Goal: Task Accomplishment & Management: Manage account settings

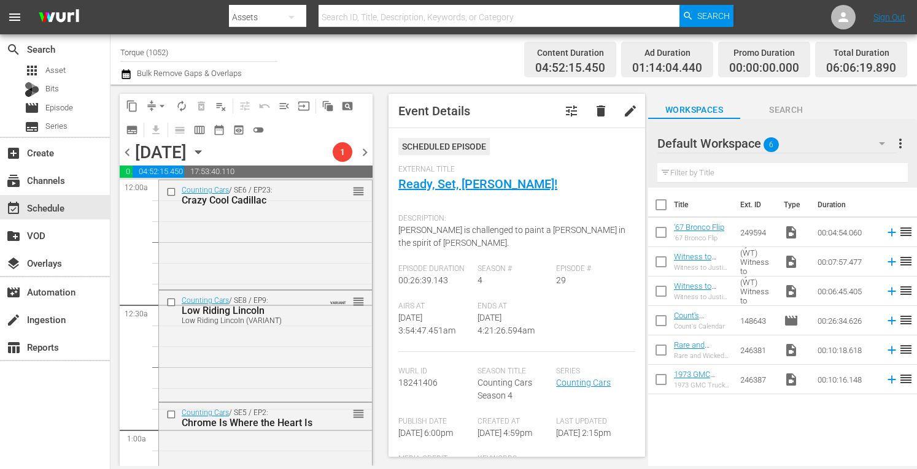
scroll to position [917, 0]
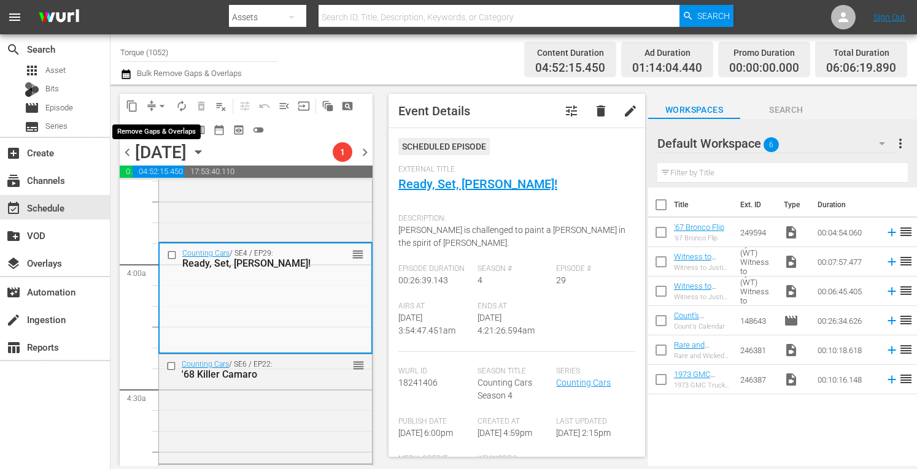
click at [164, 105] on span "arrow_drop_down" at bounding box center [162, 106] width 12 height 12
click at [163, 133] on li "Align to Midnight" at bounding box center [162, 131] width 101 height 20
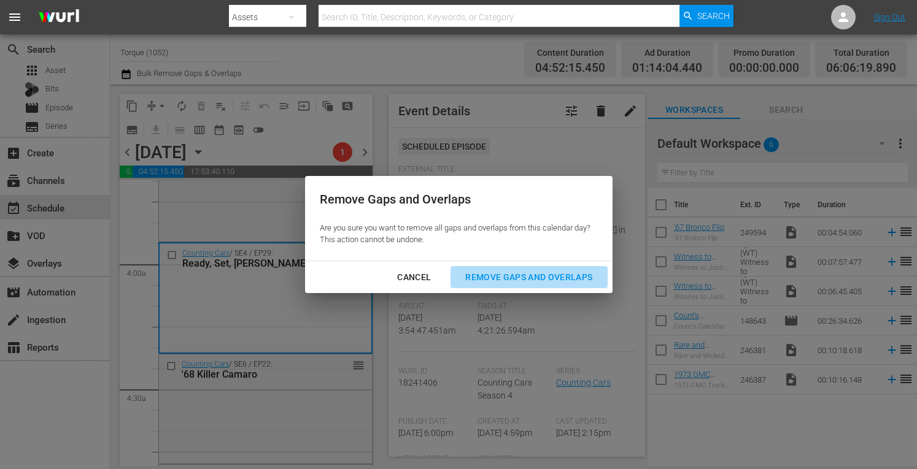
click at [520, 276] on div "Remove Gaps and Overlaps" at bounding box center [528, 277] width 147 height 15
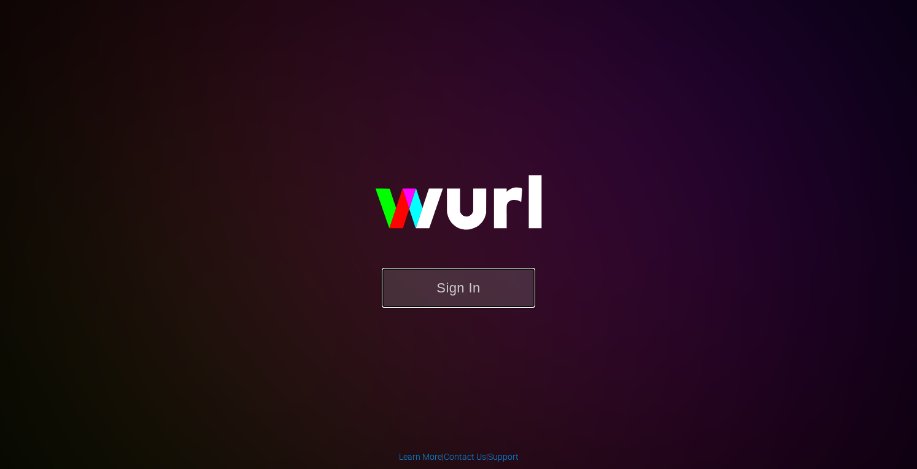
click at [502, 282] on button "Sign In" at bounding box center [458, 288] width 153 height 40
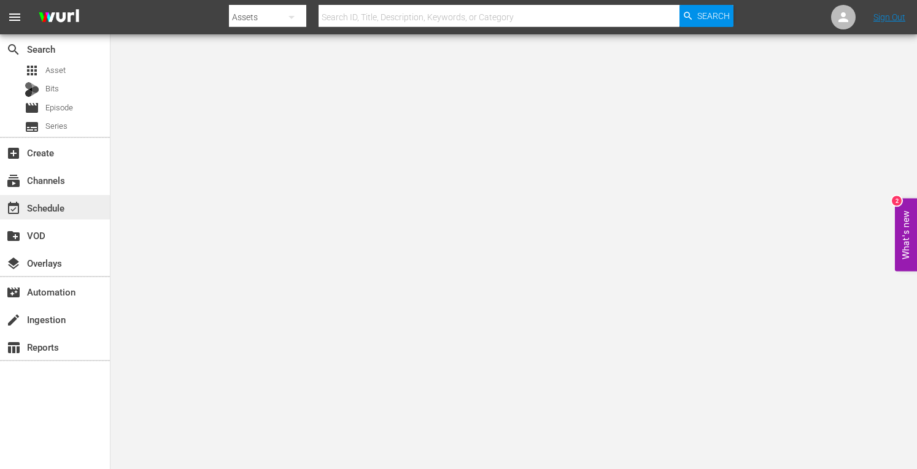
click at [54, 210] on div "event_available Schedule" at bounding box center [34, 206] width 69 height 11
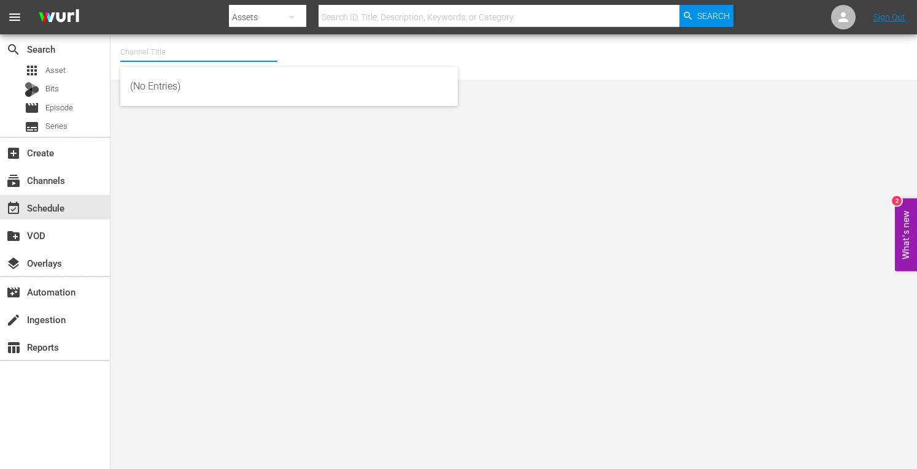
click at [146, 52] on input "text" at bounding box center [198, 51] width 157 height 29
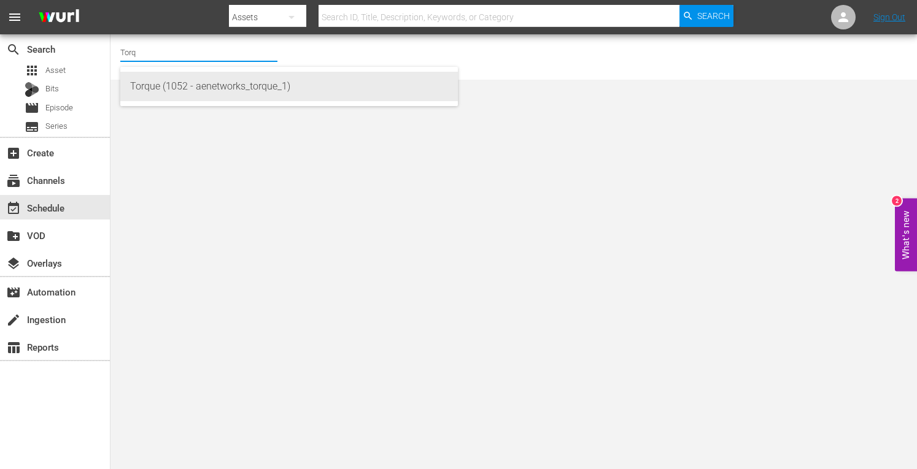
click at [150, 87] on div "Torque (1052 - aenetworks_torque_1)" at bounding box center [289, 86] width 318 height 29
type input "Torque (1052 - aenetworks_torque_1)"
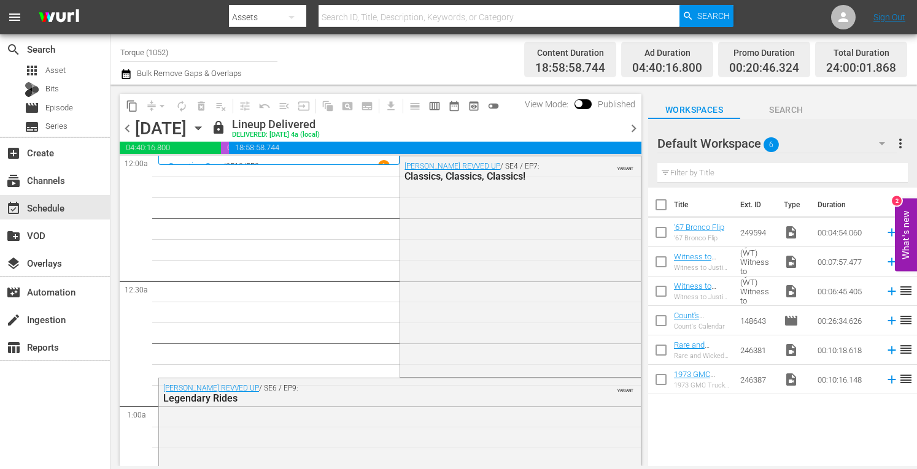
click at [201, 127] on icon "button" at bounding box center [198, 128] width 6 height 3
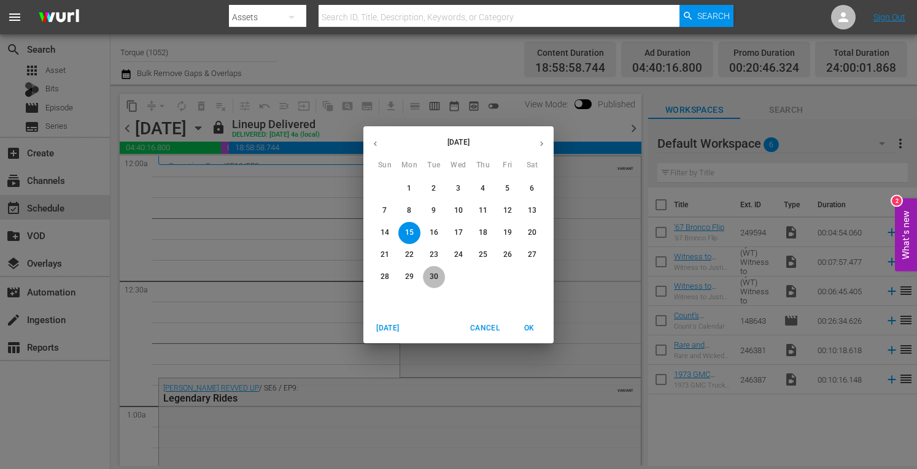
click at [433, 280] on p "30" at bounding box center [434, 277] width 9 height 10
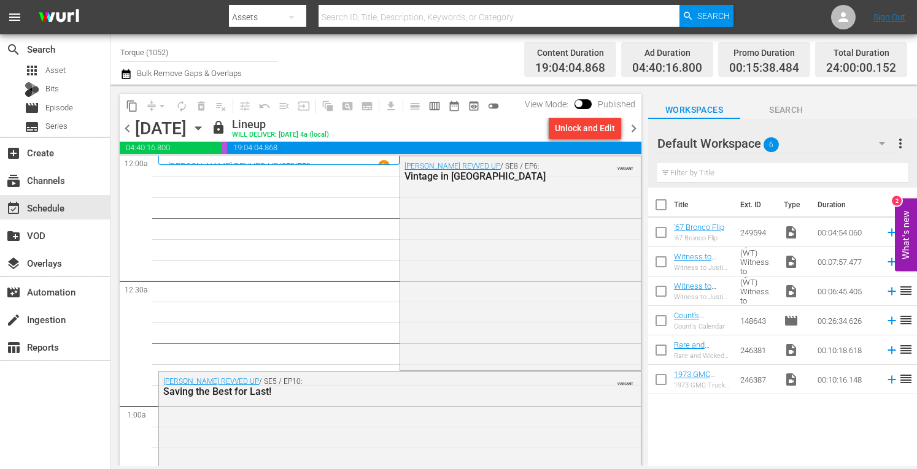
click at [635, 126] on span "chevron_right" at bounding box center [633, 128] width 15 height 15
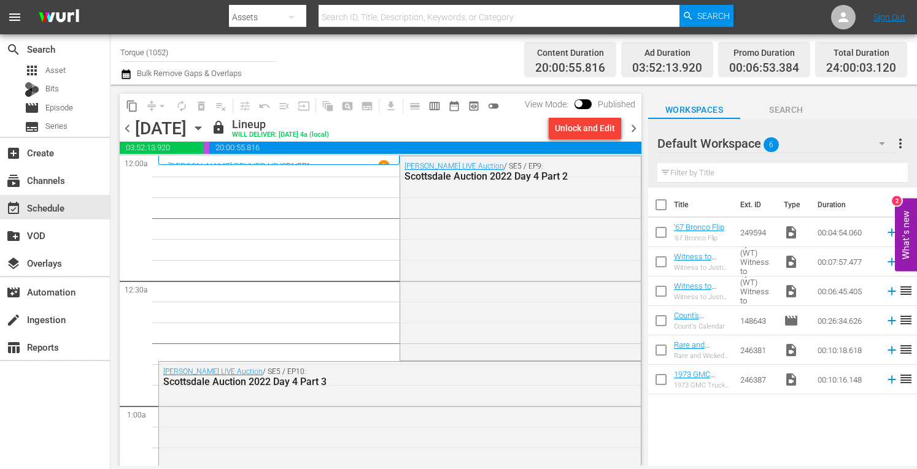
click at [635, 126] on span "chevron_right" at bounding box center [633, 128] width 15 height 15
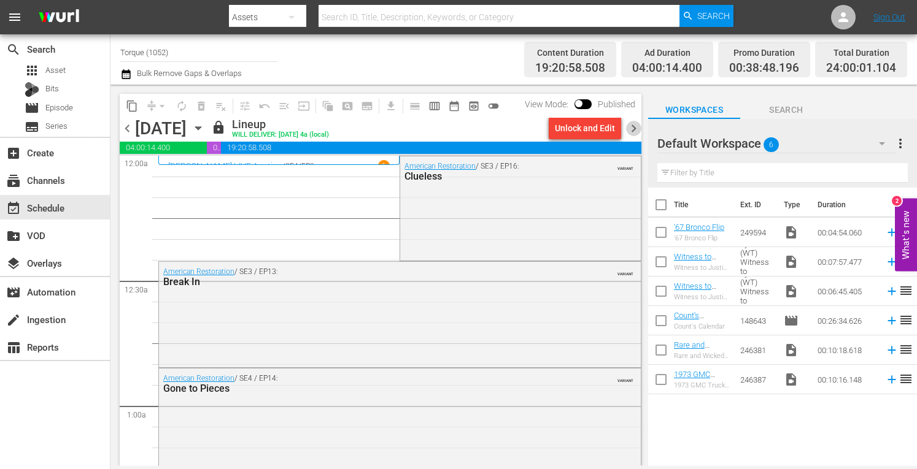
click at [635, 126] on span "chevron_right" at bounding box center [633, 128] width 15 height 15
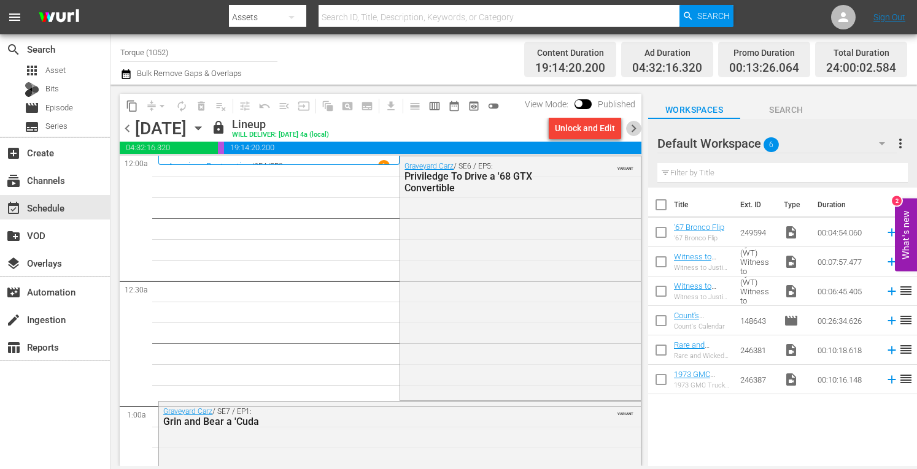
click at [635, 126] on span "chevron_right" at bounding box center [633, 128] width 15 height 15
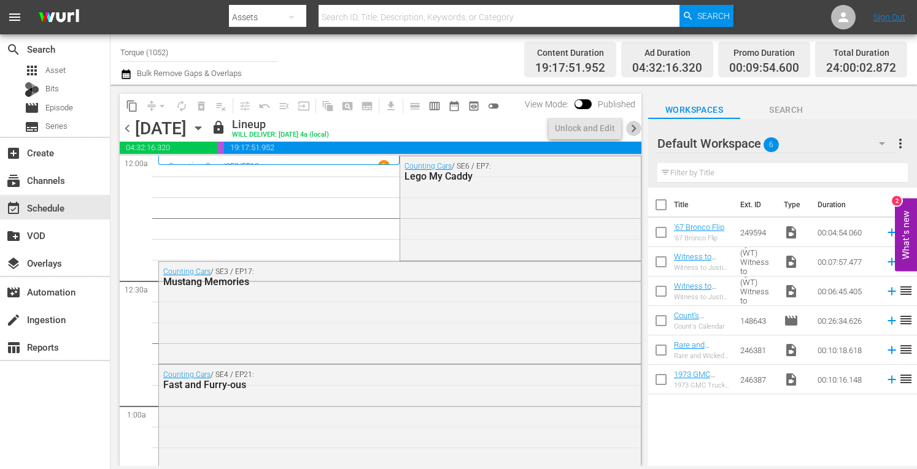
click at [635, 126] on span "chevron_right" at bounding box center [633, 128] width 15 height 15
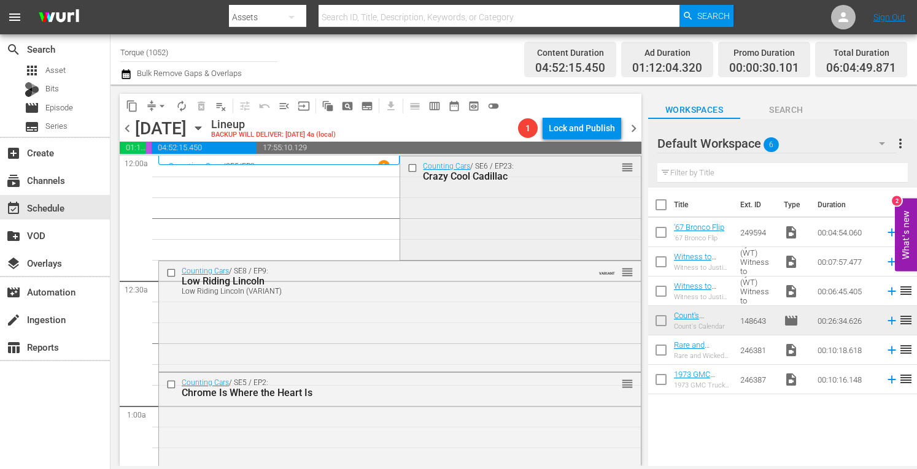
click at [541, 198] on div "Counting Cars / SE6 / EP23: Crazy Cool Cadillac reorder" at bounding box center [520, 206] width 240 height 101
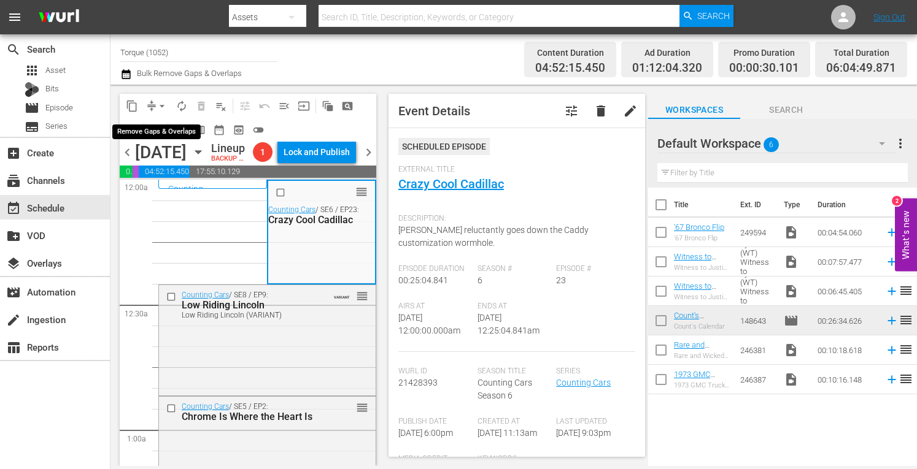
click at [163, 102] on span "arrow_drop_down" at bounding box center [162, 106] width 12 height 12
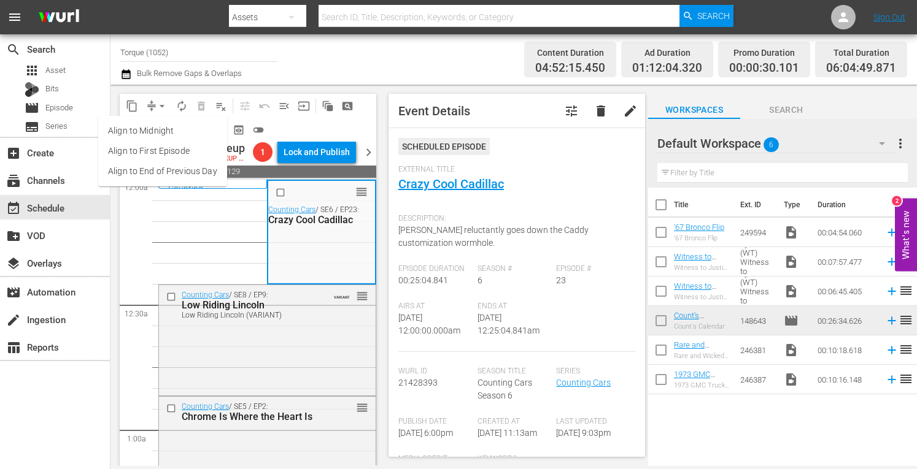
click at [157, 128] on li "Align to Midnight" at bounding box center [162, 131] width 129 height 20
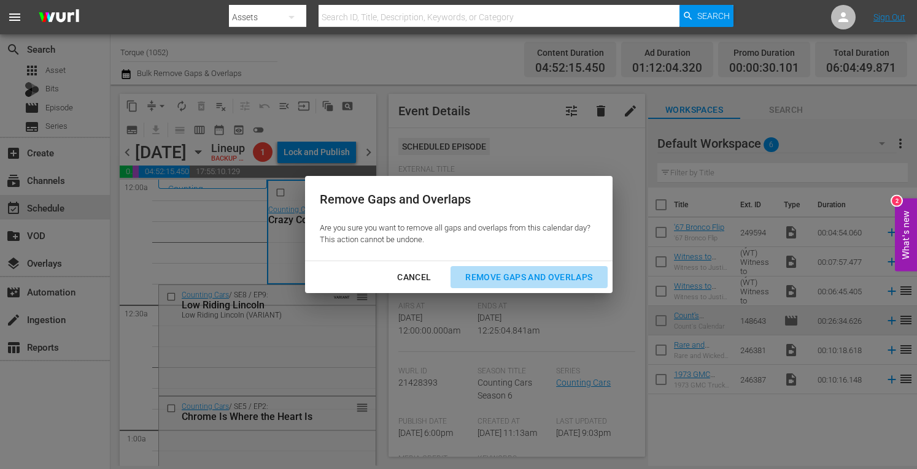
click at [511, 279] on div "Remove Gaps and Overlaps" at bounding box center [528, 277] width 147 height 15
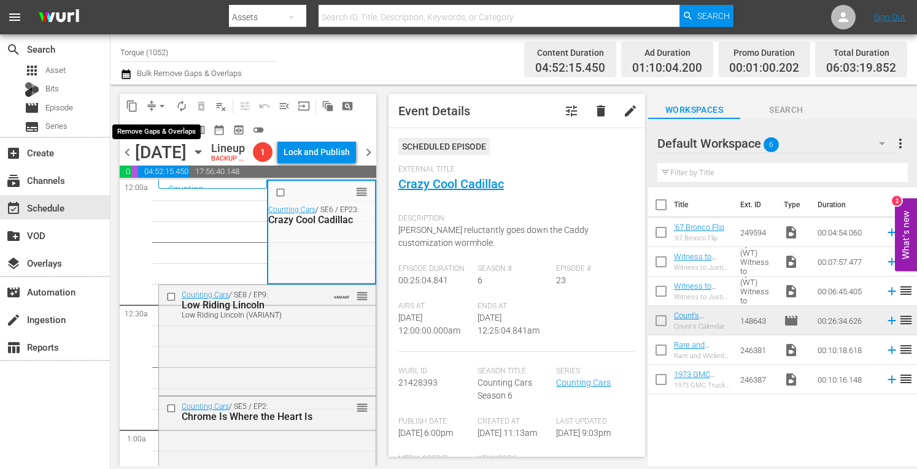
click at [163, 105] on span "arrow_drop_down" at bounding box center [162, 106] width 12 height 12
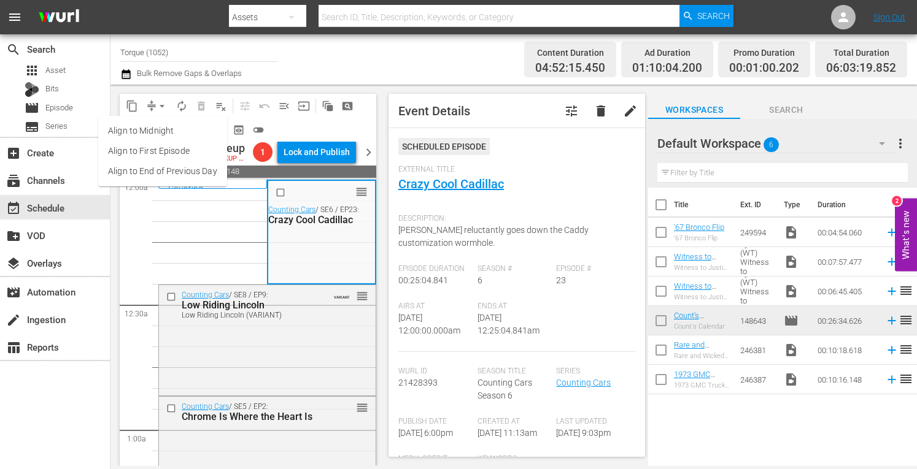
click at [157, 132] on li "Align to Midnight" at bounding box center [162, 131] width 129 height 20
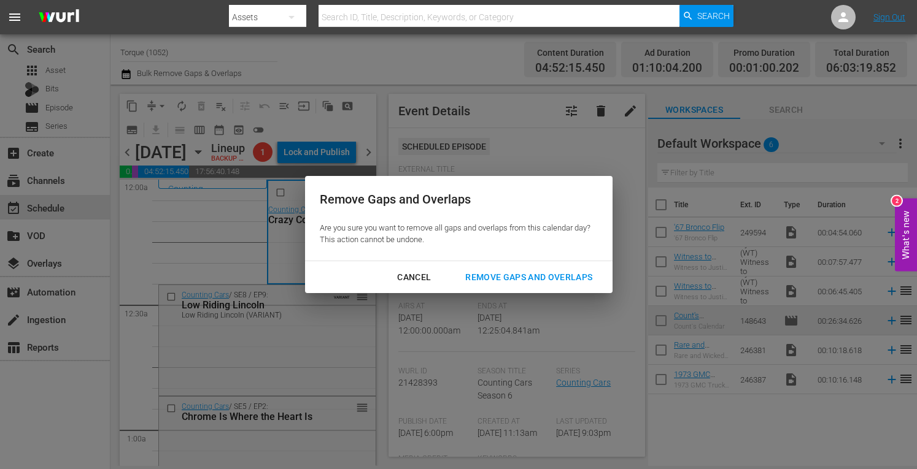
click at [503, 273] on div "Remove Gaps and Overlaps" at bounding box center [528, 277] width 147 height 15
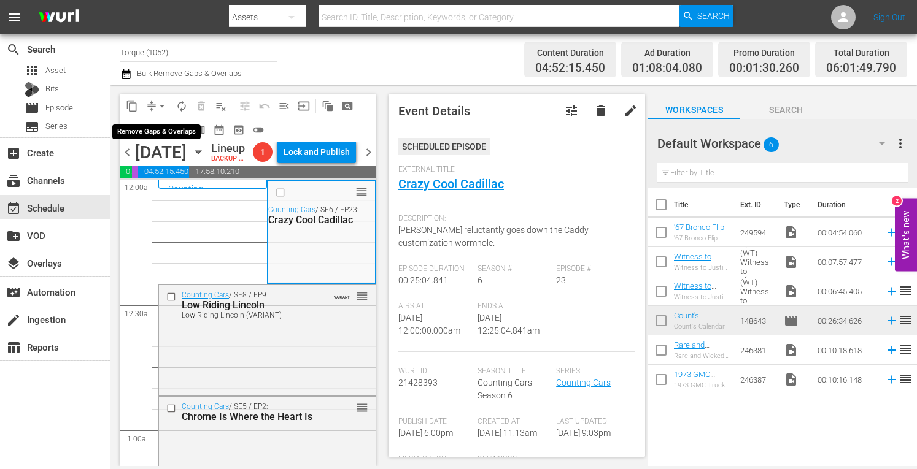
click at [162, 104] on span "arrow_drop_down" at bounding box center [162, 106] width 12 height 12
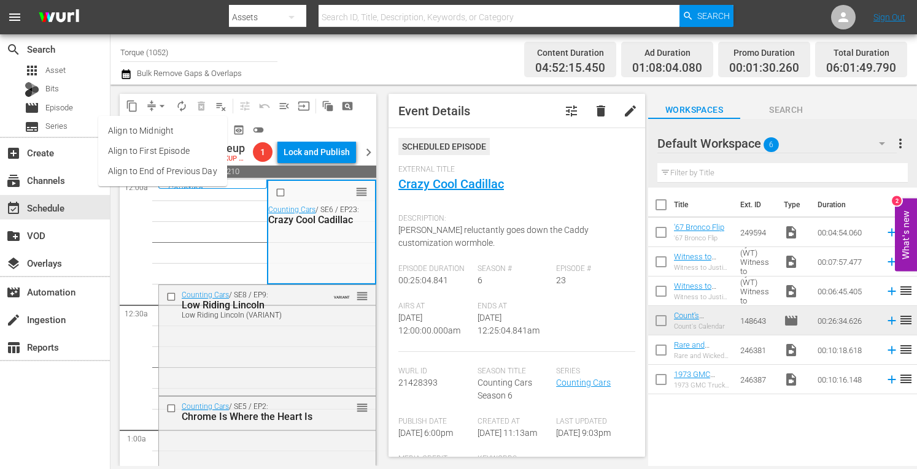
click at [161, 127] on li "Align to Midnight" at bounding box center [162, 131] width 129 height 20
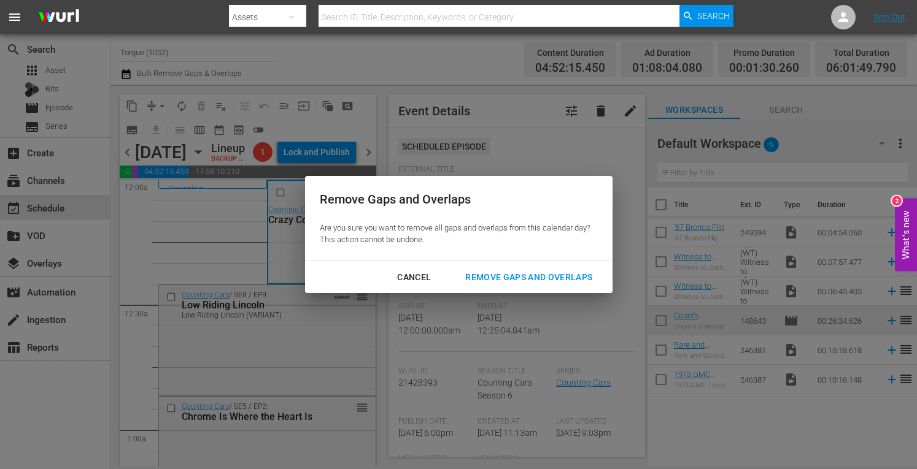
click at [518, 277] on div "Remove Gaps and Overlaps" at bounding box center [528, 277] width 147 height 15
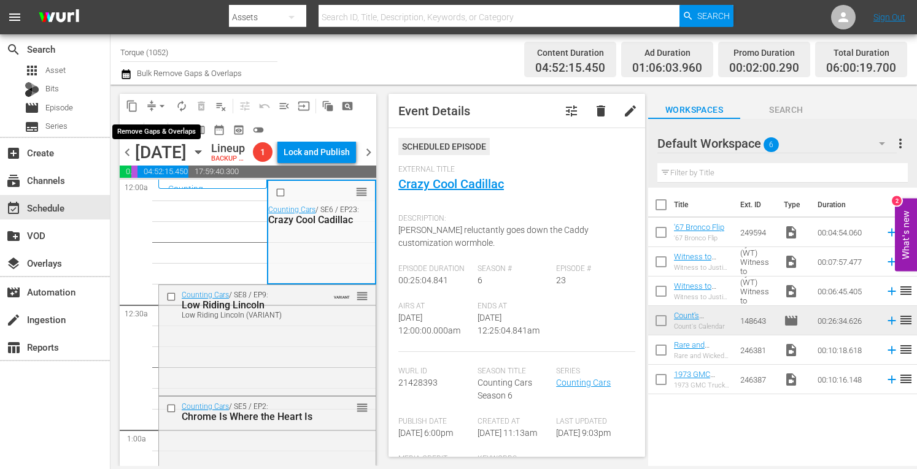
click at [158, 106] on span "arrow_drop_down" at bounding box center [162, 106] width 12 height 12
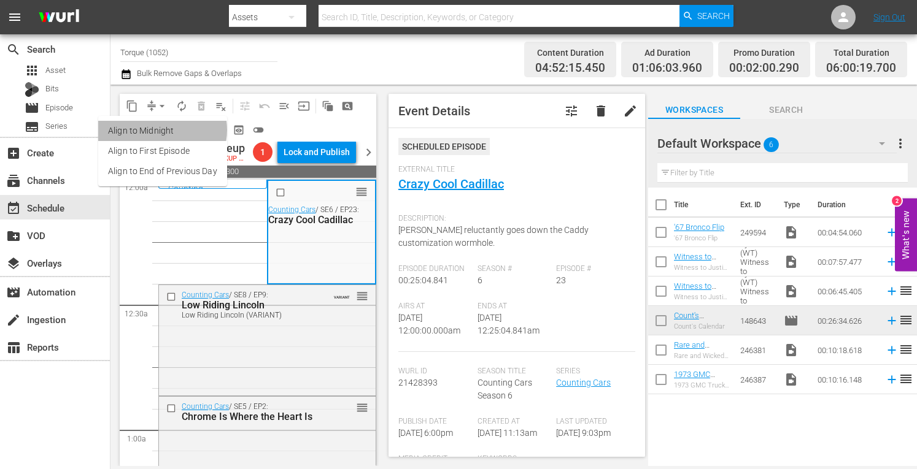
click at [161, 130] on li "Align to Midnight" at bounding box center [162, 131] width 129 height 20
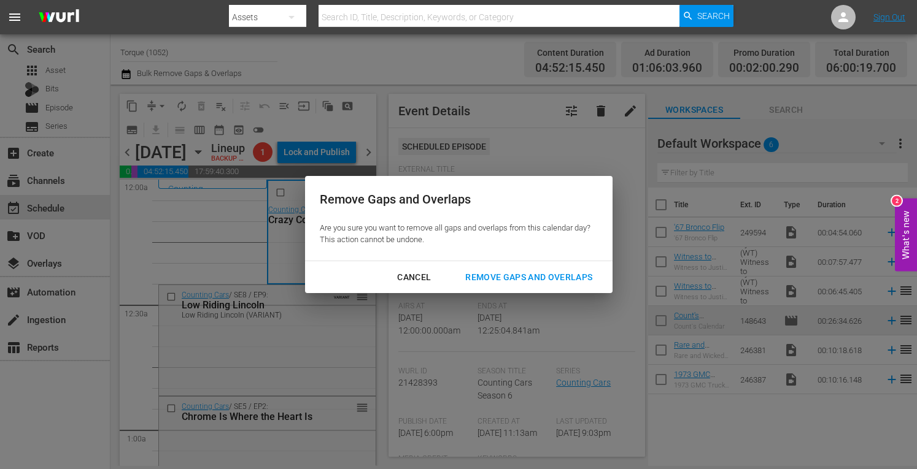
click at [491, 279] on div "Remove Gaps and Overlaps" at bounding box center [528, 277] width 147 height 15
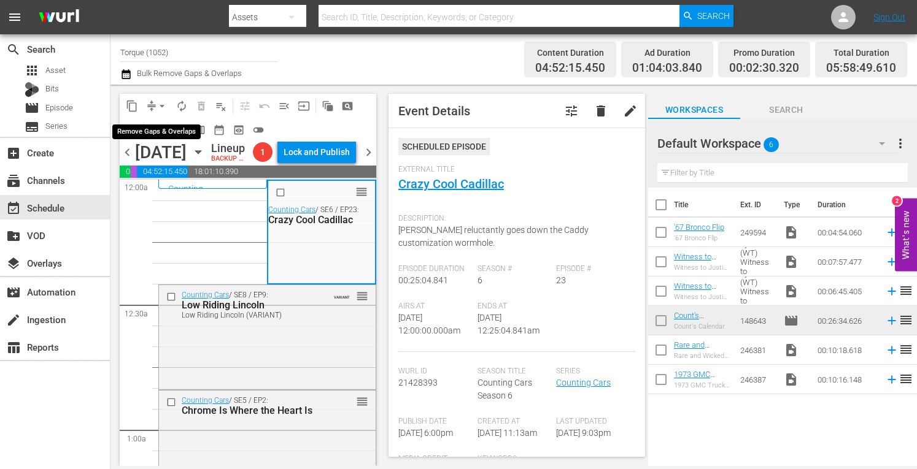
click at [163, 101] on span "arrow_drop_down" at bounding box center [162, 106] width 12 height 12
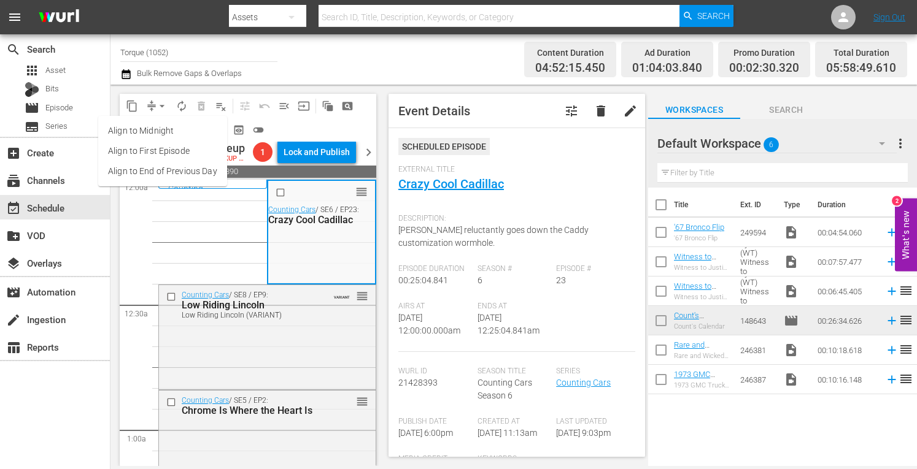
click at [158, 130] on li "Align to Midnight" at bounding box center [162, 131] width 129 height 20
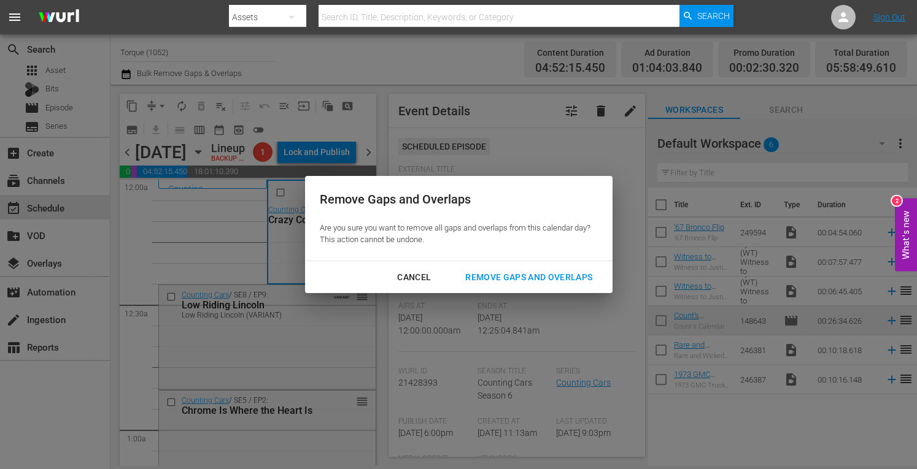
click at [500, 274] on div "Remove Gaps and Overlaps" at bounding box center [528, 277] width 147 height 15
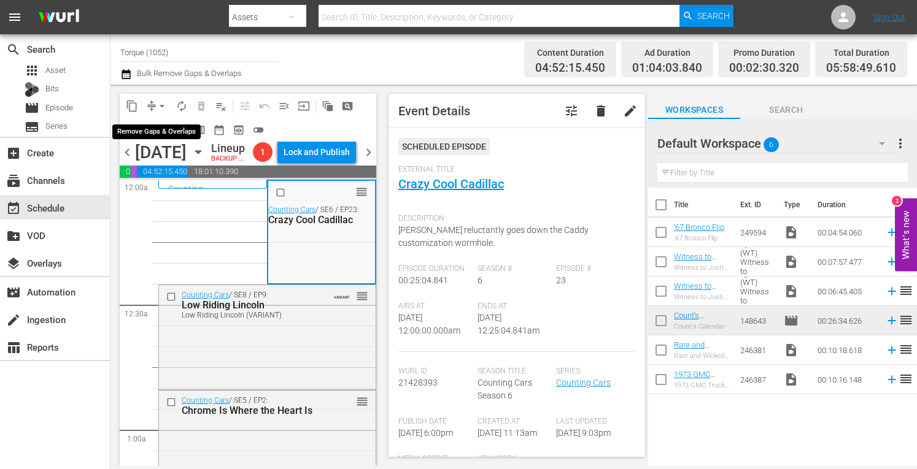
click at [161, 102] on span "arrow_drop_down" at bounding box center [162, 106] width 12 height 12
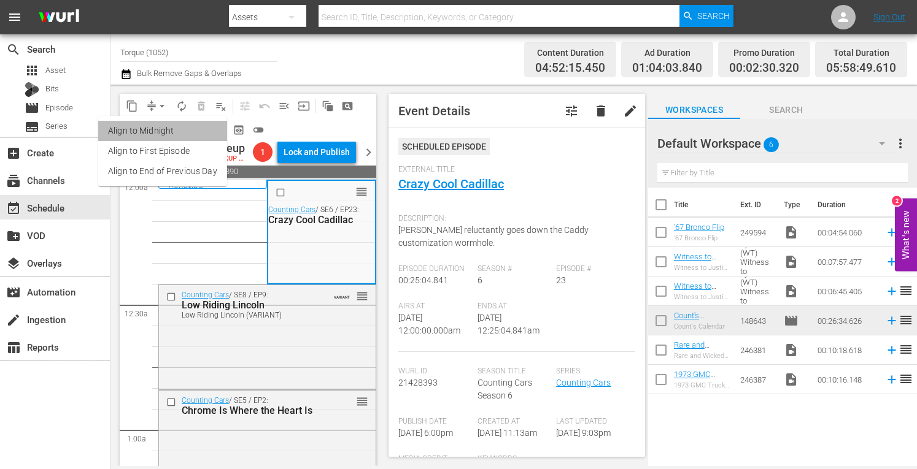
click at [163, 126] on li "Align to Midnight" at bounding box center [162, 131] width 129 height 20
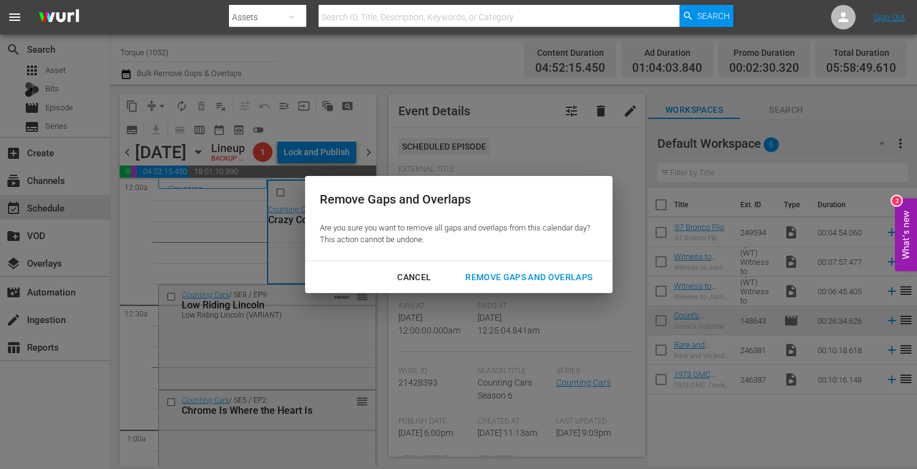
click at [492, 277] on div "Remove Gaps and Overlaps" at bounding box center [528, 277] width 147 height 15
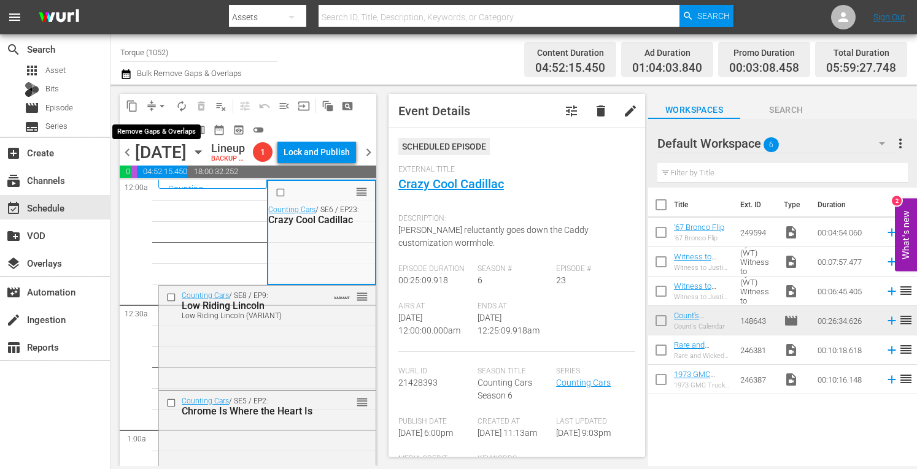
click at [161, 99] on button "arrow_drop_down" at bounding box center [162, 106] width 20 height 20
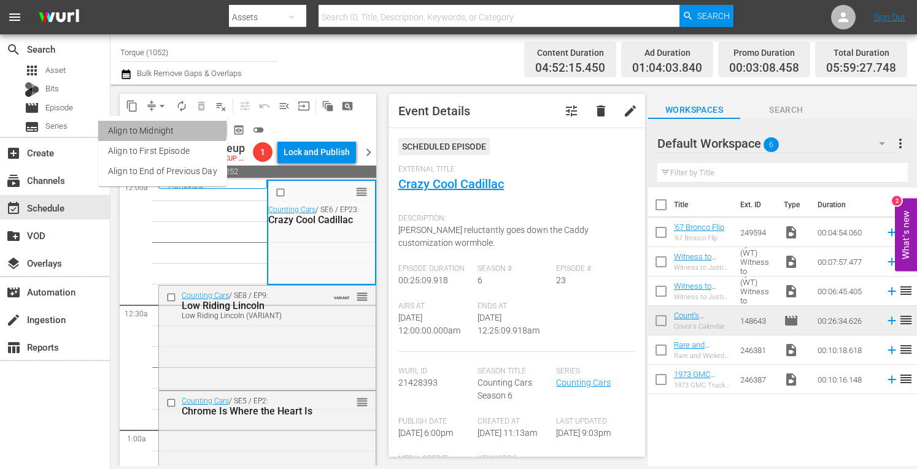
click at [161, 129] on li "Align to Midnight" at bounding box center [162, 131] width 129 height 20
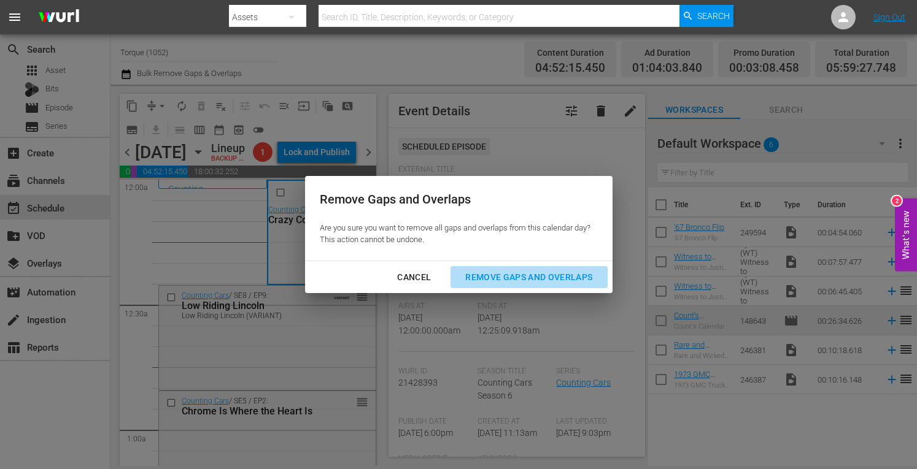
click at [486, 279] on div "Remove Gaps and Overlaps" at bounding box center [528, 277] width 147 height 15
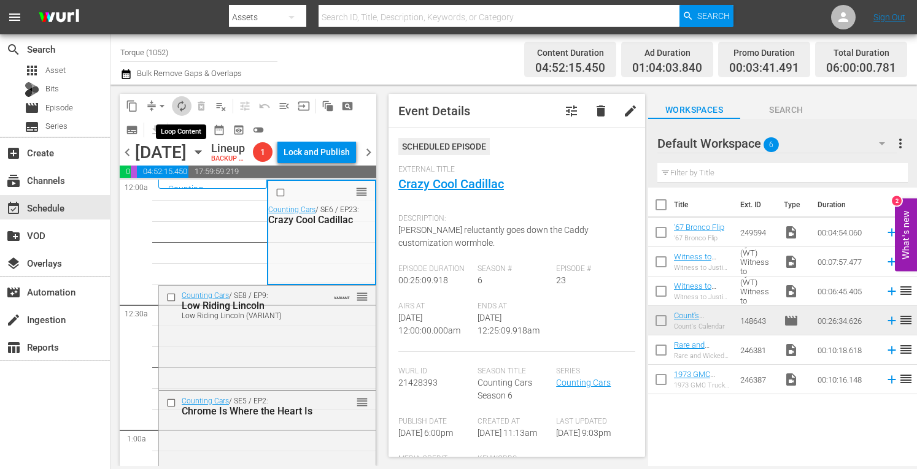
click at [187, 101] on span "autorenew_outlined" at bounding box center [182, 106] width 12 height 12
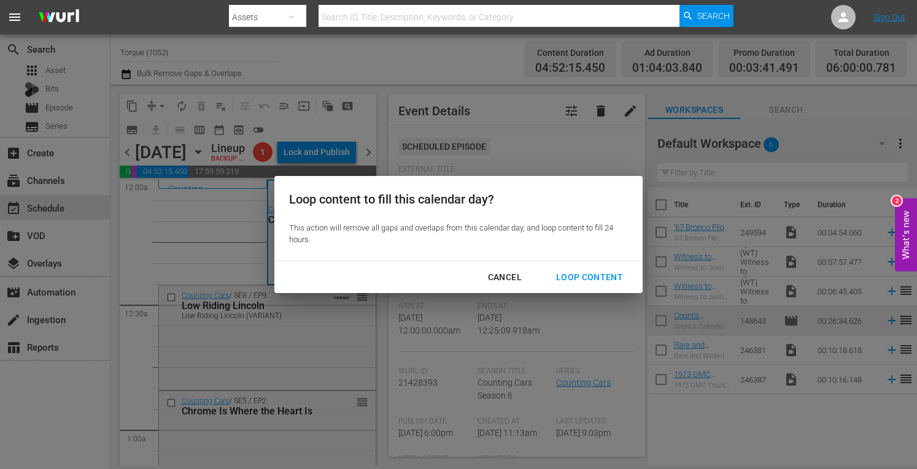
click at [573, 277] on div "Loop Content" at bounding box center [589, 277] width 87 height 15
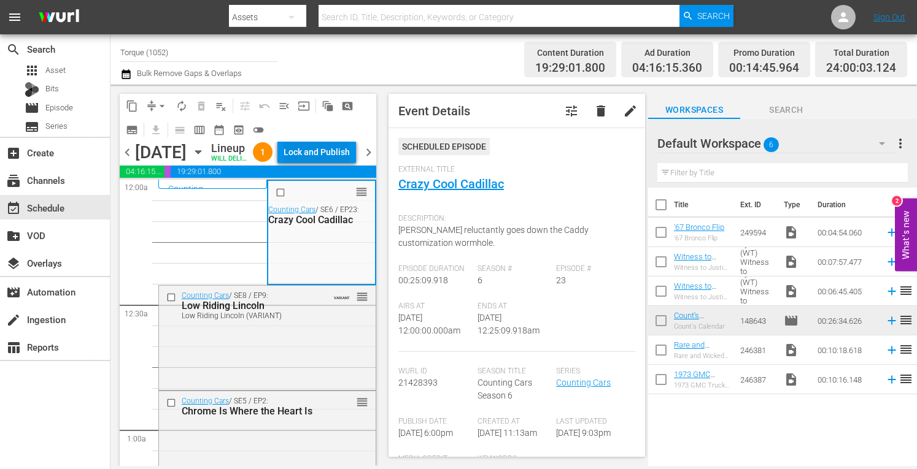
click at [326, 155] on div "Lock and Publish" at bounding box center [317, 152] width 66 height 22
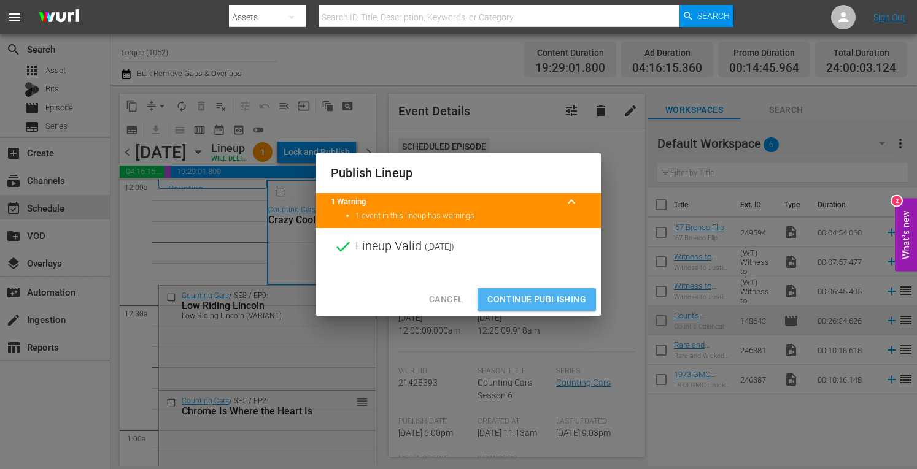
click at [524, 298] on span "Continue Publishing" at bounding box center [536, 299] width 99 height 15
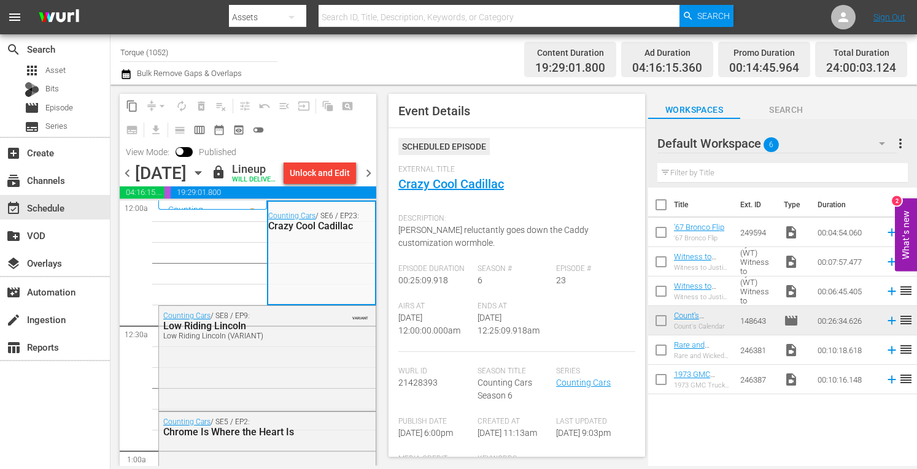
click at [372, 181] on span "chevron_right" at bounding box center [368, 173] width 15 height 15
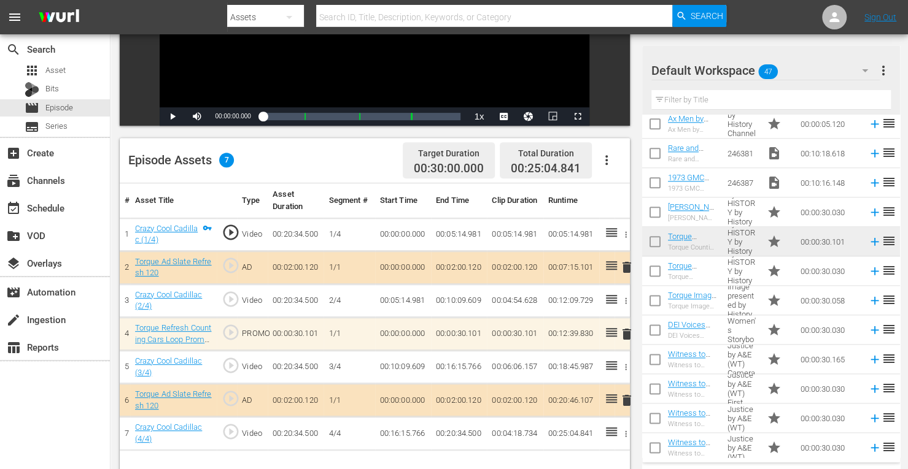
scroll to position [260, 0]
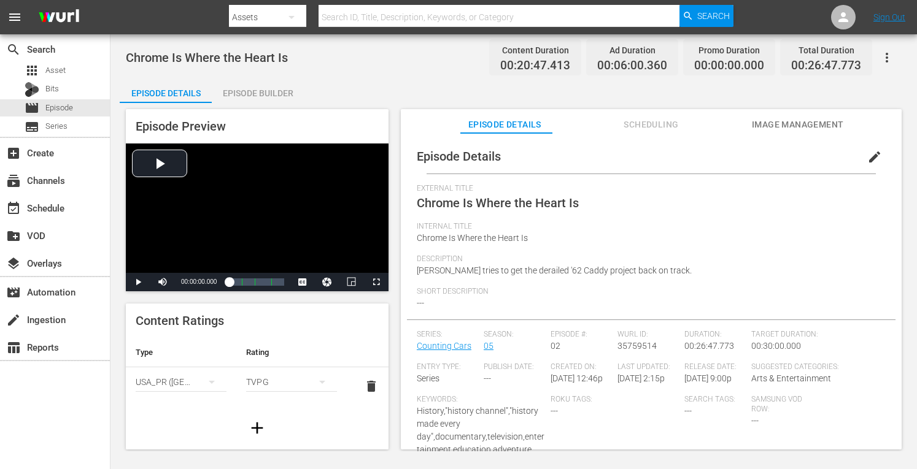
click at [268, 84] on div "Episode Builder" at bounding box center [258, 93] width 92 height 29
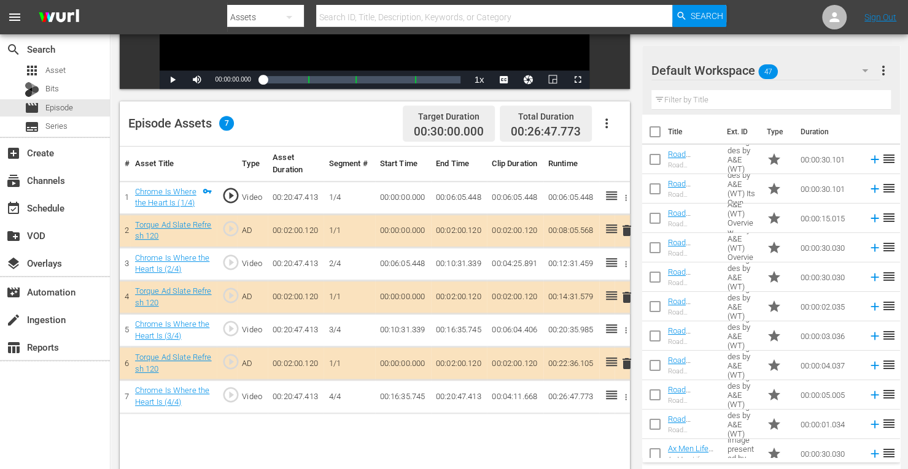
scroll to position [284, 0]
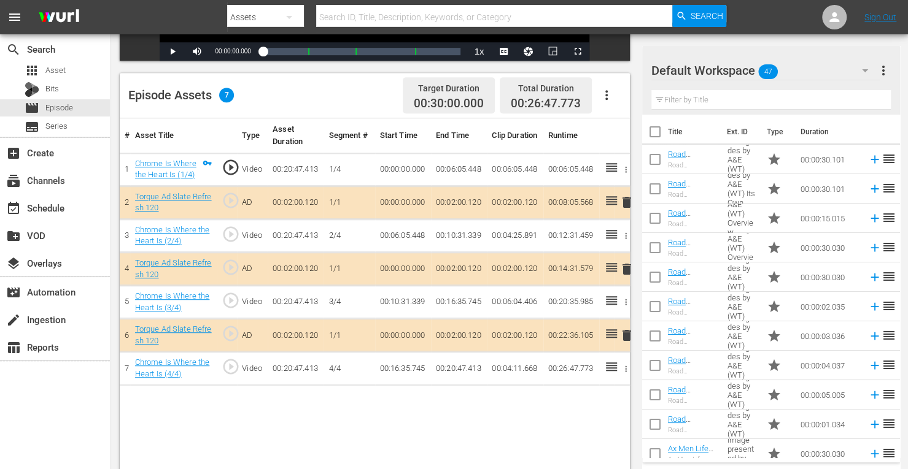
click at [627, 267] on span "delete" at bounding box center [626, 269] width 15 height 15
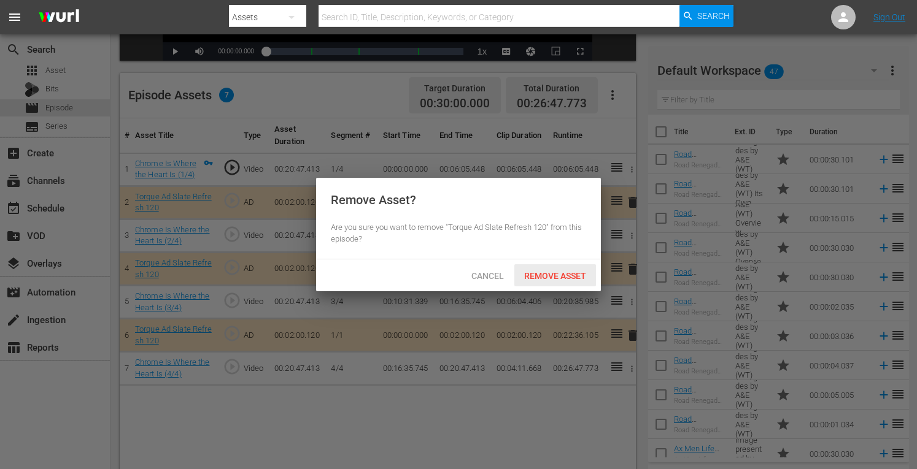
click at [568, 274] on span "Remove Asset" at bounding box center [555, 276] width 82 height 10
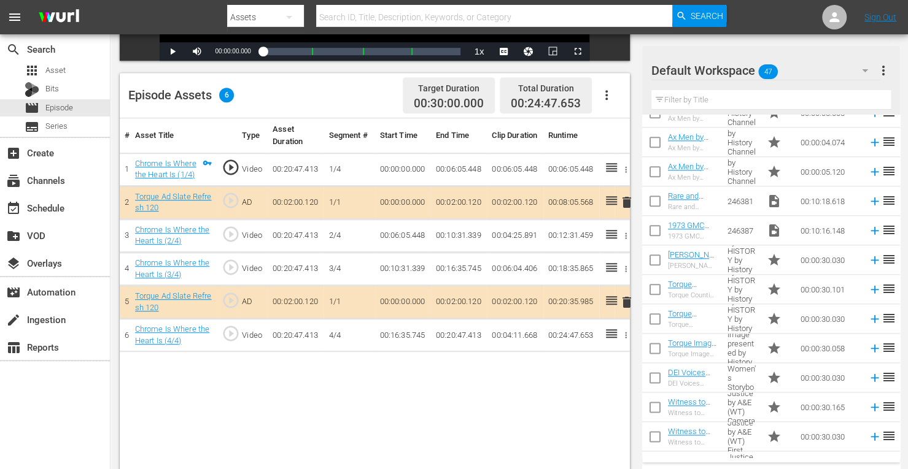
scroll to position [814, 0]
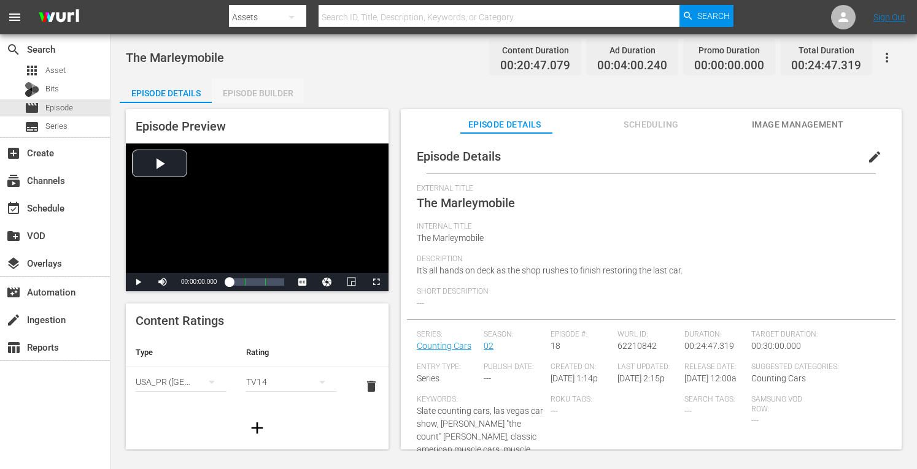
click at [263, 93] on div "Episode Builder" at bounding box center [258, 93] width 92 height 29
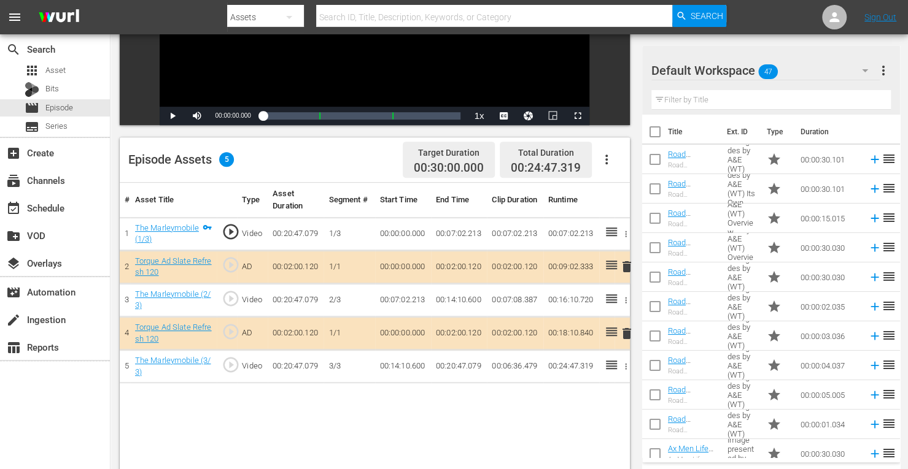
scroll to position [258, 0]
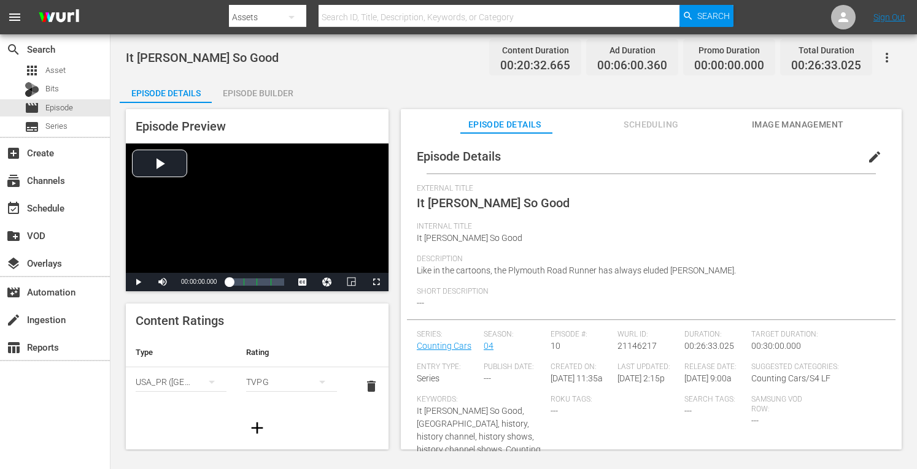
click at [281, 93] on div "Episode Builder" at bounding box center [258, 93] width 92 height 29
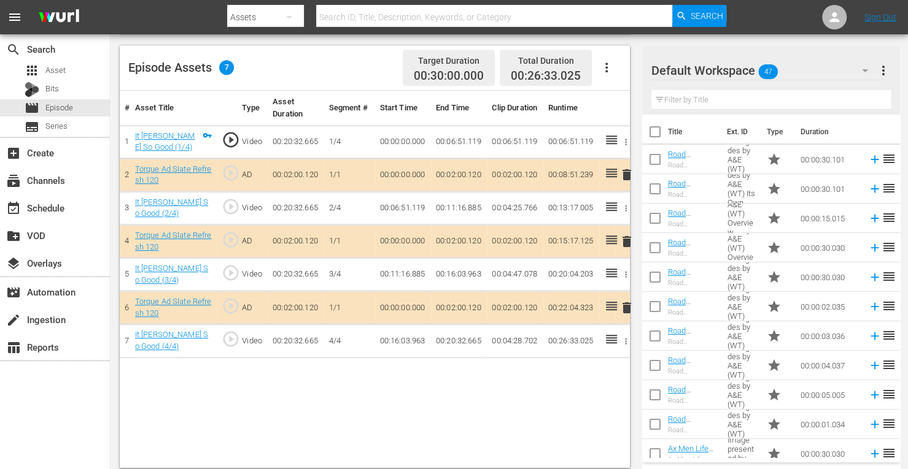
scroll to position [319, 0]
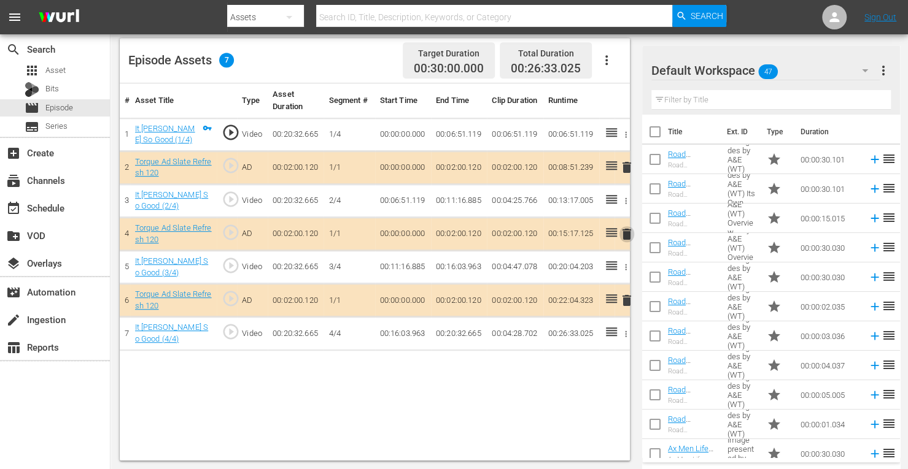
click at [624, 235] on span "delete" at bounding box center [626, 234] width 15 height 15
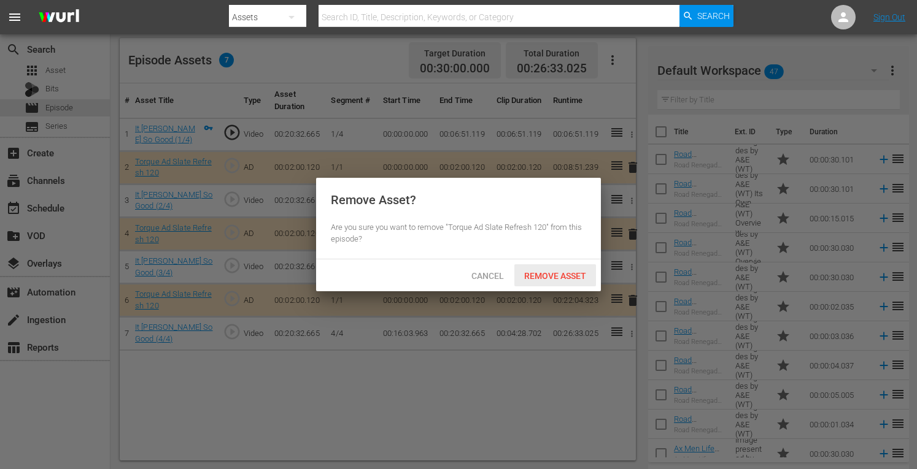
click at [560, 276] on span "Remove Asset" at bounding box center [555, 276] width 82 height 10
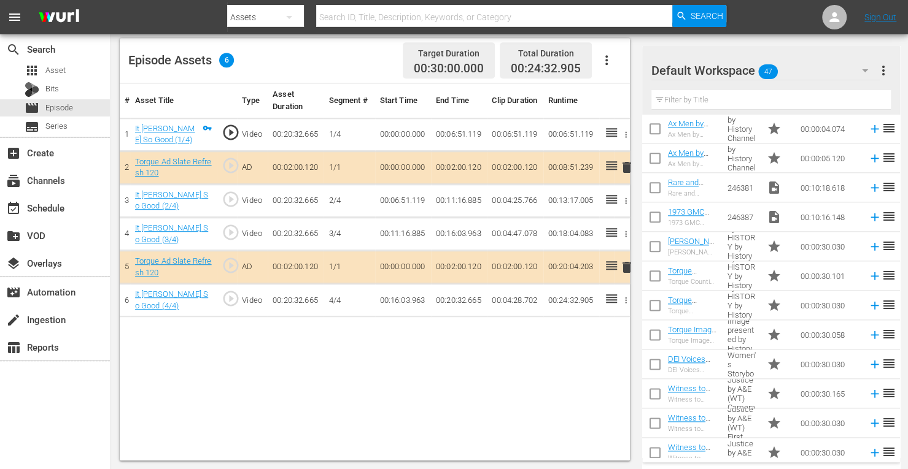
scroll to position [833, 0]
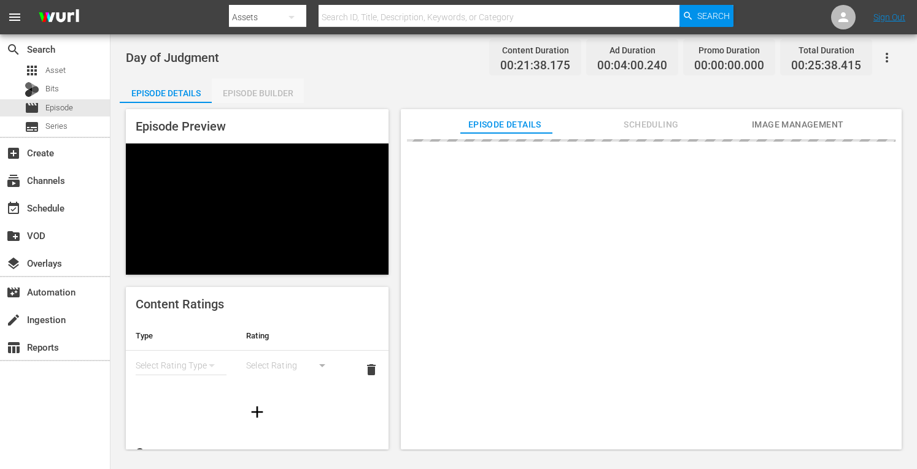
click at [277, 91] on div "Episode Builder" at bounding box center [258, 93] width 92 height 29
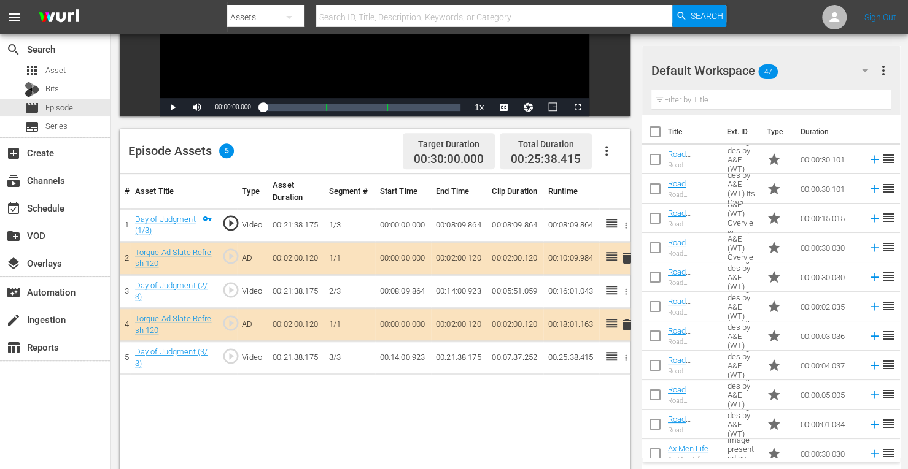
scroll to position [268, 0]
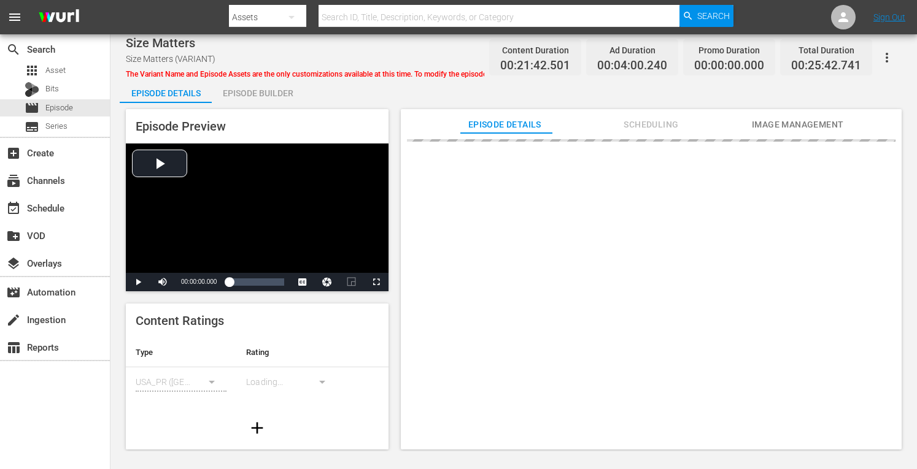
click at [279, 96] on div "Episode Builder" at bounding box center [258, 93] width 92 height 29
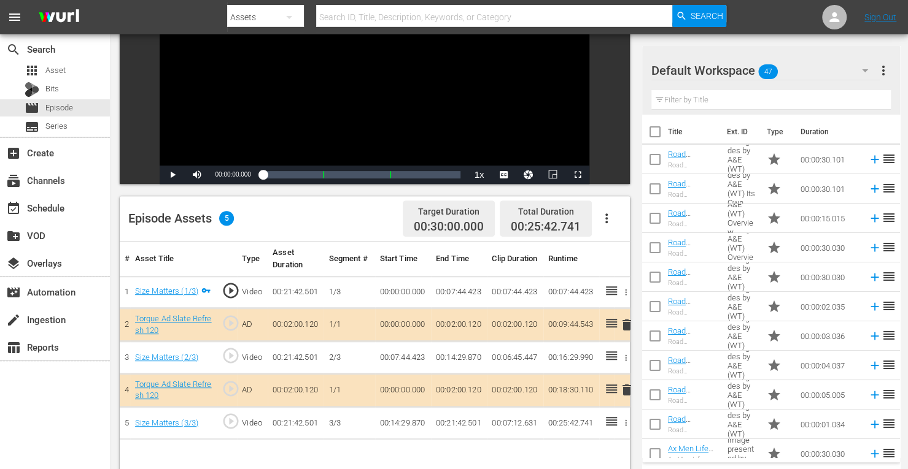
scroll to position [215, 0]
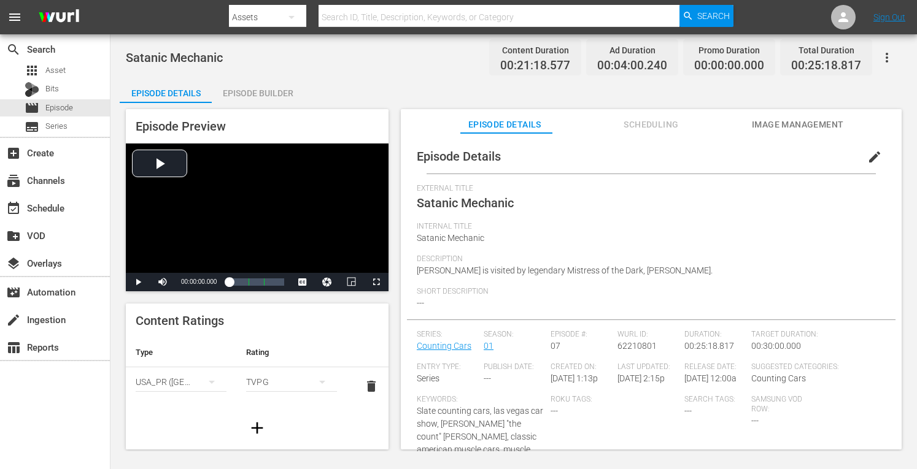
click at [277, 95] on div "Episode Builder" at bounding box center [258, 93] width 92 height 29
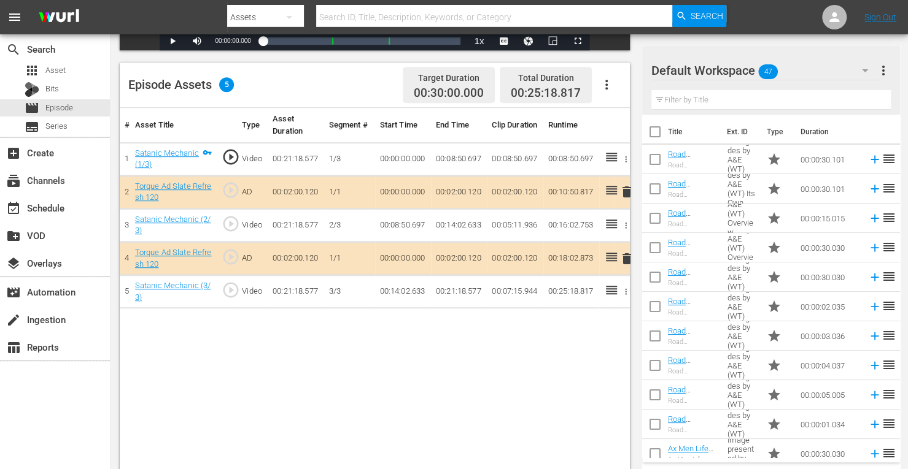
scroll to position [309, 0]
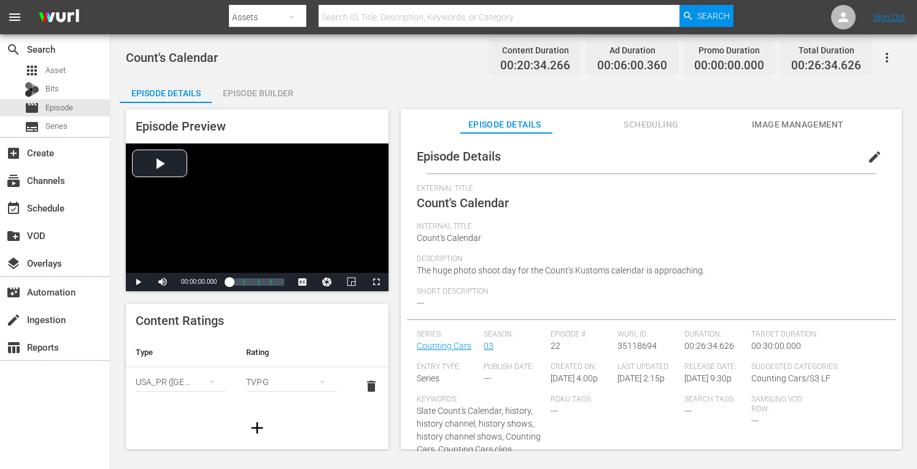
click at [269, 94] on div "Episode Builder" at bounding box center [258, 93] width 92 height 29
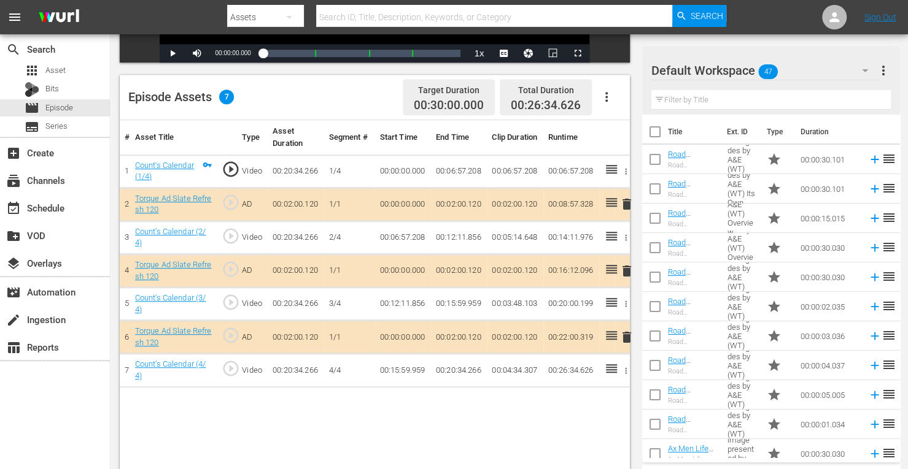
scroll to position [319, 0]
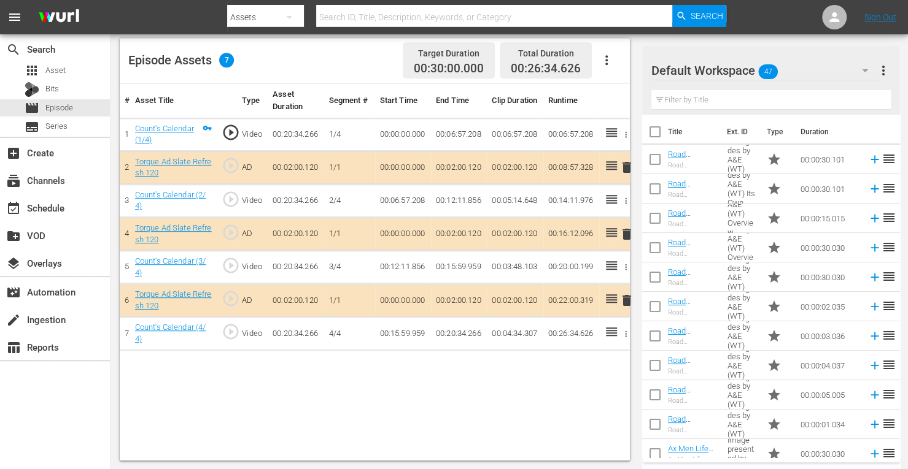
click at [627, 231] on span "delete" at bounding box center [626, 234] width 15 height 15
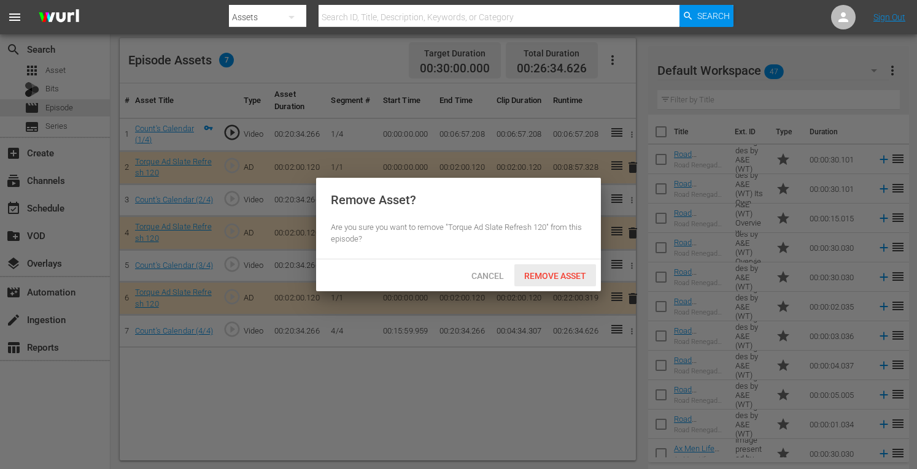
click at [562, 274] on span "Remove Asset" at bounding box center [555, 276] width 82 height 10
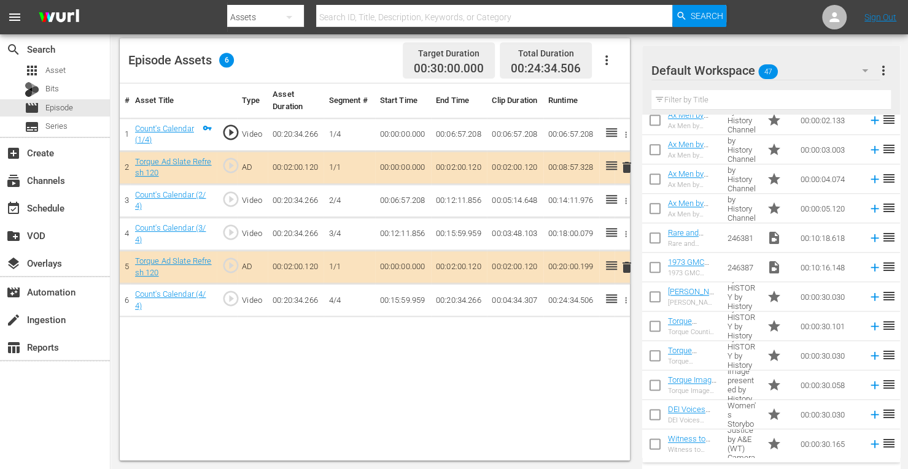
scroll to position [783, 0]
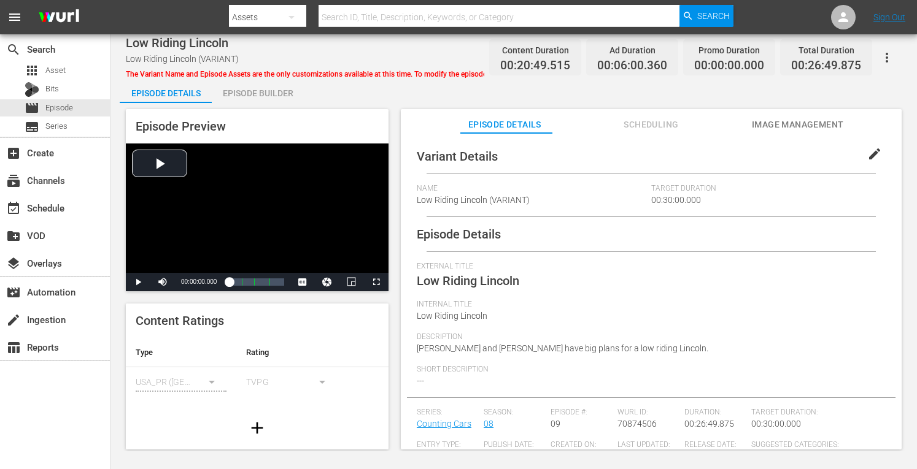
click at [268, 95] on div "Episode Builder" at bounding box center [258, 93] width 92 height 29
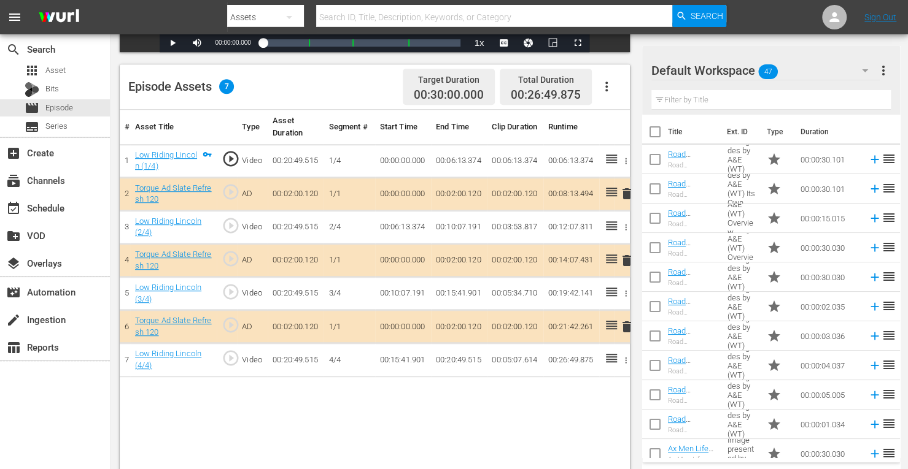
scroll to position [293, 0]
click at [625, 260] on span "delete" at bounding box center [626, 260] width 15 height 15
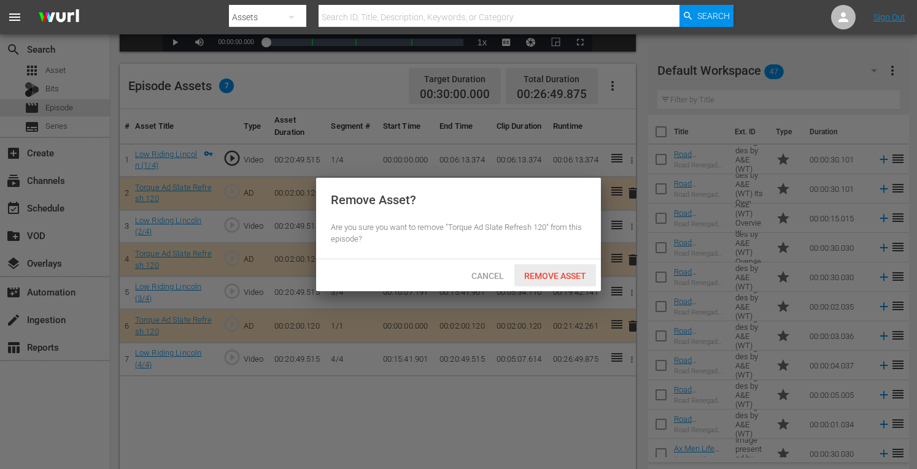
click at [574, 274] on span "Remove Asset" at bounding box center [555, 276] width 82 height 10
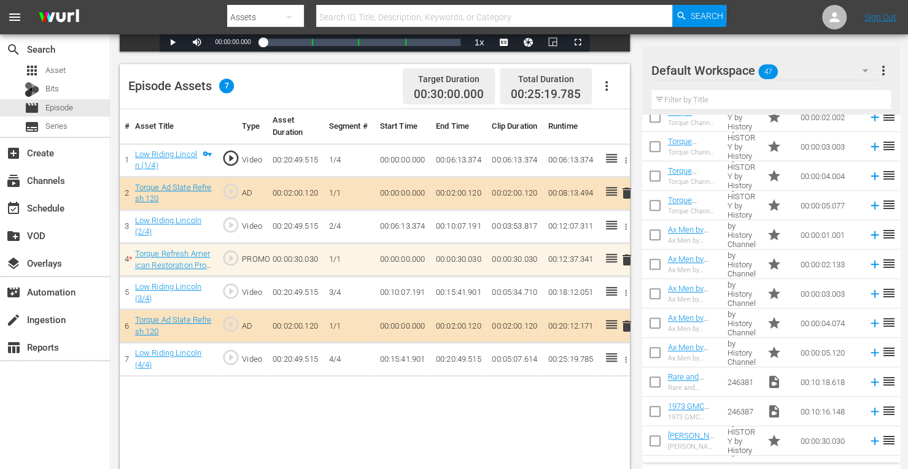
scroll to position [630, 0]
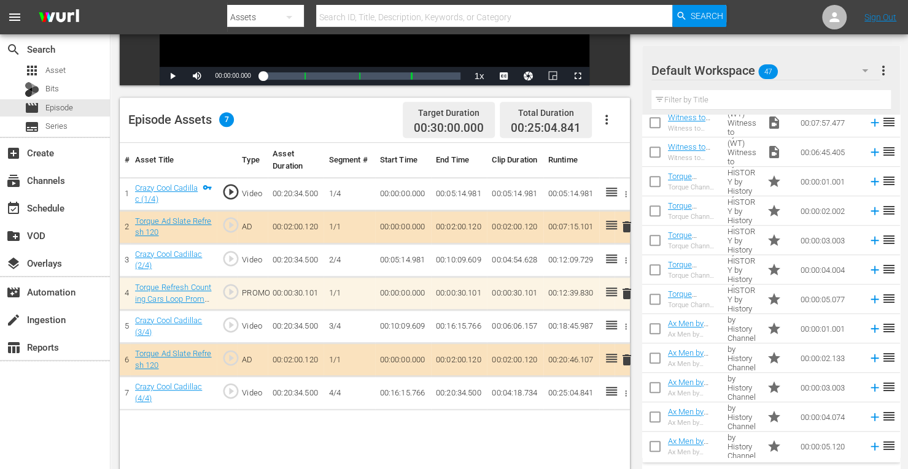
scroll to position [535, 0]
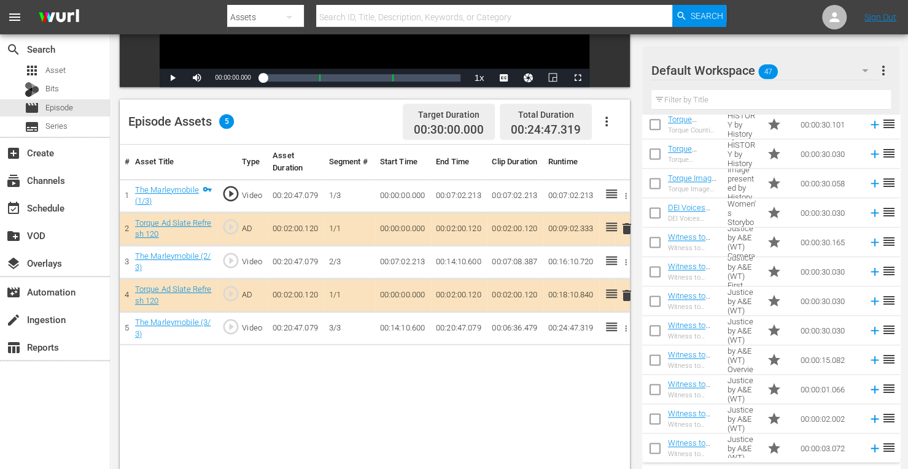
scroll to position [995, 0]
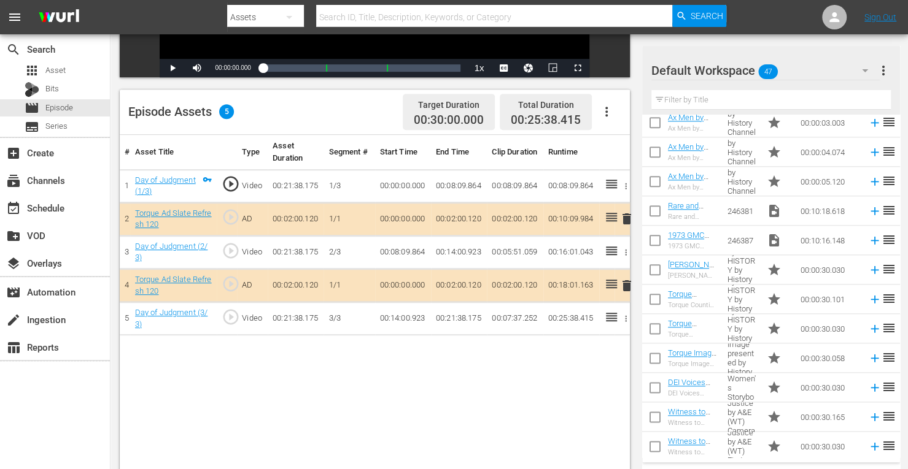
scroll to position [801, 0]
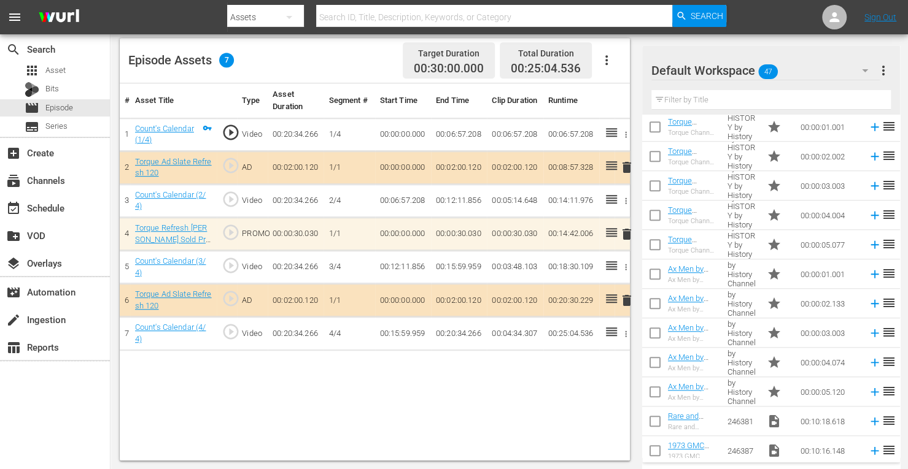
scroll to position [587, 0]
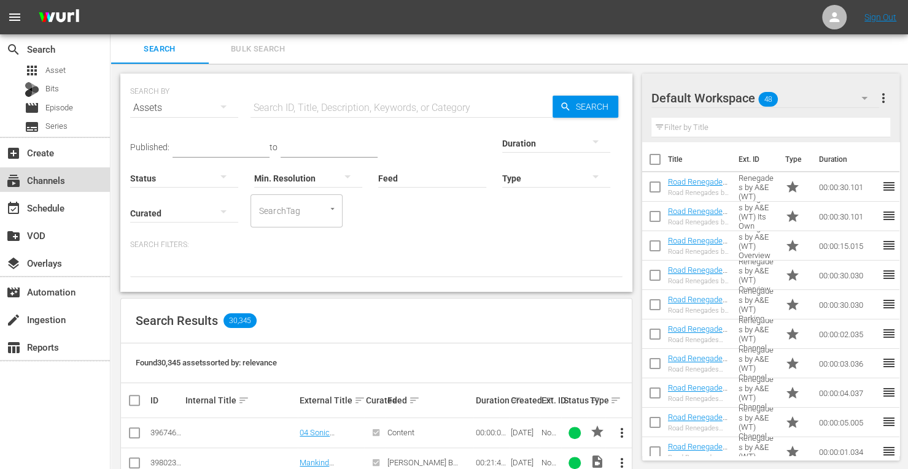
click at [58, 180] on div "subscriptions Channels" at bounding box center [34, 178] width 69 height 11
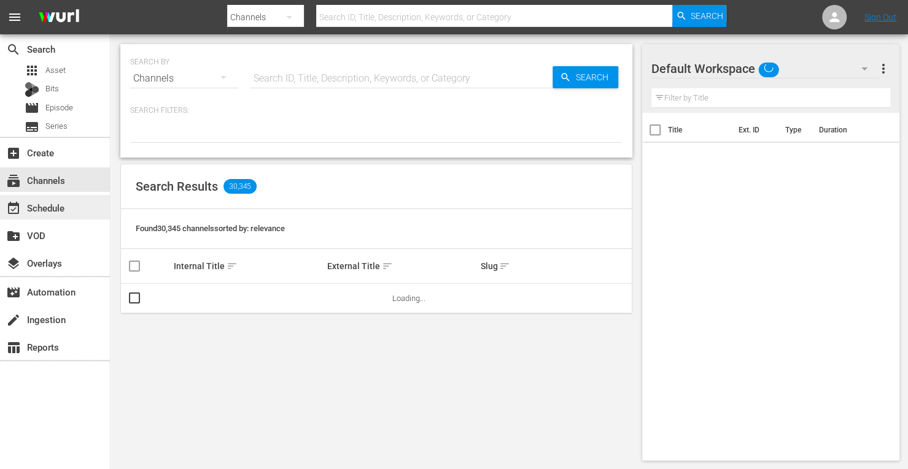
click at [60, 212] on div "event_available Schedule" at bounding box center [34, 206] width 69 height 11
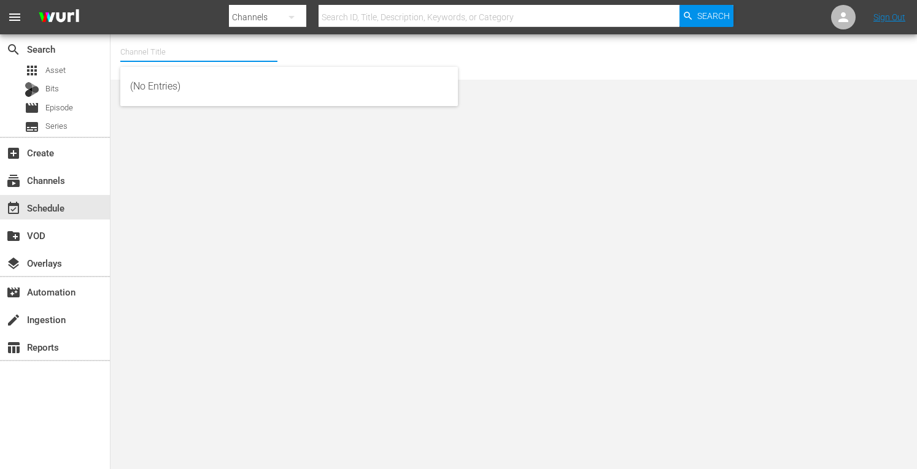
click at [151, 52] on input "text" at bounding box center [198, 51] width 157 height 29
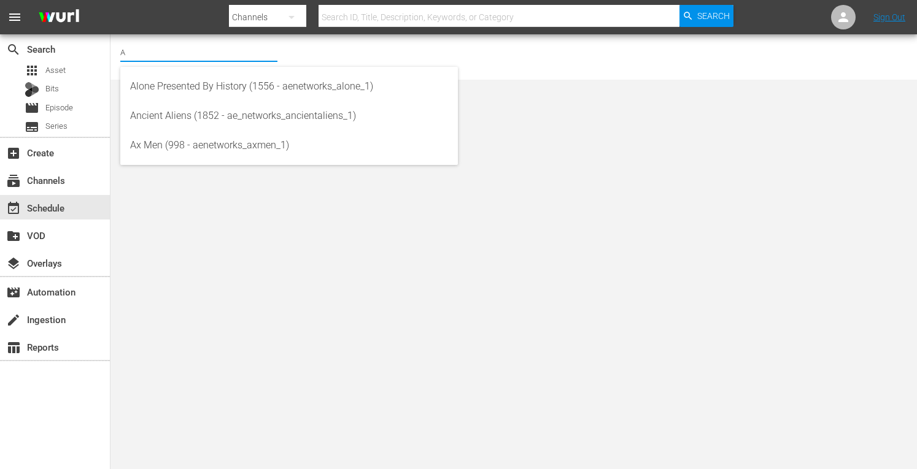
drag, startPoint x: 151, startPoint y: 52, endPoint x: 135, endPoint y: 52, distance: 16.0
click at [135, 52] on input "A" at bounding box center [198, 51] width 157 height 29
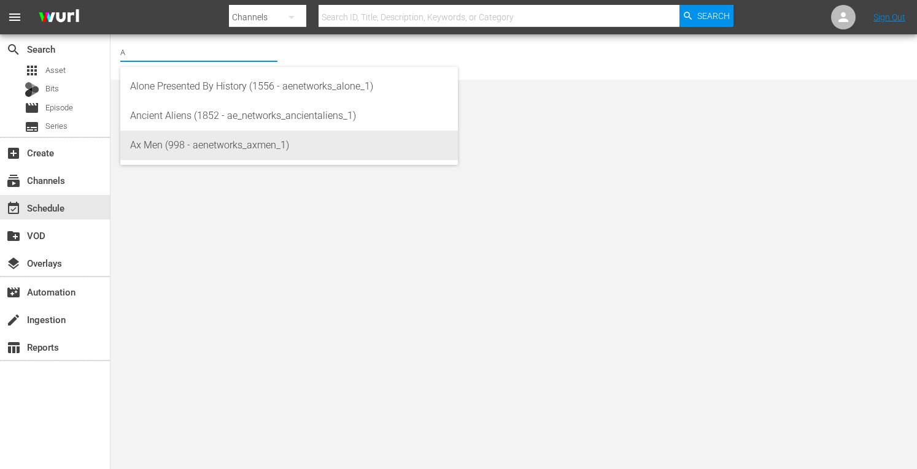
click at [166, 142] on div "Ax Men (998 - aenetworks_axmen_1)" at bounding box center [289, 145] width 318 height 29
type input "Ax Men (998 - aenetworks_axmen_1)"
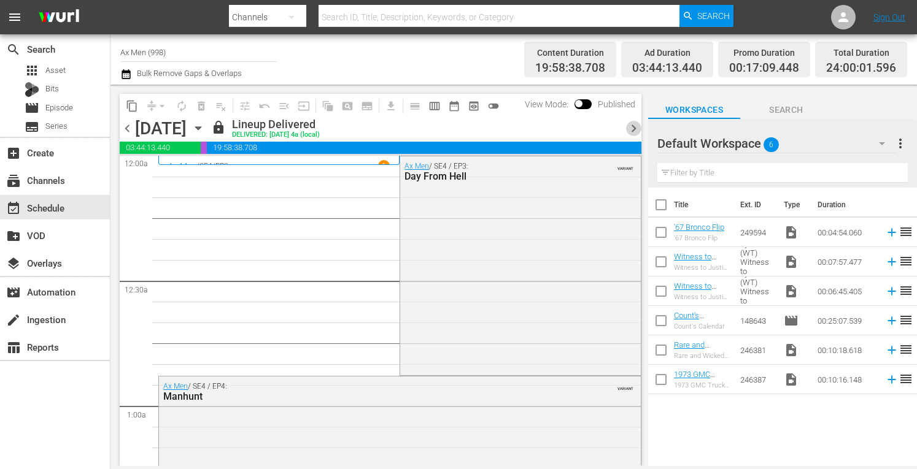
click at [632, 122] on span "chevron_right" at bounding box center [633, 128] width 15 height 15
click at [632, 132] on span "chevron_right" at bounding box center [633, 128] width 15 height 15
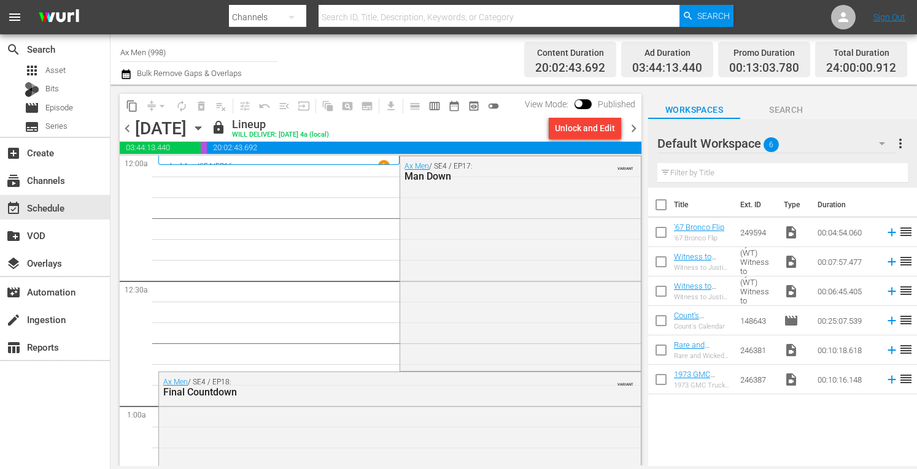
click at [632, 132] on span "chevron_right" at bounding box center [633, 128] width 15 height 15
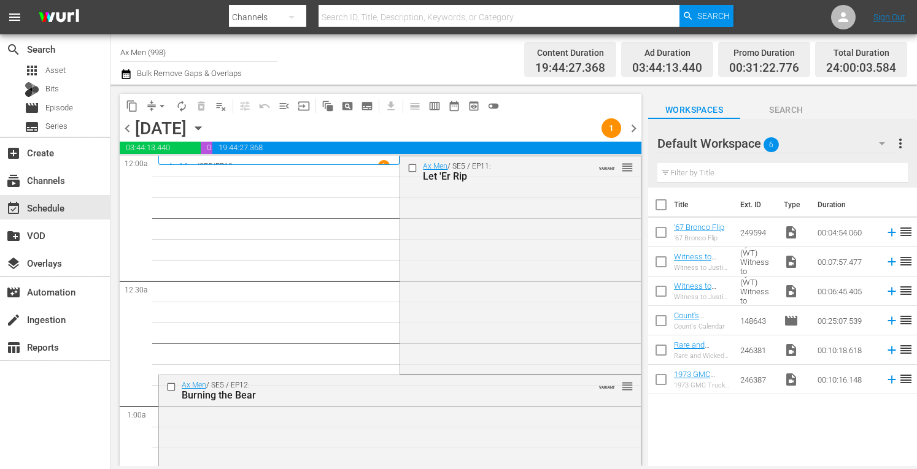
click at [632, 123] on span "chevron_right" at bounding box center [633, 128] width 15 height 15
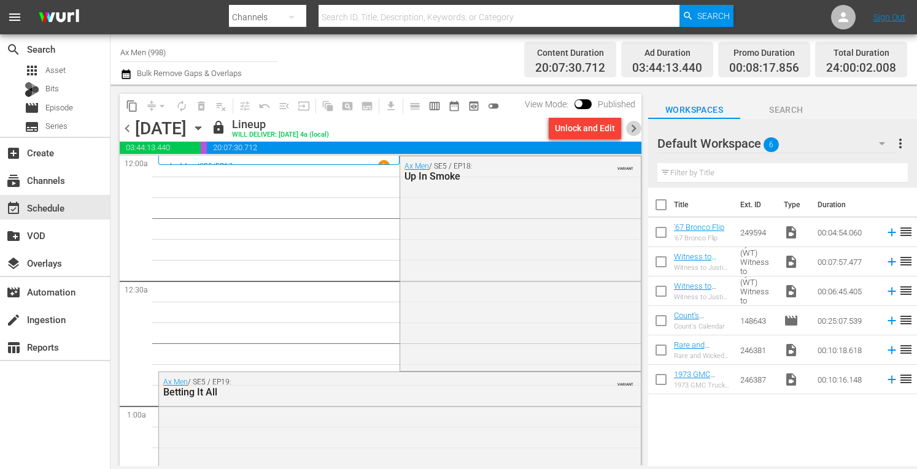
click at [633, 129] on span "chevron_right" at bounding box center [633, 128] width 15 height 15
click at [634, 126] on span "chevron_right" at bounding box center [633, 128] width 15 height 15
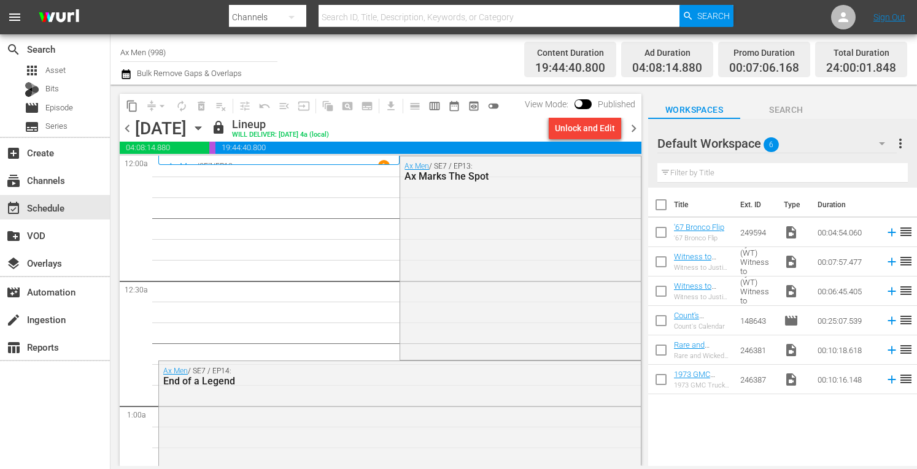
click at [634, 126] on span "chevron_right" at bounding box center [633, 128] width 15 height 15
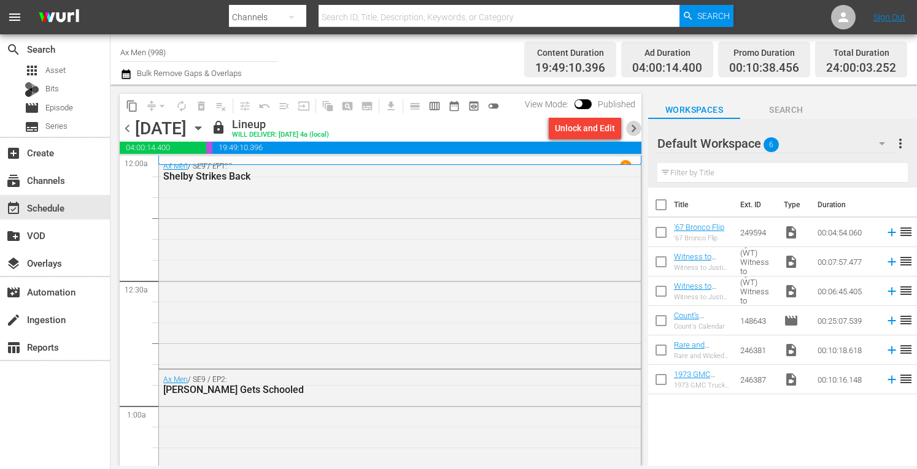
click at [631, 128] on span "chevron_right" at bounding box center [633, 128] width 15 height 15
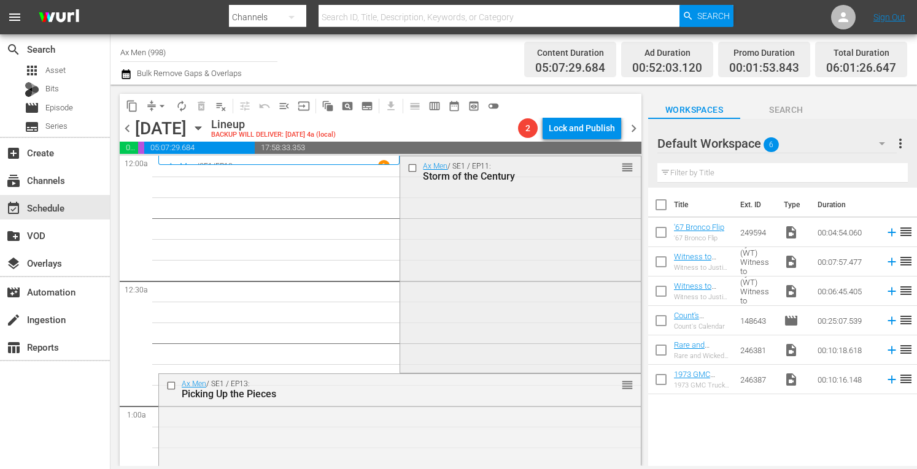
click at [517, 247] on div "Ax Men / SE1 / EP11: Storm of the Century reorder" at bounding box center [520, 263] width 240 height 214
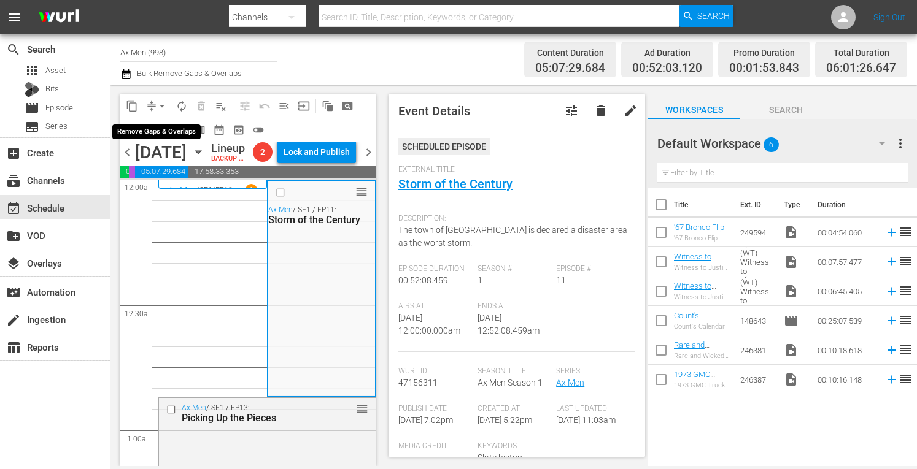
click at [162, 104] on span "arrow_drop_down" at bounding box center [162, 106] width 12 height 12
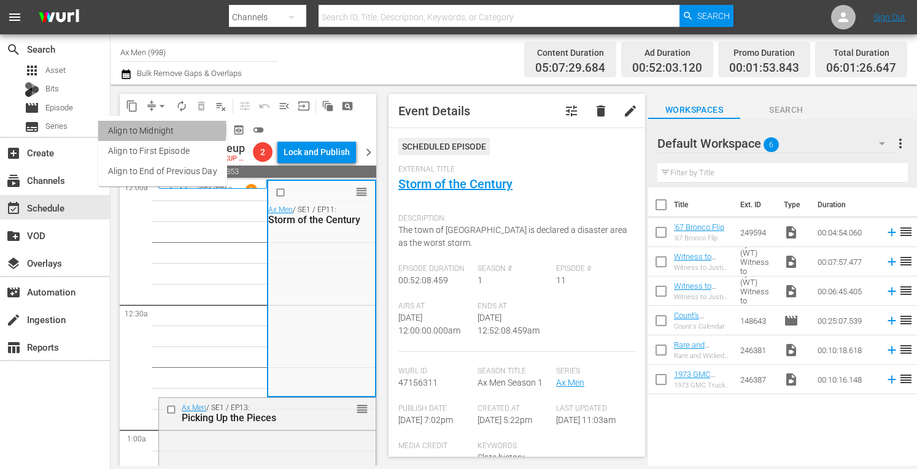
click at [141, 129] on li "Align to Midnight" at bounding box center [162, 131] width 129 height 20
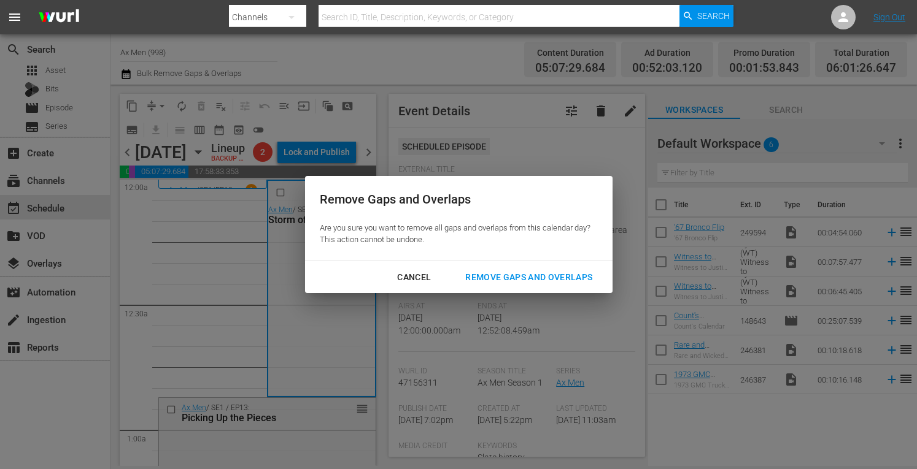
click at [520, 278] on div "Remove Gaps and Overlaps" at bounding box center [528, 277] width 147 height 15
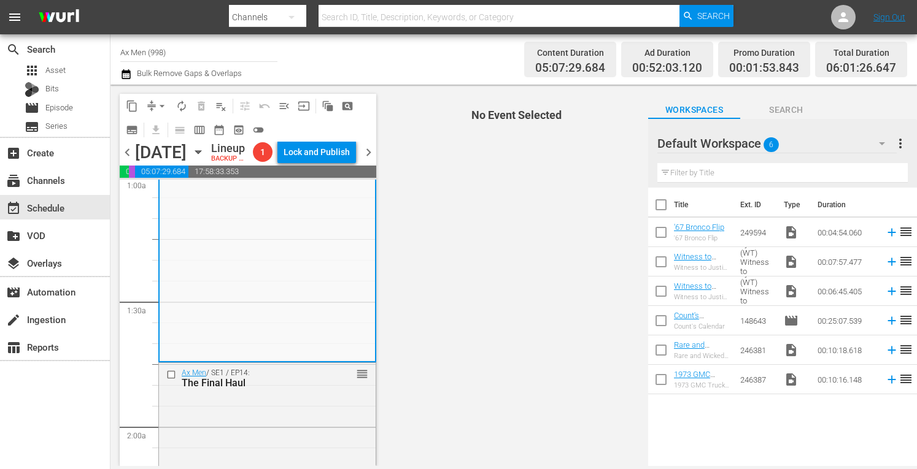
scroll to position [303, 0]
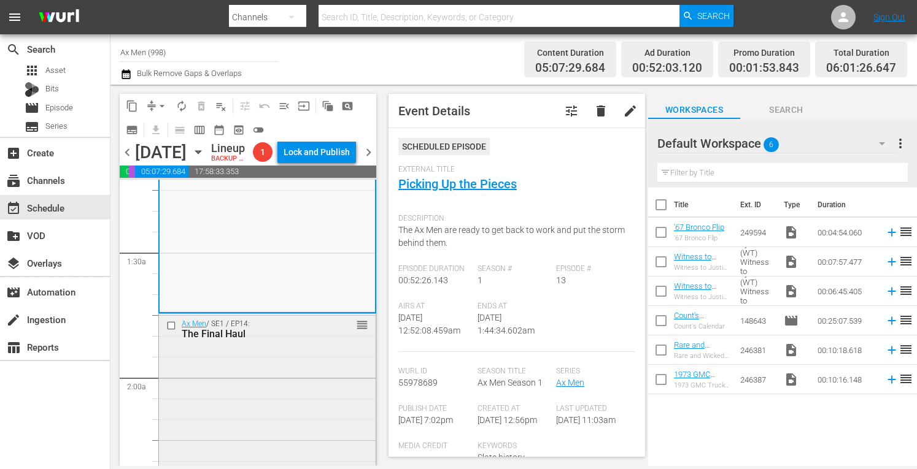
click at [298, 390] on div "Ax Men / SE1 / EP14: The Final Haul reorder" at bounding box center [267, 422] width 217 height 216
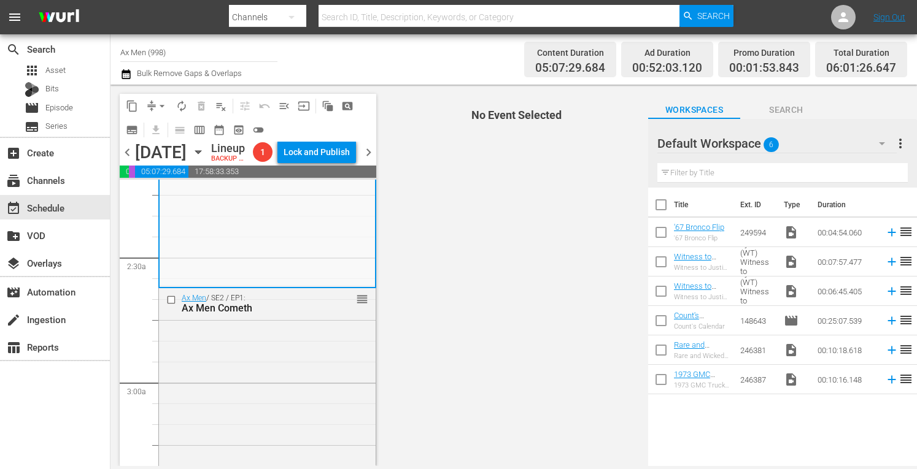
scroll to position [565, 0]
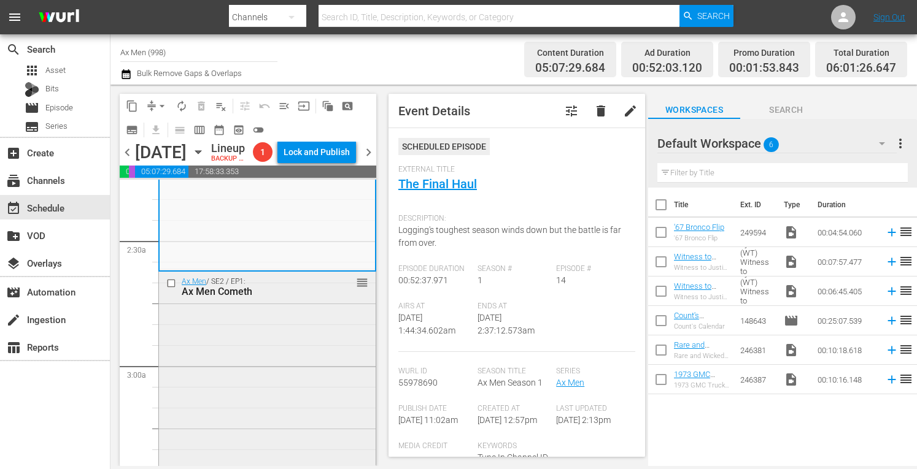
click at [293, 353] on div "Ax Men / SE2 / EP1: Ax Men Cometh reorder" at bounding box center [267, 374] width 217 height 204
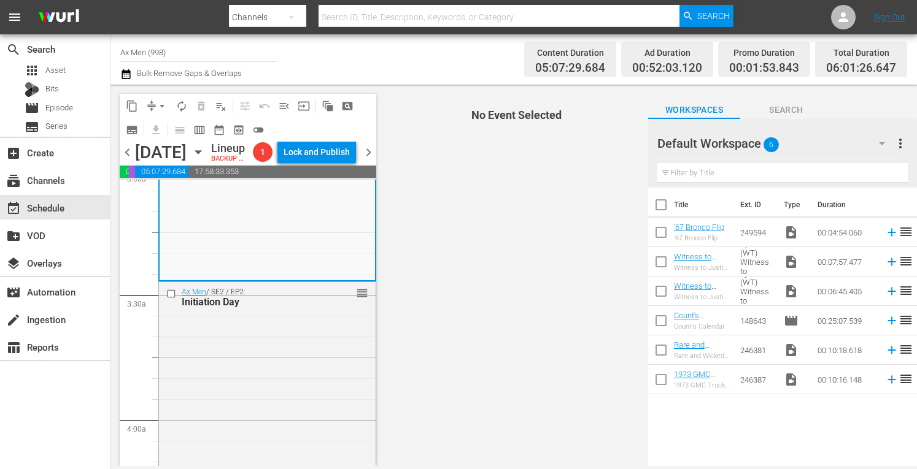
scroll to position [818, 0]
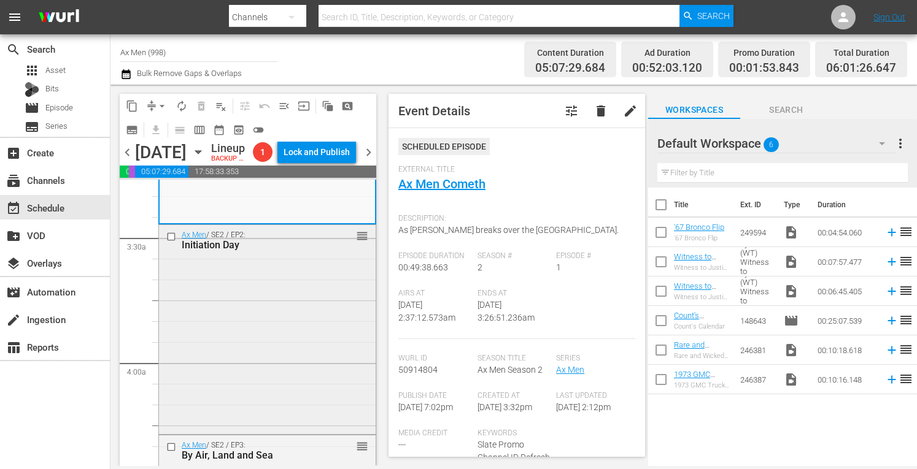
click at [296, 319] on div "Ax Men / SE2 / EP2: Initiation Day reorder" at bounding box center [267, 328] width 217 height 207
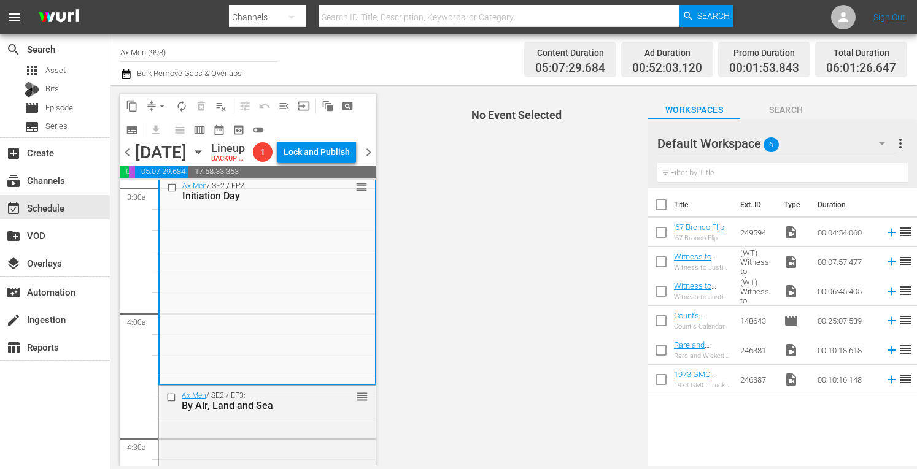
scroll to position [892, 0]
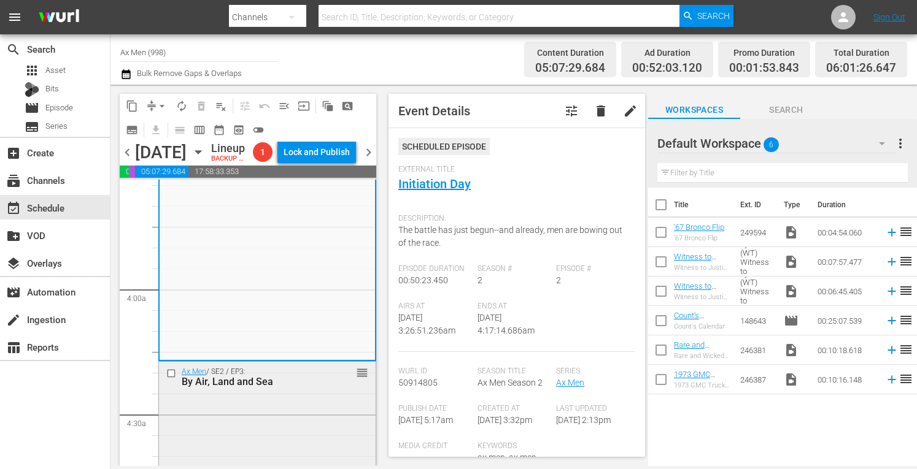
click at [301, 388] on div "By Air, Land and Sea" at bounding box center [250, 382] width 136 height 12
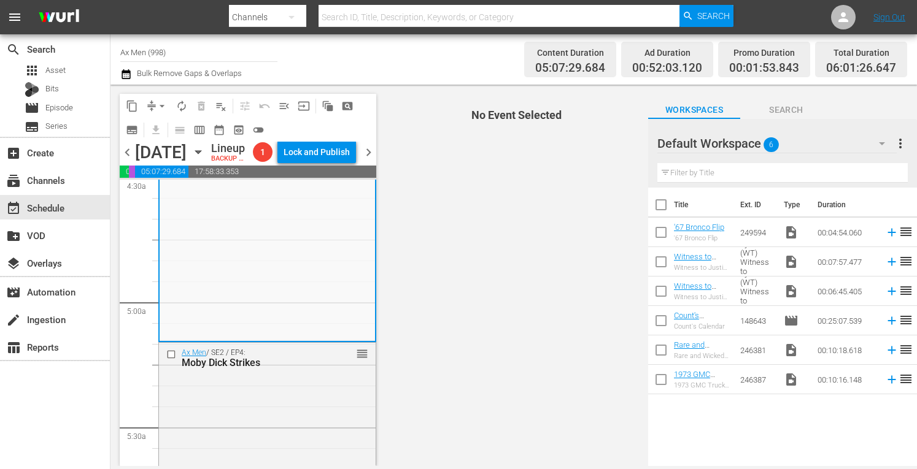
scroll to position [1170, 0]
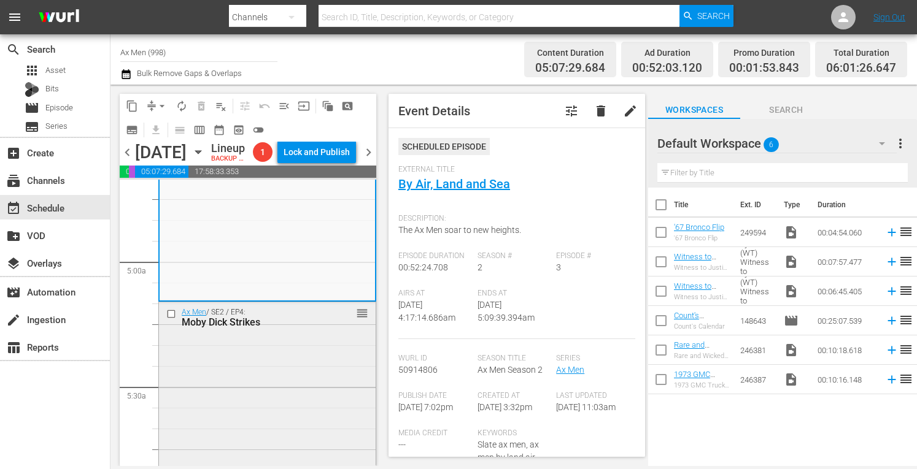
click at [285, 388] on div "Ax Men / SE2 / EP4: Moby Dick Strikes reorder" at bounding box center [267, 409] width 217 height 212
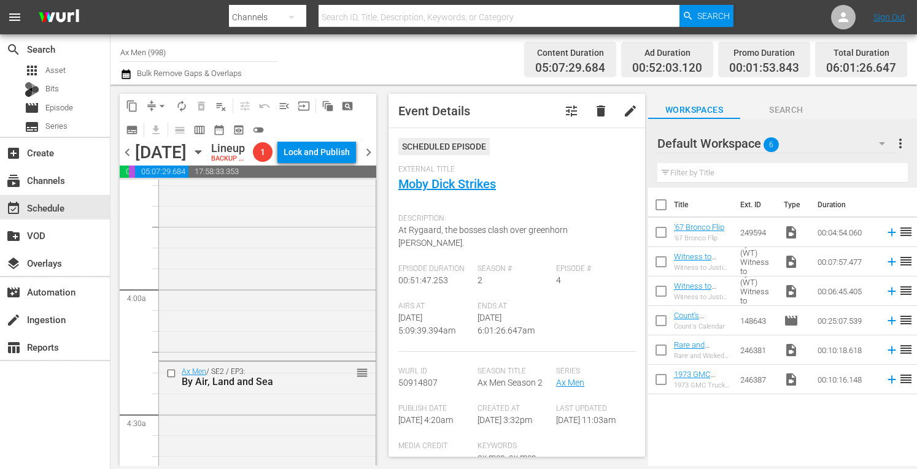
scroll to position [949, 0]
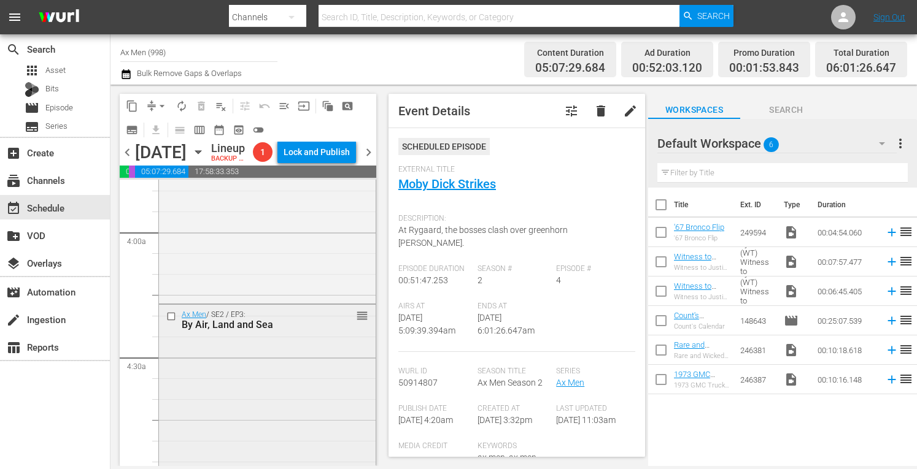
drag, startPoint x: 373, startPoint y: 462, endPoint x: 304, endPoint y: 411, distance: 85.1
click at [304, 411] on div "Ax Men / SE2 / EP3: By Air, Land and Sea reorder" at bounding box center [267, 412] width 217 height 215
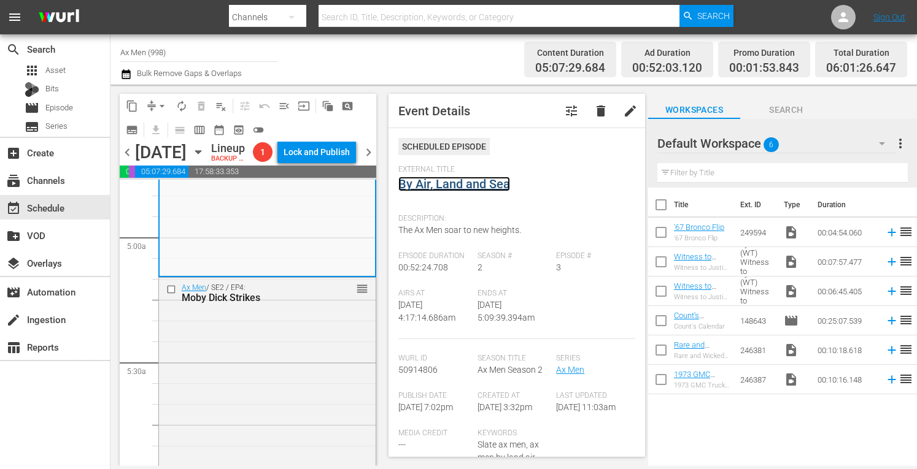
scroll to position [1227, 0]
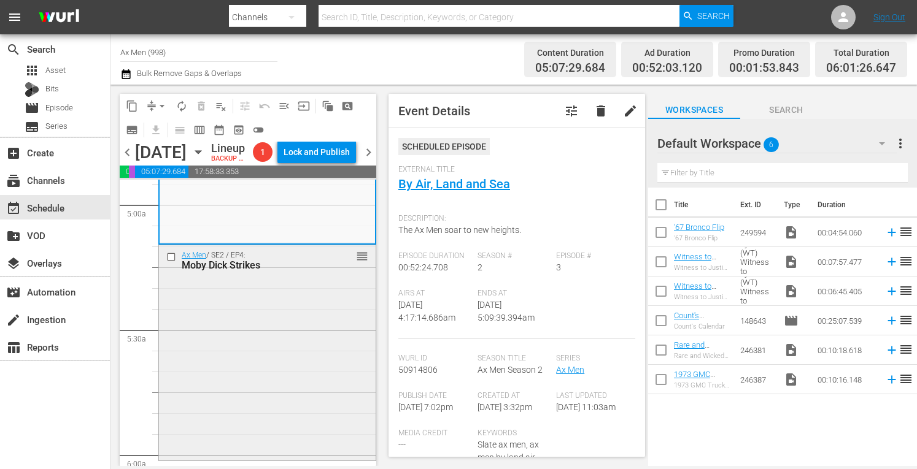
click at [303, 396] on div "Ax Men / SE2 / EP4: Moby Dick Strikes reorder" at bounding box center [267, 351] width 217 height 212
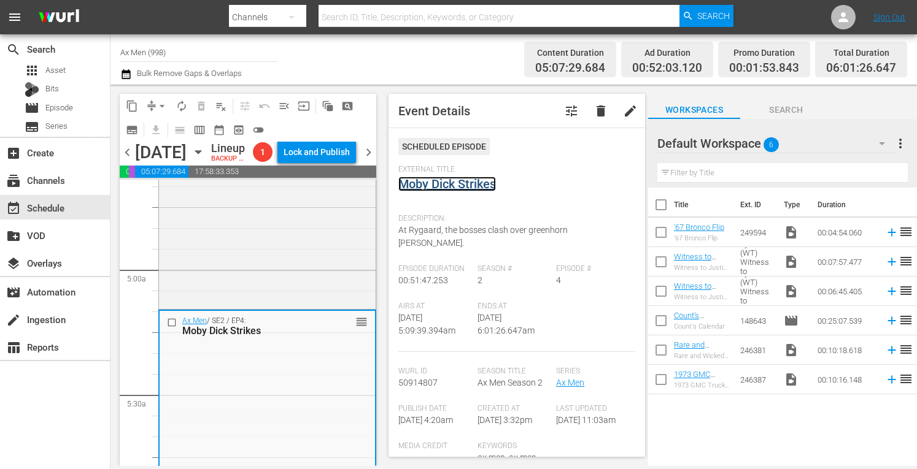
scroll to position [1194, 0]
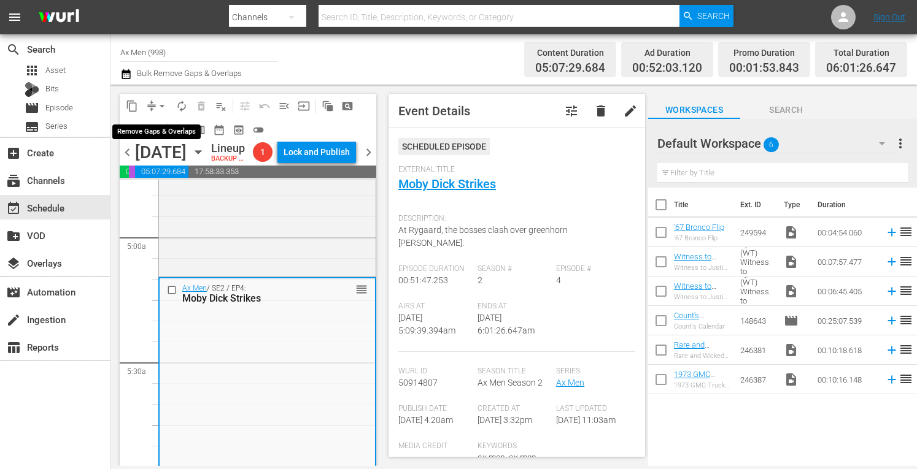
click at [163, 104] on span "arrow_drop_down" at bounding box center [162, 106] width 12 height 12
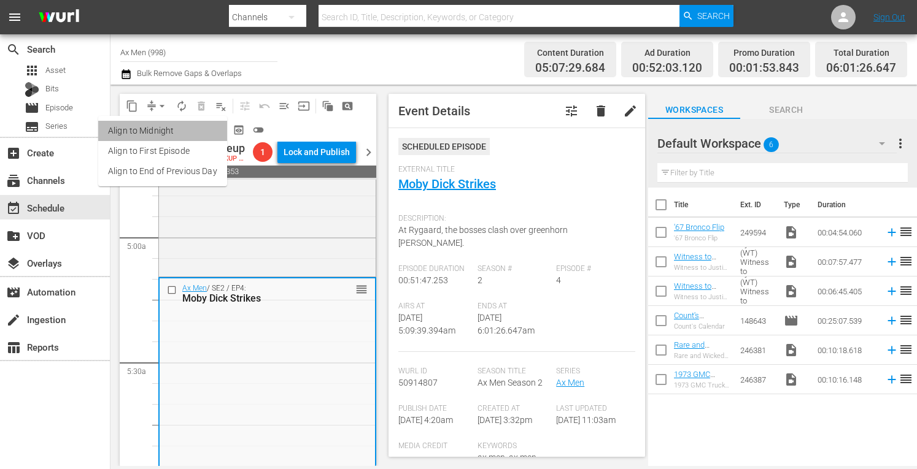
click at [164, 128] on li "Align to Midnight" at bounding box center [162, 131] width 129 height 20
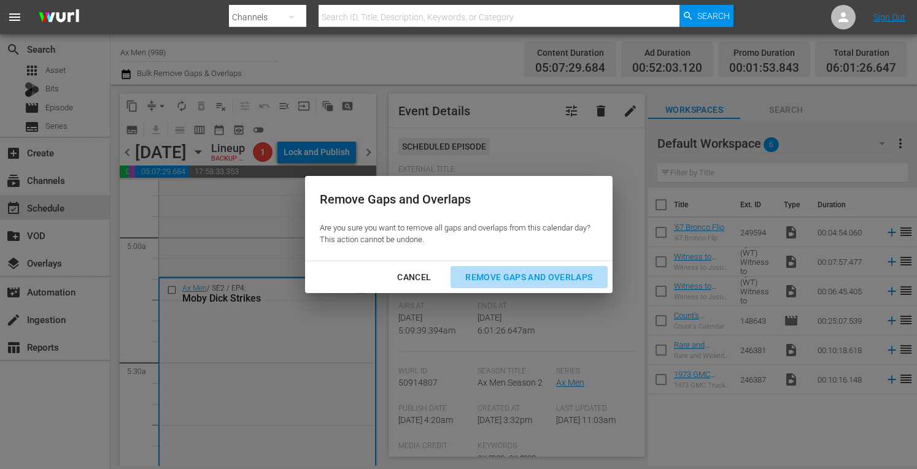
click at [495, 276] on div "Remove Gaps and Overlaps" at bounding box center [528, 277] width 147 height 15
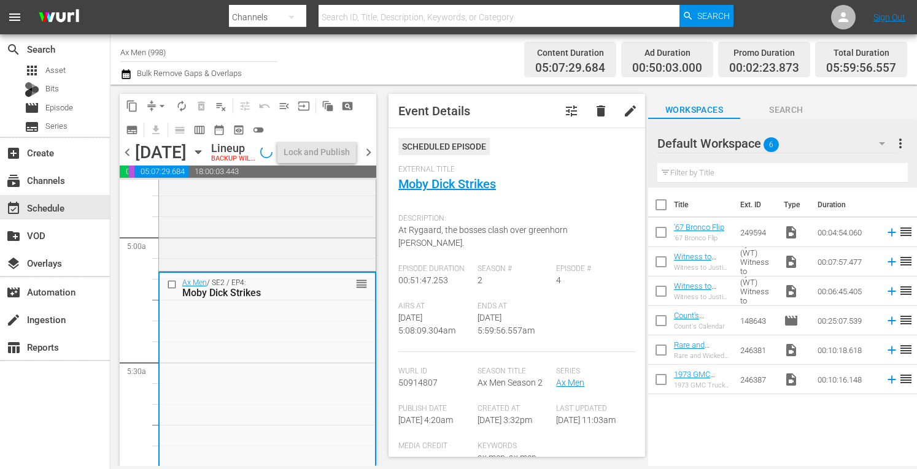
scroll to position [1236, 0]
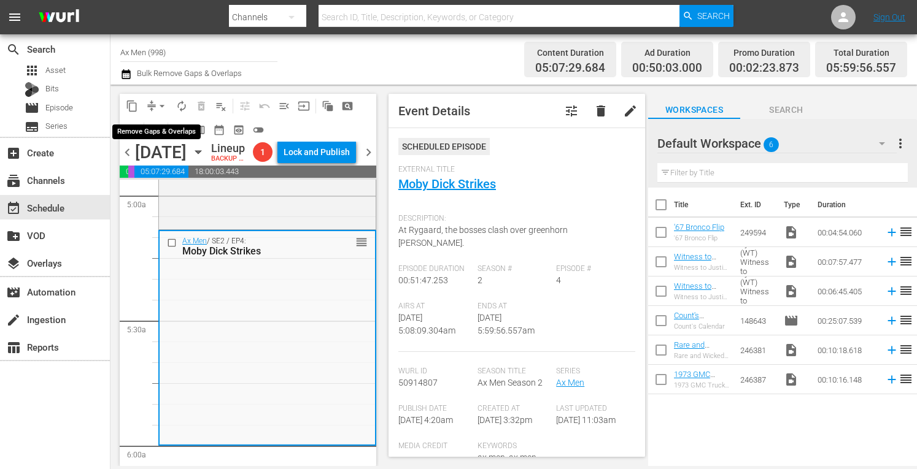
click at [161, 102] on span "arrow_drop_down" at bounding box center [162, 106] width 12 height 12
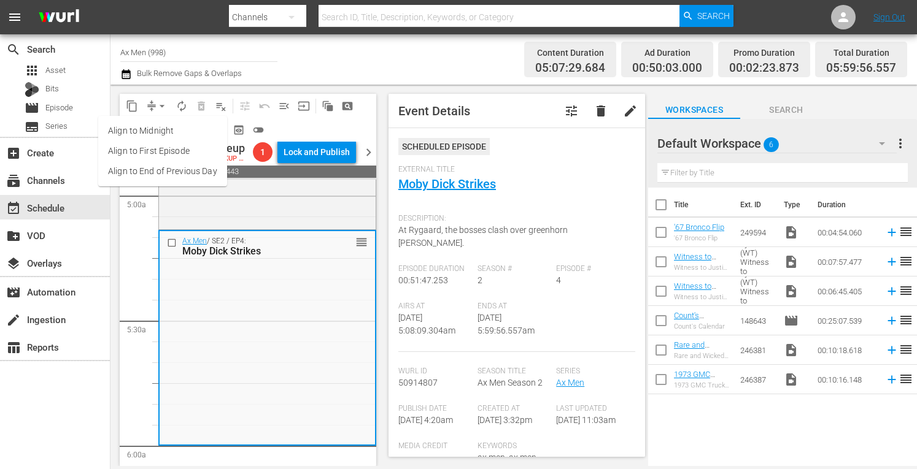
click at [158, 132] on li "Align to Midnight" at bounding box center [162, 131] width 129 height 20
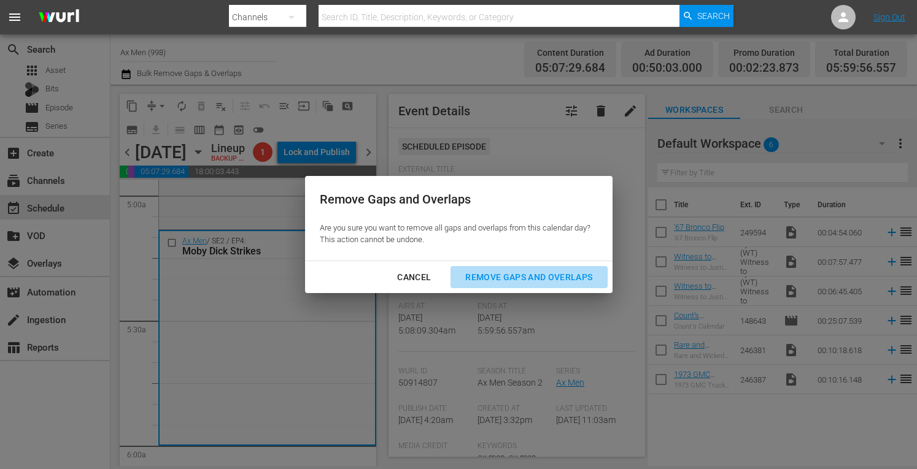
click at [528, 274] on div "Remove Gaps and Overlaps" at bounding box center [528, 277] width 147 height 15
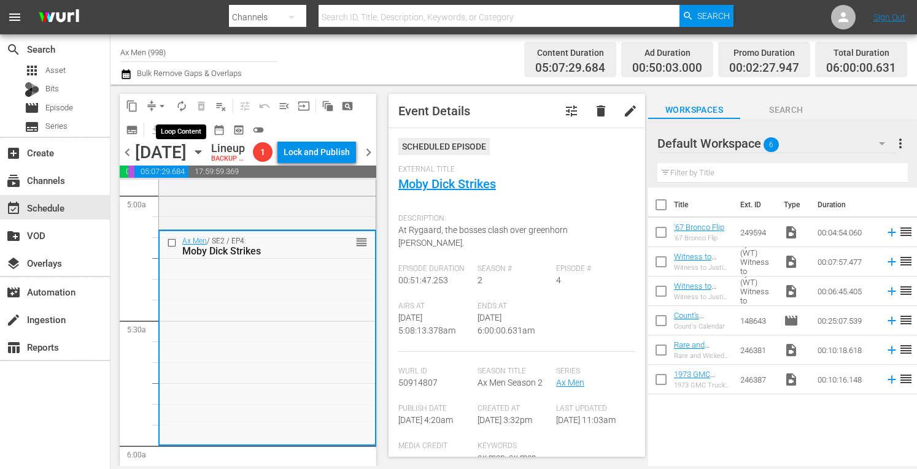
click at [184, 106] on span "autorenew_outlined" at bounding box center [182, 106] width 12 height 12
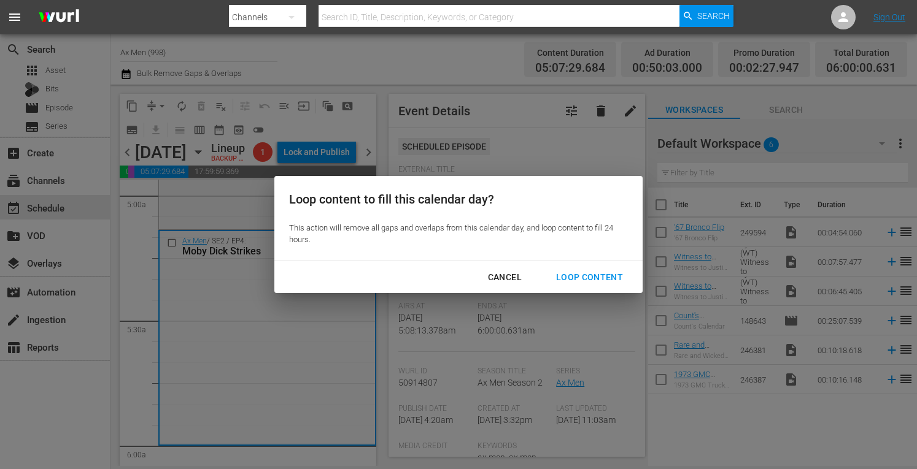
click at [571, 279] on div "Loop Content" at bounding box center [589, 277] width 87 height 15
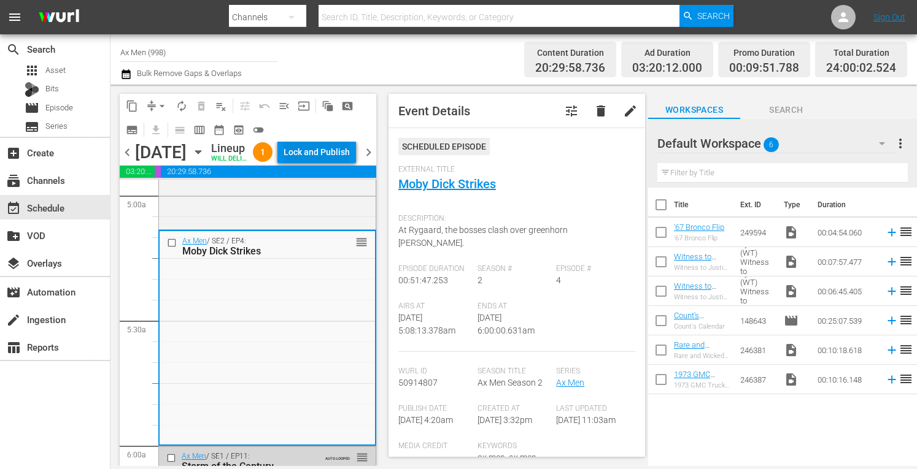
click at [337, 152] on div "Lock and Publish" at bounding box center [317, 152] width 66 height 22
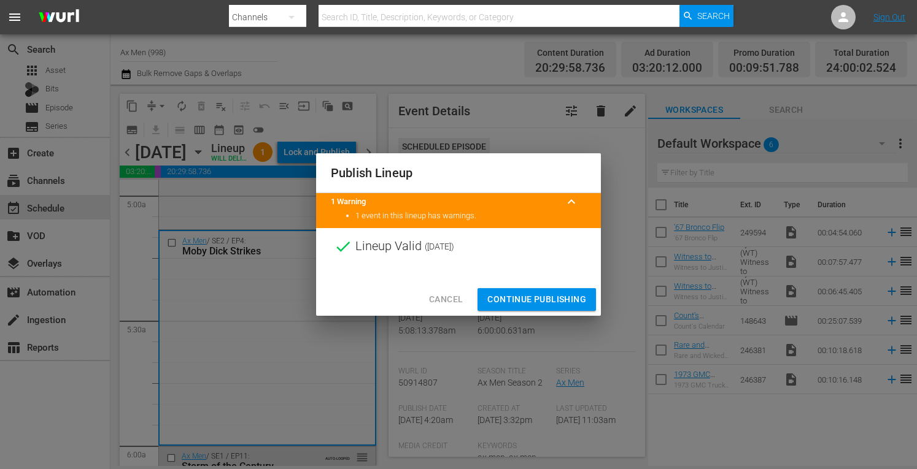
click at [517, 293] on span "Continue Publishing" at bounding box center [536, 299] width 99 height 15
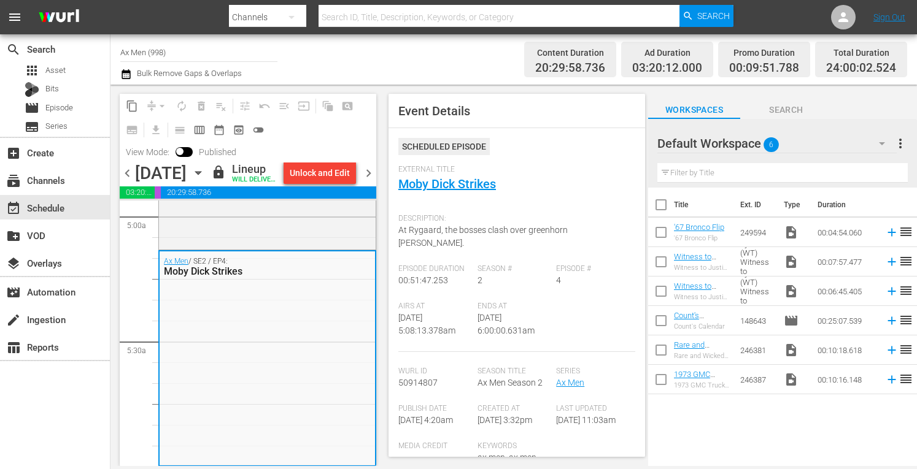
click at [368, 181] on span "chevron_right" at bounding box center [368, 173] width 15 height 15
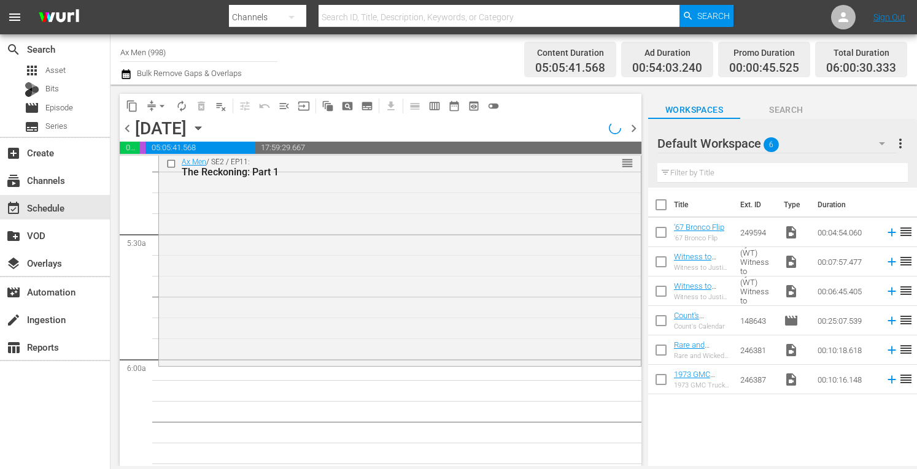
scroll to position [1173, 0]
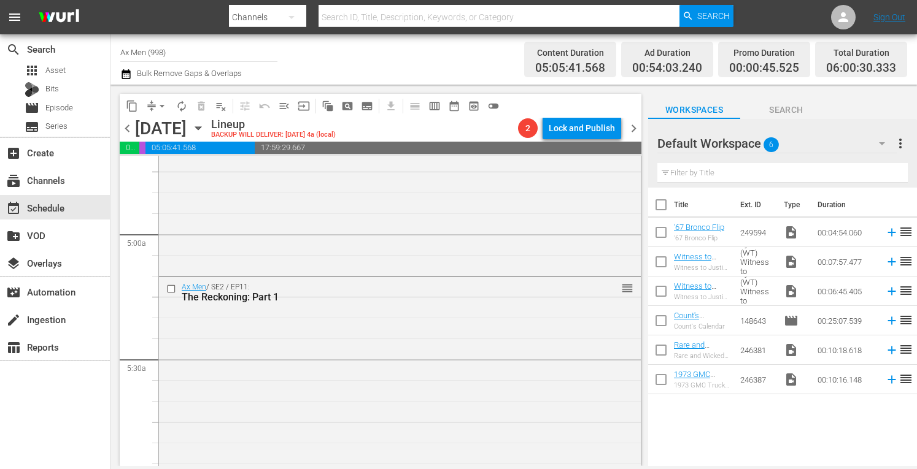
click at [201, 127] on icon "button" at bounding box center [198, 128] width 6 height 3
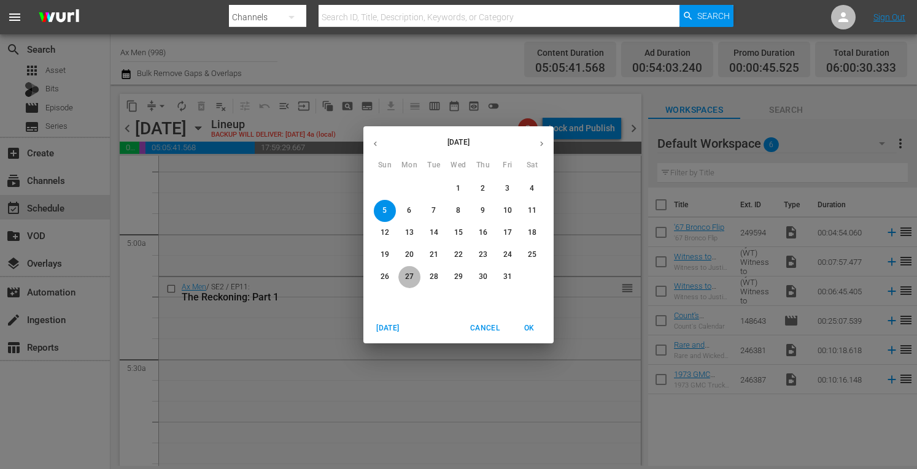
click at [411, 271] on button "27" at bounding box center [409, 277] width 22 height 22
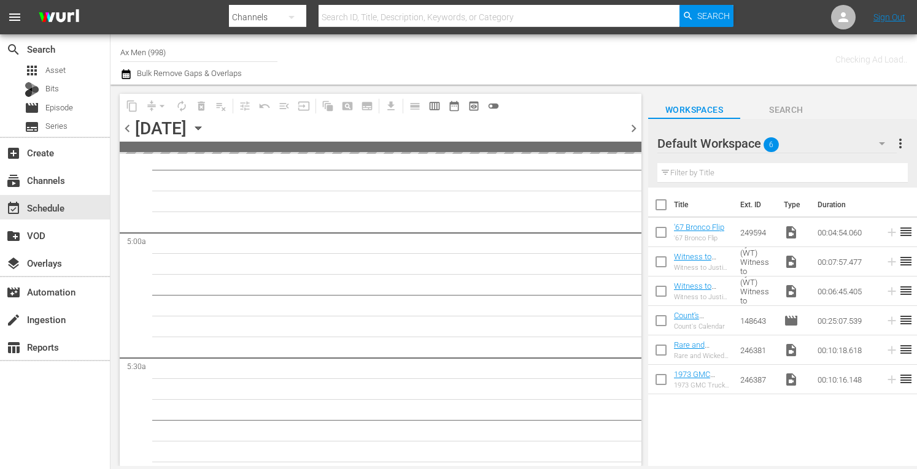
scroll to position [1299, 0]
click at [200, 53] on input "Ax Men (998)" at bounding box center [198, 51] width 157 height 29
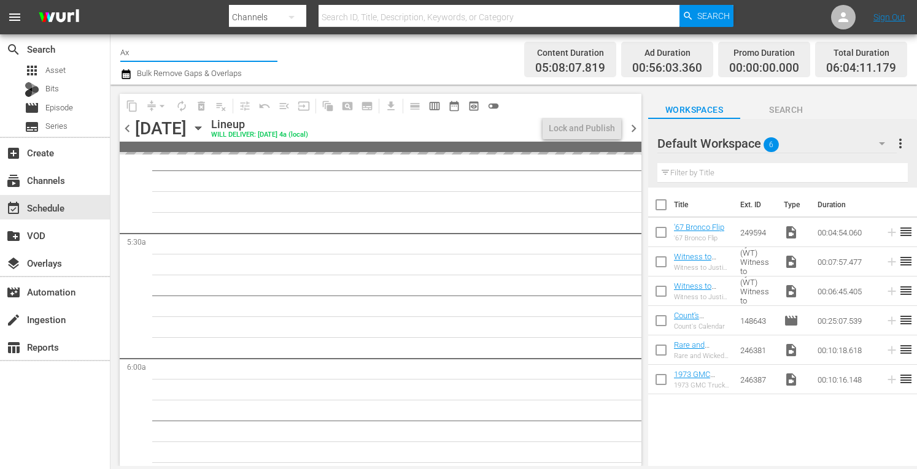
type input "A"
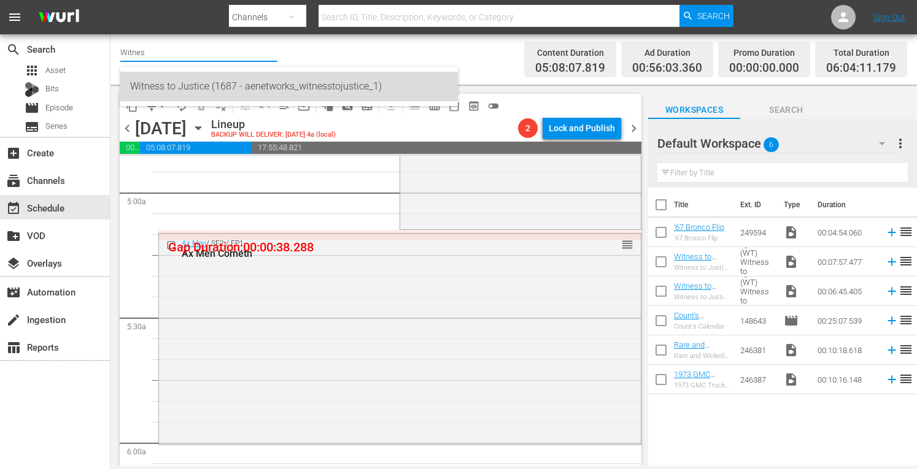
click at [173, 87] on div "Witness to Justice (1687 - aenetworks_witnesstojustice_1)" at bounding box center [289, 86] width 318 height 29
type input "Witness to Justice (1687 - aenetworks_witnesstojustice_1)"
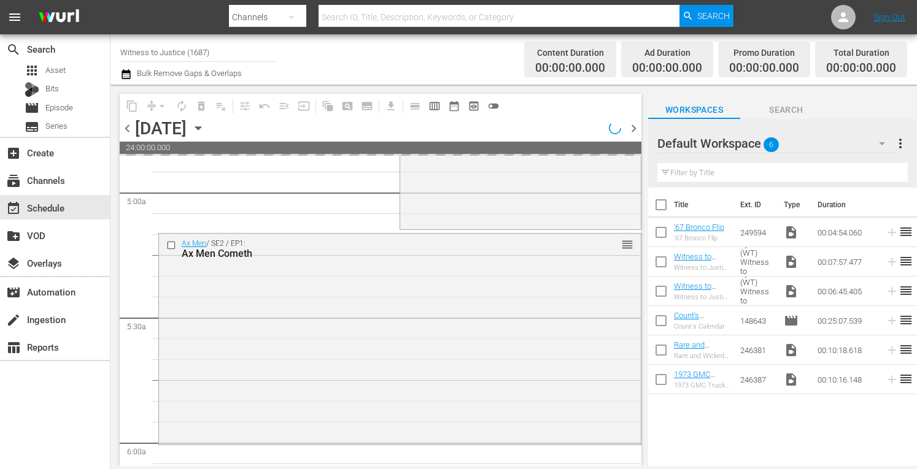
scroll to position [1299, 0]
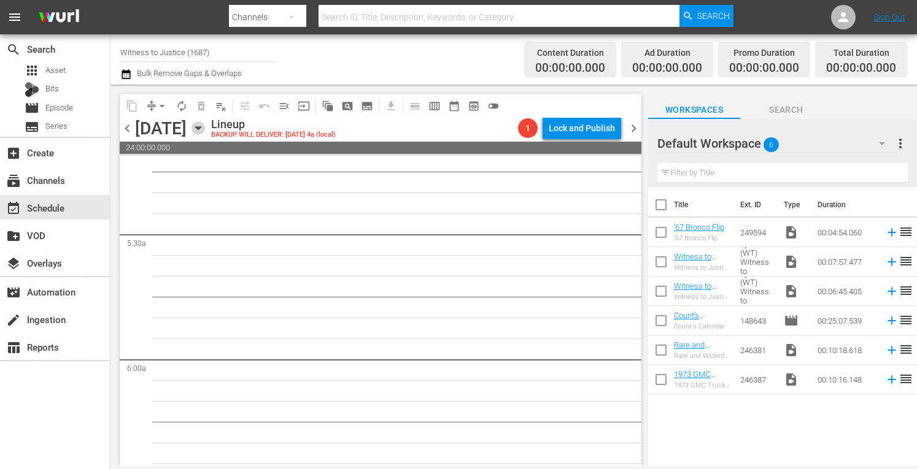
click at [205, 128] on icon "button" at bounding box center [198, 129] width 14 height 14
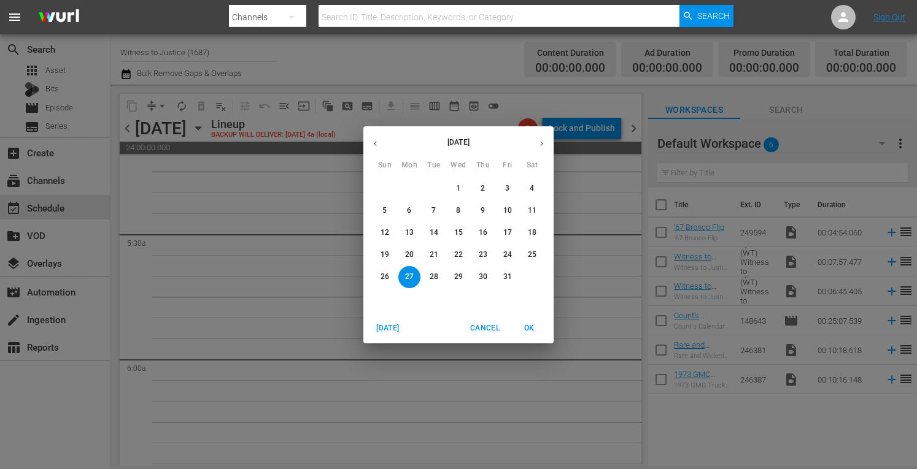
click at [380, 140] on button "button" at bounding box center [375, 144] width 24 height 24
click at [409, 255] on p "22" at bounding box center [409, 255] width 9 height 10
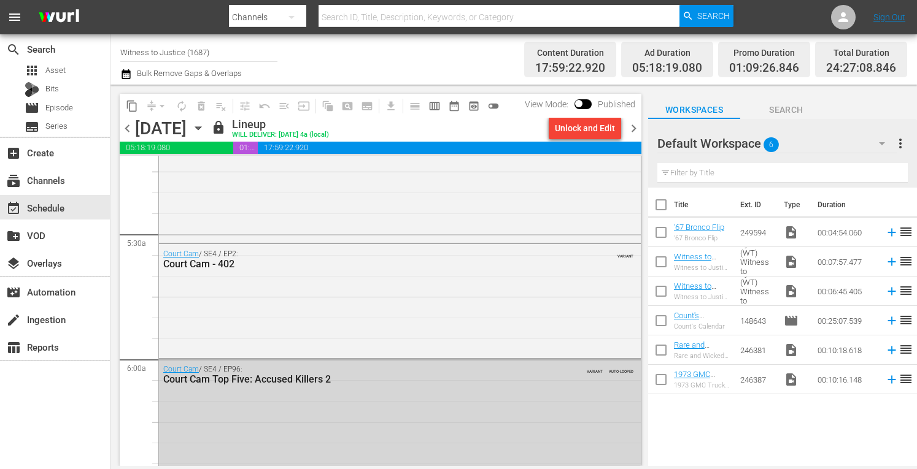
click at [631, 126] on span "chevron_right" at bounding box center [633, 128] width 15 height 15
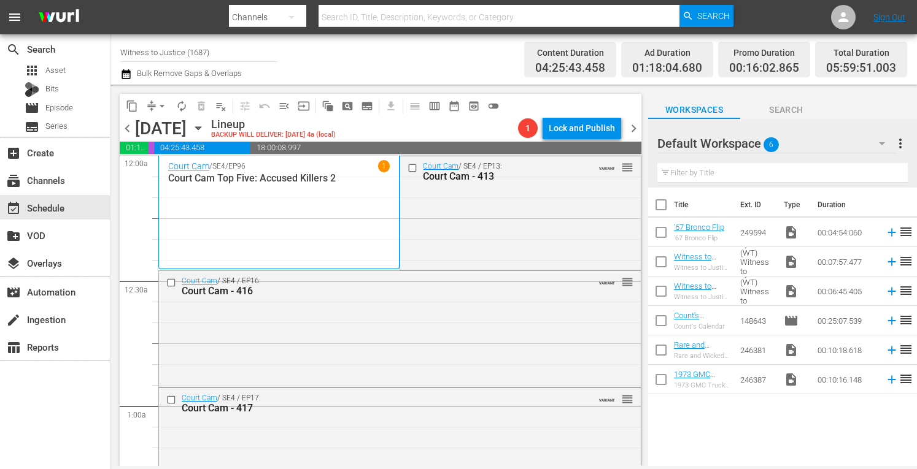
click at [124, 125] on span "chevron_left" at bounding box center [127, 128] width 15 height 15
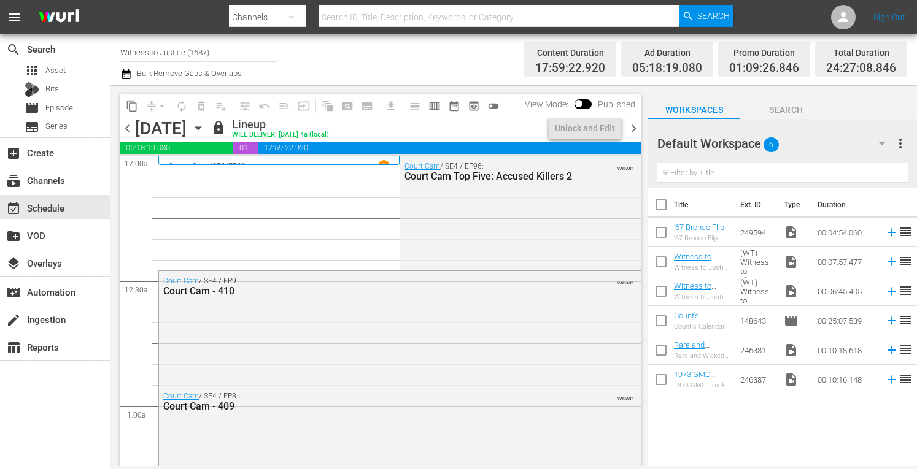
click at [124, 125] on span "chevron_left" at bounding box center [127, 128] width 15 height 15
click at [633, 122] on span "chevron_right" at bounding box center [633, 128] width 15 height 15
click at [578, 123] on div "Unlock and Edit" at bounding box center [585, 128] width 60 height 22
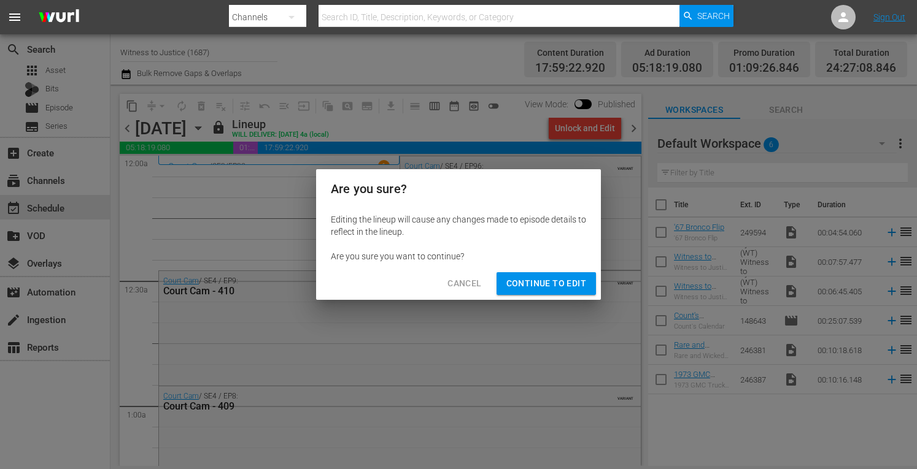
click at [525, 288] on span "Continue to Edit" at bounding box center [546, 283] width 80 height 15
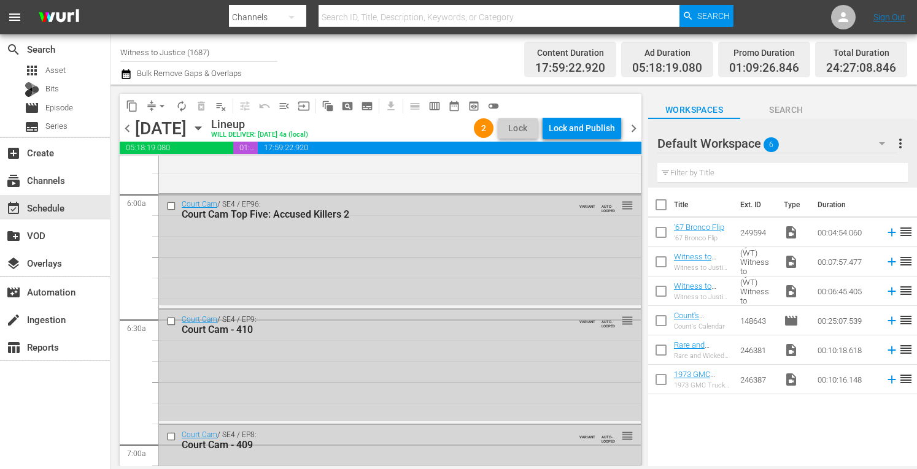
scroll to position [1489, 0]
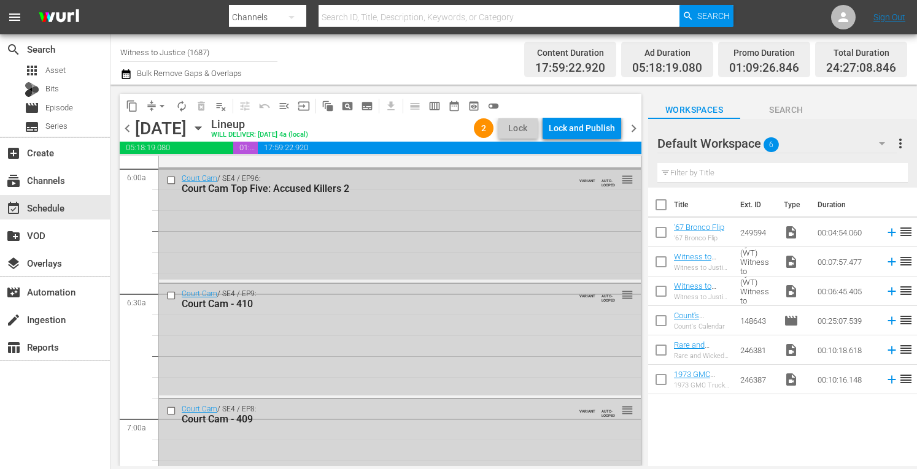
click at [473, 239] on div "Court Cam / SE4 / EP96: Court Cam Top Five: Accused Killers 2 VARIANT AUTO-LOOP…" at bounding box center [400, 224] width 482 height 111
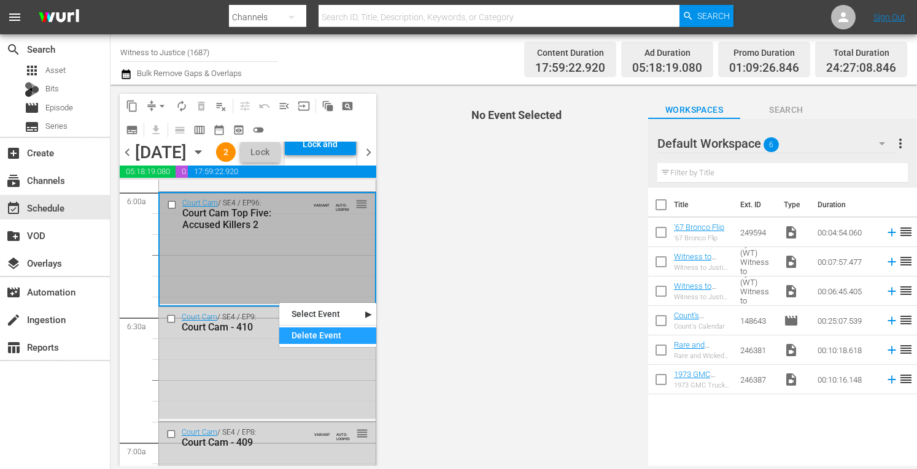
click at [302, 338] on div "Delete Event" at bounding box center [327, 336] width 97 height 17
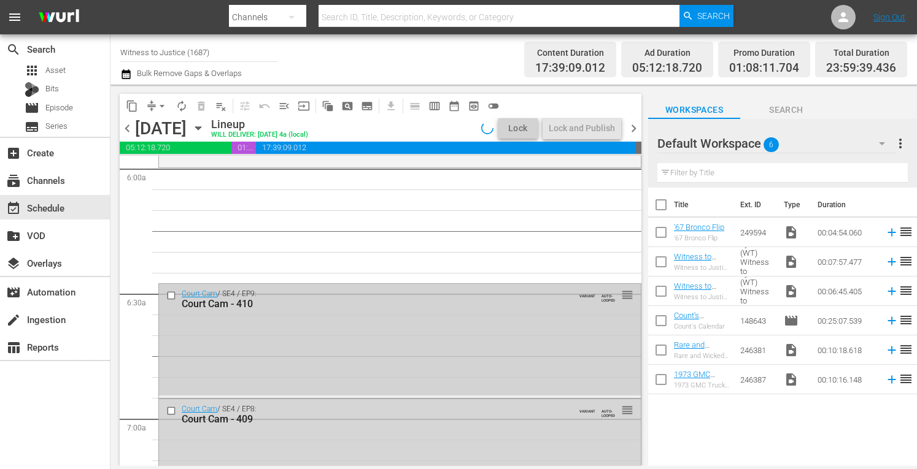
click at [270, 361] on div "Court Cam / SE4 / EP9: Court Cam - 410 VARIANT AUTO-LOOPED reorder" at bounding box center [400, 340] width 482 height 112
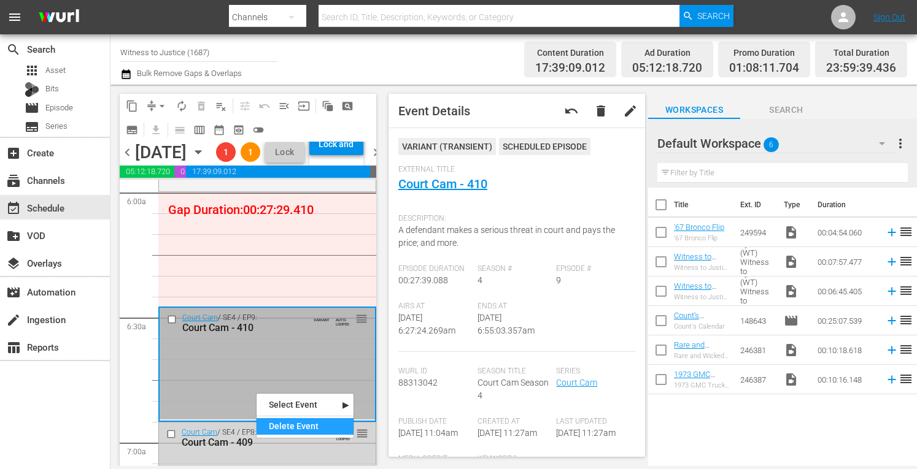
click at [274, 425] on div "Delete Event" at bounding box center [305, 427] width 97 height 17
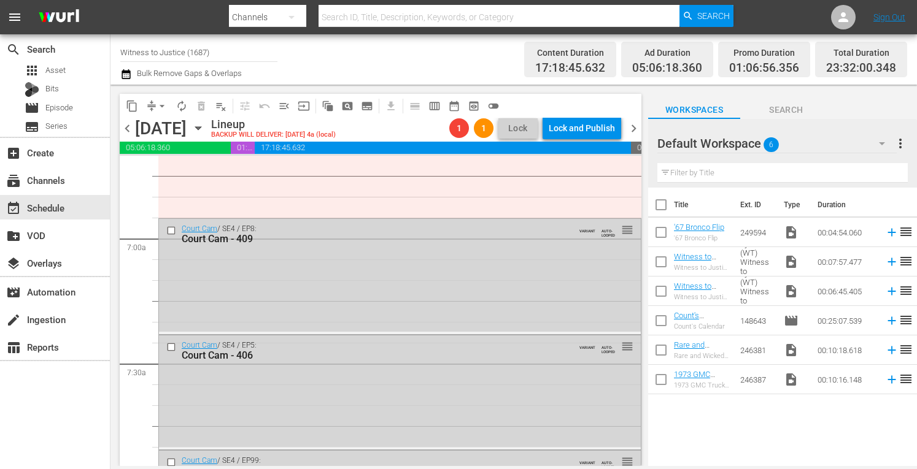
scroll to position [1711, 0]
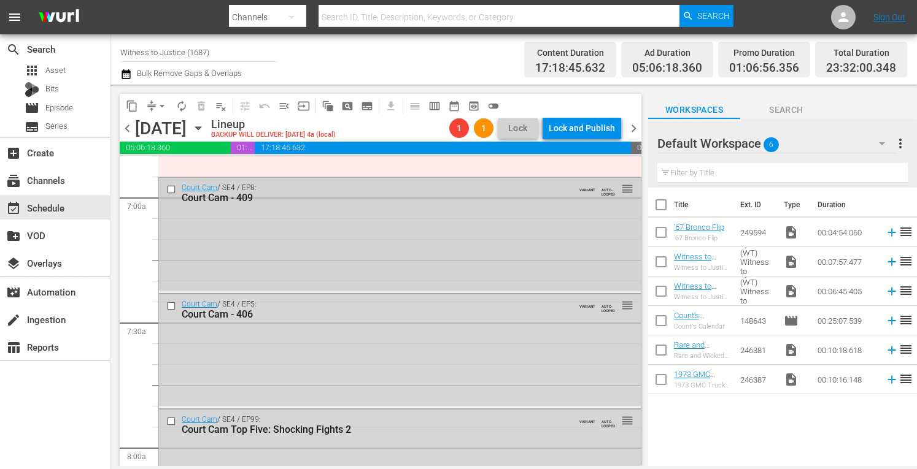
click at [412, 252] on div "Court Cam / SE4 / EP8: Court Cam - 409 VARIANT AUTO-LOOPED reorder" at bounding box center [400, 235] width 482 height 114
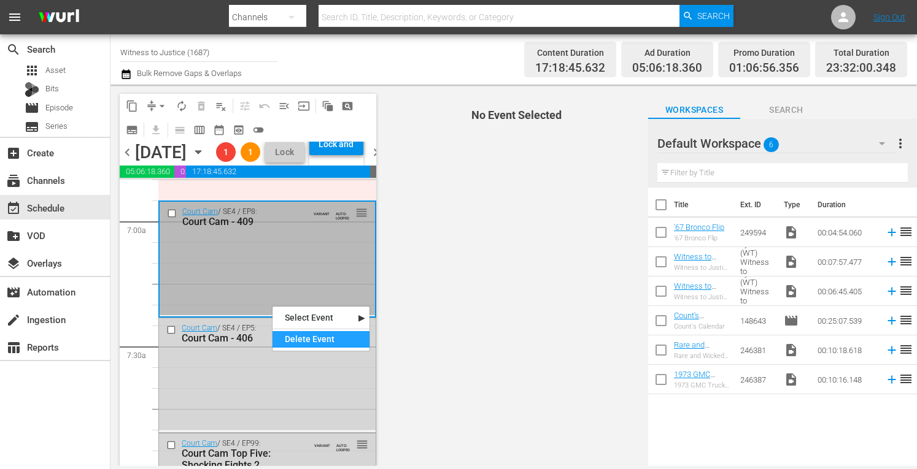
click at [301, 339] on div "Delete Event" at bounding box center [320, 339] width 97 height 17
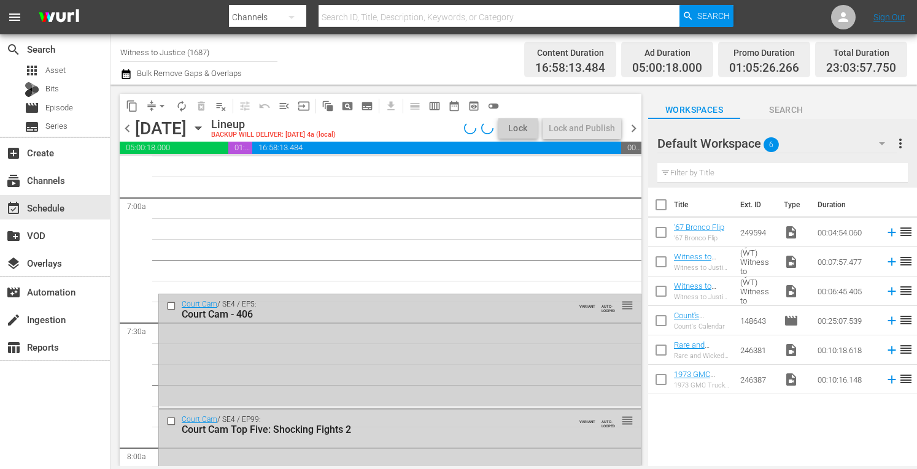
click at [280, 349] on div "Court Cam / SE4 / EP5: Court Cam - 406 VARIANT AUTO-LOOPED reorder" at bounding box center [400, 351] width 482 height 112
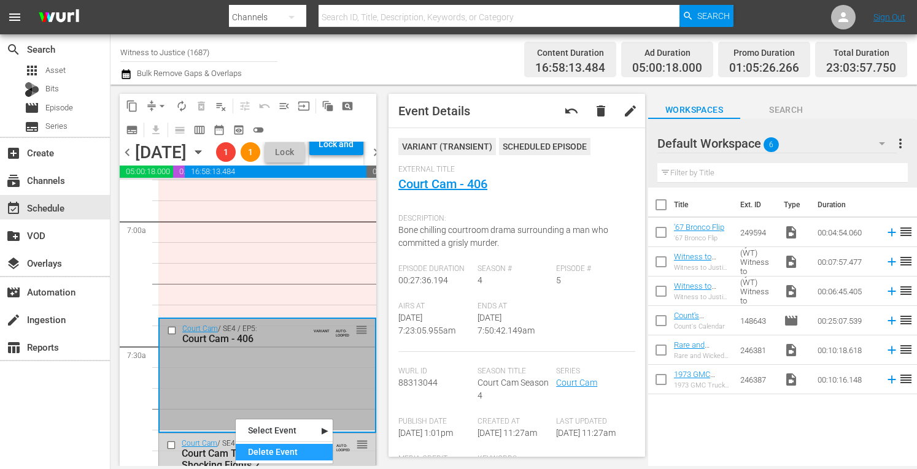
click at [264, 452] on div "Delete Event" at bounding box center [284, 452] width 97 height 17
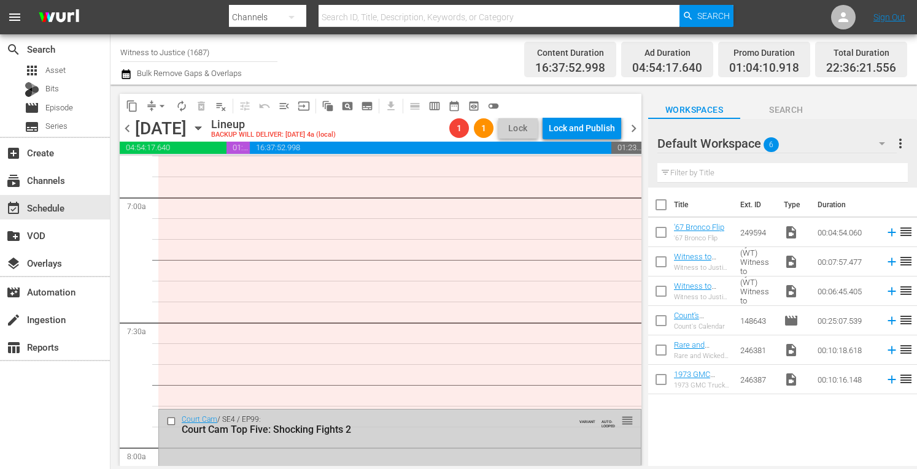
click at [361, 436] on div "Court Cam Top Five: Shocking Fights 2" at bounding box center [378, 430] width 392 height 12
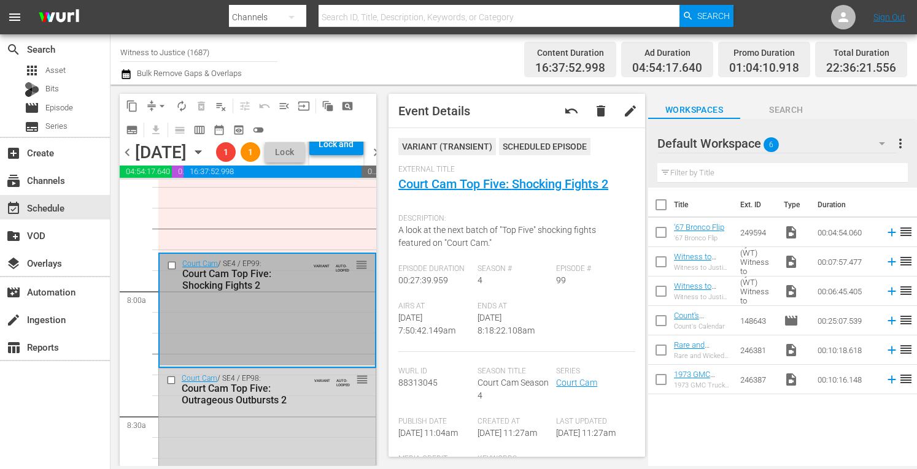
scroll to position [1956, 0]
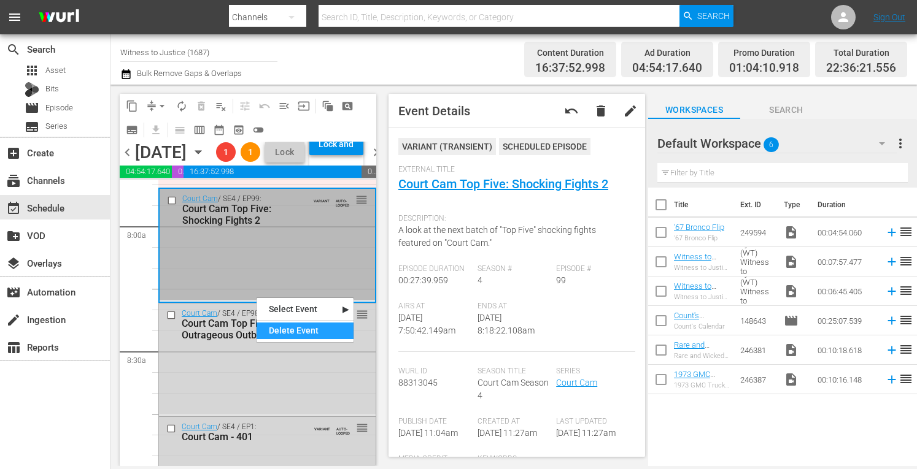
click at [282, 329] on div "Delete Event" at bounding box center [305, 331] width 97 height 17
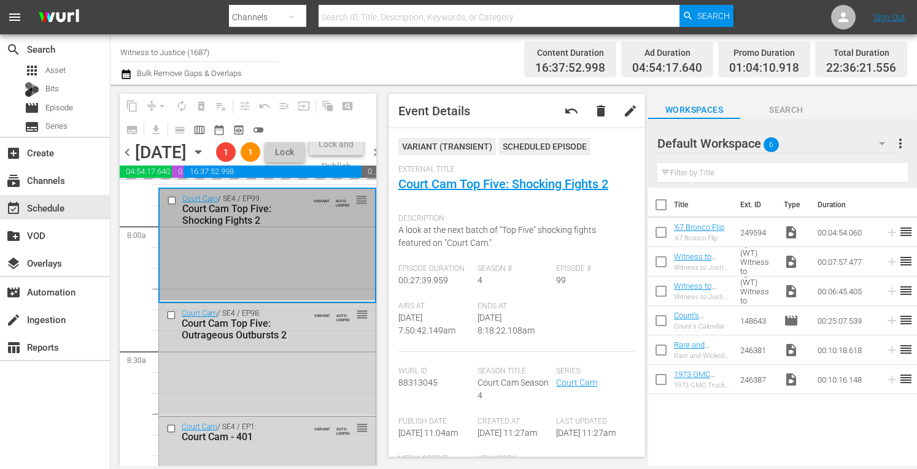
click at [274, 396] on div "Court Cam / SE4 / EP98: Court Cam Top Five: Outrageous Outbursts 2 VARIANT AUTO…" at bounding box center [267, 359] width 217 height 110
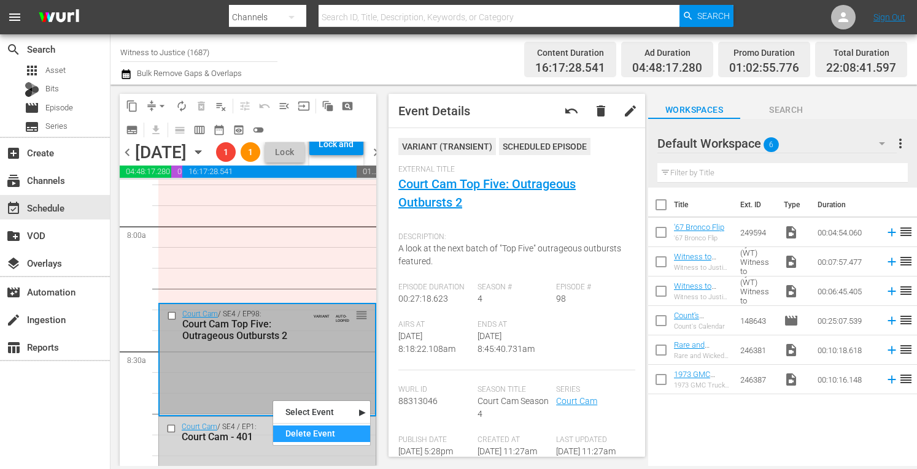
click at [293, 435] on div "Delete Event" at bounding box center [321, 434] width 97 height 17
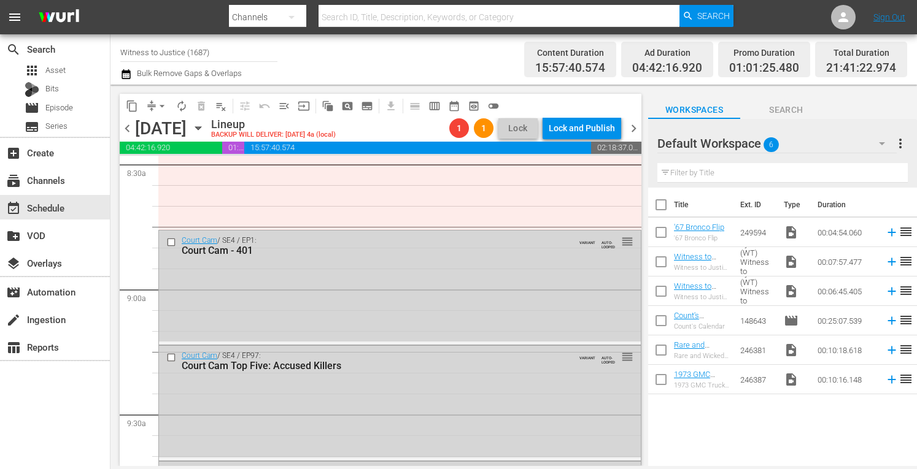
scroll to position [2153, 0]
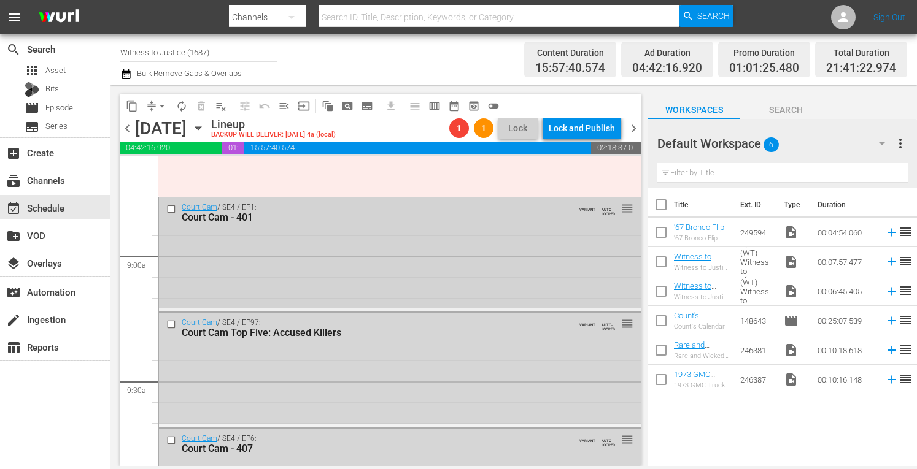
click at [406, 276] on div "Court Cam / SE4 / EP1: Court Cam - 401 VARIANT AUTO-LOOPED reorder" at bounding box center [400, 254] width 482 height 112
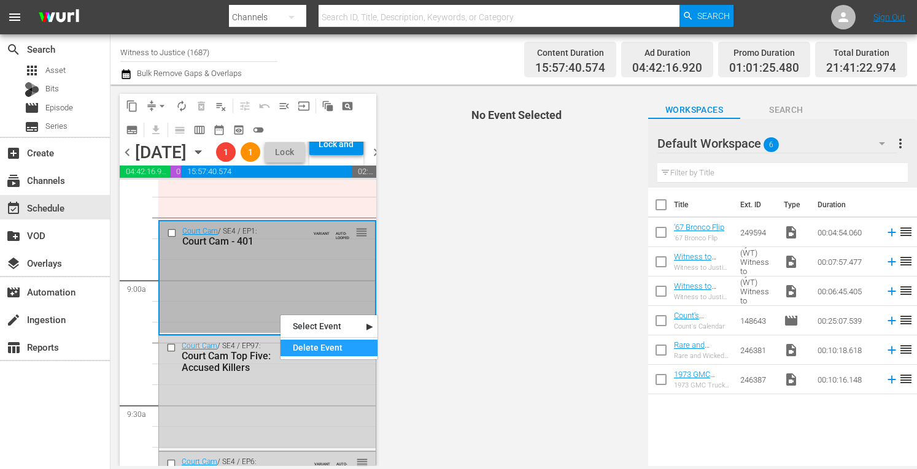
click at [311, 351] on div "Delete Event" at bounding box center [328, 348] width 97 height 17
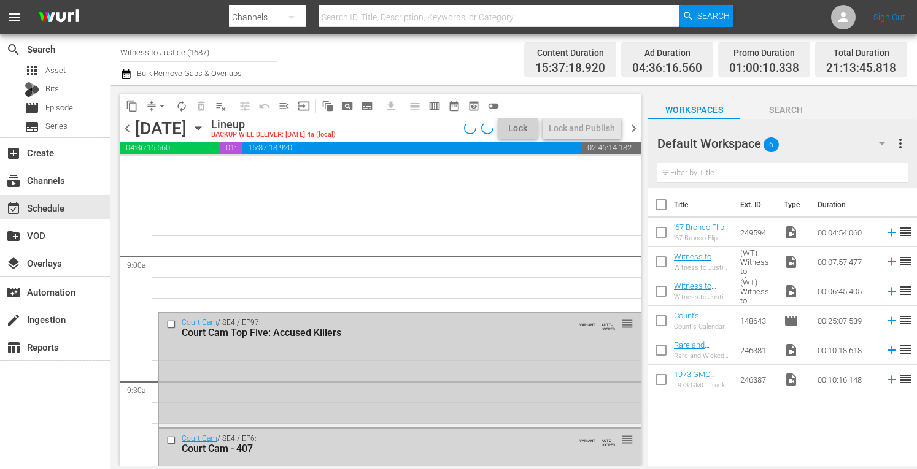
click at [301, 368] on div "Court Cam / SE4 / EP97: Court Cam Top Five: Accused Killers VARIANT AUTO-LOOPED…" at bounding box center [400, 369] width 482 height 112
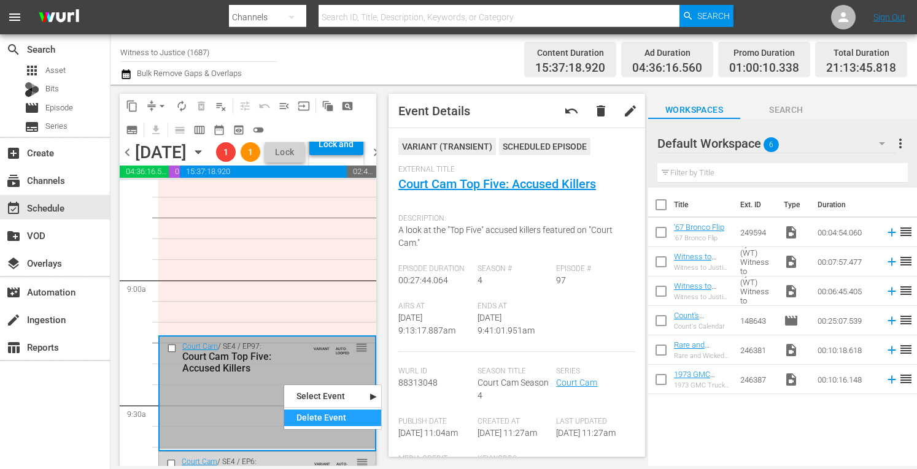
click at [311, 416] on div "Delete Event" at bounding box center [332, 418] width 97 height 17
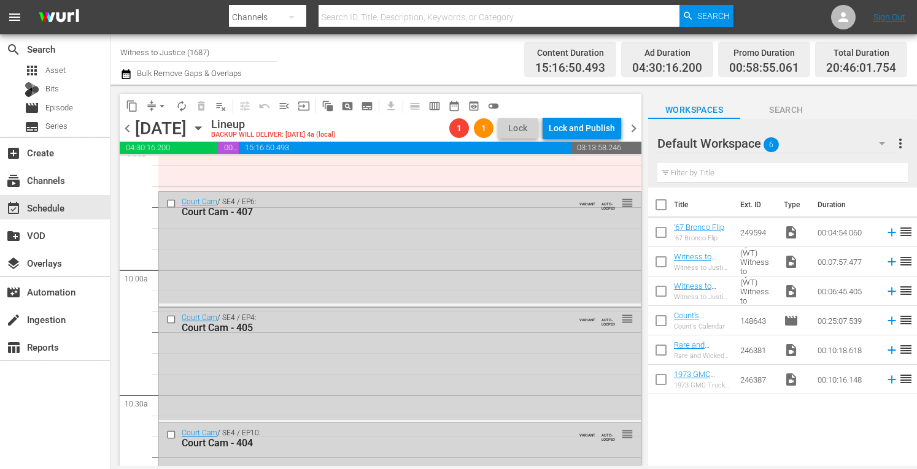
scroll to position [2414, 0]
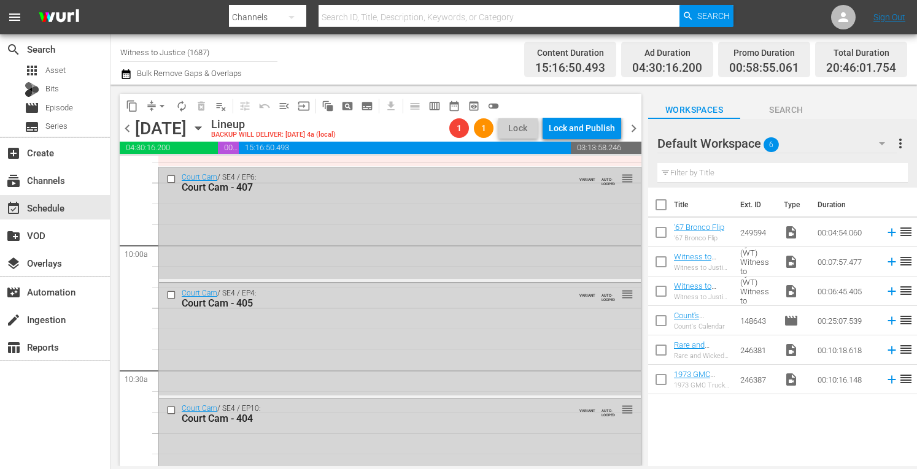
click at [365, 235] on div "Court Cam / SE4 / EP6: Court Cam - 407 VARIANT AUTO-LOOPED reorder" at bounding box center [400, 224] width 482 height 112
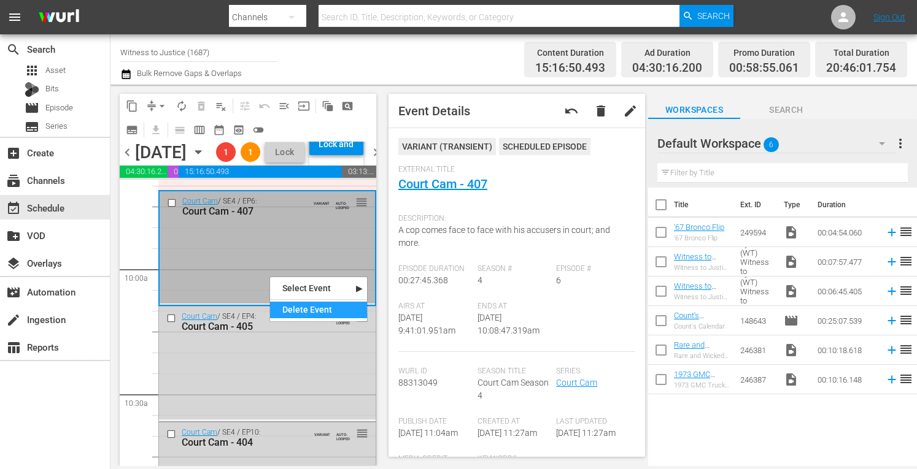
click at [303, 306] on div "Delete Event" at bounding box center [318, 310] width 97 height 17
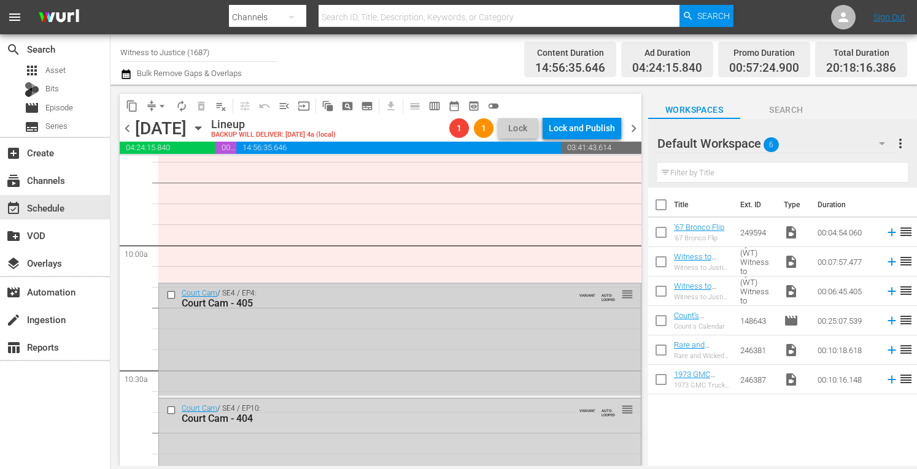
click at [299, 330] on div "Court Cam / SE4 / EP4: Court Cam - 405 VARIANT AUTO-LOOPED reorder" at bounding box center [400, 340] width 482 height 112
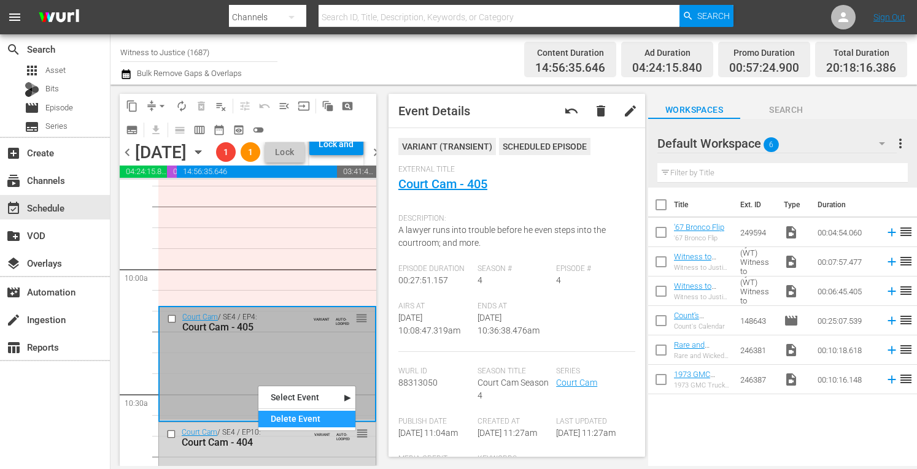
click at [268, 419] on div "Delete Event" at bounding box center [306, 419] width 97 height 17
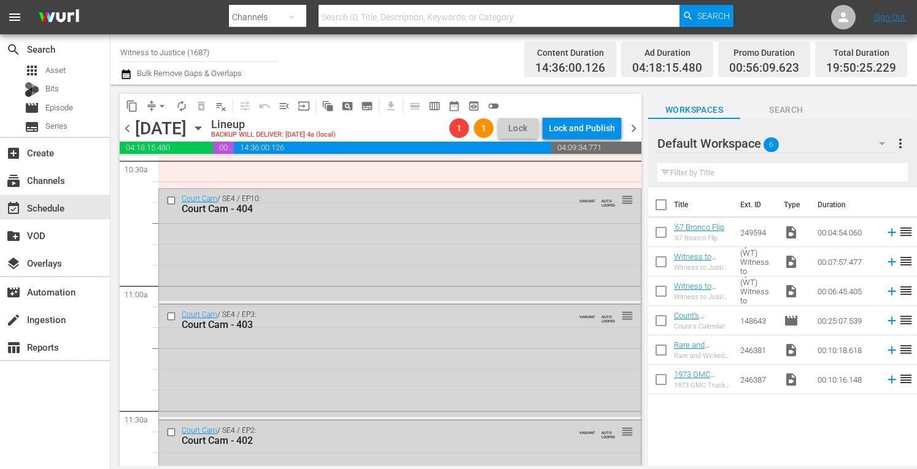
scroll to position [2635, 0]
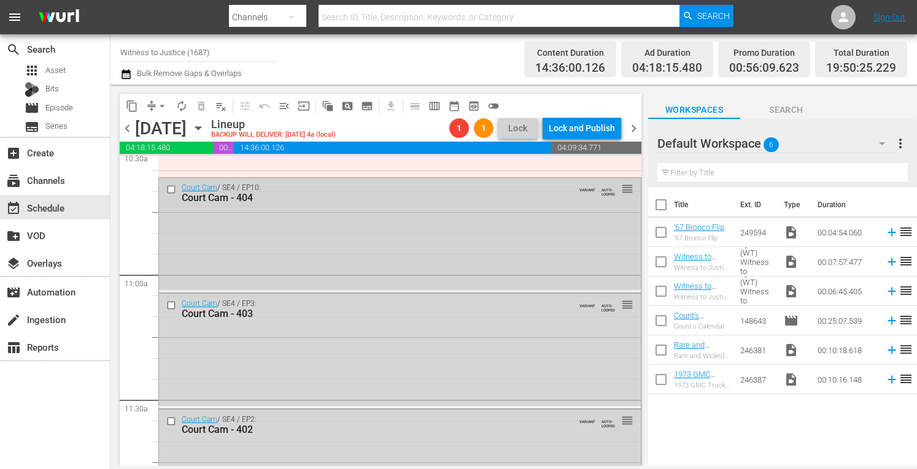
click at [383, 231] on div "Court Cam / SE4 / EP10: Court Cam - 404 VARIANT AUTO-LOOPED reorder" at bounding box center [400, 234] width 482 height 112
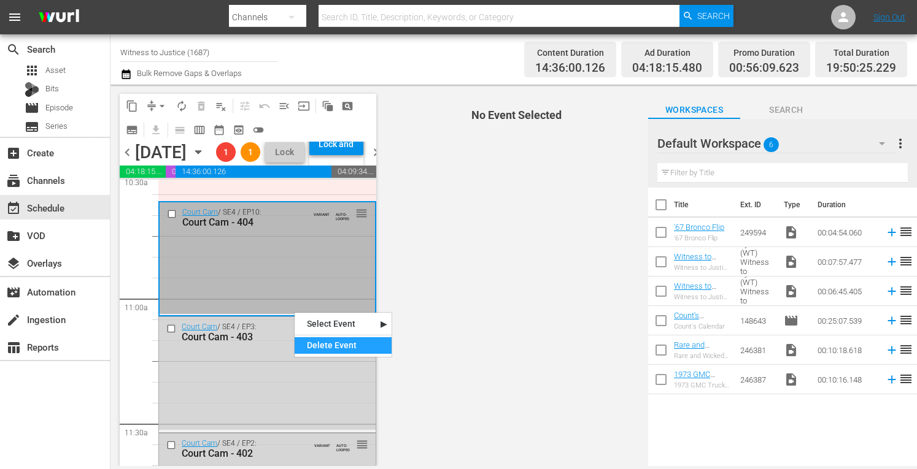
click at [311, 342] on div "Delete Event" at bounding box center [343, 346] width 97 height 17
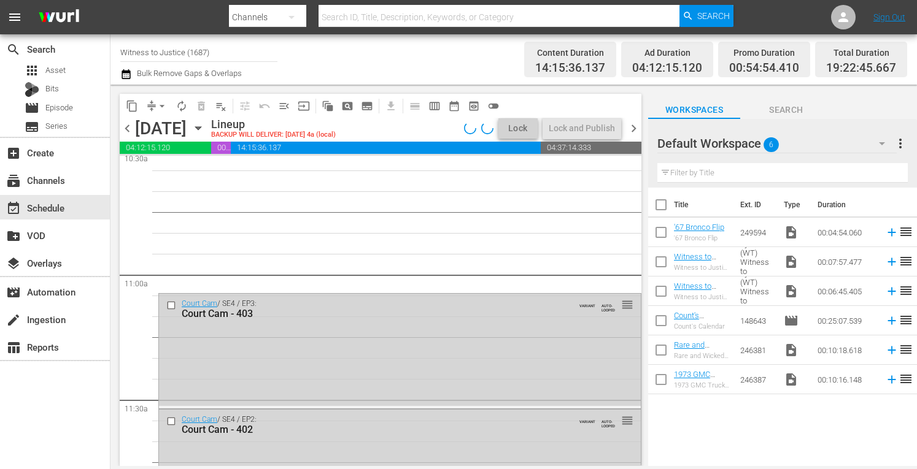
click at [231, 357] on div "Court Cam / SE4 / EP3: Court Cam - 403 VARIANT AUTO-LOOPED reorder" at bounding box center [400, 350] width 482 height 112
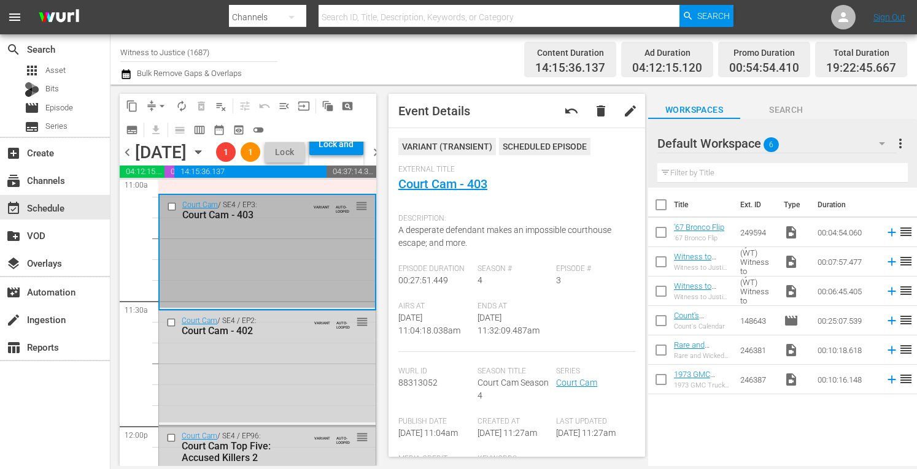
scroll to position [2783, 0]
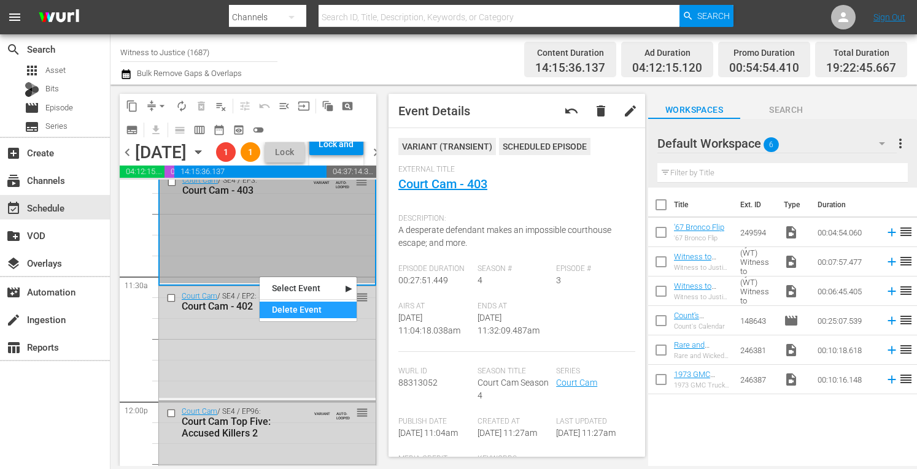
click at [278, 309] on div "Delete Event" at bounding box center [308, 310] width 97 height 17
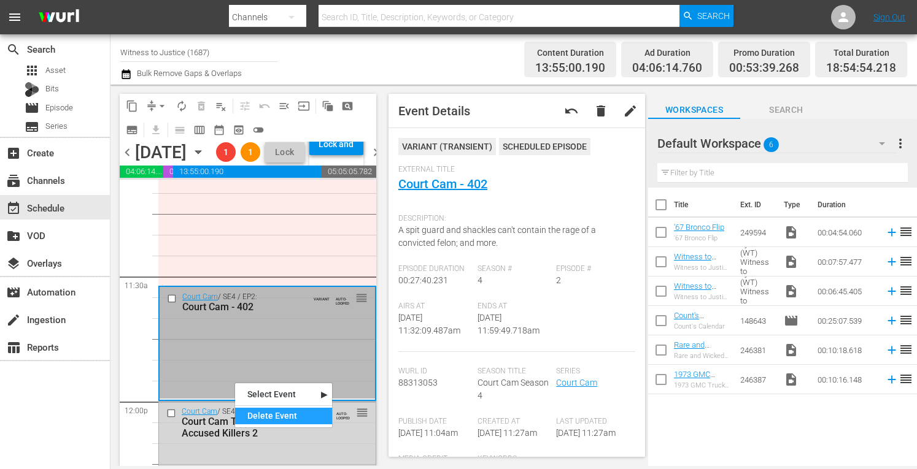
click at [260, 414] on div "Delete Event" at bounding box center [283, 416] width 97 height 17
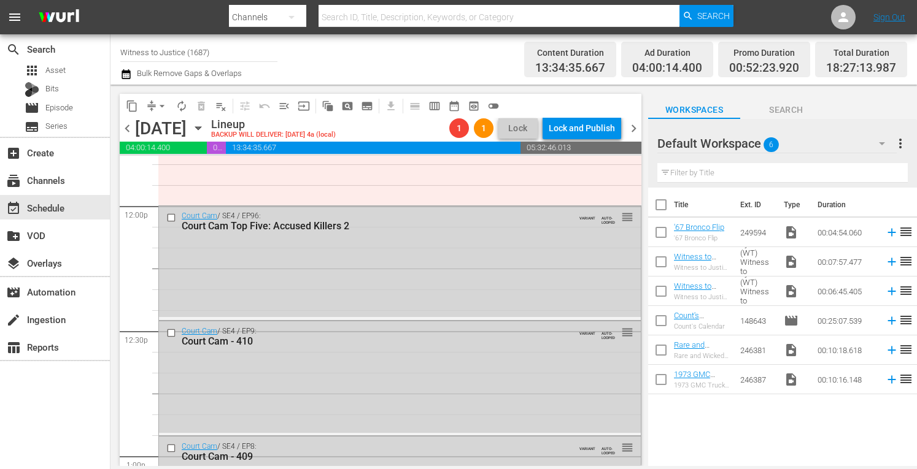
scroll to position [2979, 0]
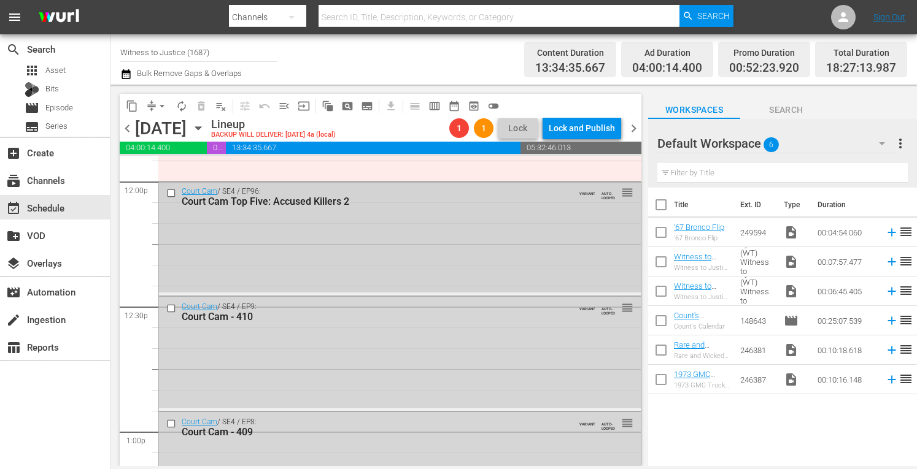
click at [364, 253] on div "Court Cam / SE4 / EP96: Court Cam Top Five: Accused Killers 2 VARIANT AUTO-LOOP…" at bounding box center [400, 237] width 482 height 111
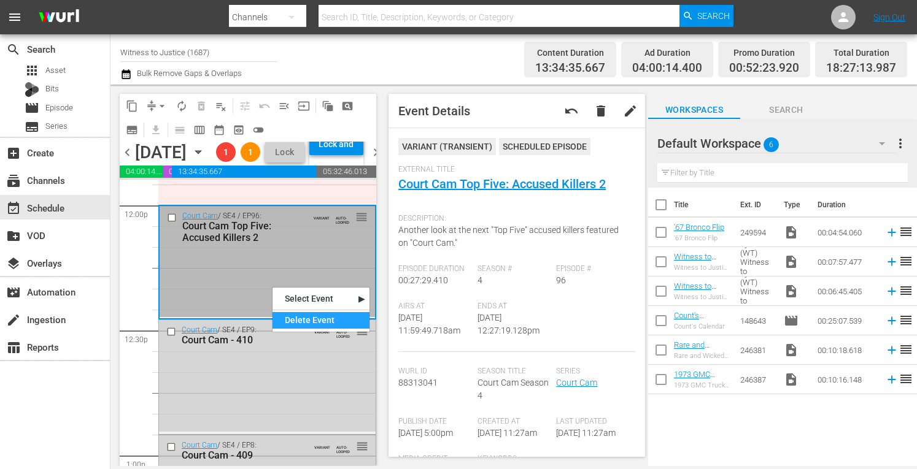
click at [296, 323] on div "Delete Event" at bounding box center [320, 320] width 97 height 17
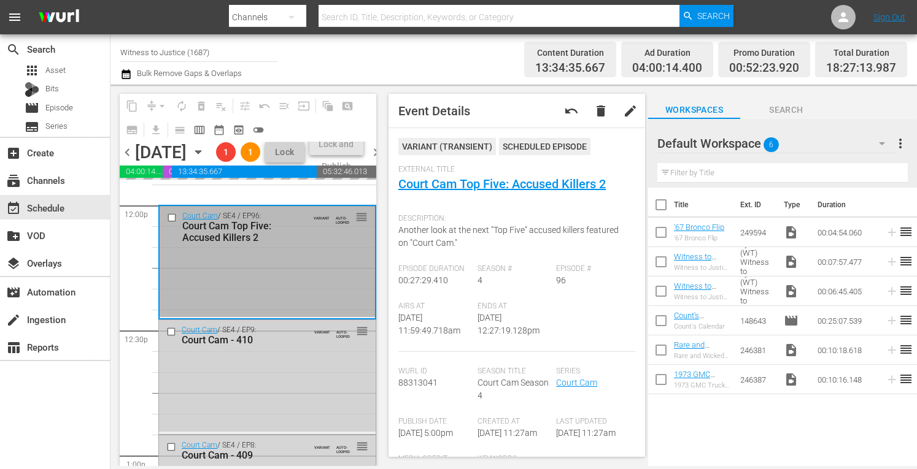
click at [264, 417] on div "Court Cam / SE4 / EP9: Court Cam - 410 VARIANT AUTO-LOOPED reorder" at bounding box center [267, 376] width 217 height 112
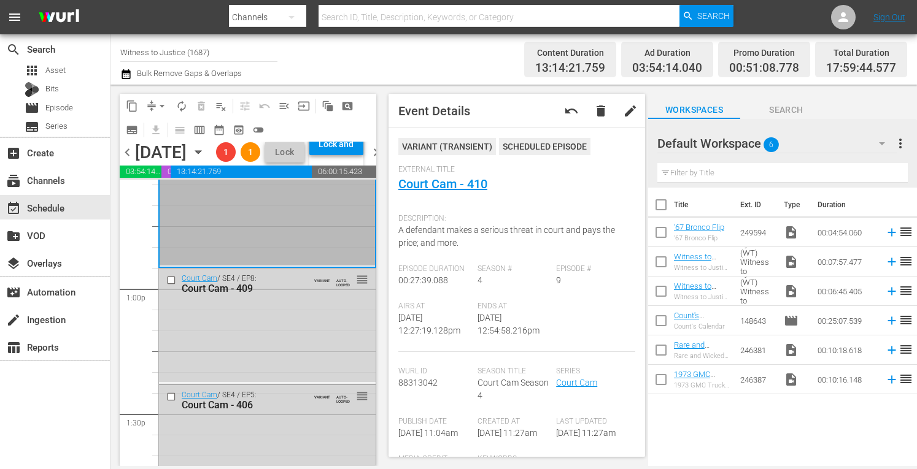
scroll to position [3151, 0]
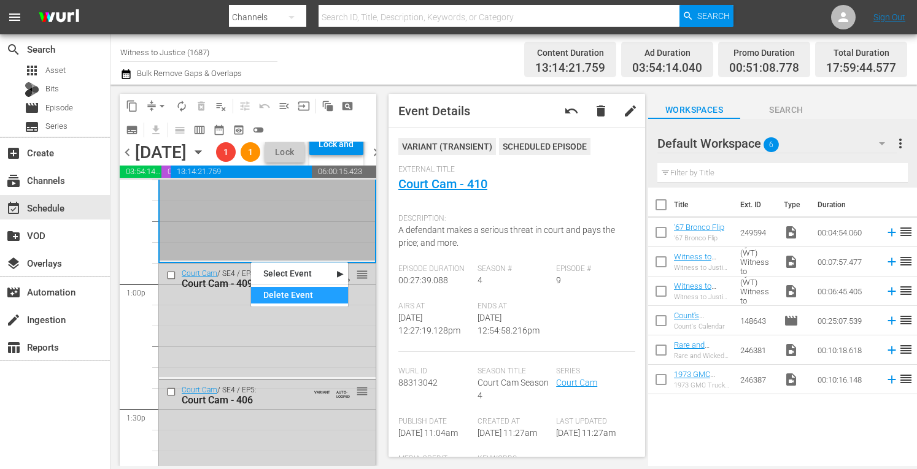
click at [279, 301] on div "Delete Event" at bounding box center [299, 295] width 97 height 17
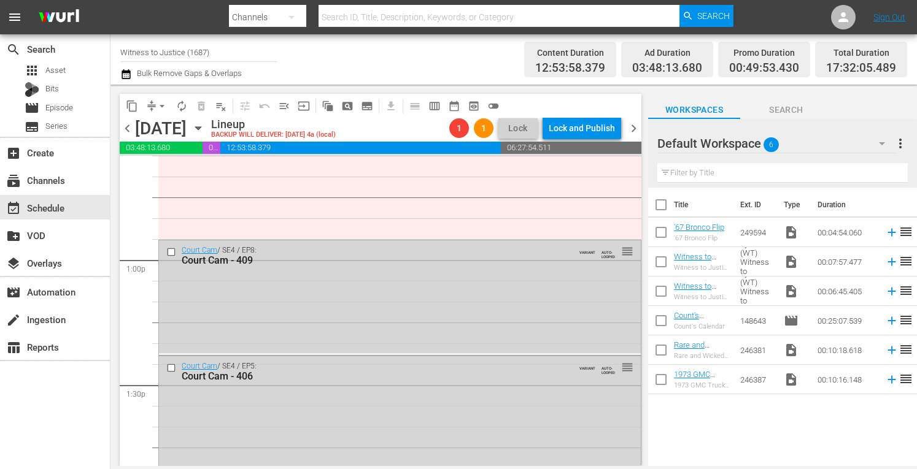
click at [279, 301] on div "Court Cam / SE4 / EP8: Court Cam - 409 VARIANT AUTO-LOOPED reorder" at bounding box center [400, 298] width 482 height 114
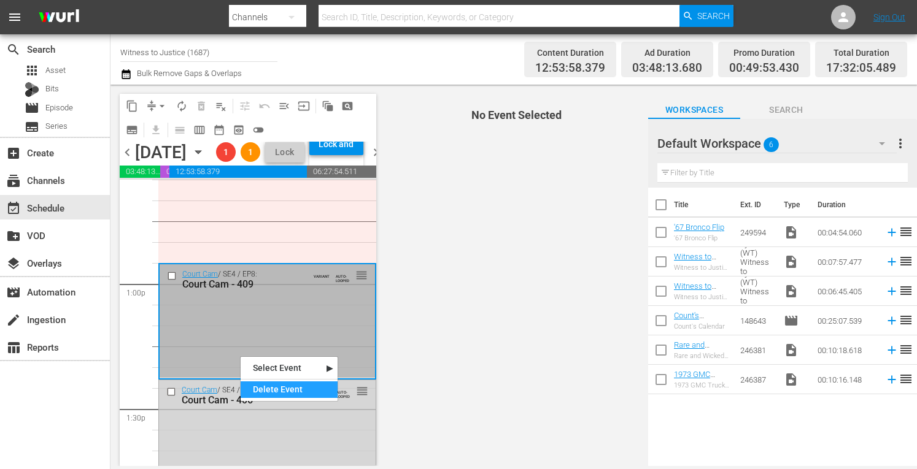
click at [274, 387] on div "Delete Event" at bounding box center [289, 390] width 97 height 17
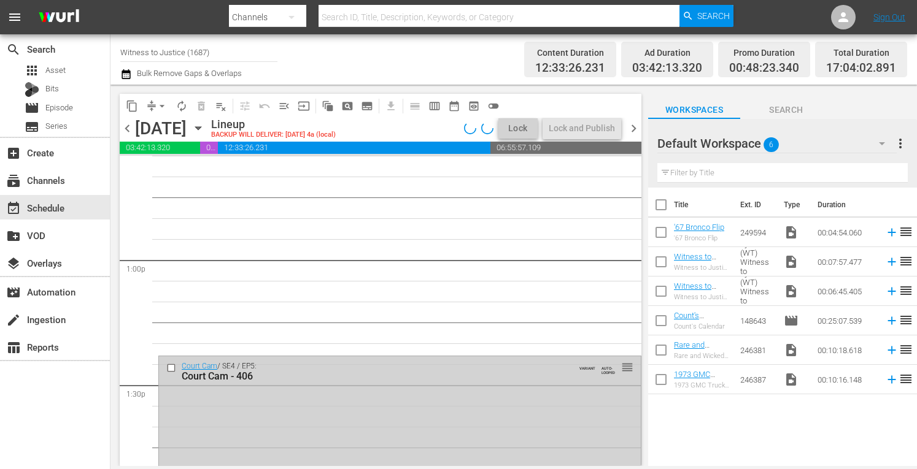
click at [276, 401] on div "Court Cam / SE4 / EP5: Court Cam - 406 VARIANT AUTO-LOOPED reorder" at bounding box center [400, 413] width 482 height 112
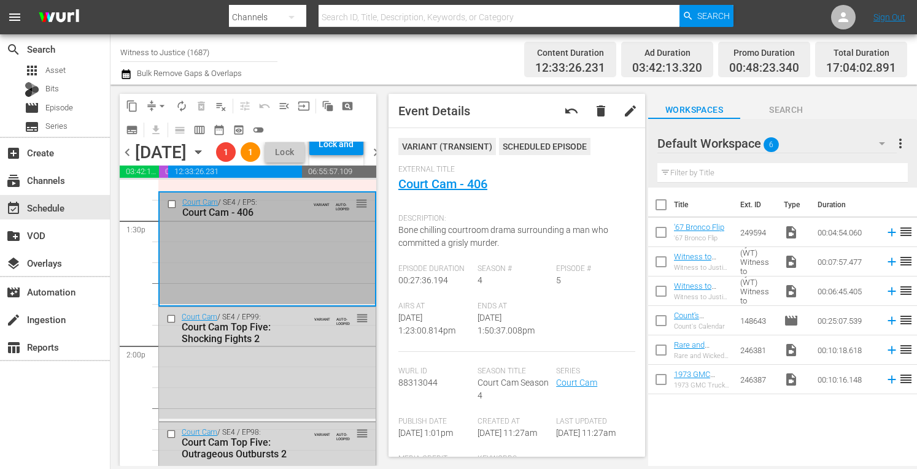
scroll to position [3347, 0]
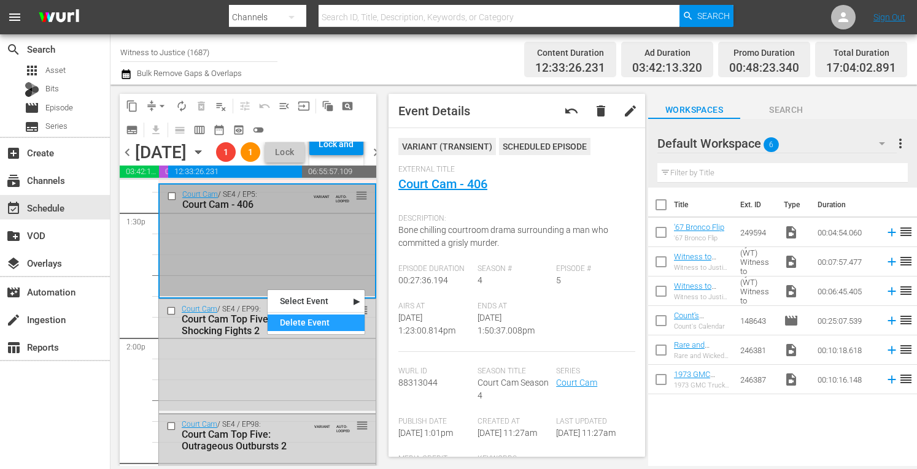
click at [284, 323] on div "Delete Event" at bounding box center [316, 323] width 97 height 17
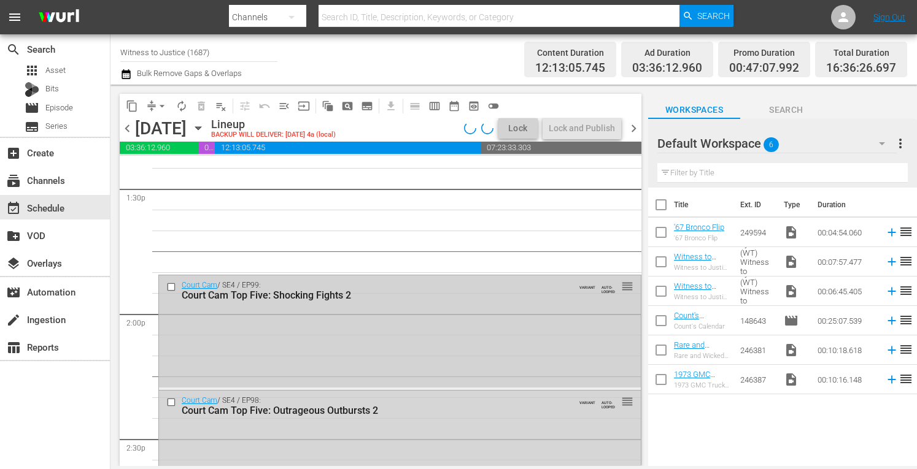
click at [277, 353] on div "Court Cam / SE4 / EP99: Court Cam Top Five: Shocking Fights 2 VARIANT AUTO-LOOP…" at bounding box center [400, 332] width 482 height 112
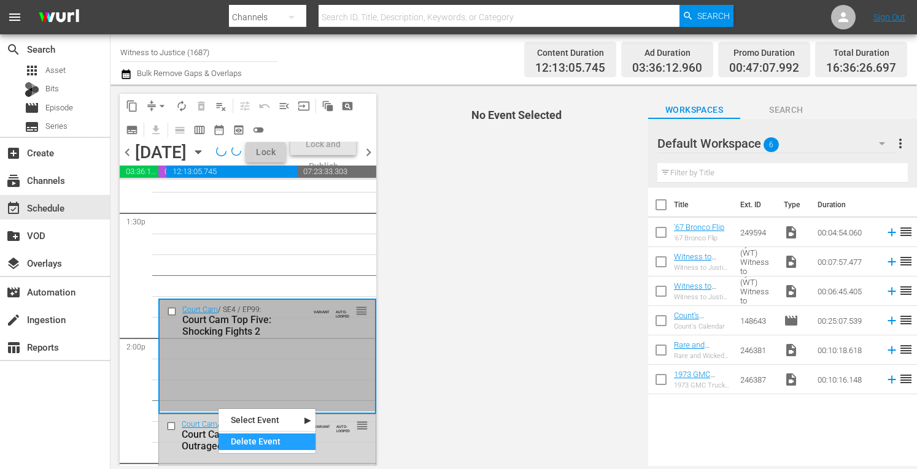
click at [231, 438] on div "Delete Event" at bounding box center [266, 442] width 97 height 17
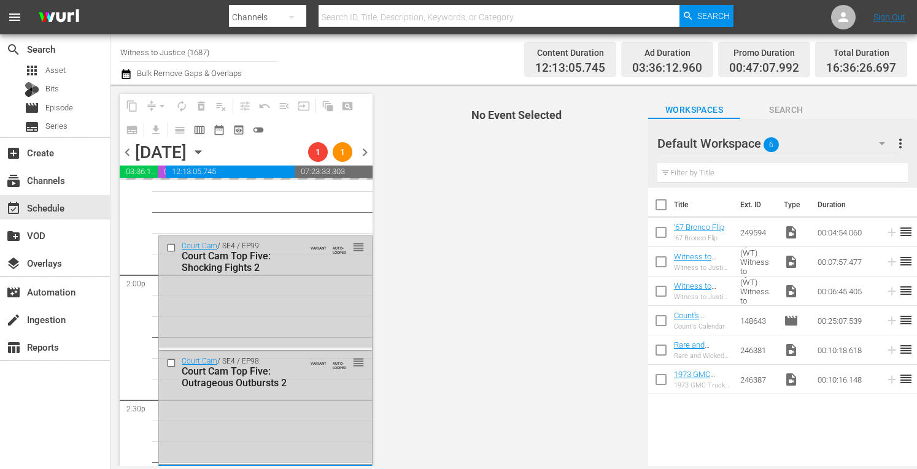
scroll to position [3470, 0]
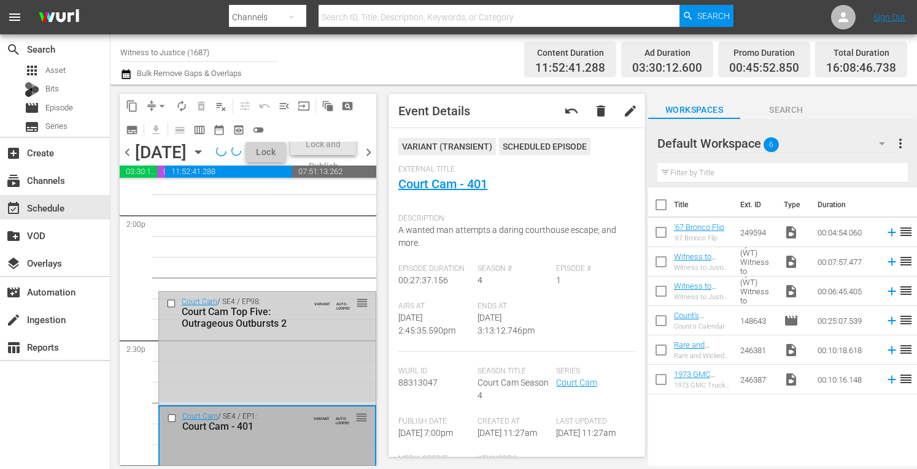
click at [287, 390] on div "Court Cam / SE4 / EP98: Court Cam Top Five: Outrageous Outbursts 2 VARIANT AUTO…" at bounding box center [267, 347] width 217 height 110
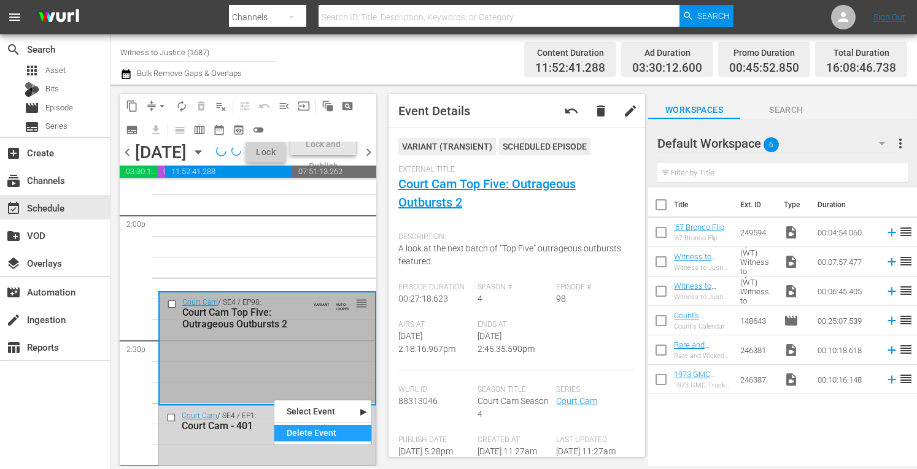
click at [302, 430] on div "Delete Event" at bounding box center [322, 433] width 97 height 17
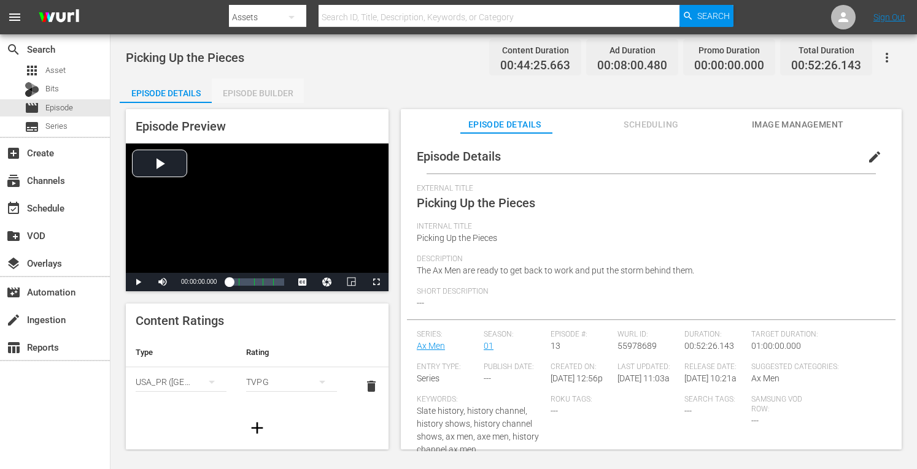
click at [272, 87] on div "Episode Builder" at bounding box center [258, 93] width 92 height 29
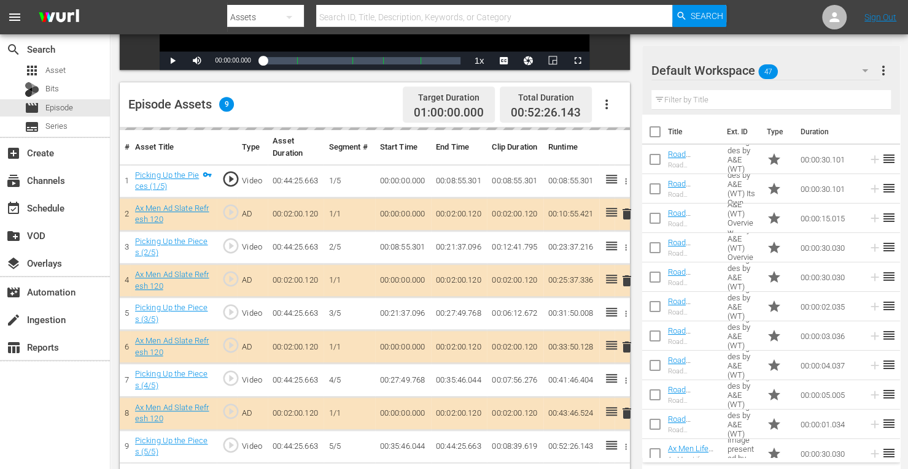
scroll to position [319, 0]
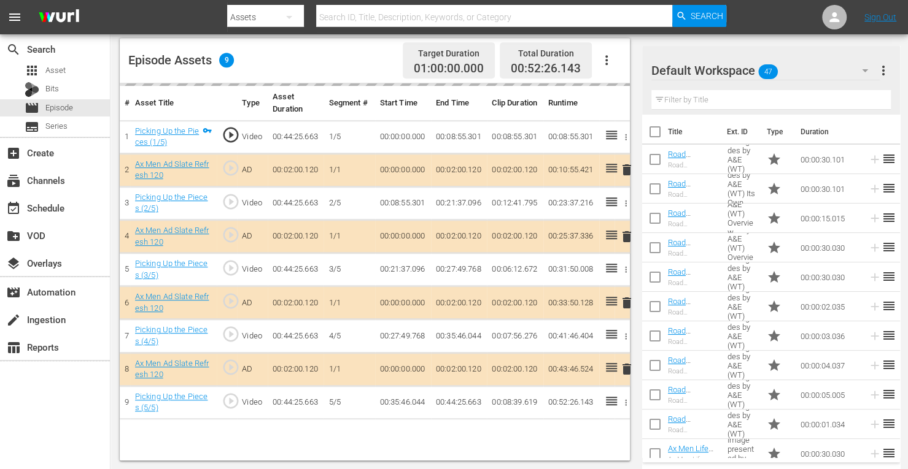
click at [625, 240] on td "delete" at bounding box center [621, 236] width 15 height 33
click at [626, 236] on td "delete" at bounding box center [621, 236] width 15 height 33
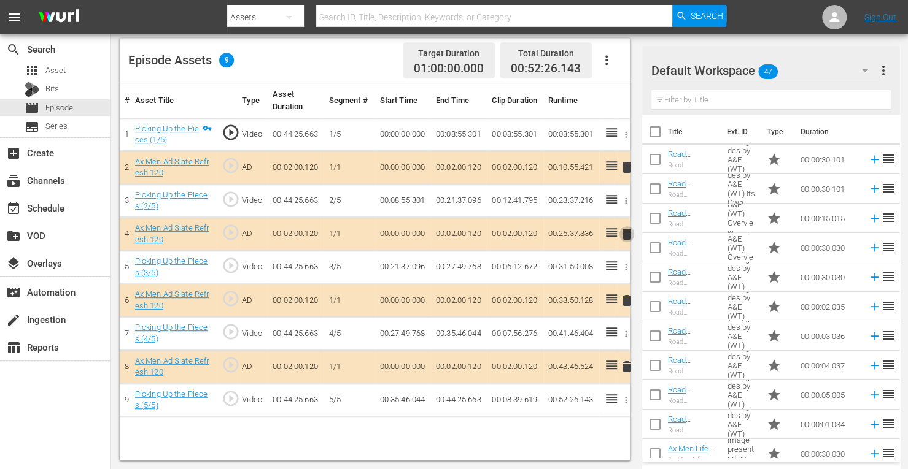
click at [626, 236] on span "delete" at bounding box center [626, 234] width 15 height 15
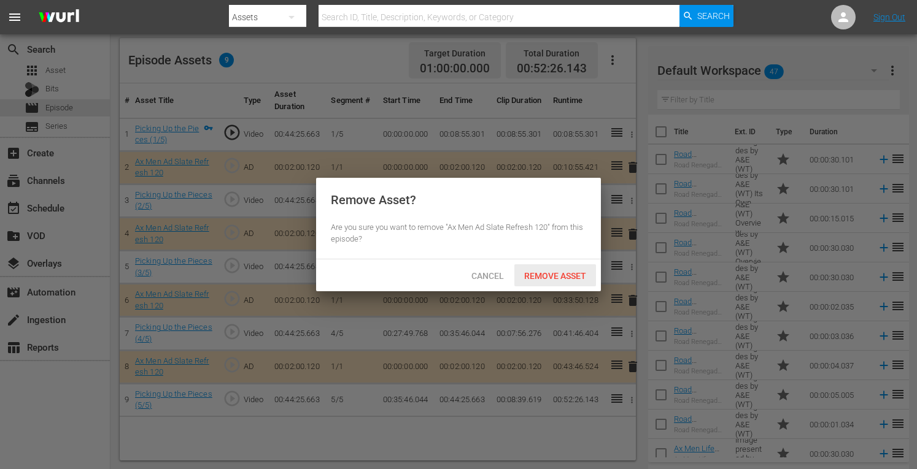
click at [566, 277] on span "Remove Asset" at bounding box center [555, 276] width 82 height 10
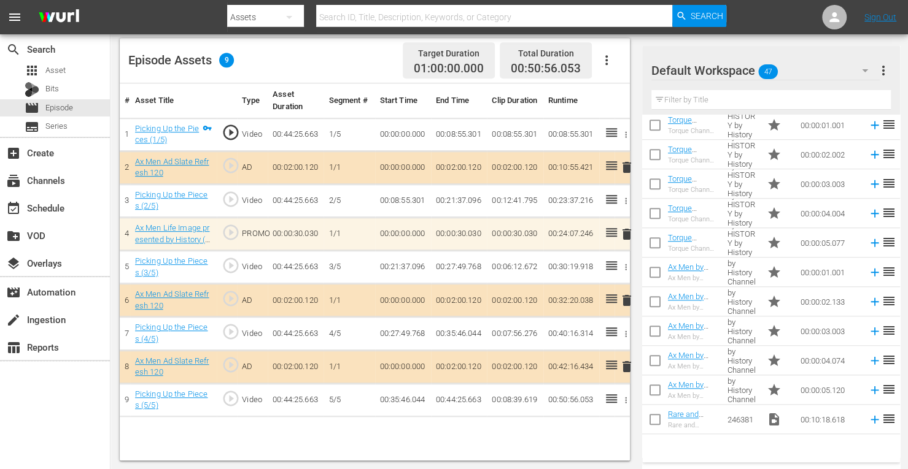
scroll to position [595, 0]
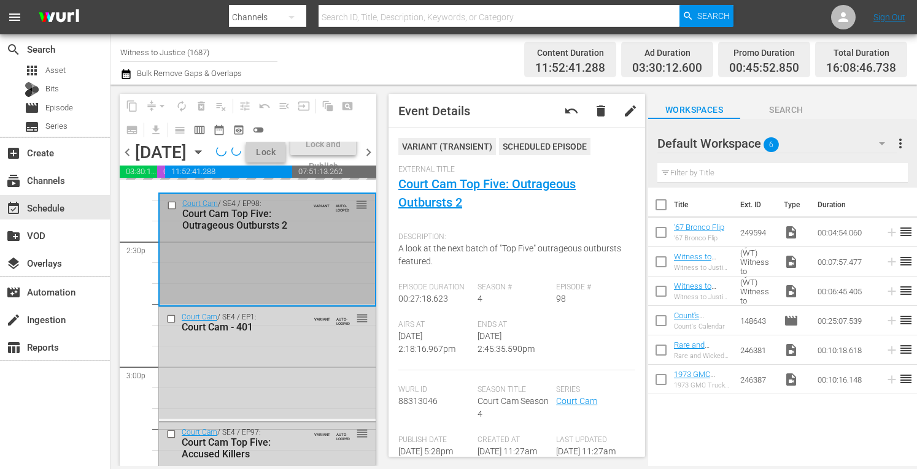
scroll to position [3593, 0]
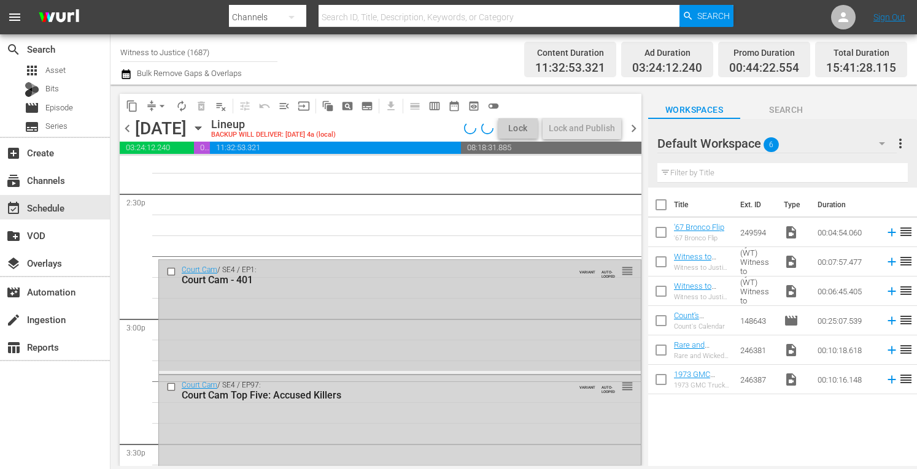
click at [328, 315] on div "Court Cam / SE4 / EP1: Court Cam - 401 VARIANT AUTO-LOOPED reorder" at bounding box center [400, 316] width 482 height 112
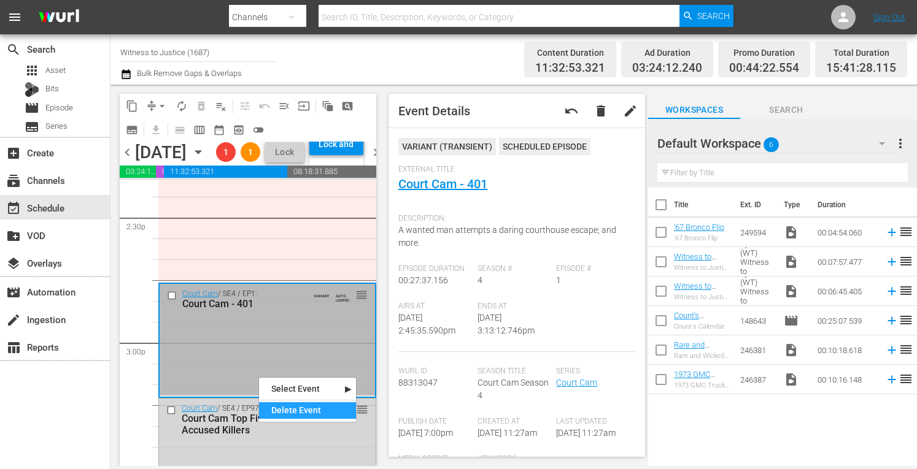
click at [274, 412] on div "Delete Event" at bounding box center [307, 411] width 97 height 17
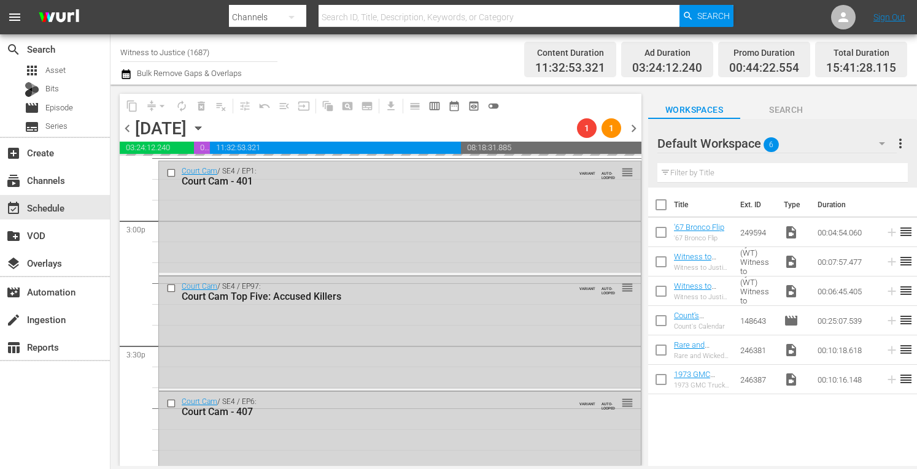
scroll to position [3715, 0]
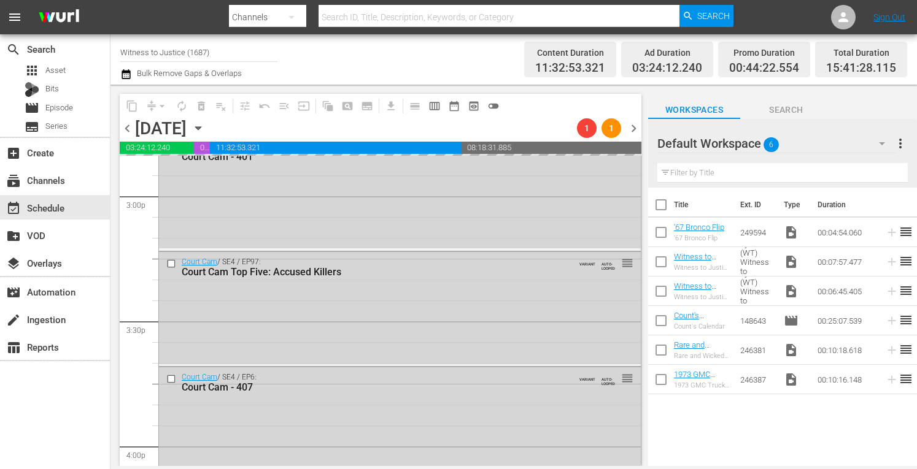
click at [373, 463] on div "Court Cam / SE4 / EP6: Court Cam - 407 VARIANT AUTO-LOOPED reorder" at bounding box center [400, 424] width 482 height 112
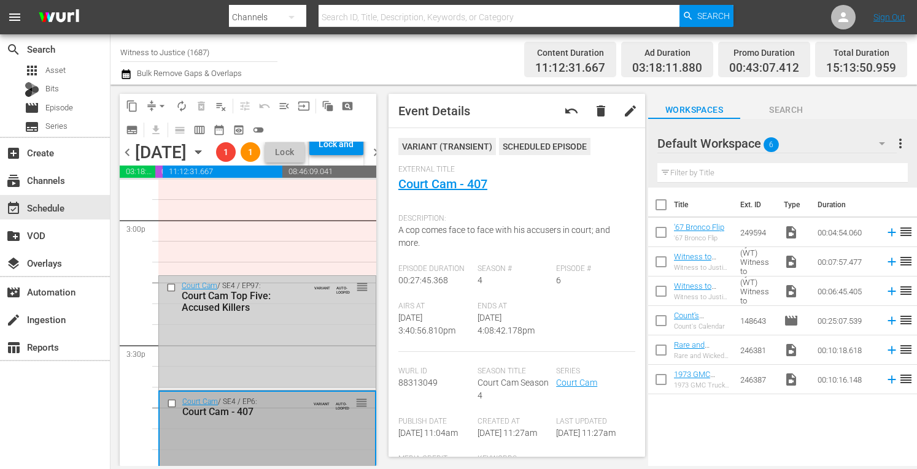
click at [257, 318] on div "Court Cam / SE4 / EP97: Court Cam Top Five: Accused Killers VARIANT AUTO-LOOPED…" at bounding box center [267, 297] width 217 height 42
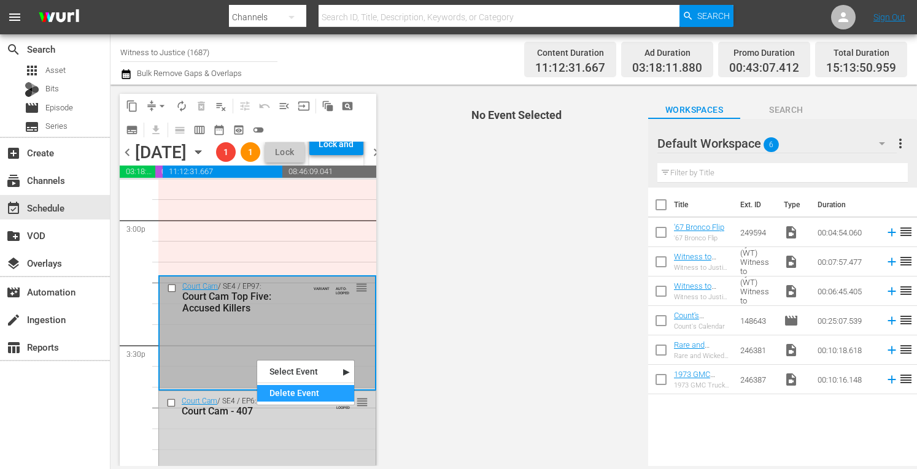
click at [278, 390] on div "Delete Event" at bounding box center [305, 393] width 97 height 17
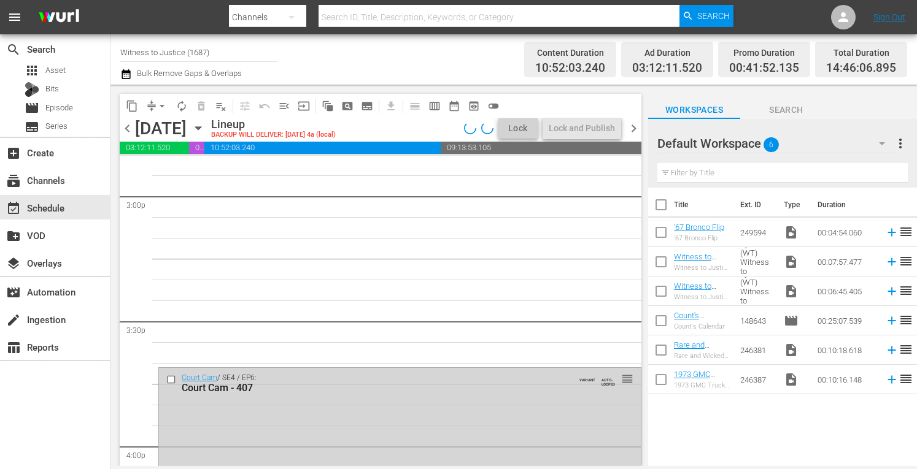
click at [278, 390] on div "Court Cam - 407" at bounding box center [378, 388] width 392 height 12
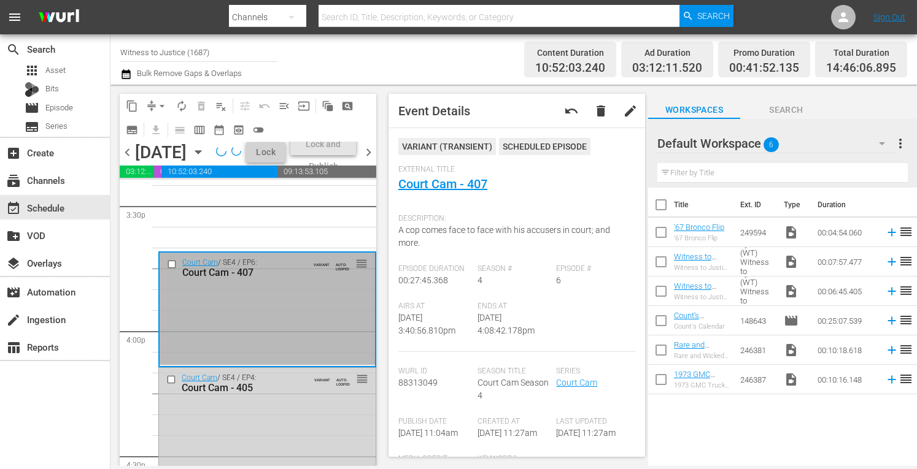
scroll to position [3945, 0]
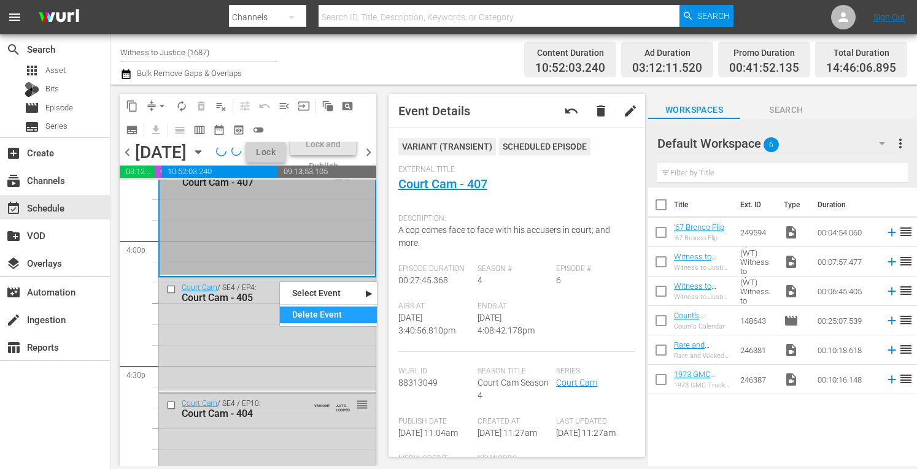
click at [300, 310] on div "Delete Event" at bounding box center [328, 315] width 97 height 17
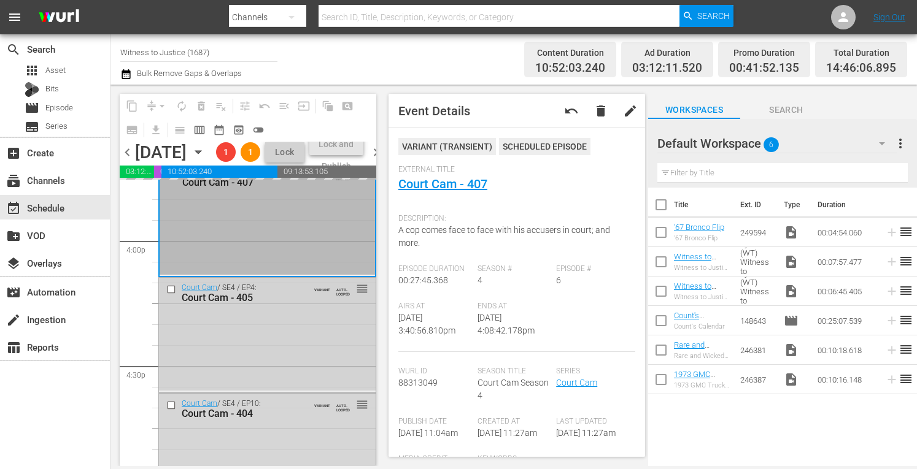
click at [274, 369] on div "Court Cam / SE4 / EP4: Court Cam - 405 VARIANT AUTO-LOOPED reorder" at bounding box center [267, 334] width 217 height 112
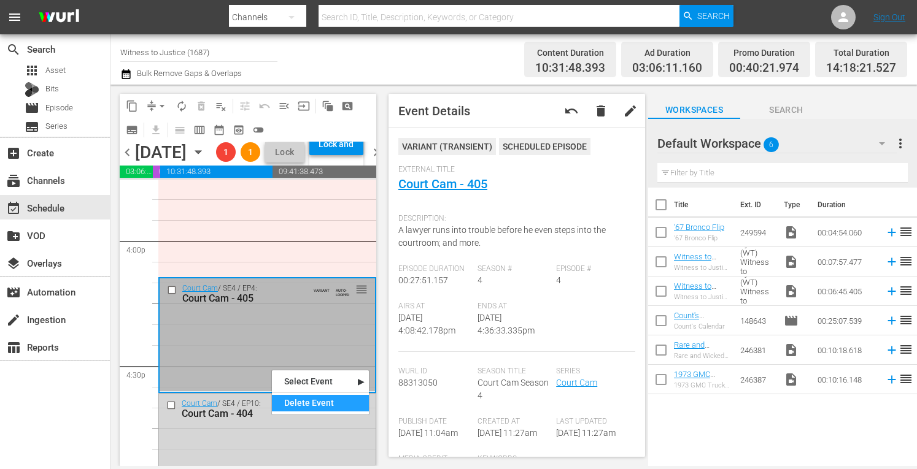
click at [293, 407] on div "Delete Event" at bounding box center [320, 403] width 97 height 17
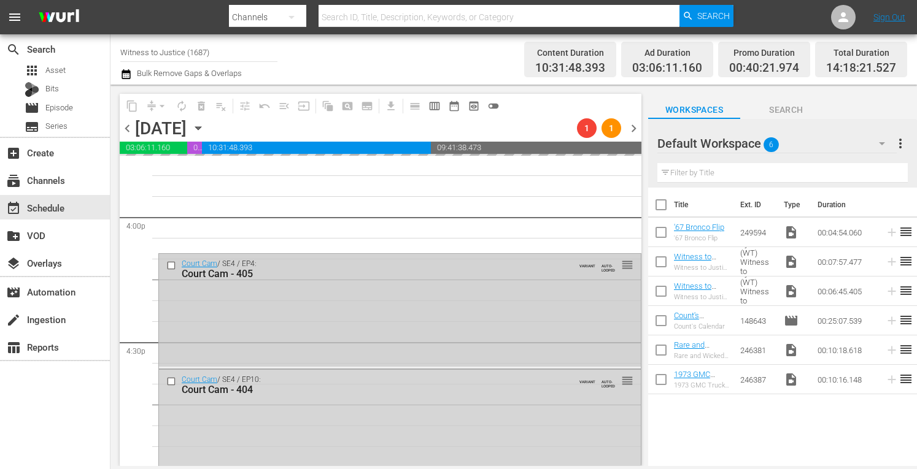
click at [320, 328] on div "Court Cam / SE4 / EP4: Court Cam - 405 VARIANT AUTO-LOOPED reorder" at bounding box center [400, 310] width 482 height 112
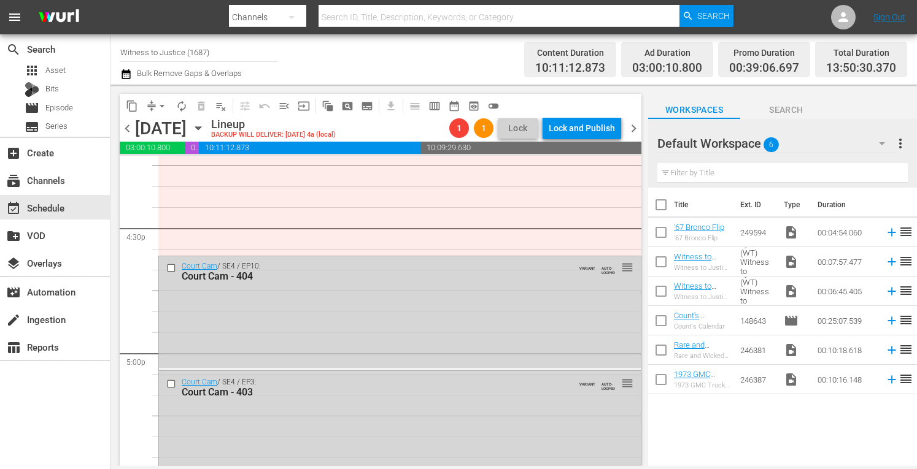
scroll to position [4117, 0]
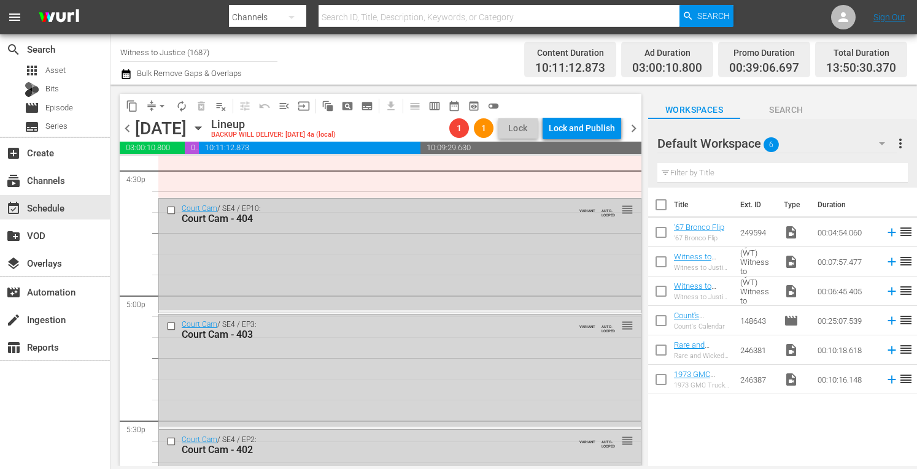
click at [412, 267] on div "Court Cam / SE4 / EP10: Court Cam - 404 VARIANT AUTO-LOOPED reorder" at bounding box center [400, 255] width 482 height 112
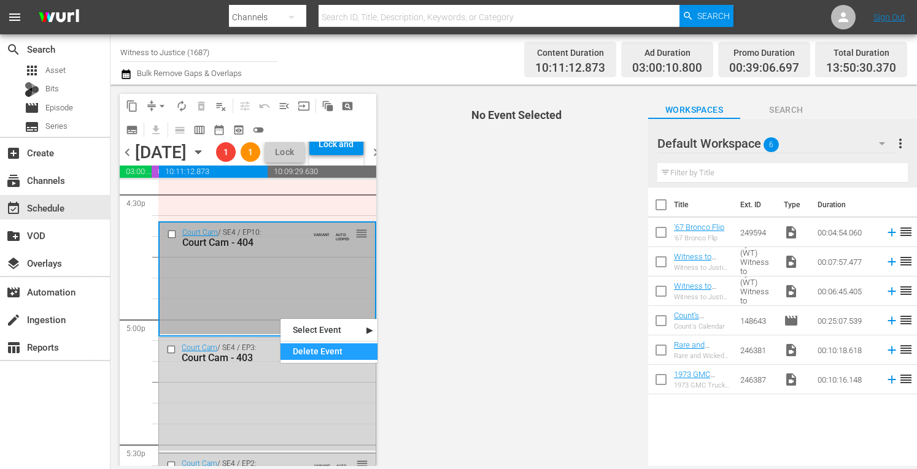
click at [302, 347] on div "Delete Event" at bounding box center [328, 352] width 97 height 17
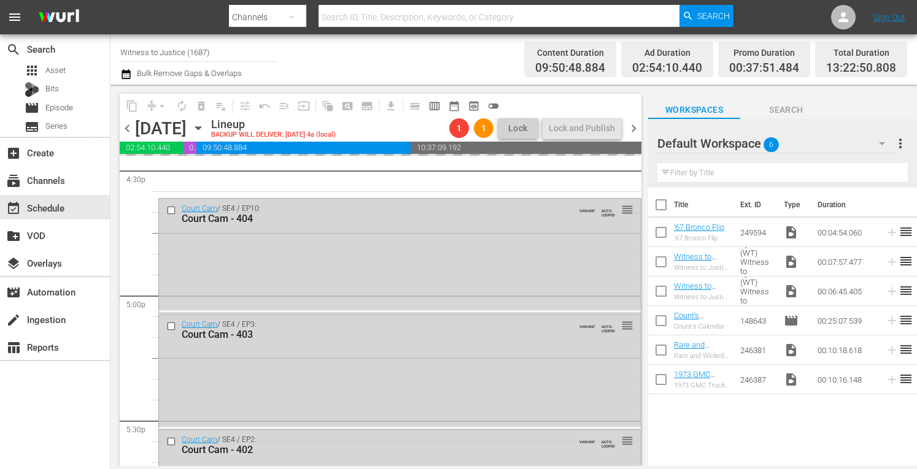
click at [302, 347] on div "Court Cam / SE4 / EP3: Court Cam - 403 VARIANT AUTO-LOOPED reorder" at bounding box center [400, 371] width 482 height 112
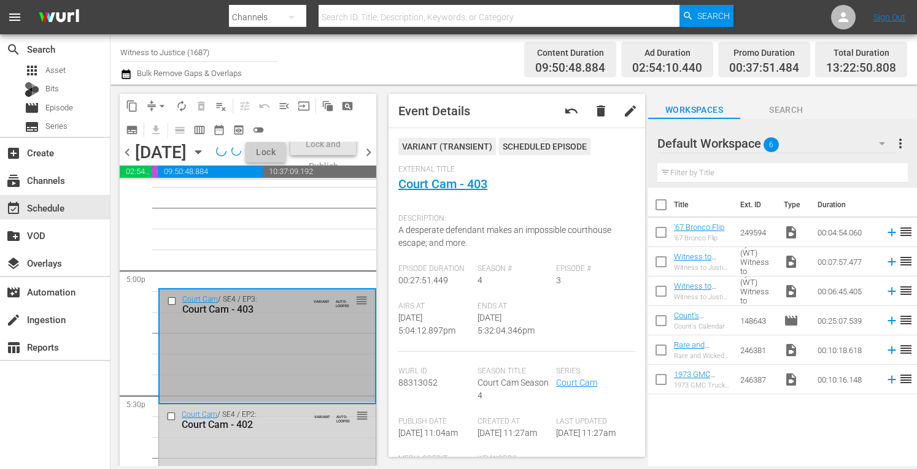
scroll to position [4272, 0]
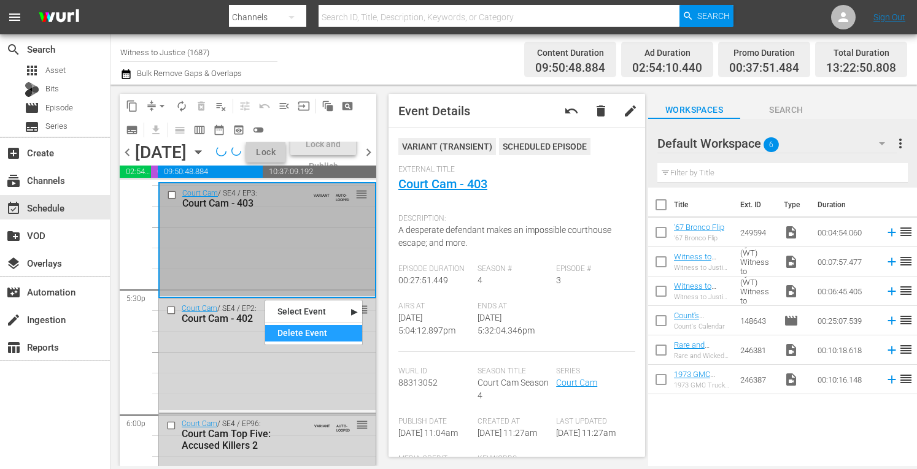
click at [290, 327] on div "Delete Event" at bounding box center [313, 333] width 97 height 17
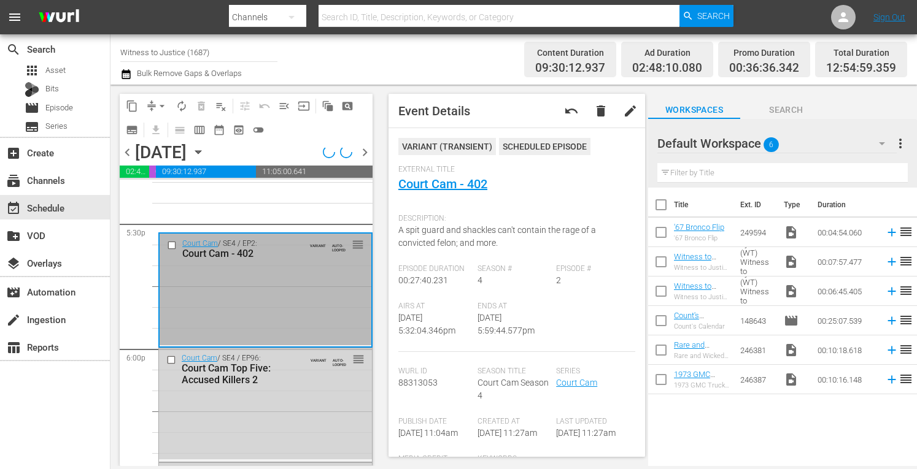
scroll to position [4346, 0]
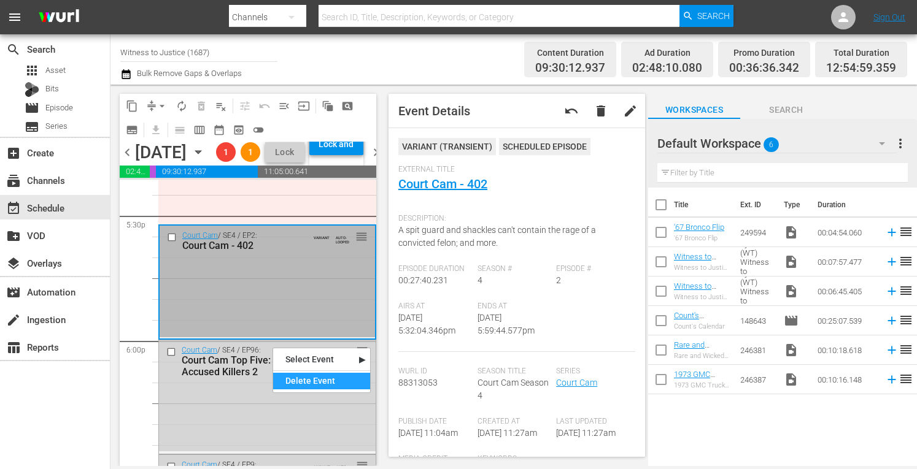
click at [305, 379] on div "Delete Event" at bounding box center [321, 381] width 97 height 17
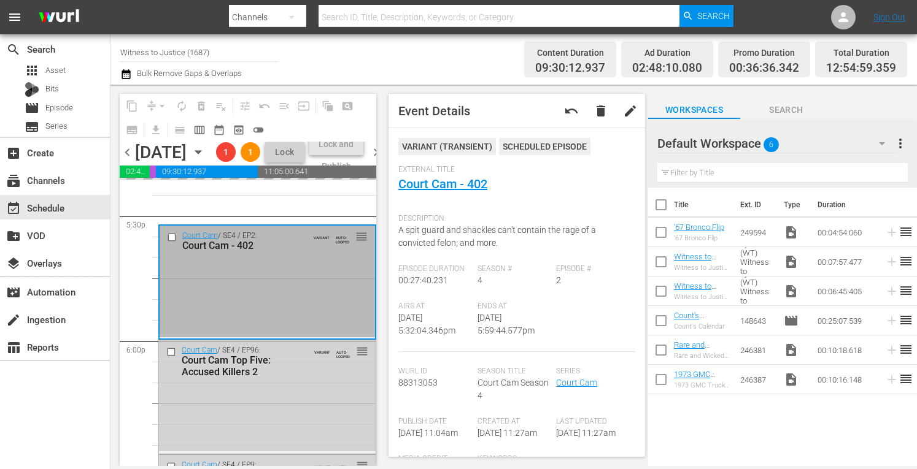
click at [275, 435] on div "Court Cam / SE4 / EP96: Court Cam Top Five: Accused Killers 2 VARIANT AUTO-LOOP…" at bounding box center [267, 396] width 217 height 111
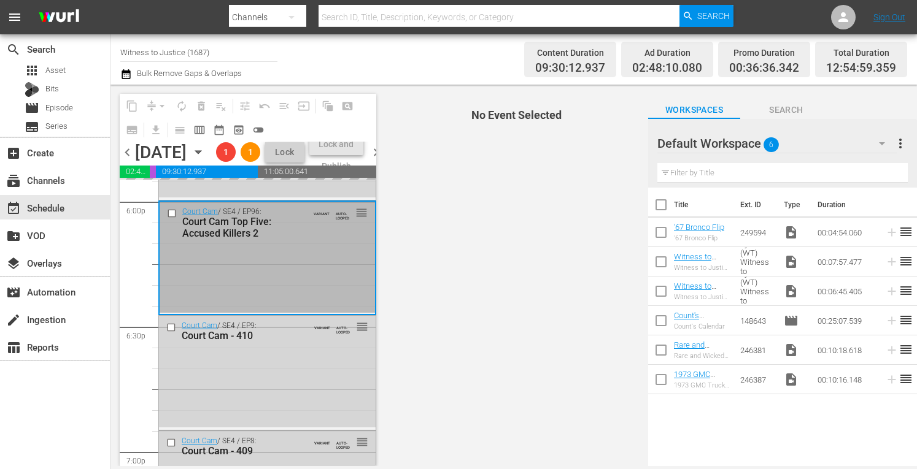
scroll to position [4525, 0]
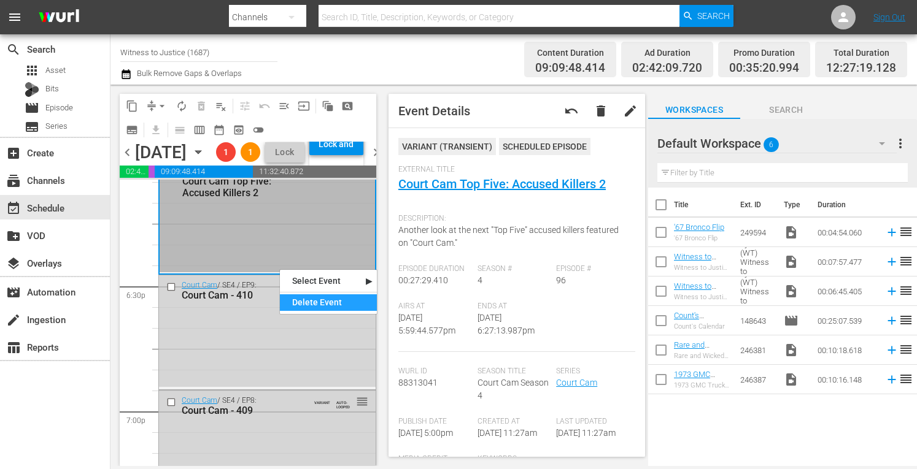
click at [301, 304] on div "Delete Event" at bounding box center [328, 303] width 97 height 17
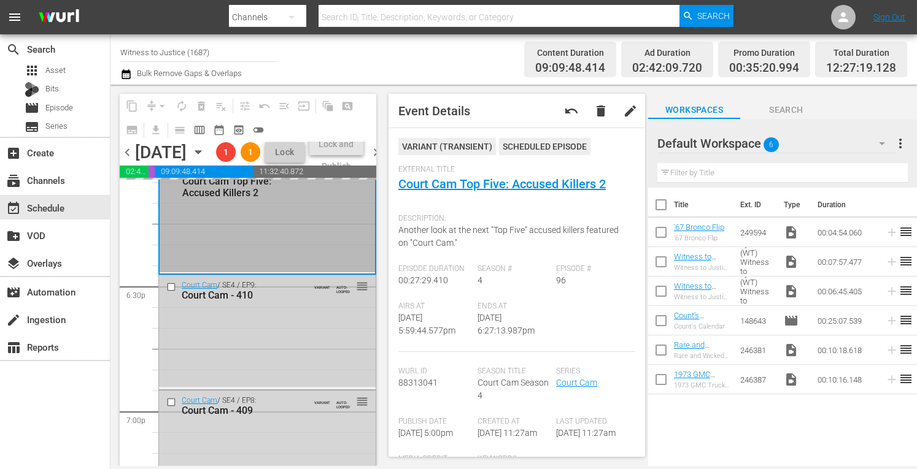
click at [266, 359] on div "Court Cam / SE4 / EP9: Court Cam - 410 VARIANT AUTO-LOOPED reorder" at bounding box center [267, 332] width 217 height 112
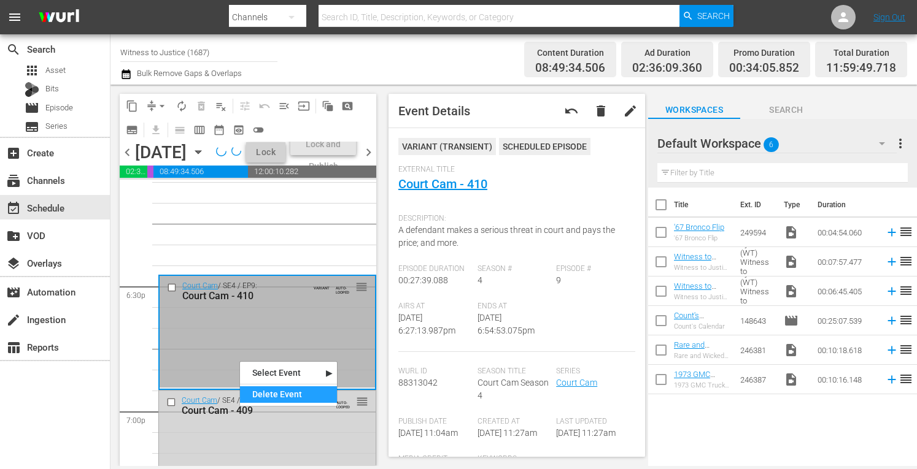
click at [259, 398] on div "Delete Event" at bounding box center [288, 395] width 97 height 17
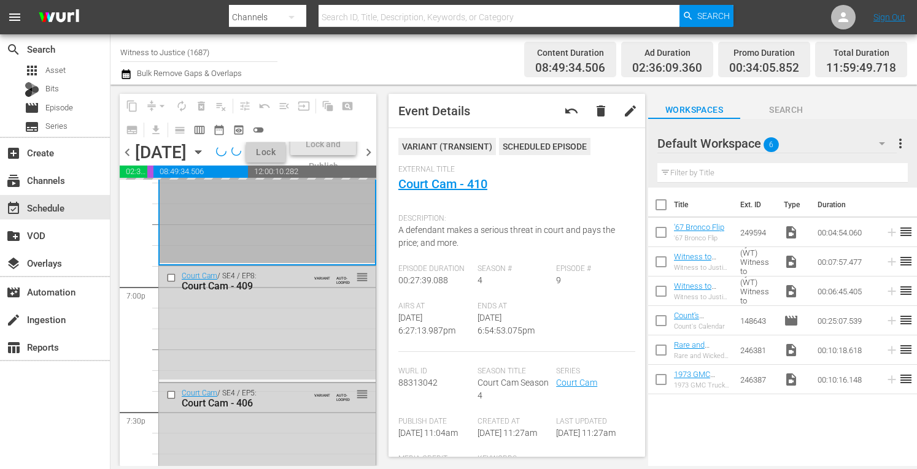
scroll to position [4673, 0]
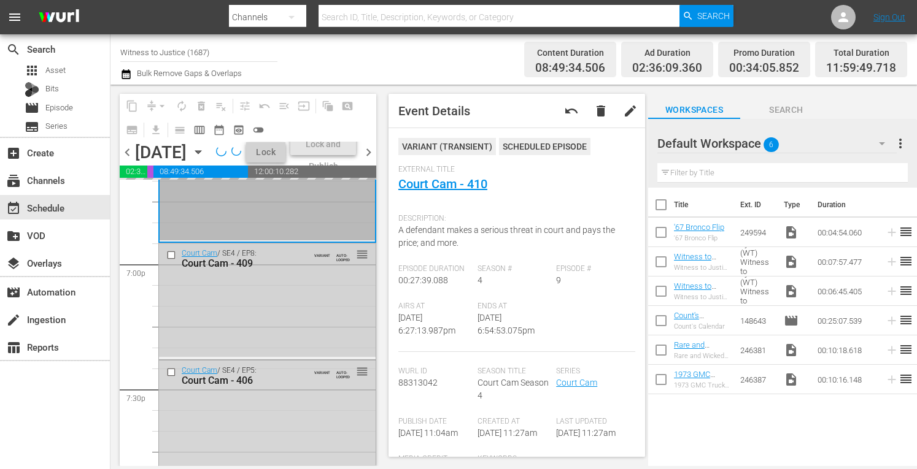
click at [289, 357] on div "Court Cam / SE4 / EP8: Court Cam - 409 VARIANT AUTO-LOOPED reorder" at bounding box center [267, 301] width 217 height 114
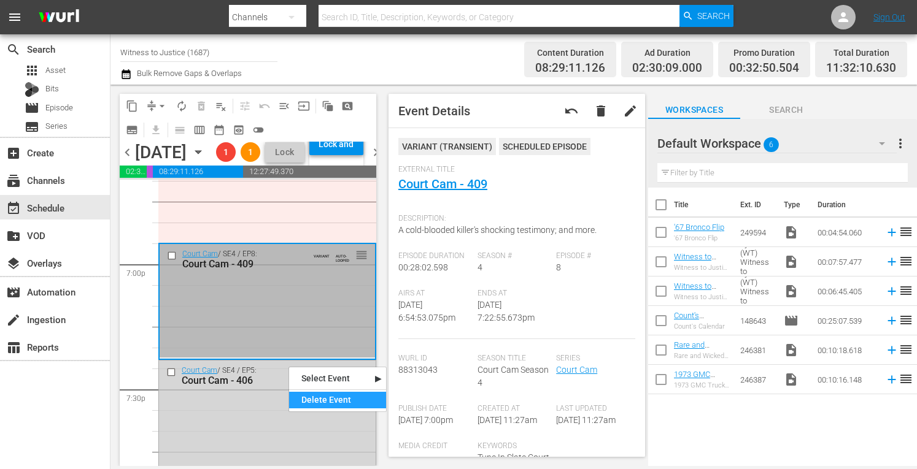
click at [303, 401] on div "Delete Event" at bounding box center [337, 400] width 97 height 17
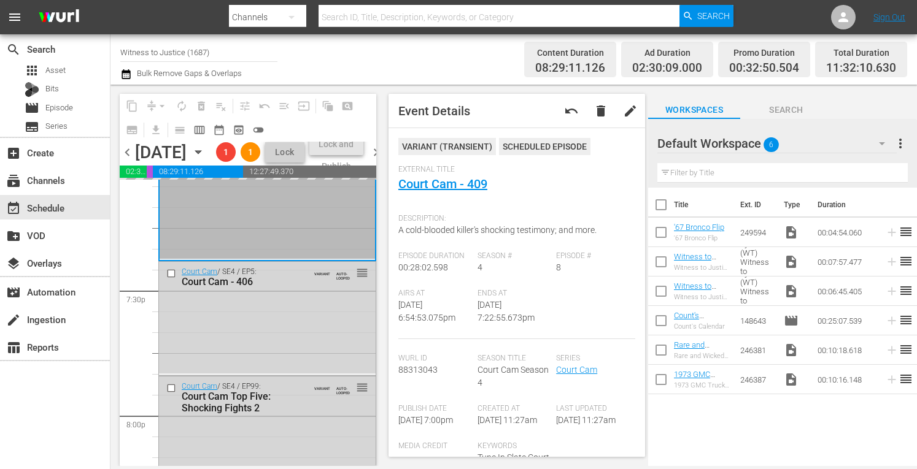
scroll to position [4795, 0]
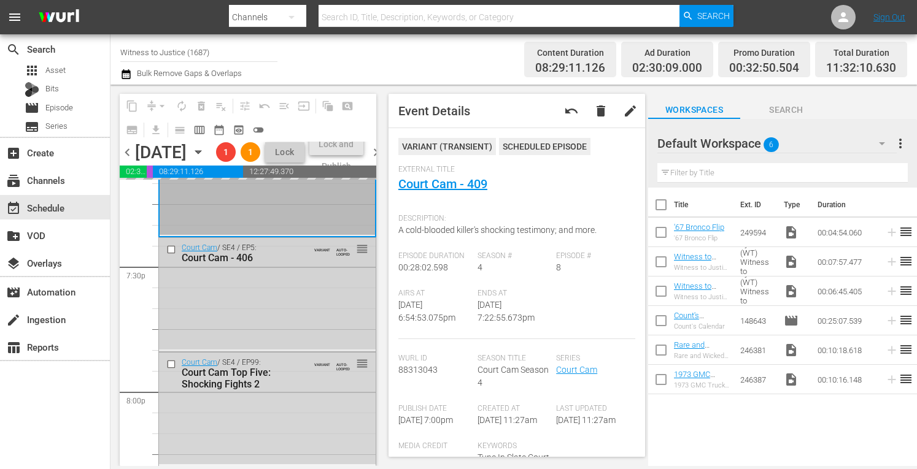
click at [261, 350] on div "Court Cam / SE4 / EP5: Court Cam - 406 VARIANT AUTO-LOOPED reorder" at bounding box center [267, 294] width 217 height 112
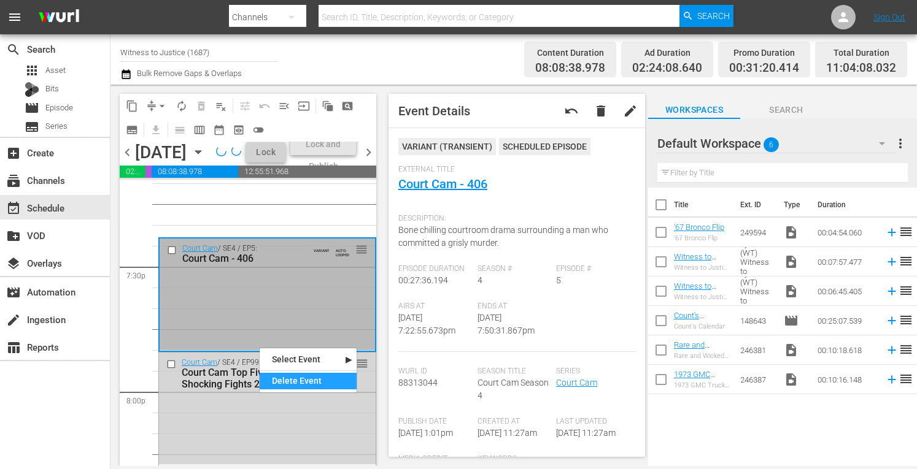
click at [288, 381] on div "Delete Event" at bounding box center [308, 381] width 97 height 17
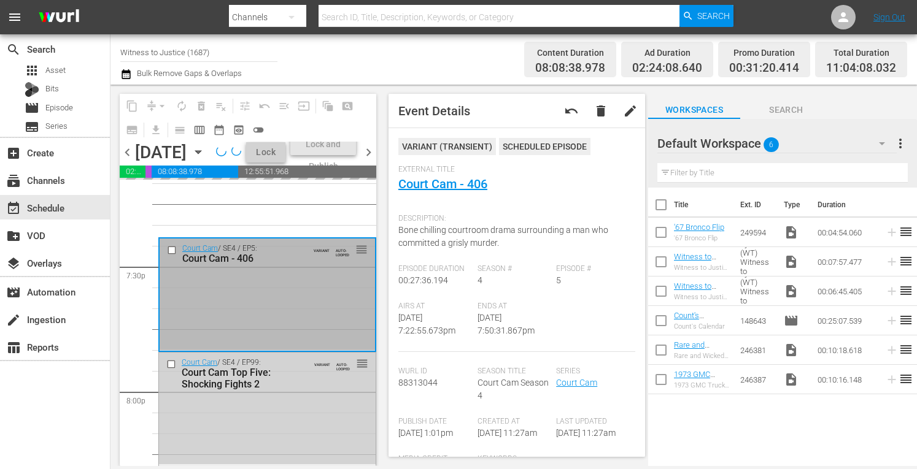
click at [274, 395] on div "Court Cam / SE4 / EP99: Court Cam Top Five: Shocking Fights 2 VARIANT AUTO-LOOP…" at bounding box center [267, 374] width 217 height 42
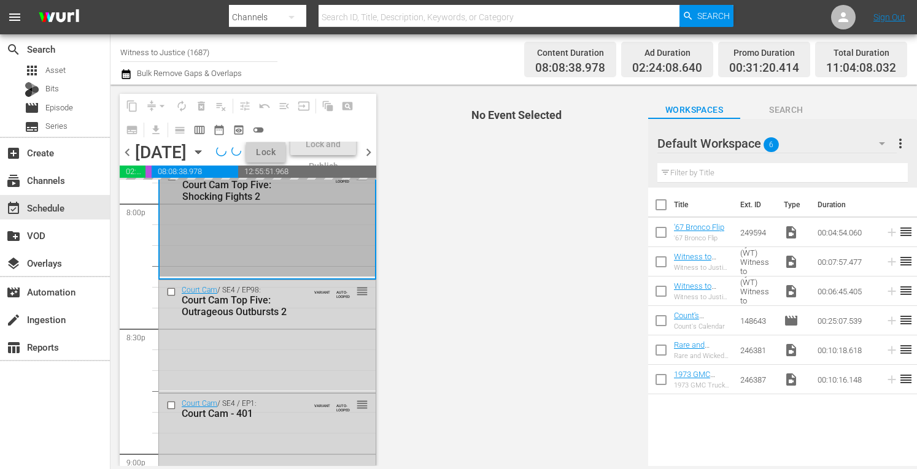
scroll to position [4992, 0]
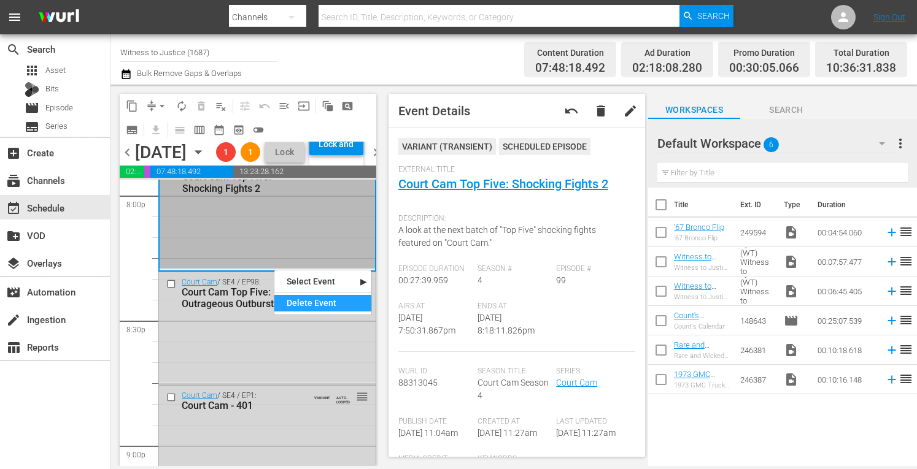
click at [287, 304] on div "Delete Event" at bounding box center [322, 303] width 97 height 17
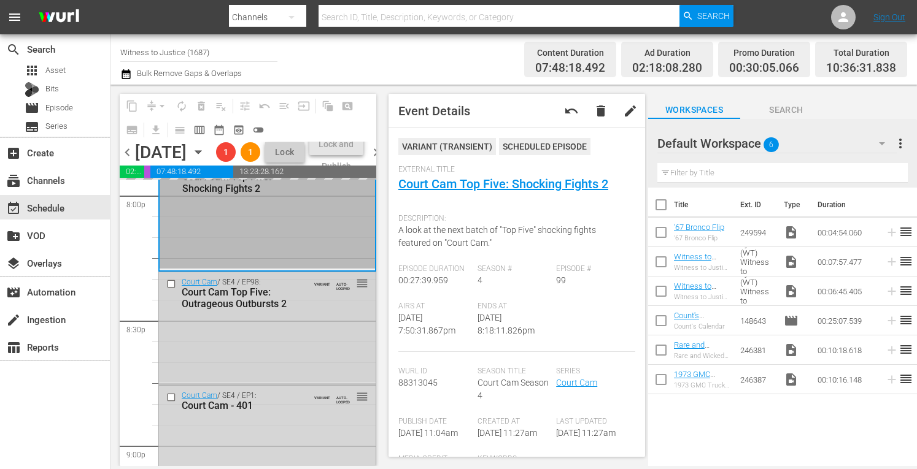
click at [261, 374] on div "Court Cam / SE4 / EP98: Court Cam Top Five: Outrageous Outbursts 2 VARIANT AUTO…" at bounding box center [267, 327] width 217 height 110
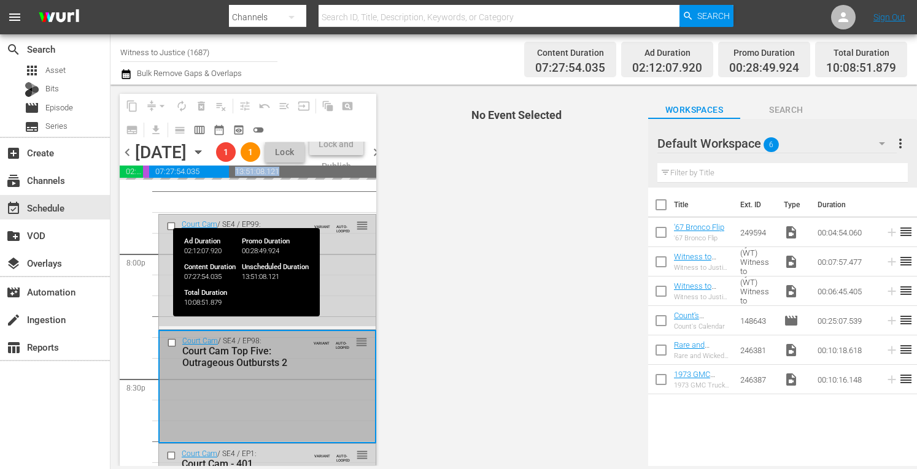
scroll to position [4918, 0]
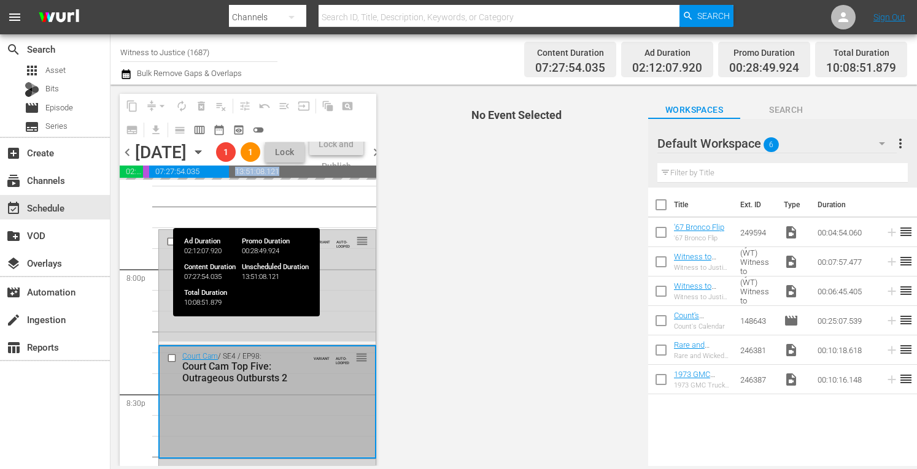
click at [369, 178] on span "13:51:08.121" at bounding box center [302, 172] width 147 height 12
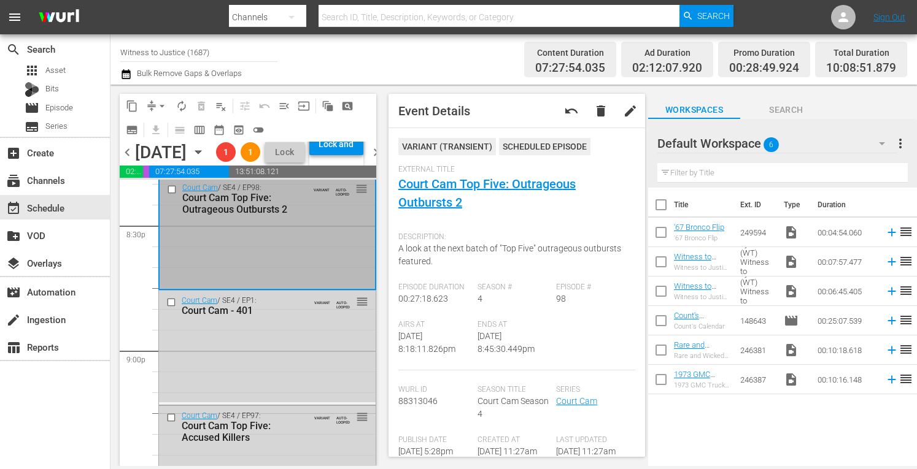
scroll to position [5090, 0]
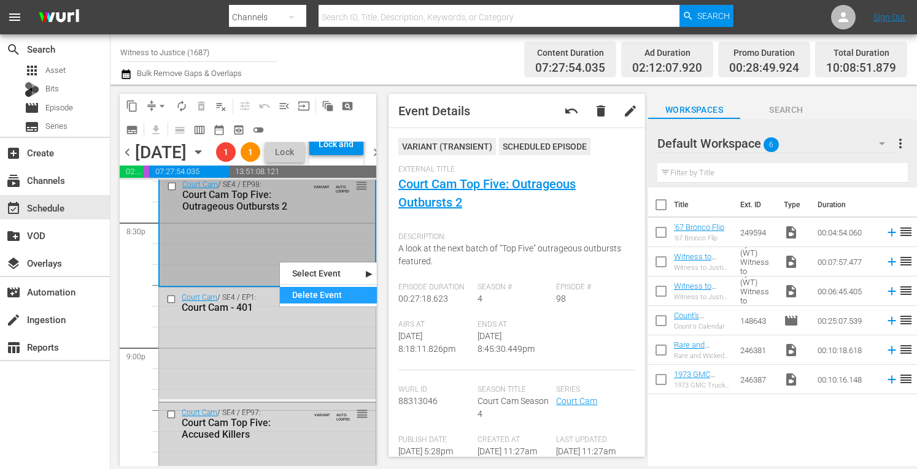
click at [300, 290] on div "Delete Event" at bounding box center [328, 295] width 97 height 17
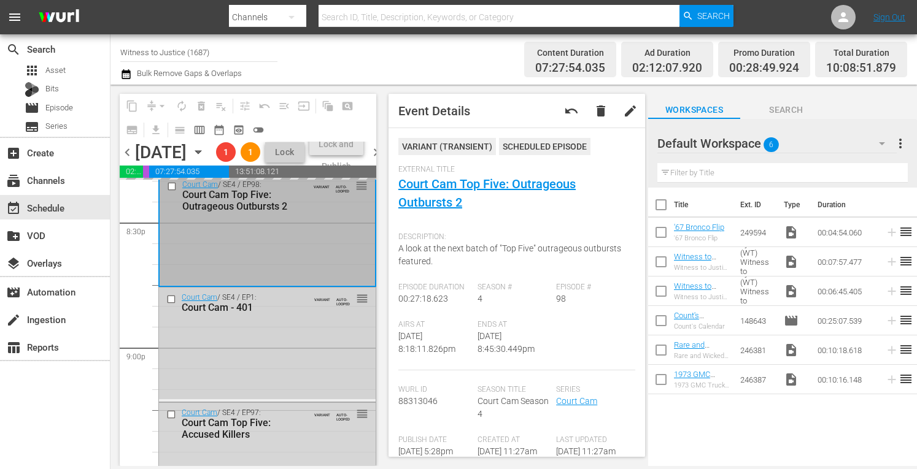
click at [271, 393] on div "Court Cam / SE4 / EP1: Court Cam - 401 VARIANT AUTO-LOOPED reorder" at bounding box center [267, 344] width 217 height 112
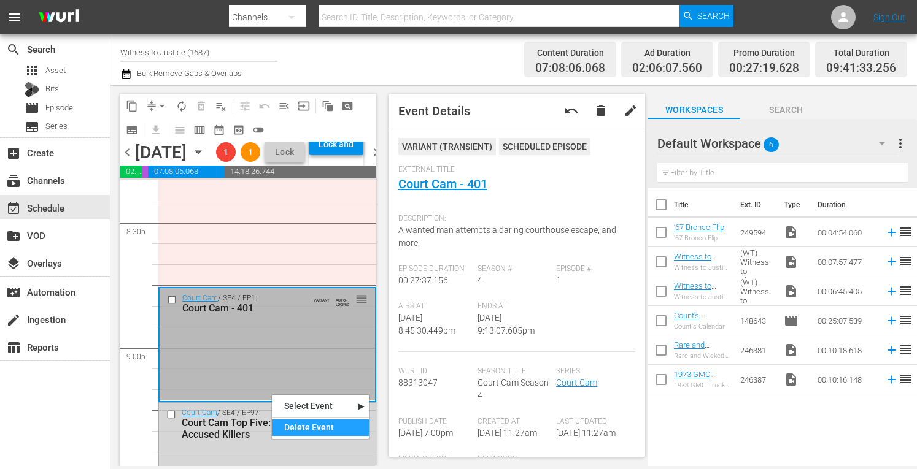
click at [294, 427] on div "Delete Event" at bounding box center [320, 428] width 97 height 17
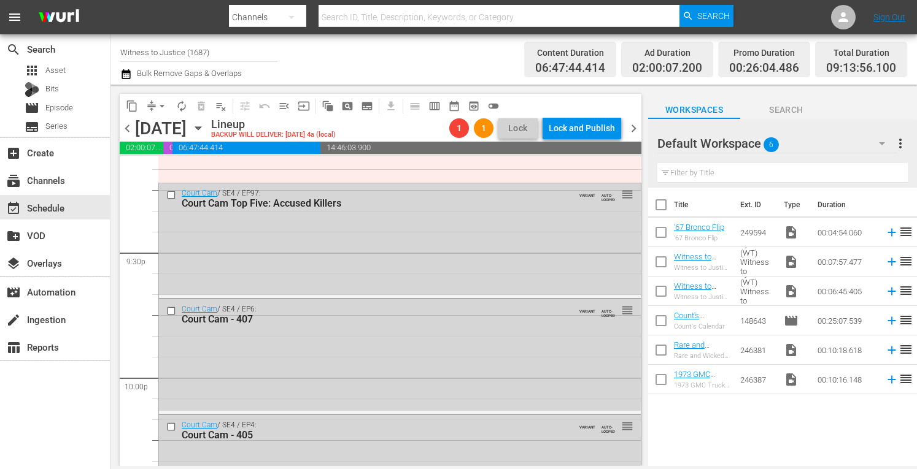
scroll to position [5311, 0]
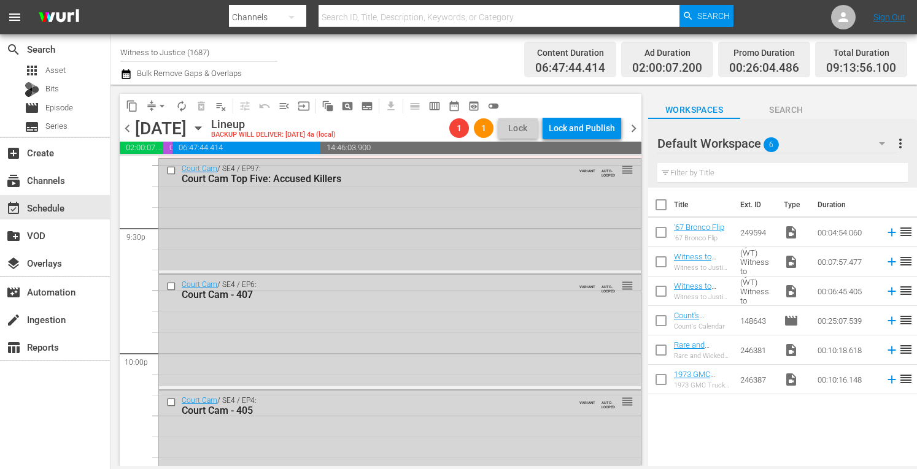
click at [484, 226] on div "Court Cam / SE4 / EP97: Court Cam Top Five: Accused Killers VARIANT AUTO-LOOPED…" at bounding box center [400, 215] width 482 height 112
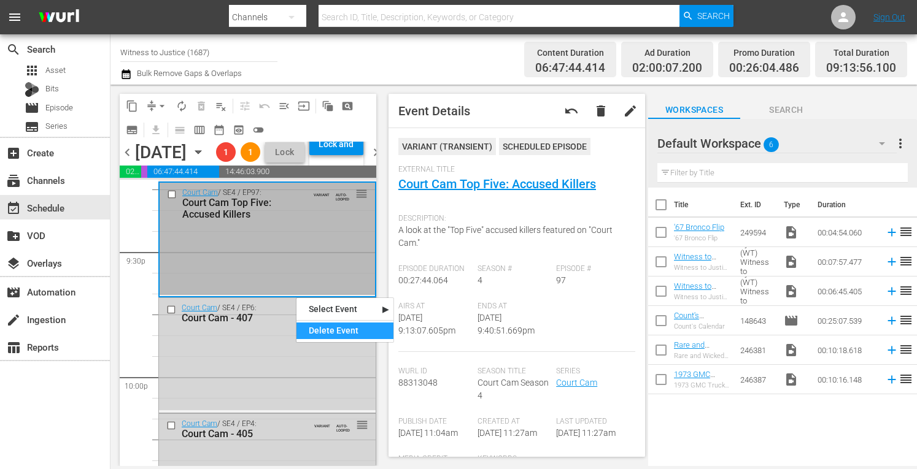
click at [317, 327] on div "Delete Event" at bounding box center [344, 331] width 97 height 17
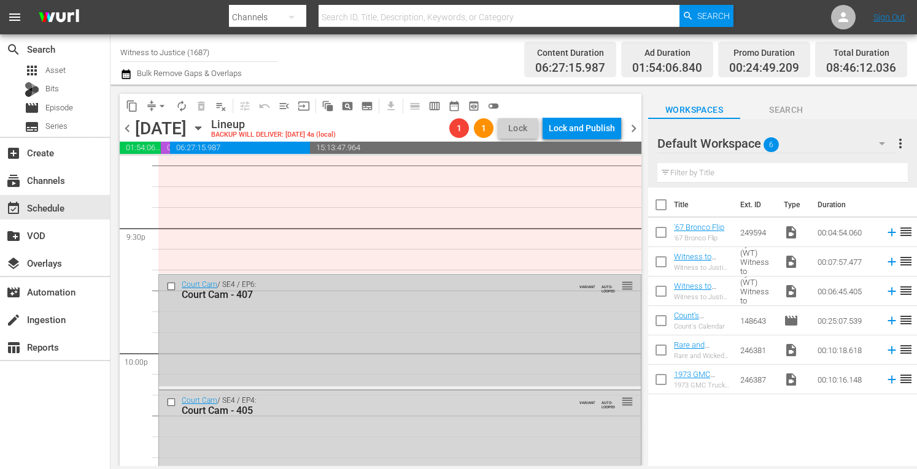
click at [298, 347] on div "Court Cam / SE4 / EP6: Court Cam - 407 VARIANT AUTO-LOOPED reorder" at bounding box center [400, 331] width 482 height 112
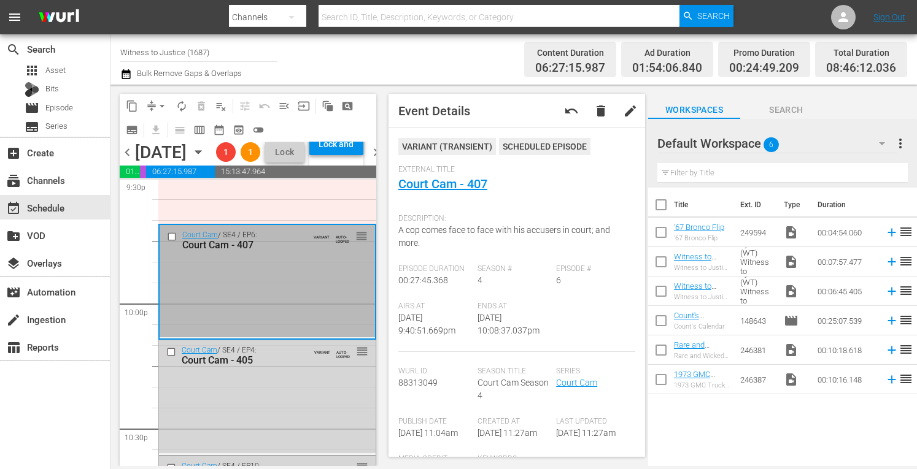
scroll to position [5409, 0]
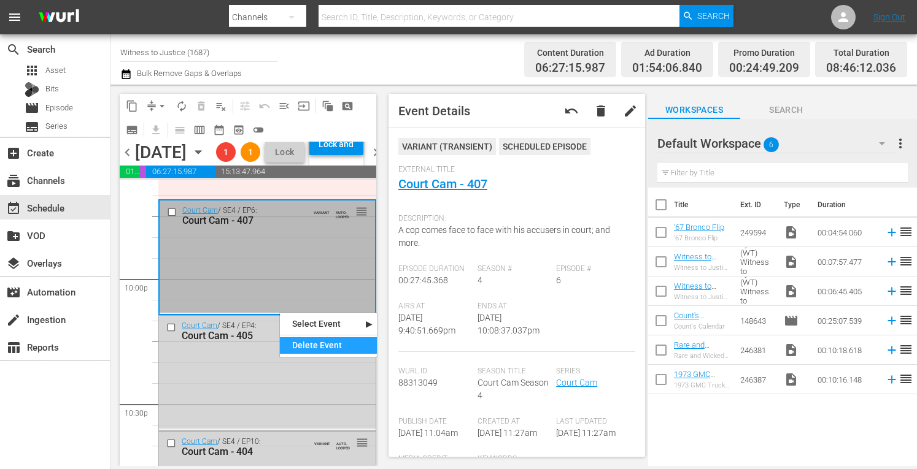
click at [306, 348] on div "Delete Event" at bounding box center [328, 346] width 97 height 17
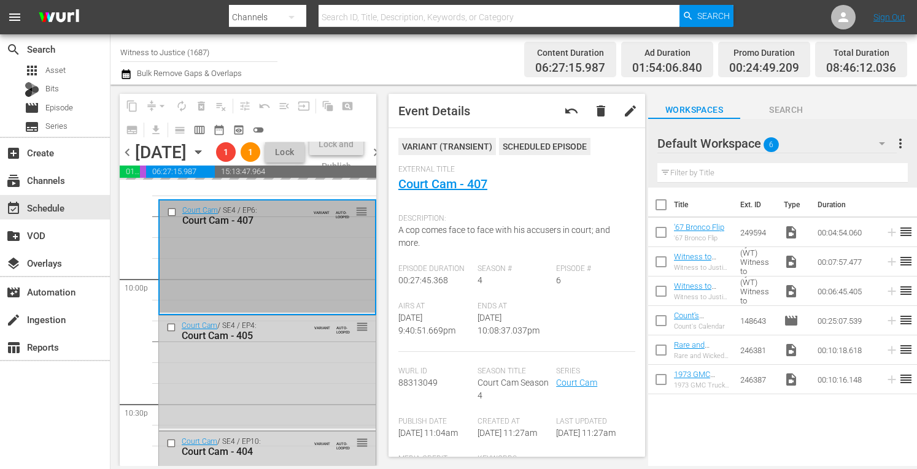
click at [257, 408] on div "Court Cam / SE4 / EP4: Court Cam - 405 VARIANT AUTO-LOOPED reorder" at bounding box center [267, 372] width 217 height 112
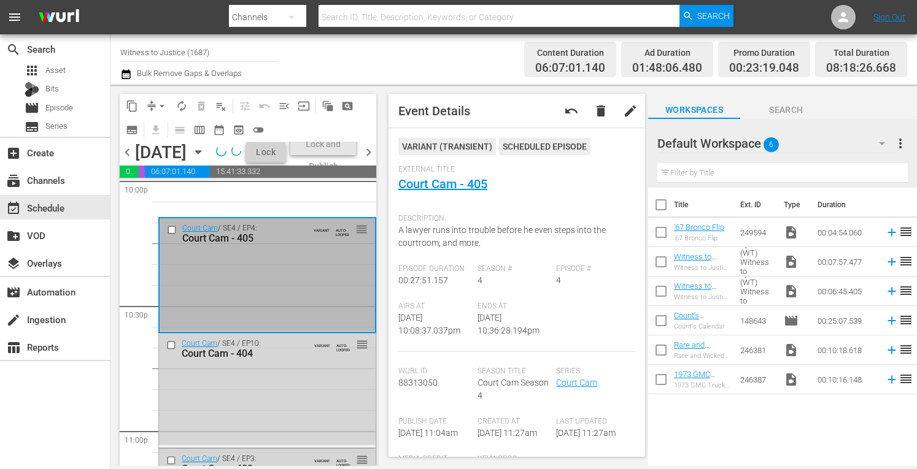
scroll to position [5532, 0]
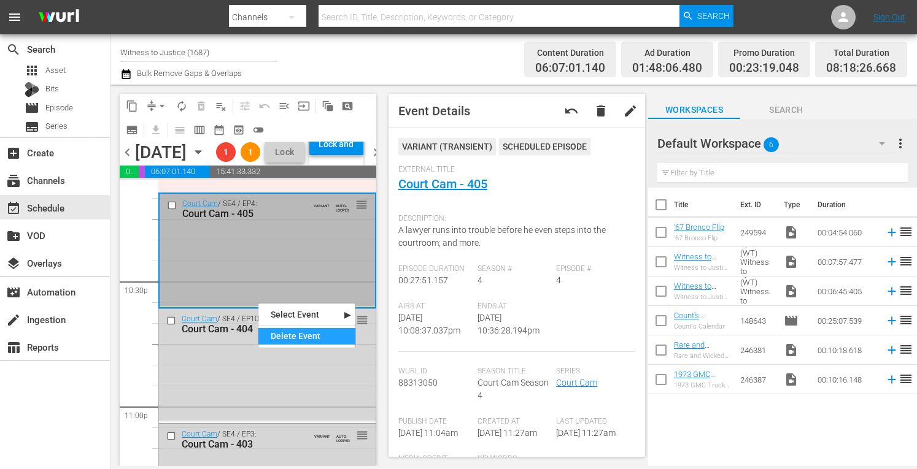
click at [290, 337] on div "Delete Event" at bounding box center [306, 336] width 97 height 17
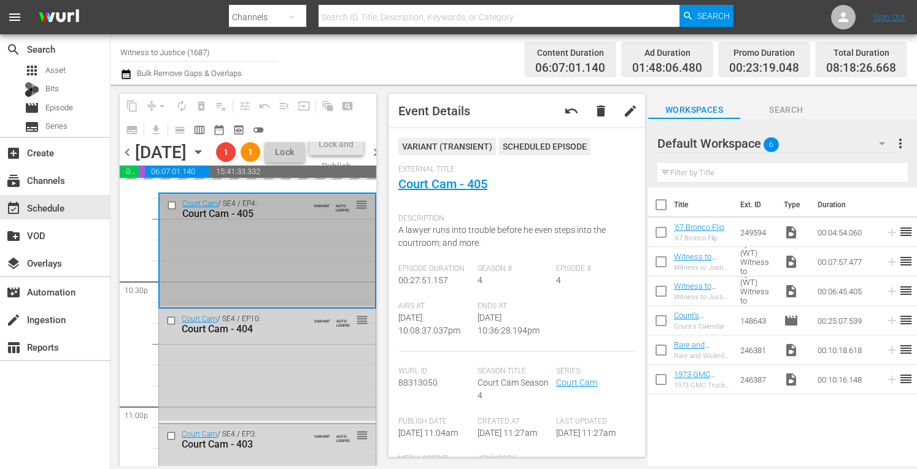
click at [254, 398] on div "Court Cam / SE4 / EP10: Court Cam - 404 VARIANT AUTO-LOOPED reorder" at bounding box center [267, 365] width 217 height 112
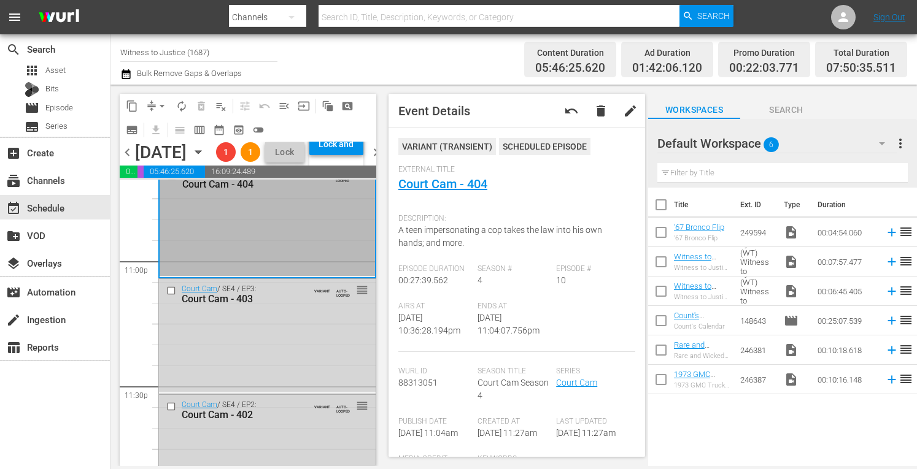
scroll to position [5679, 0]
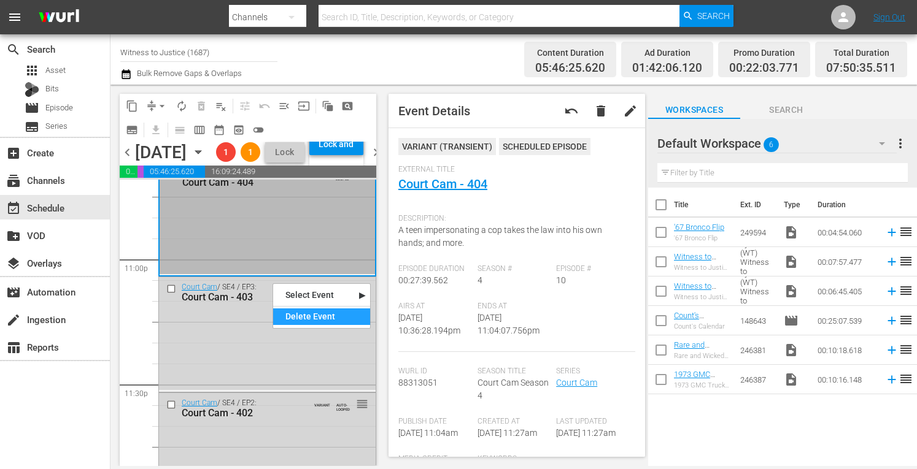
click at [303, 309] on div "Delete Event" at bounding box center [321, 317] width 97 height 17
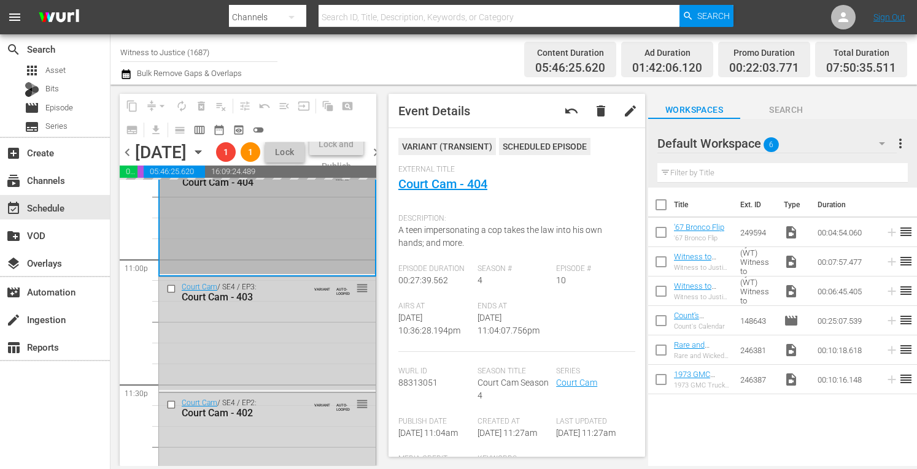
click at [272, 371] on div "Court Cam / SE4 / EP3: Court Cam - 403 VARIANT AUTO-LOOPED reorder" at bounding box center [267, 333] width 217 height 112
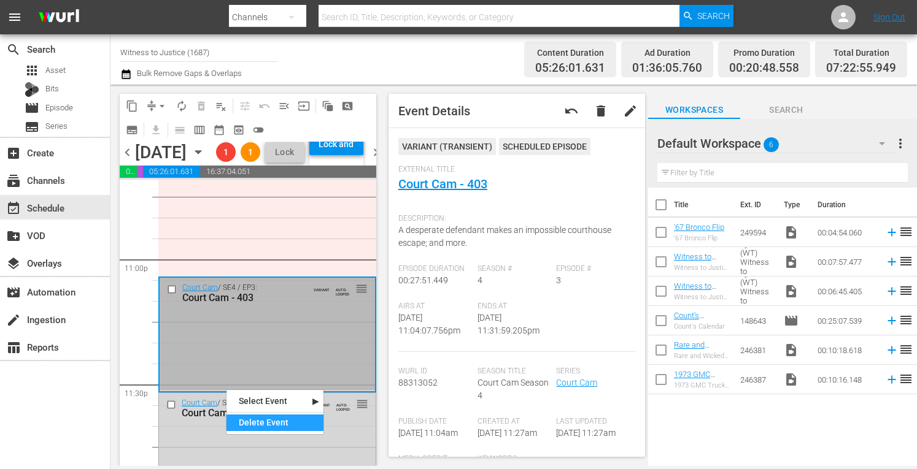
click at [257, 423] on div "Delete Event" at bounding box center [274, 423] width 97 height 17
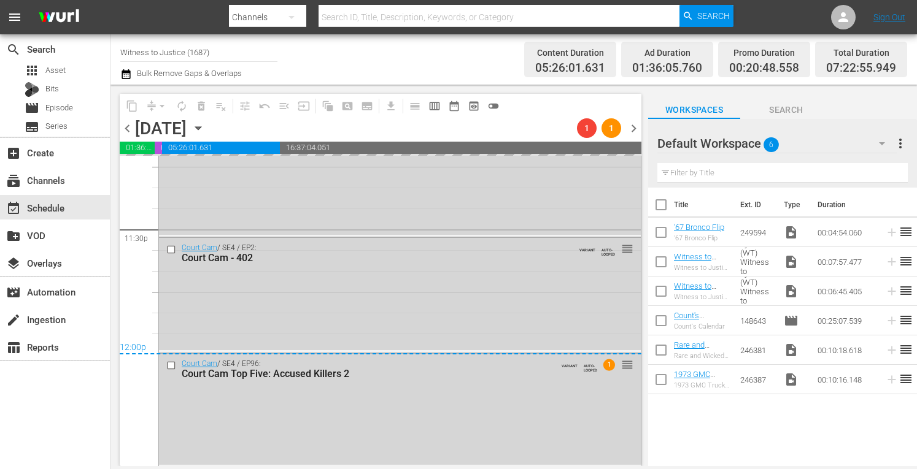
scroll to position [5812, 0]
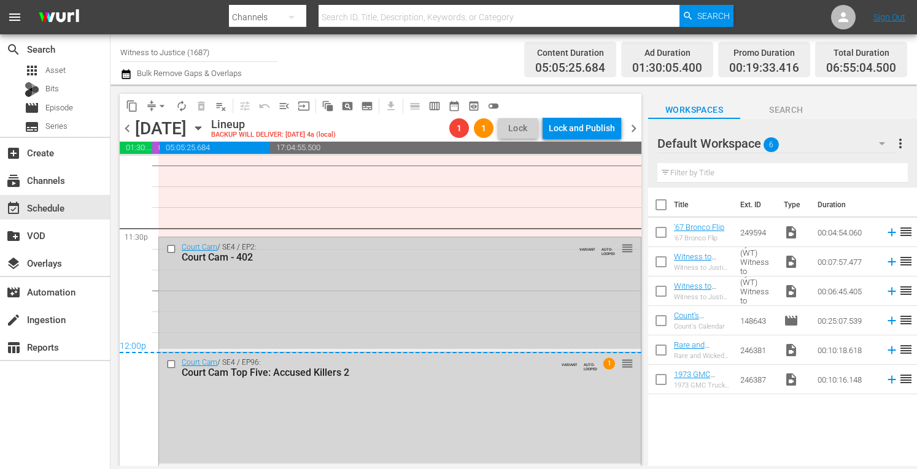
click at [361, 307] on div "Court Cam / SE4 / EP2: Court Cam - 402 VARIANT AUTO-LOOPED reorder" at bounding box center [400, 294] width 482 height 112
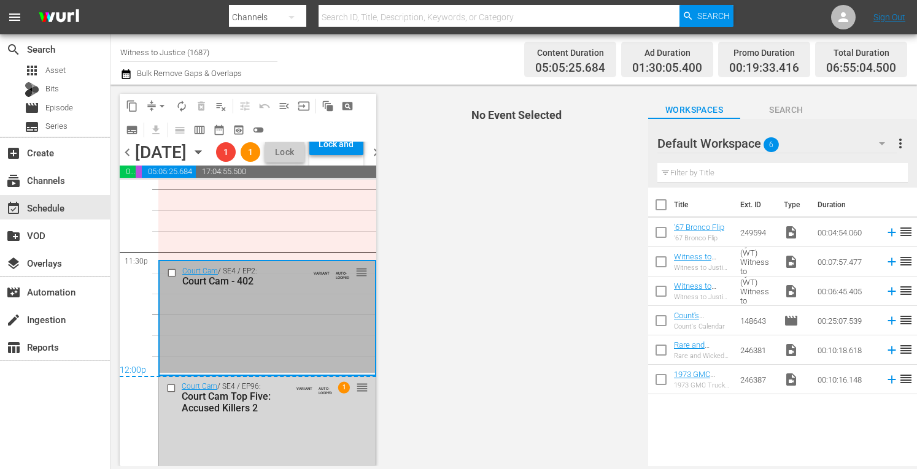
scroll to position [5819, 0]
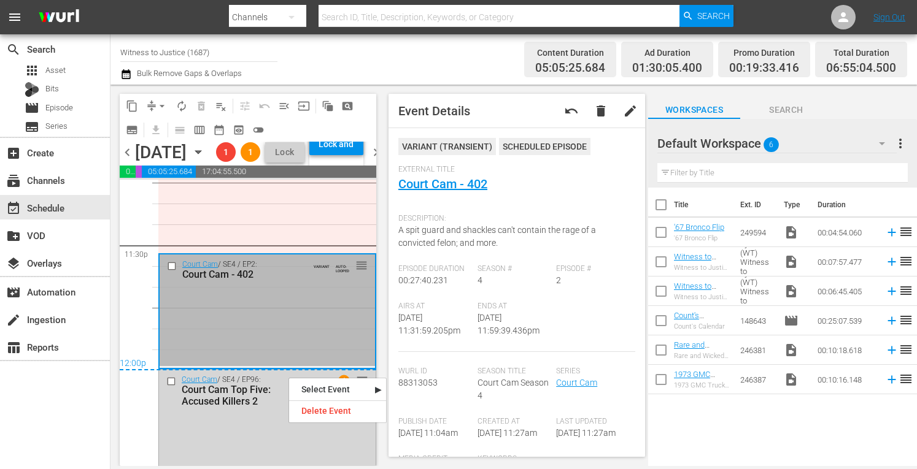
click at [304, 403] on div "Delete Event" at bounding box center [337, 411] width 97 height 17
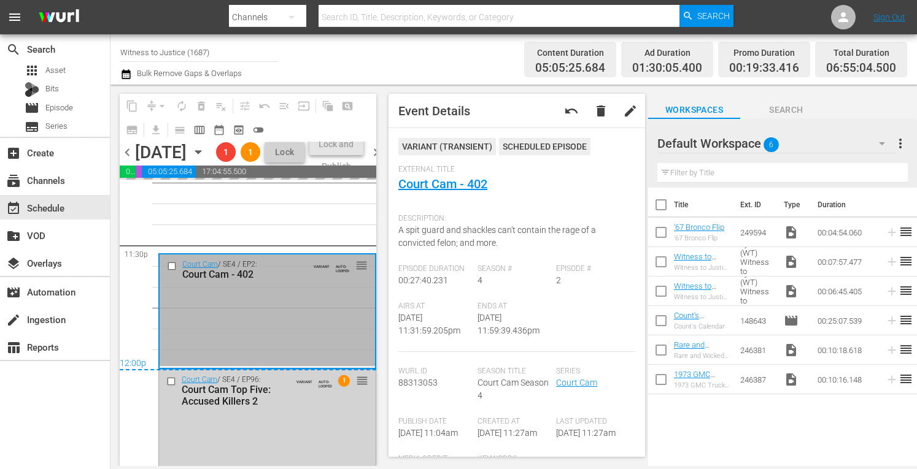
click at [291, 407] on div "Court Cam Top Five: Accused Killers 2" at bounding box center [241, 395] width 119 height 23
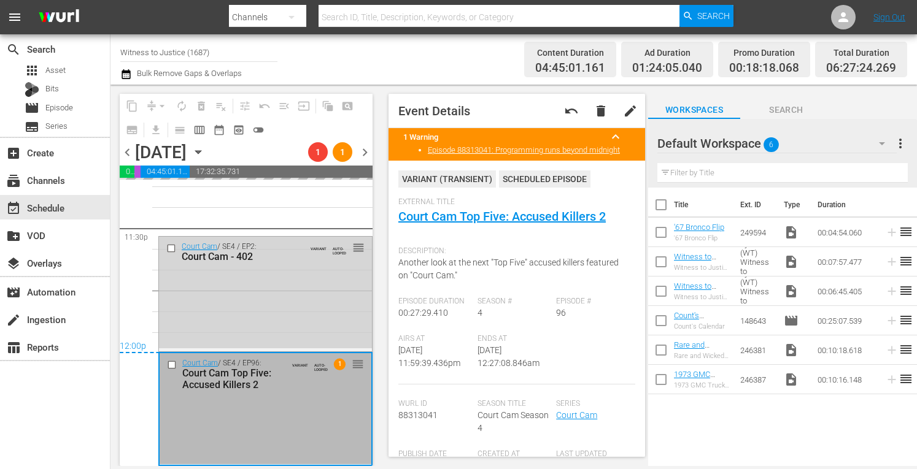
scroll to position [5856, 0]
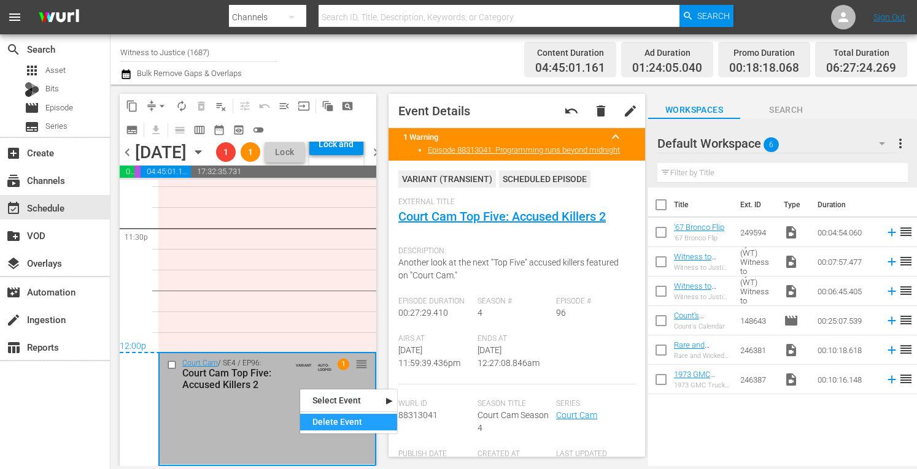
click at [328, 421] on div "Delete Event" at bounding box center [348, 422] width 97 height 17
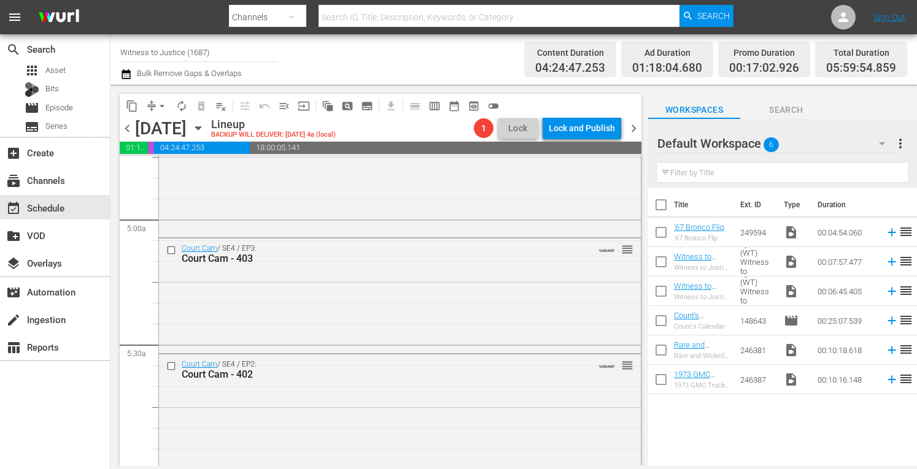
scroll to position [0, 0]
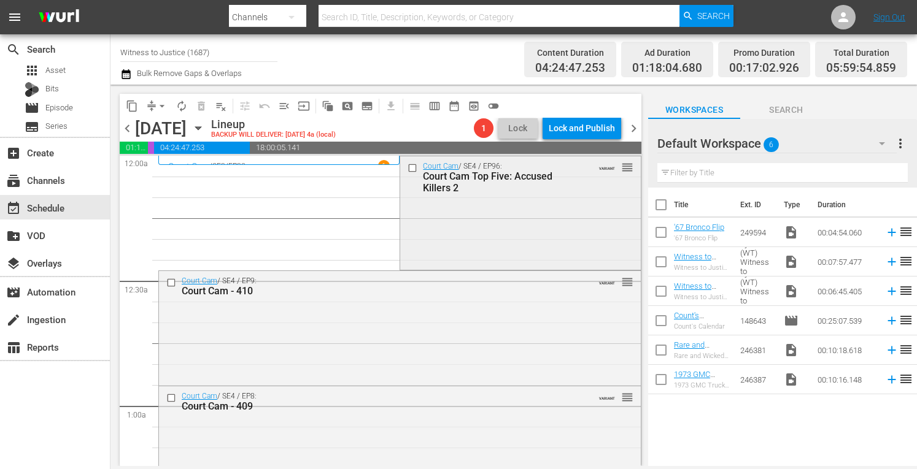
click at [493, 226] on div "Court Cam / SE4 / EP96: Court Cam Top Five: Accused Killers 2 VARIANT reorder" at bounding box center [520, 211] width 240 height 111
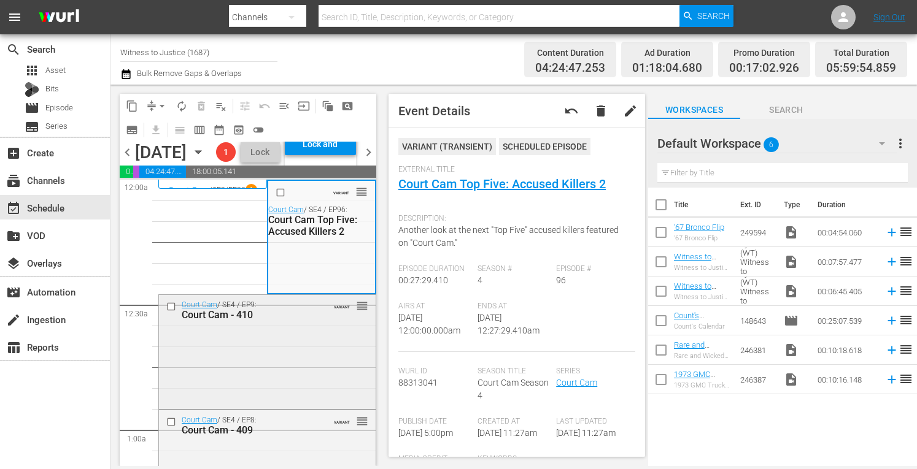
click at [304, 325] on div "Court Cam / SE4 / EP9: Court Cam - 410 VARIANT reorder" at bounding box center [267, 310] width 217 height 30
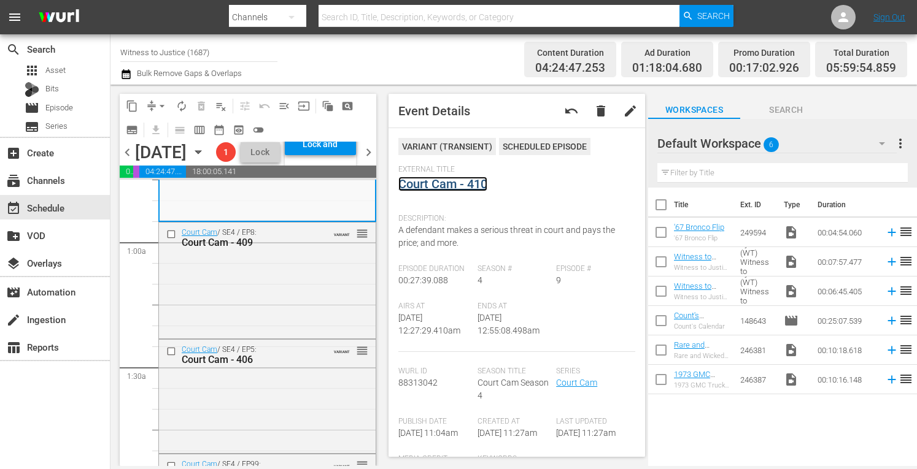
scroll to position [221, 0]
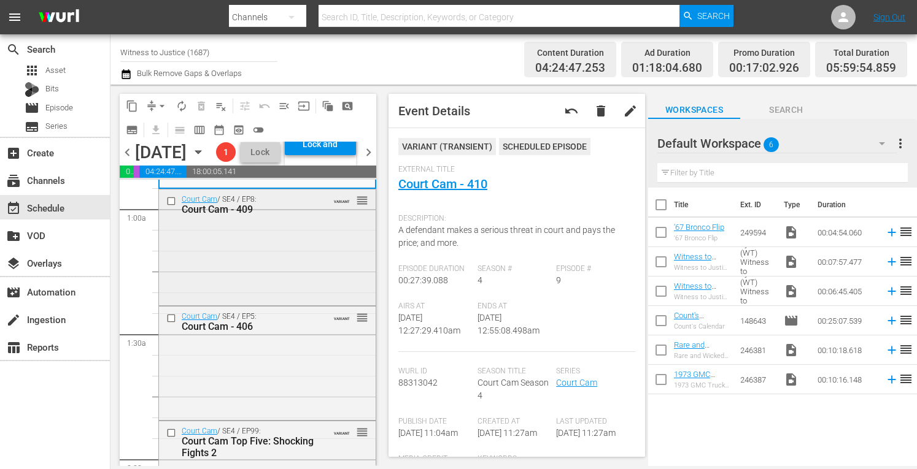
click at [282, 303] on div "Court Cam / SE4 / EP8: Court Cam - 409 VARIANT reorder" at bounding box center [267, 247] width 217 height 114
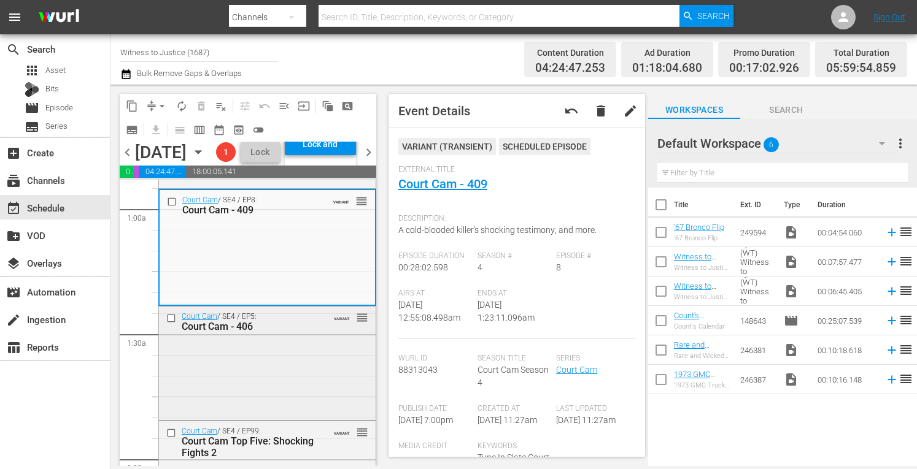
click at [271, 401] on div "Court Cam / SE4 / EP5: Court Cam - 406 VARIANT reorder" at bounding box center [267, 363] width 217 height 112
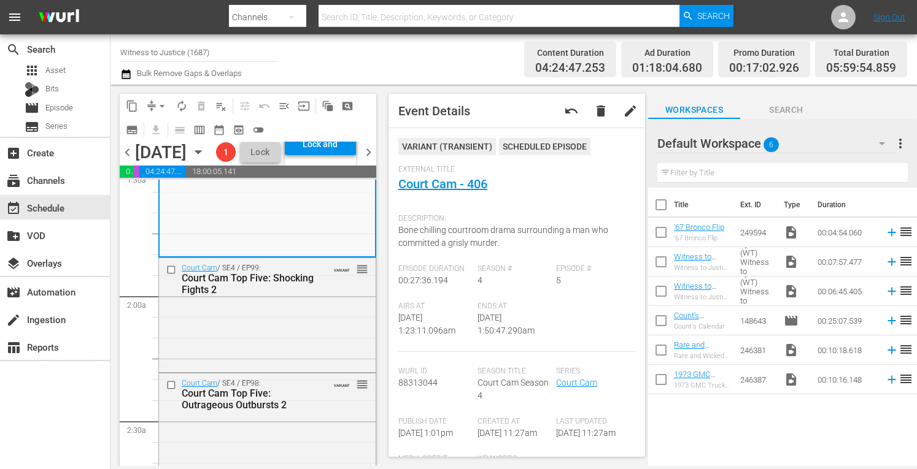
scroll to position [409, 0]
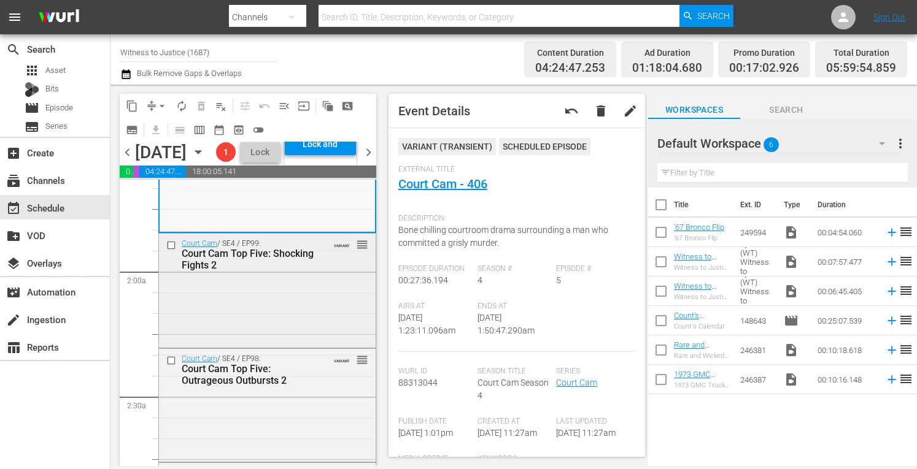
click at [273, 346] on div "Court Cam / SE4 / EP99: Court Cam Top Five: Shocking Fights 2 VARIANT reorder" at bounding box center [267, 290] width 217 height 112
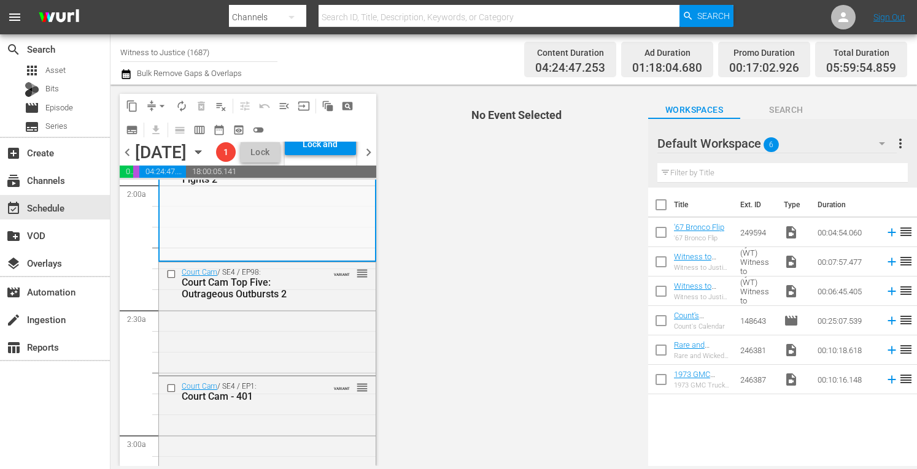
scroll to position [507, 0]
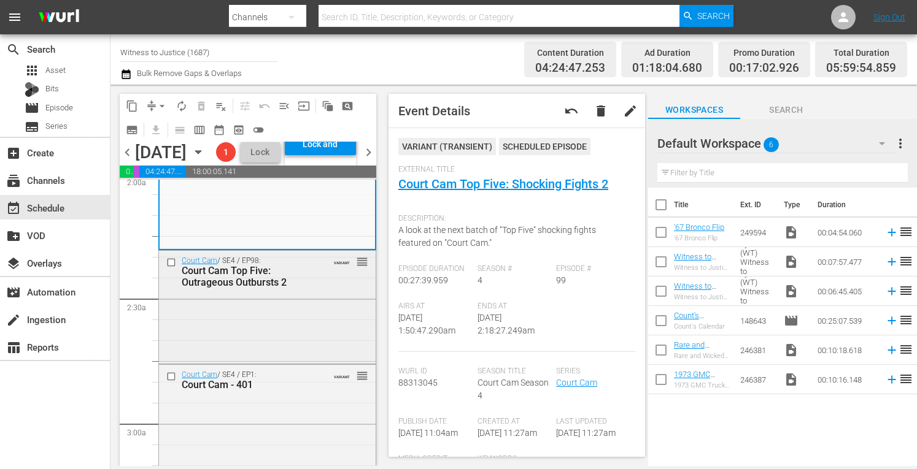
click at [324, 361] on div "Court Cam / SE4 / EP98: Court Cam Top Five: Outrageous Outbursts 2 VARIANT reor…" at bounding box center [267, 306] width 217 height 110
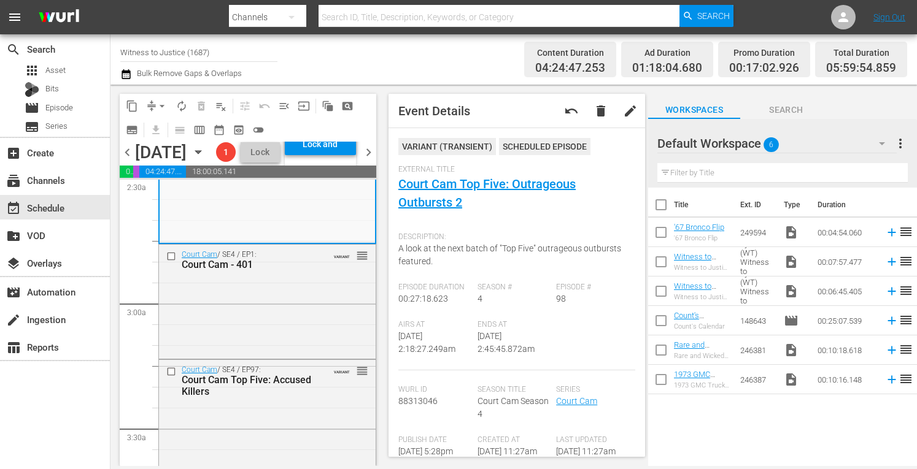
scroll to position [630, 0]
click at [312, 331] on div "Court Cam / SE4 / EP1: Court Cam - 401 VARIANT reorder" at bounding box center [267, 298] width 217 height 112
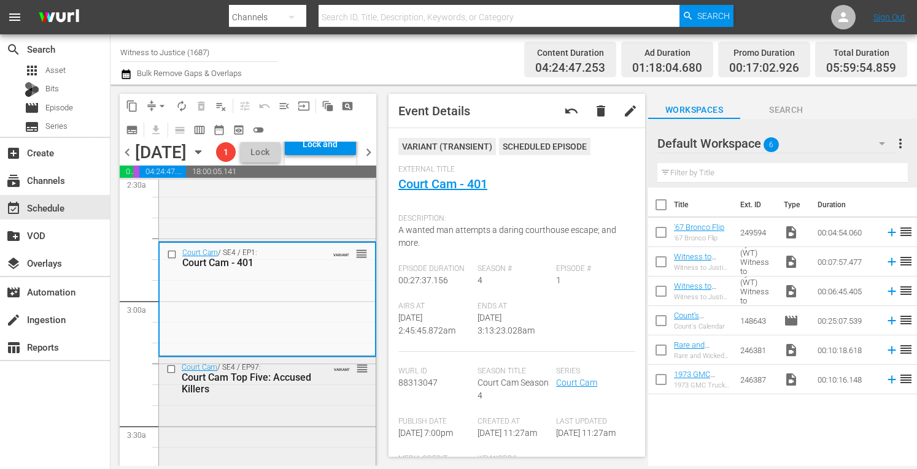
click at [311, 400] on div "Court Cam / SE4 / EP97: Court Cam Top Five: Accused Killers VARIANT reorder" at bounding box center [267, 379] width 217 height 42
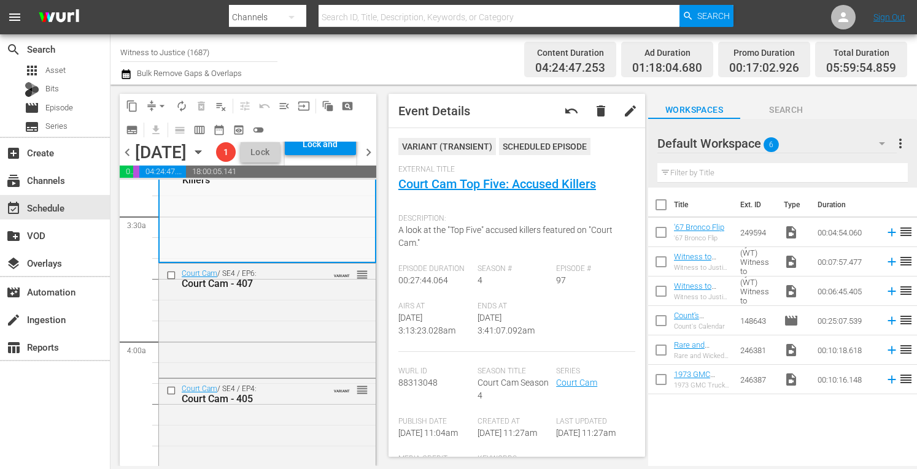
scroll to position [851, 0]
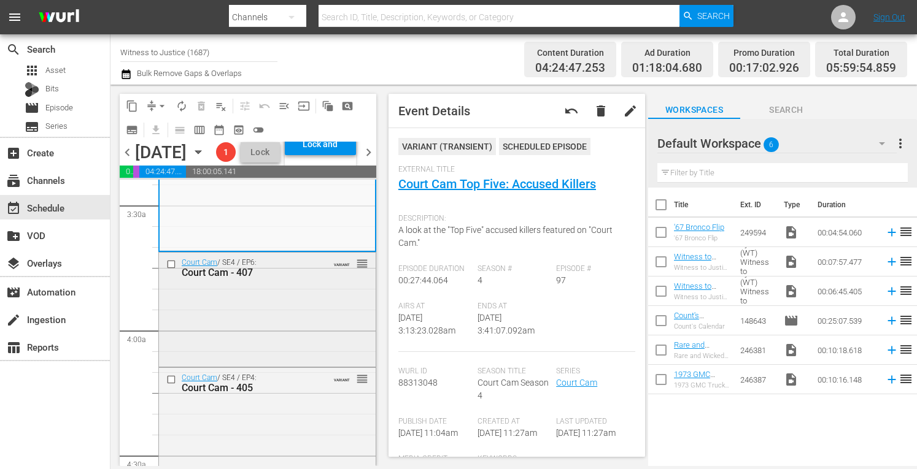
click at [301, 329] on div "Court Cam / SE4 / EP6: Court Cam - 407 VARIANT reorder" at bounding box center [267, 309] width 217 height 112
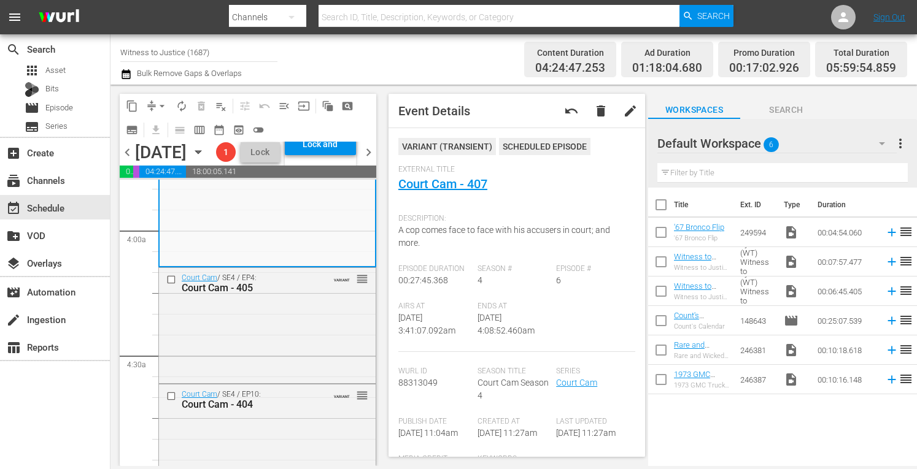
scroll to position [973, 0]
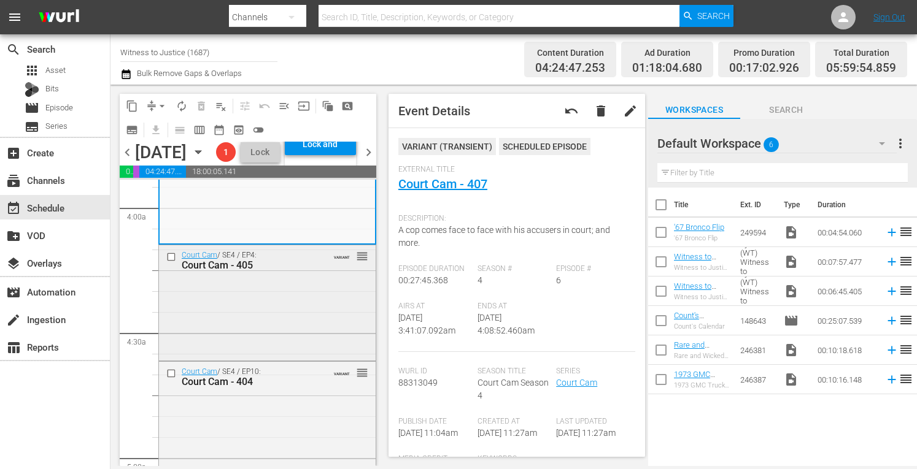
click at [290, 342] on div "Court Cam / SE4 / EP4: Court Cam - 405 VARIANT reorder" at bounding box center [267, 301] width 217 height 112
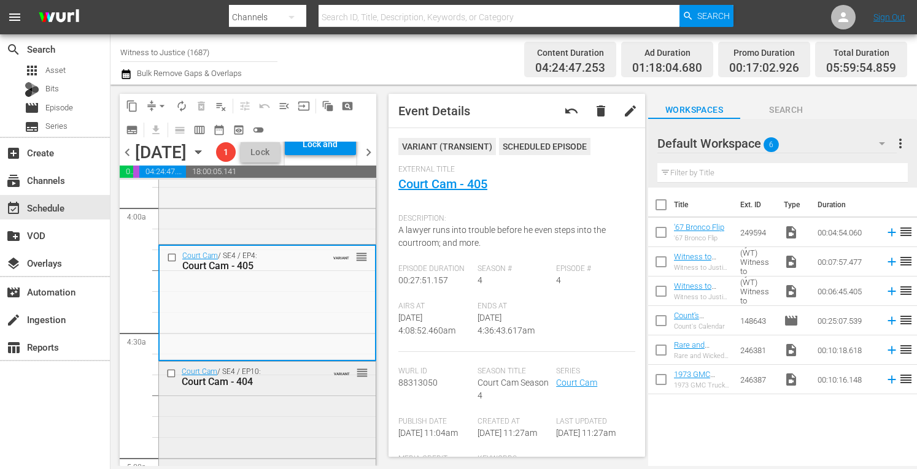
click at [311, 392] on div "Court Cam / SE4 / EP10: Court Cam - 404 VARIANT reorder" at bounding box center [267, 377] width 217 height 30
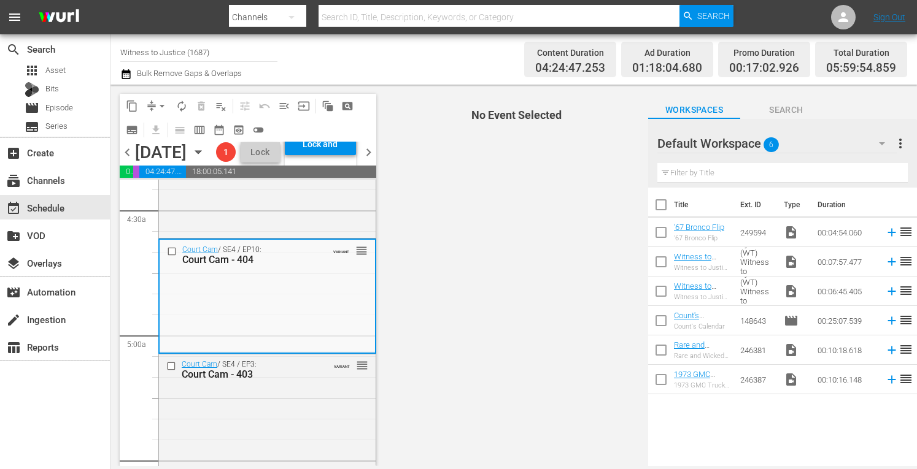
scroll to position [1162, 0]
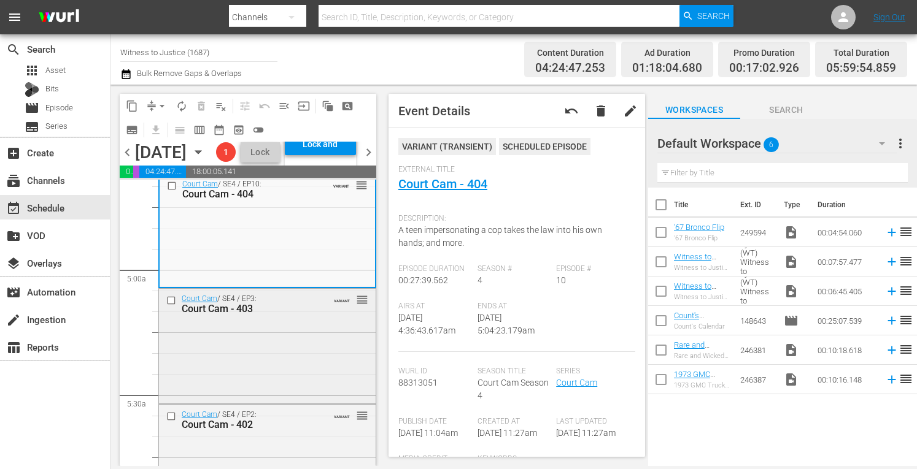
click at [265, 397] on div "Court Cam / SE4 / EP3: Court Cam - 403 VARIANT reorder" at bounding box center [267, 345] width 217 height 112
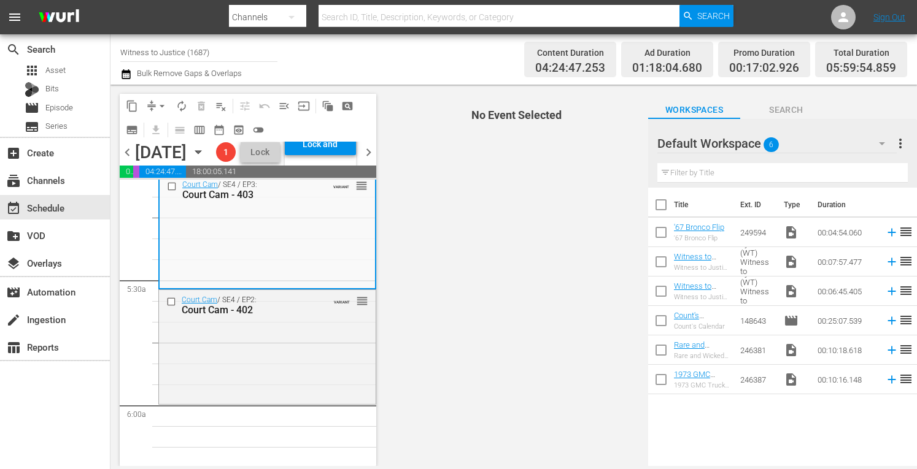
scroll to position [1317, 0]
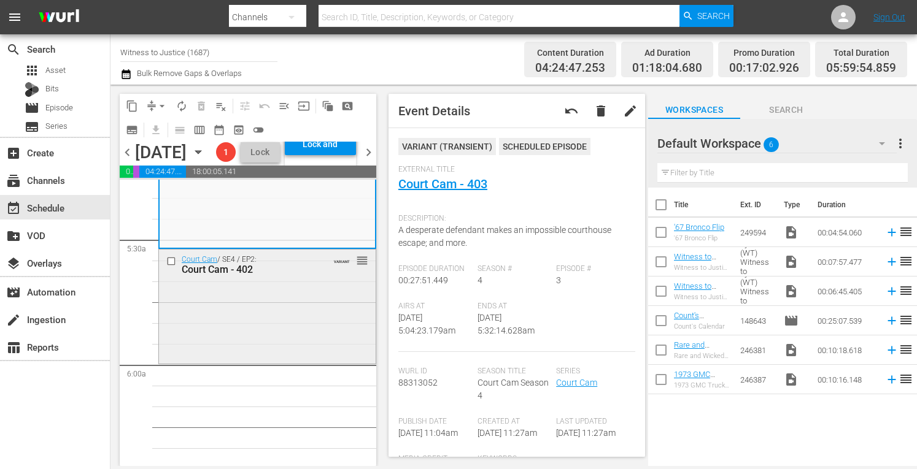
click at [290, 350] on div "Court Cam / SE4 / EP2: Court Cam - 402 VARIANT reorder" at bounding box center [267, 306] width 217 height 112
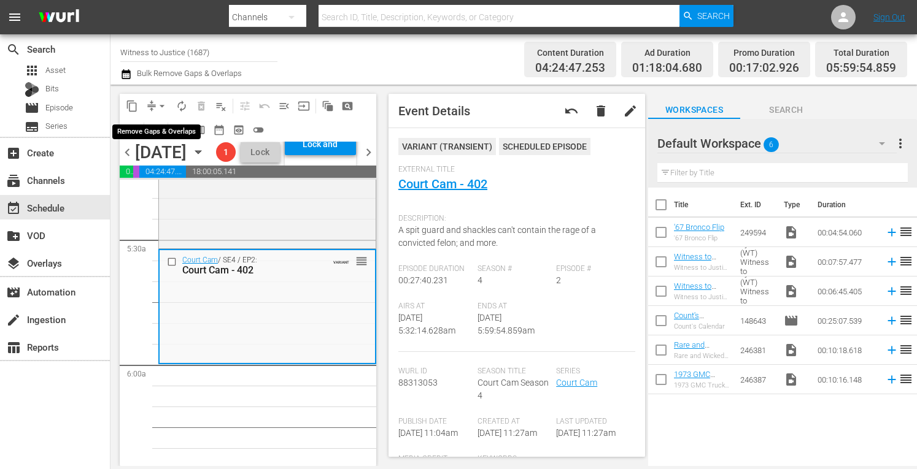
click at [161, 101] on span "arrow_drop_down" at bounding box center [162, 106] width 12 height 12
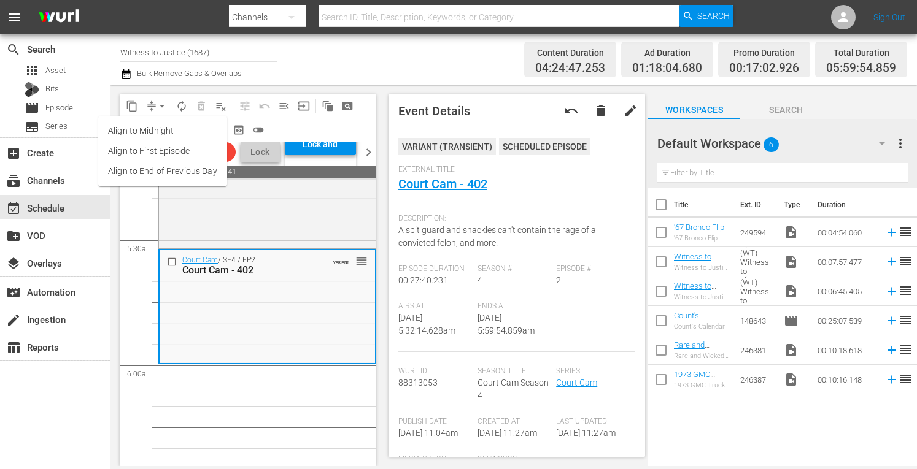
click at [156, 131] on li "Align to Midnight" at bounding box center [162, 131] width 129 height 20
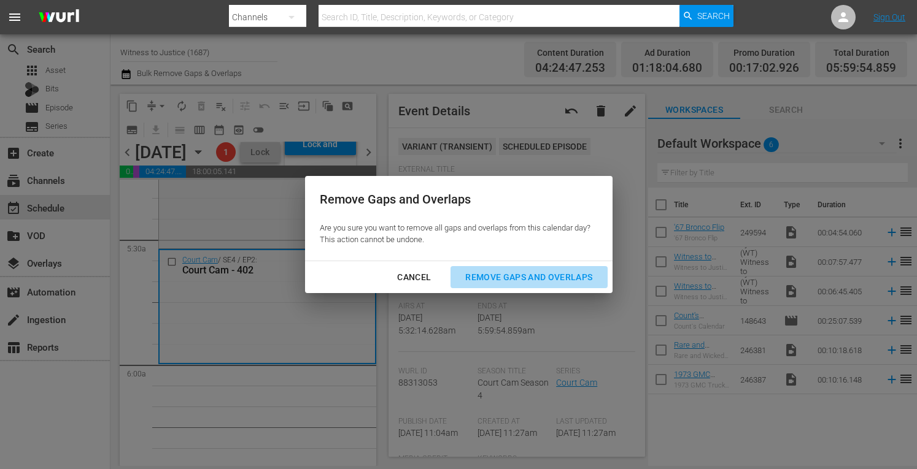
click at [491, 274] on div "Remove Gaps and Overlaps" at bounding box center [528, 277] width 147 height 15
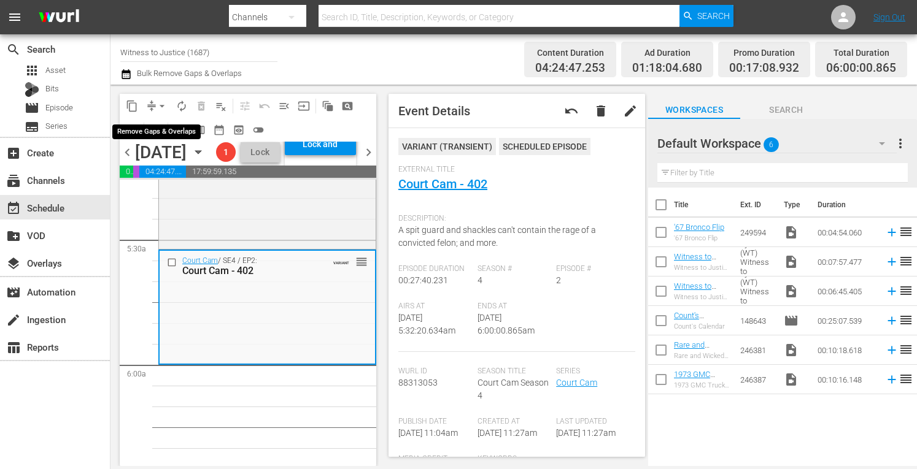
click at [157, 102] on span "arrow_drop_down" at bounding box center [162, 106] width 12 height 12
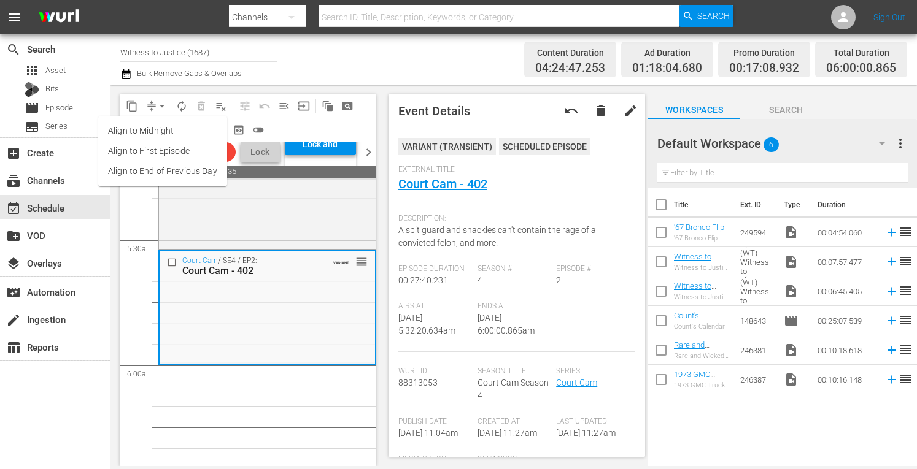
click at [156, 127] on li "Align to Midnight" at bounding box center [162, 131] width 129 height 20
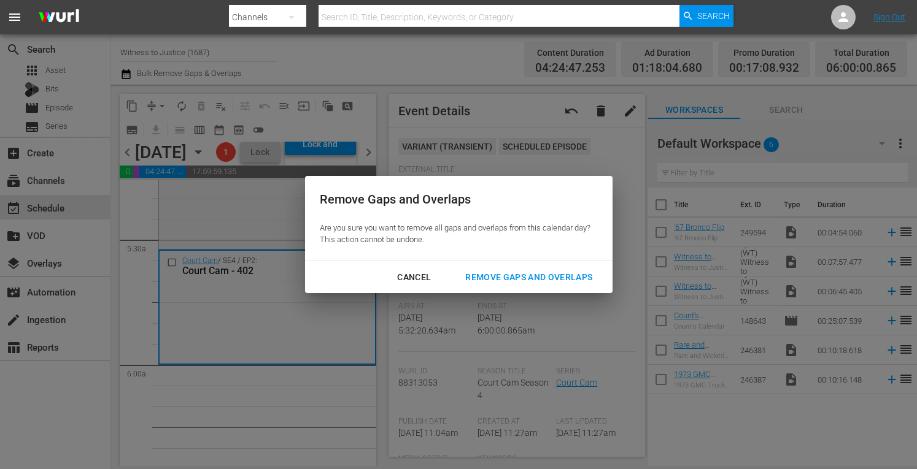
click at [518, 280] on div "Remove Gaps and Overlaps" at bounding box center [528, 277] width 147 height 15
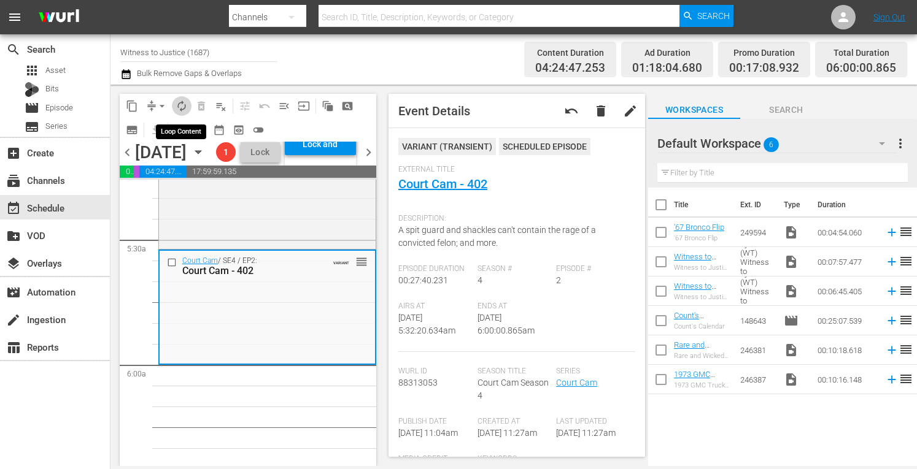
click at [182, 106] on span "autorenew_outlined" at bounding box center [182, 106] width 12 height 12
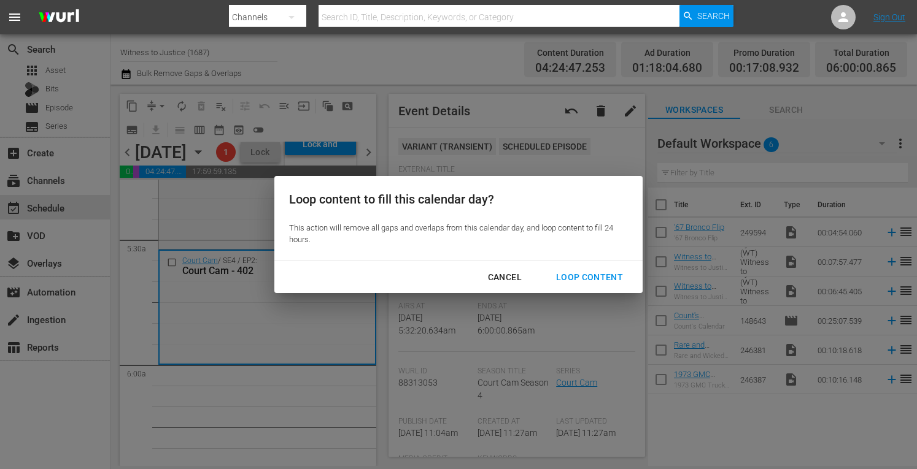
click at [587, 279] on div "Loop Content" at bounding box center [589, 277] width 87 height 15
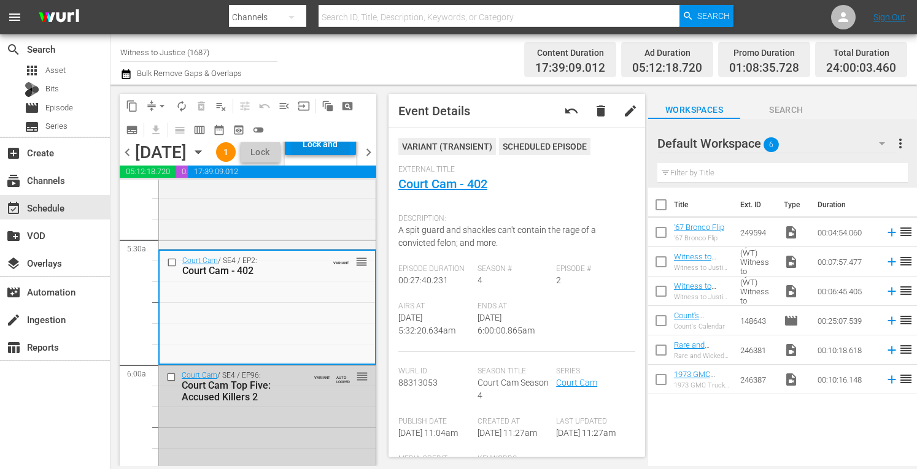
click at [350, 155] on div "Lock and Publish" at bounding box center [320, 144] width 59 height 22
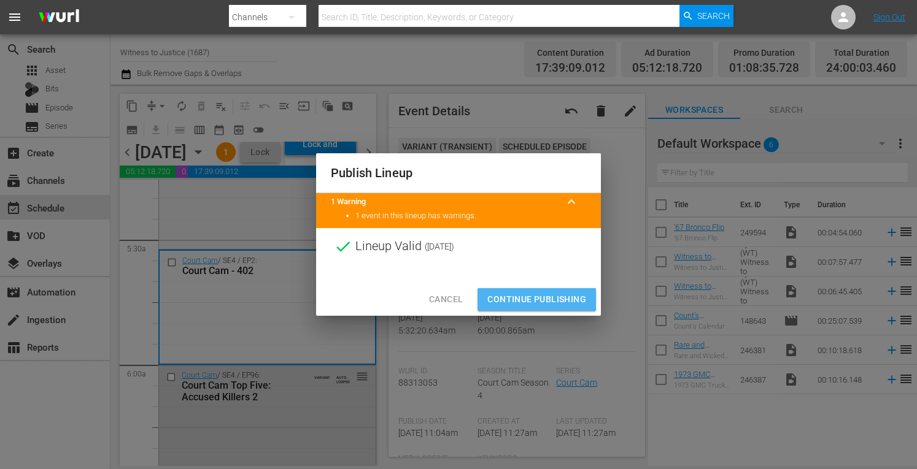
click at [524, 299] on span "Continue Publishing" at bounding box center [536, 299] width 99 height 15
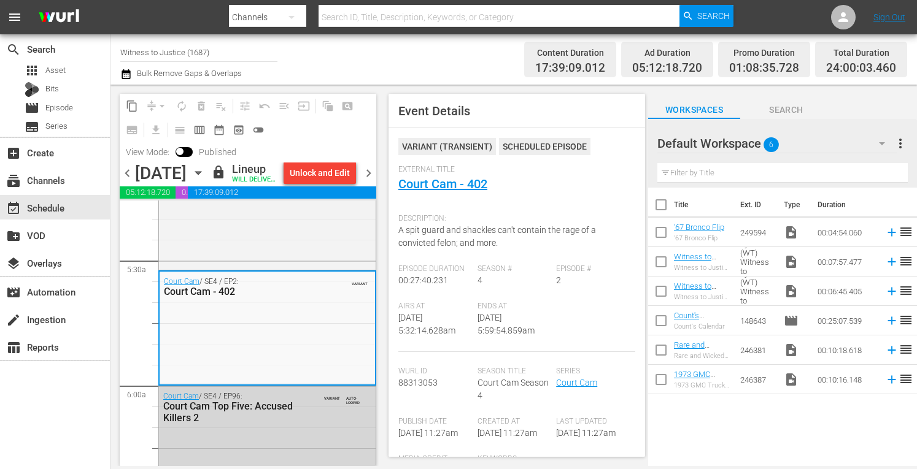
click at [372, 181] on span "chevron_right" at bounding box center [368, 173] width 15 height 15
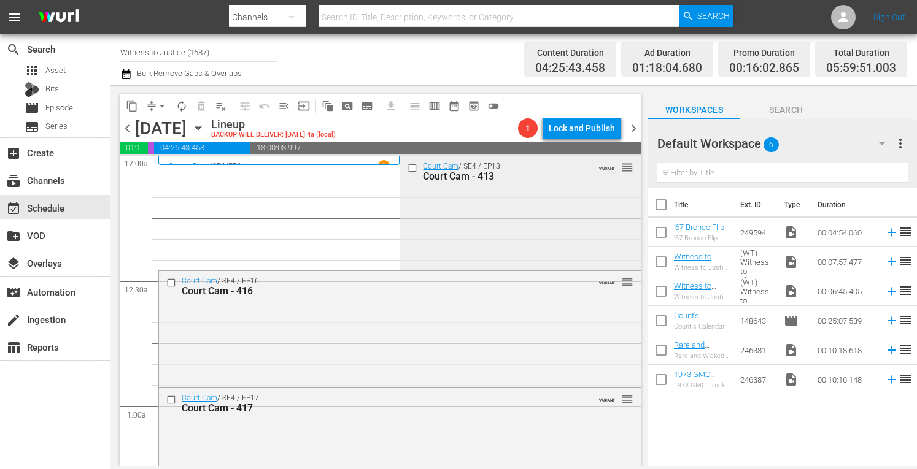
click at [566, 203] on div "Court Cam / SE4 / EP13: Court Cam - 413 VARIANT reorder" at bounding box center [520, 211] width 240 height 111
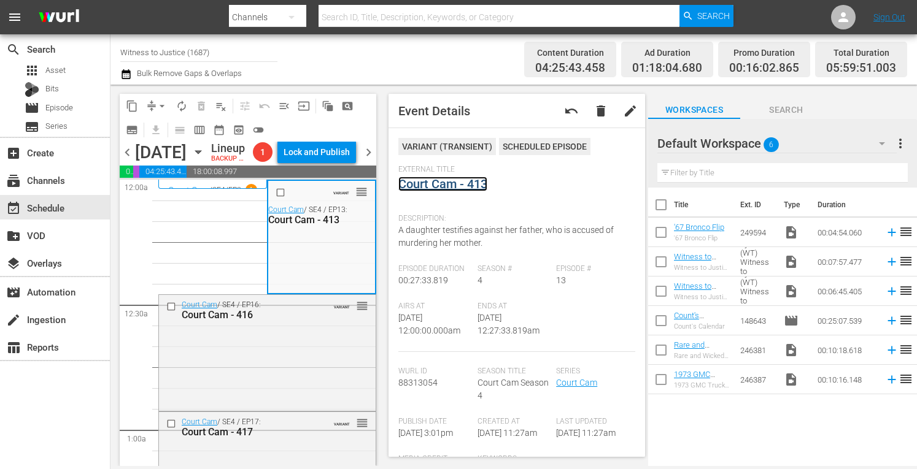
click at [461, 183] on link "Court Cam - 413" at bounding box center [442, 184] width 89 height 15
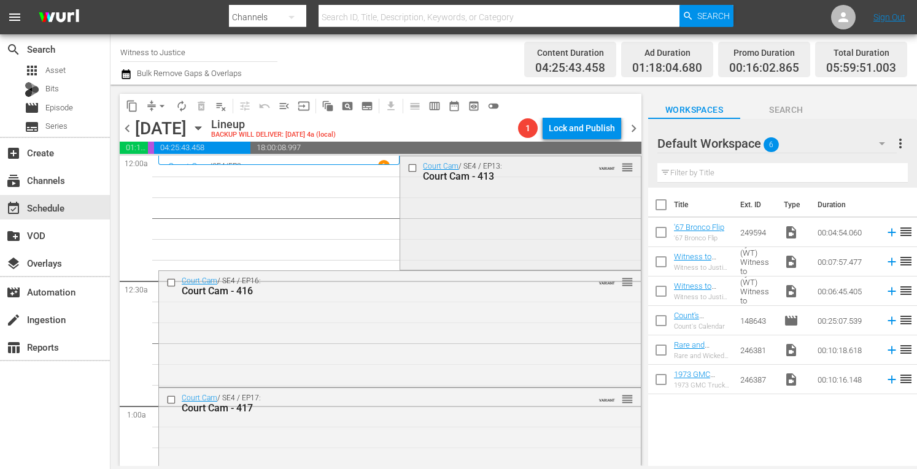
click at [526, 193] on div "Court Cam / SE4 / EP13: Court Cam - 413 VARIANT reorder" at bounding box center [520, 211] width 240 height 111
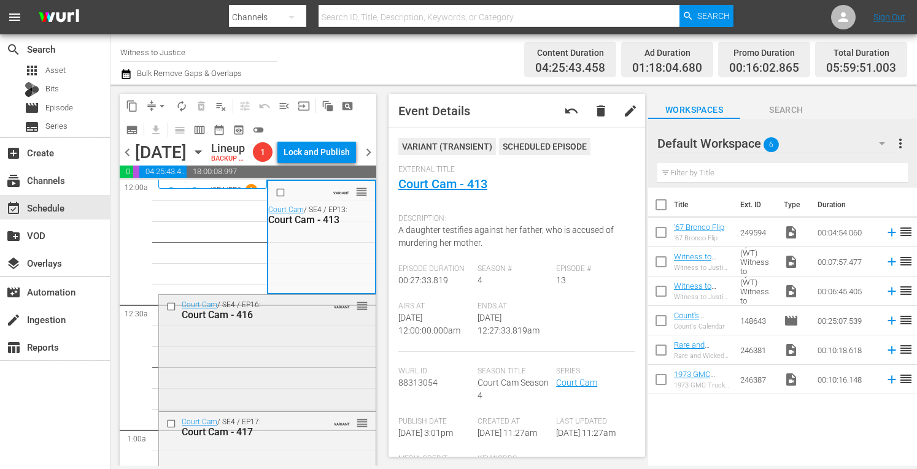
click at [281, 373] on div "Court Cam / SE4 / EP16: Court Cam - 416 VARIANT reorder" at bounding box center [267, 352] width 217 height 114
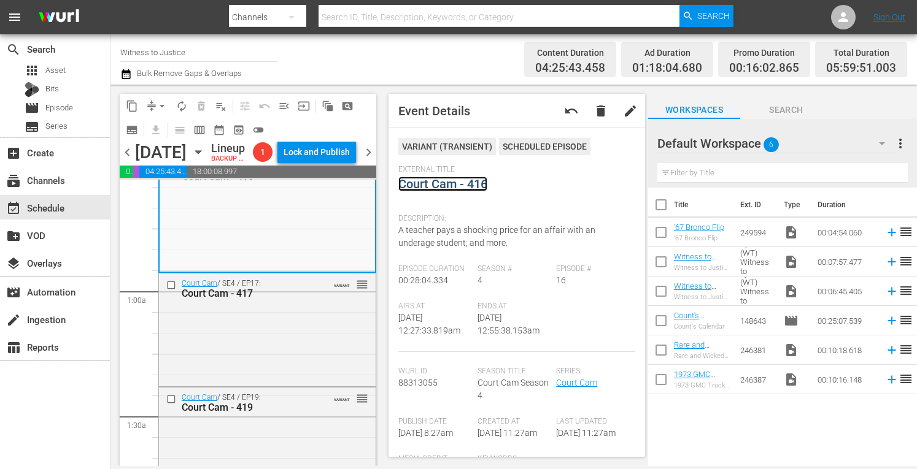
scroll to position [172, 0]
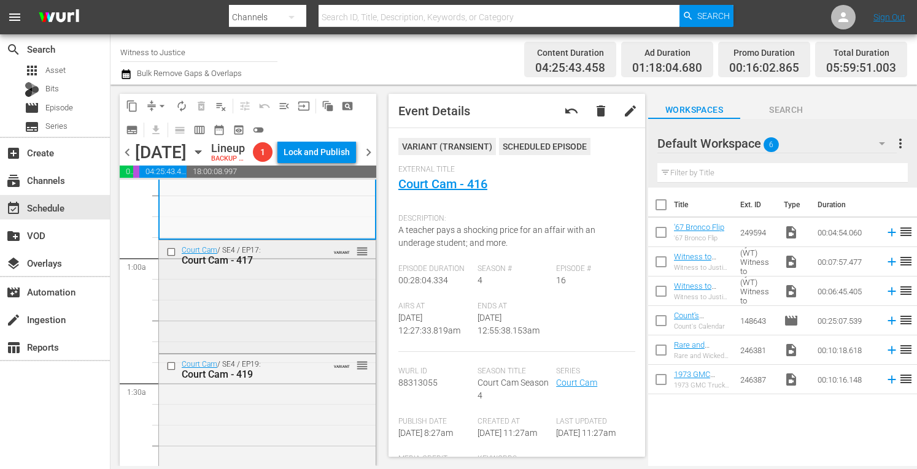
click at [284, 351] on div "Court Cam / SE4 / EP17: Court Cam - 417 VARIANT reorder" at bounding box center [267, 296] width 217 height 110
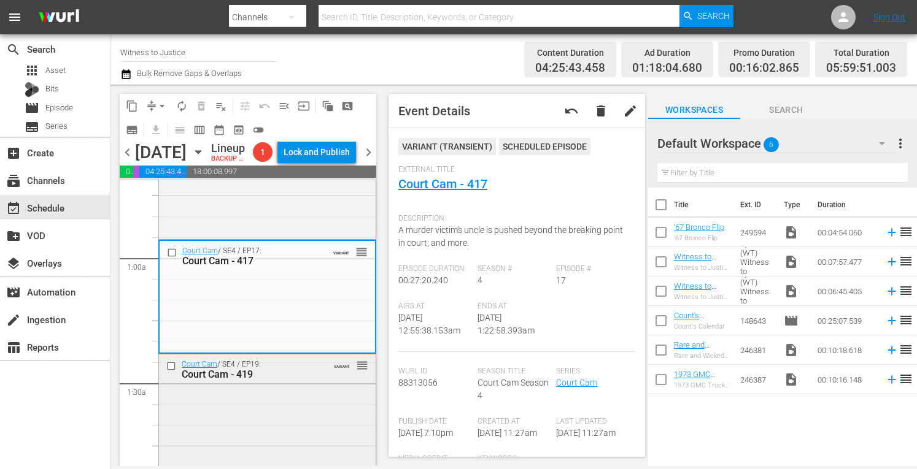
click at [283, 439] on div "Court Cam / SE4 / EP19: Court Cam - 419 VARIANT reorder" at bounding box center [267, 410] width 217 height 110
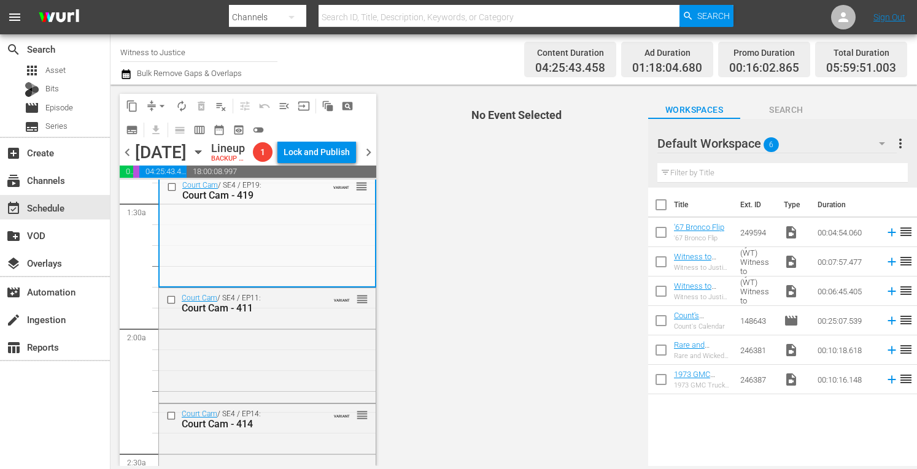
scroll to position [401, 0]
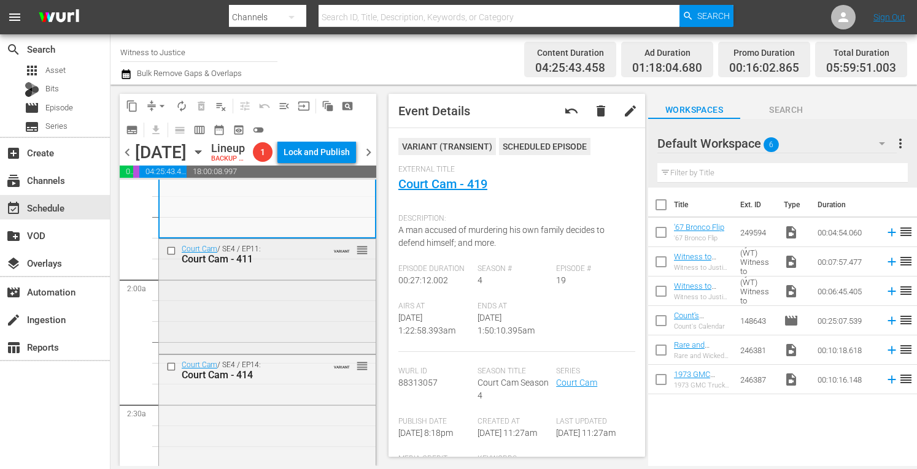
click at [317, 343] on div "Court Cam / SE4 / EP11: Court Cam - 411 VARIANT reorder" at bounding box center [267, 295] width 217 height 112
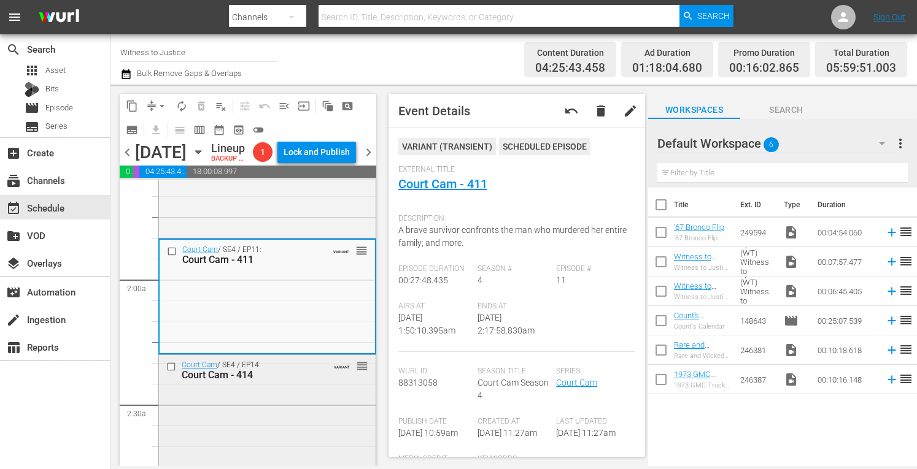
click at [311, 385] on div "Court Cam / SE4 / EP14: Court Cam - 414 VARIANT reorder" at bounding box center [267, 370] width 217 height 30
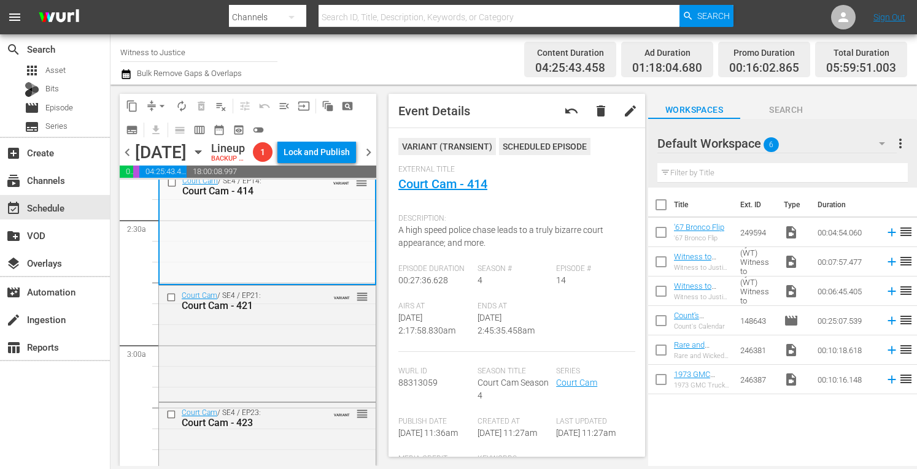
scroll to position [597, 0]
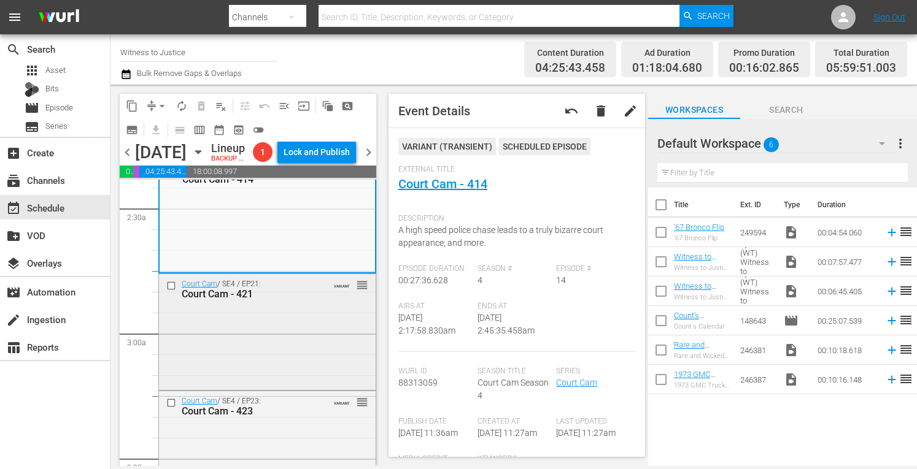
click at [304, 359] on div "Court Cam / SE4 / EP21: Court Cam - 421 VARIANT reorder" at bounding box center [267, 331] width 217 height 114
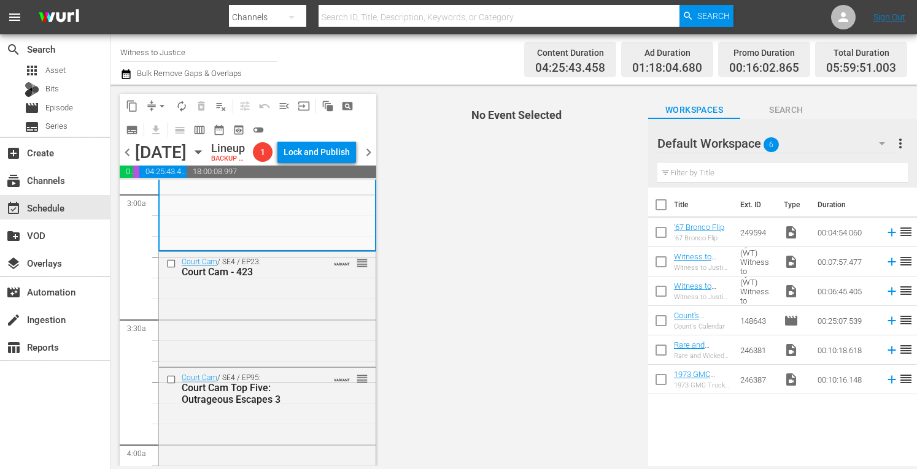
scroll to position [761, 0]
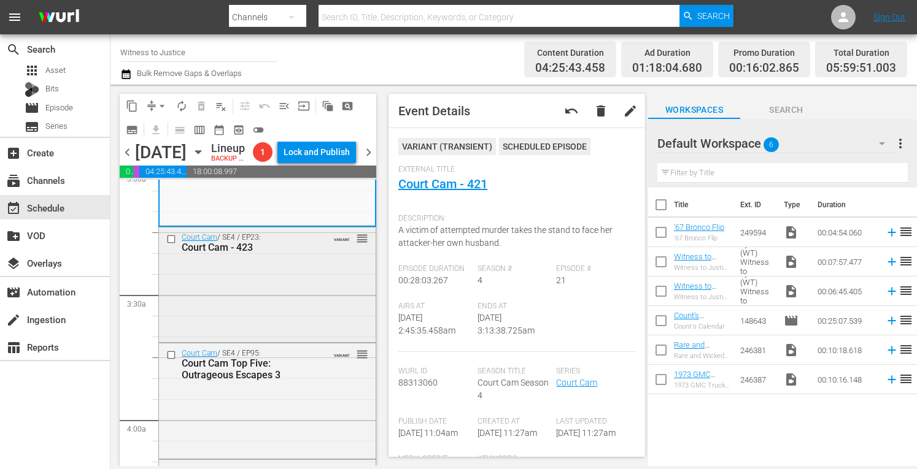
click at [287, 321] on div "Court Cam / SE4 / EP23: Court Cam - 423 VARIANT reorder" at bounding box center [267, 284] width 217 height 112
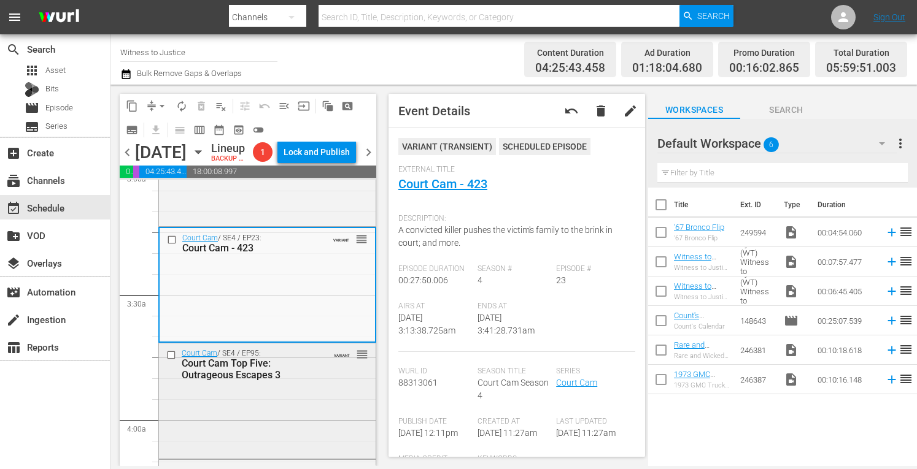
click at [311, 385] on div "Court Cam / SE4 / EP95: Court Cam Top Five: Outrageous Escapes 3 VARIANT reorder" at bounding box center [267, 365] width 217 height 42
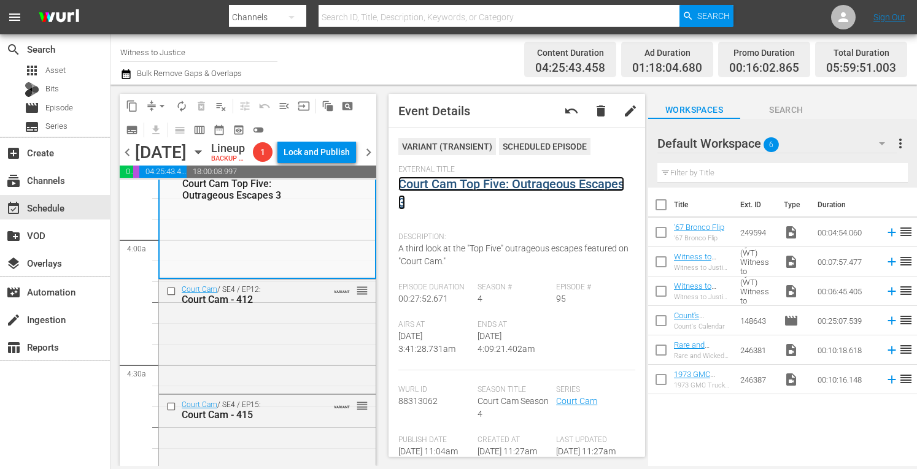
scroll to position [998, 0]
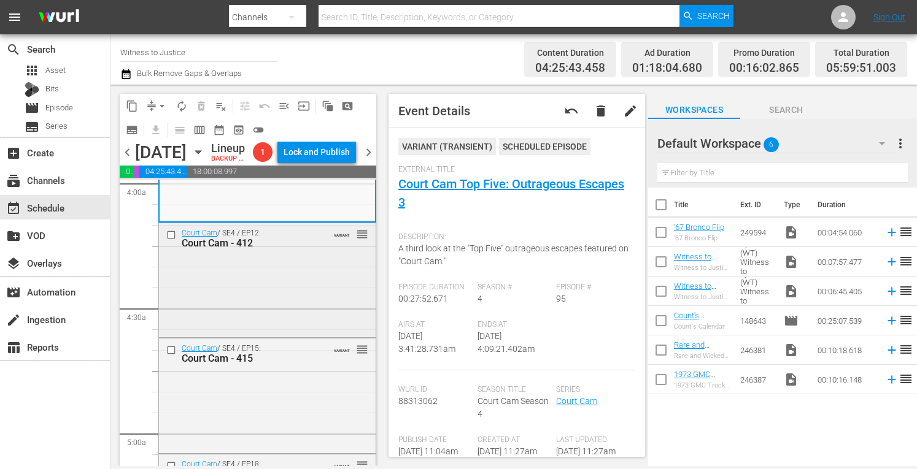
click at [270, 336] on div "Court Cam / SE4 / EP12: Court Cam - 412 VARIANT reorder" at bounding box center [267, 279] width 217 height 112
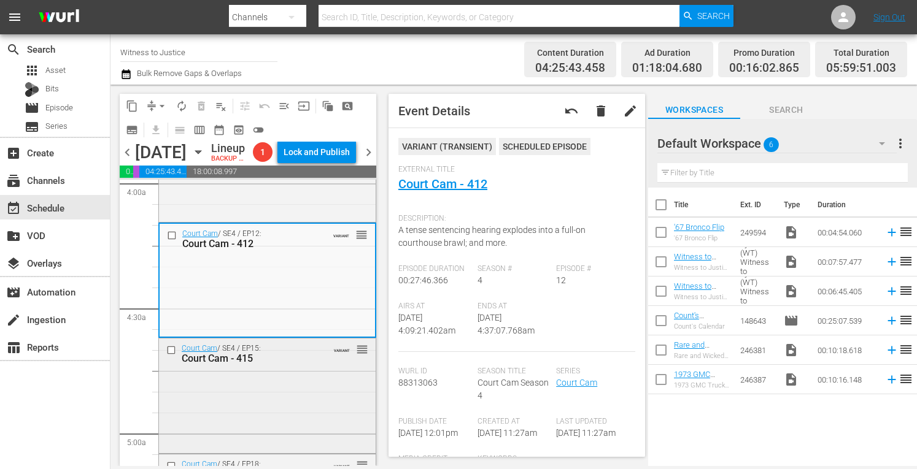
click at [314, 425] on div "Court Cam / SE4 / EP15: Court Cam - 415 VARIANT reorder" at bounding box center [267, 395] width 217 height 112
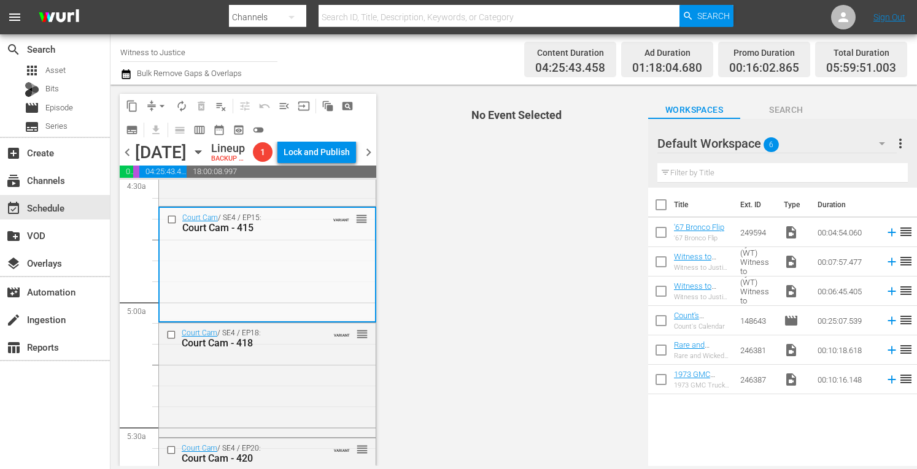
scroll to position [1178, 0]
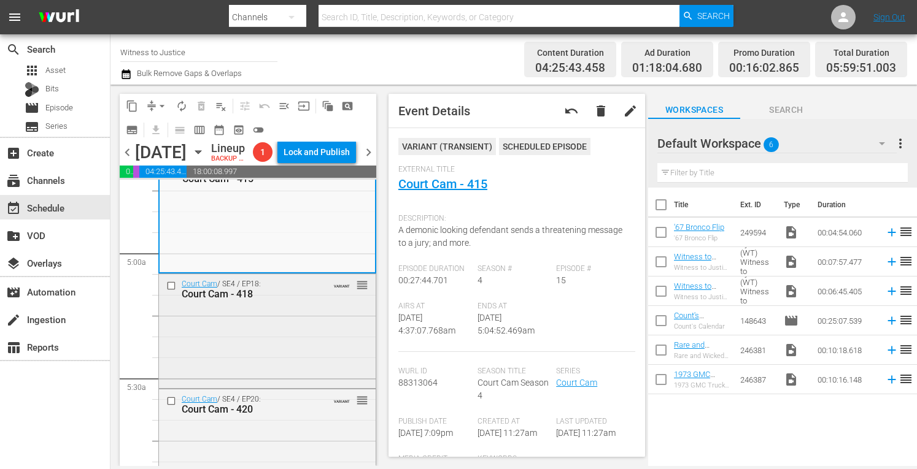
click at [238, 354] on div "Court Cam / SE4 / EP18: Court Cam - 418 VARIANT reorder" at bounding box center [267, 330] width 217 height 112
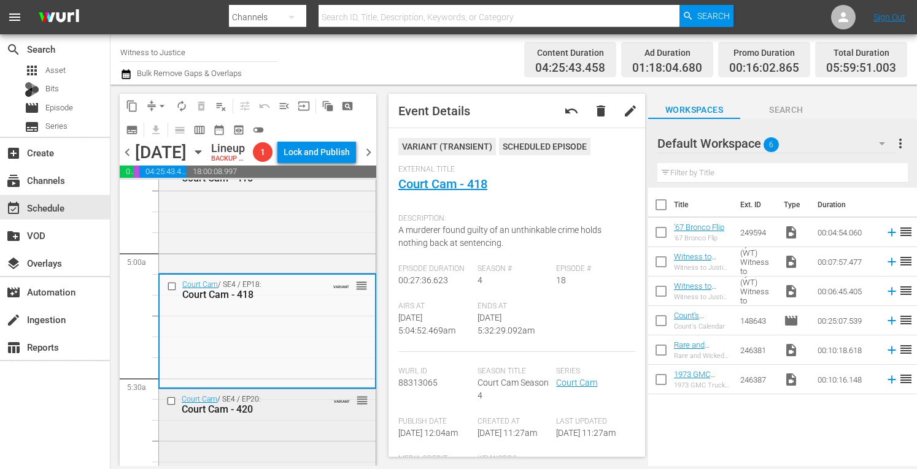
click at [307, 415] on div "Court Cam - 420" at bounding box center [250, 410] width 136 height 12
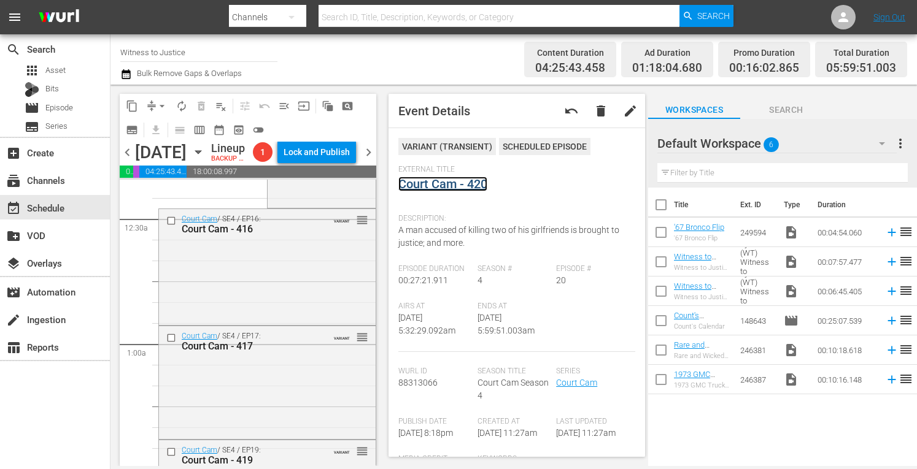
scroll to position [0, 0]
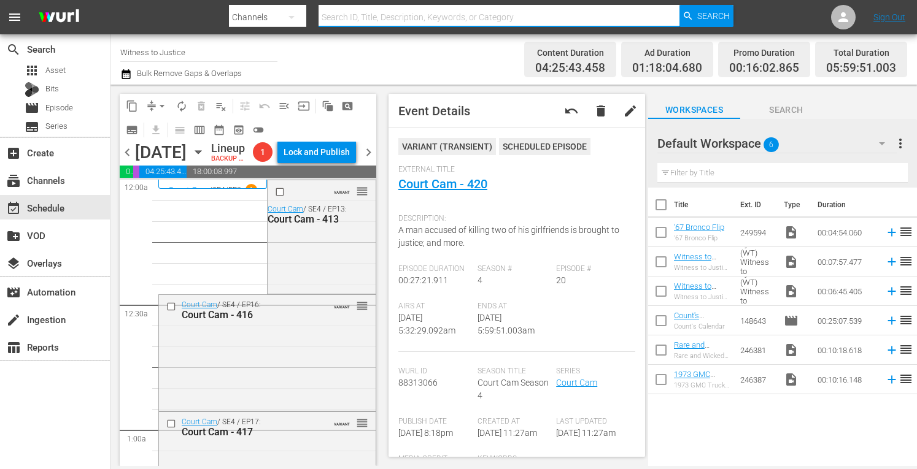
click at [423, 32] on div at bounding box center [499, 32] width 361 height 0
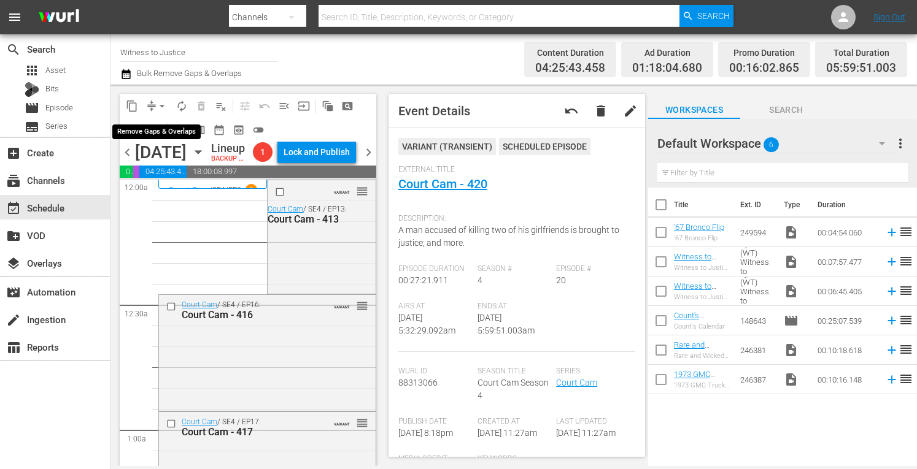
click at [163, 102] on span "arrow_drop_down" at bounding box center [162, 106] width 12 height 12
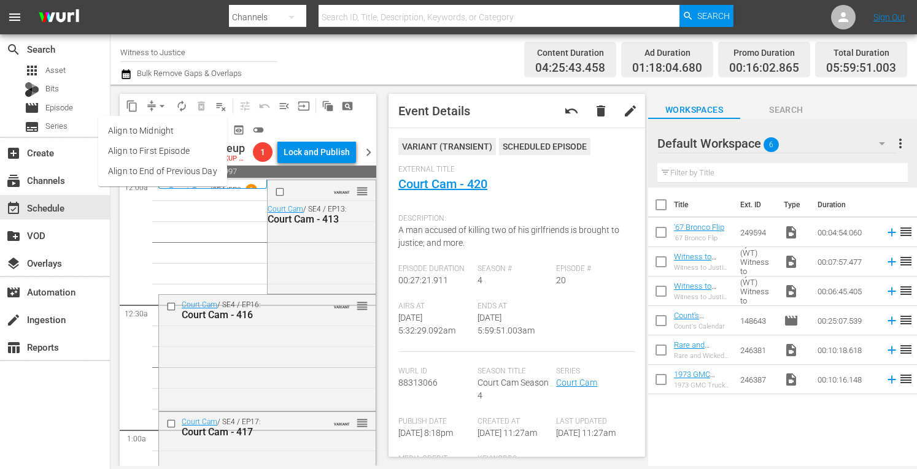
click at [161, 129] on li "Align to Midnight" at bounding box center [162, 131] width 129 height 20
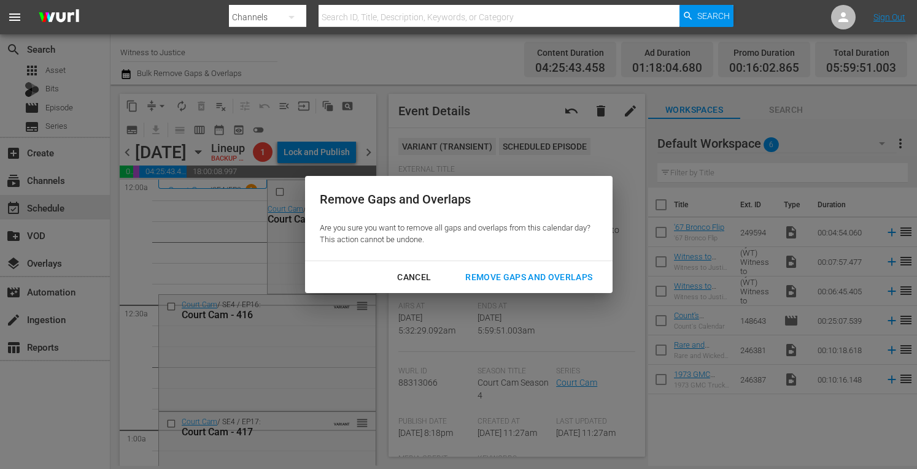
click at [500, 272] on div "Remove Gaps and Overlaps" at bounding box center [528, 277] width 147 height 15
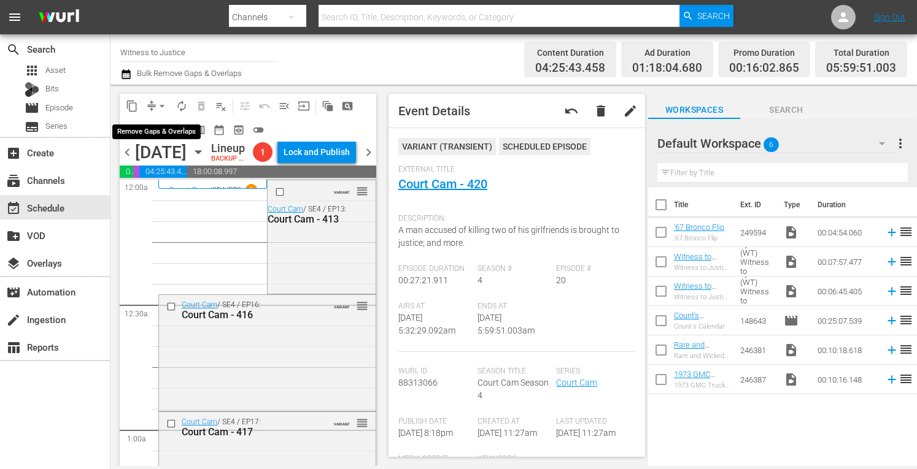
click at [163, 104] on span "arrow_drop_down" at bounding box center [162, 106] width 12 height 12
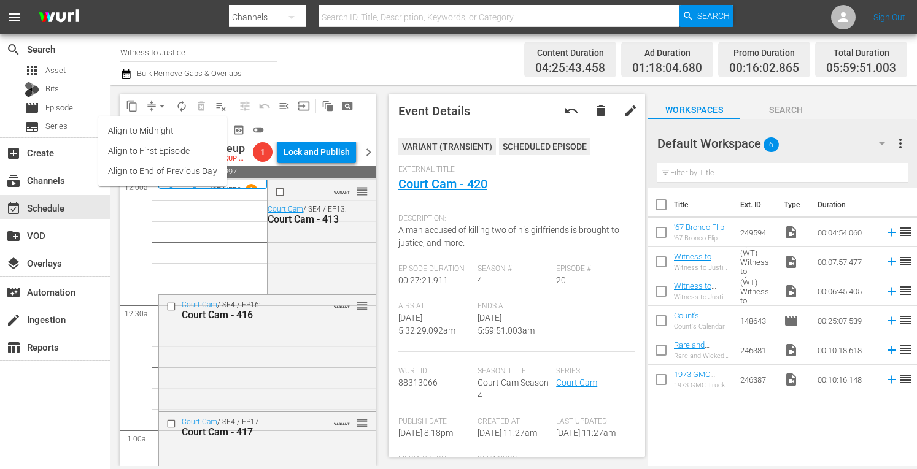
click at [163, 128] on li "Align to Midnight" at bounding box center [162, 131] width 129 height 20
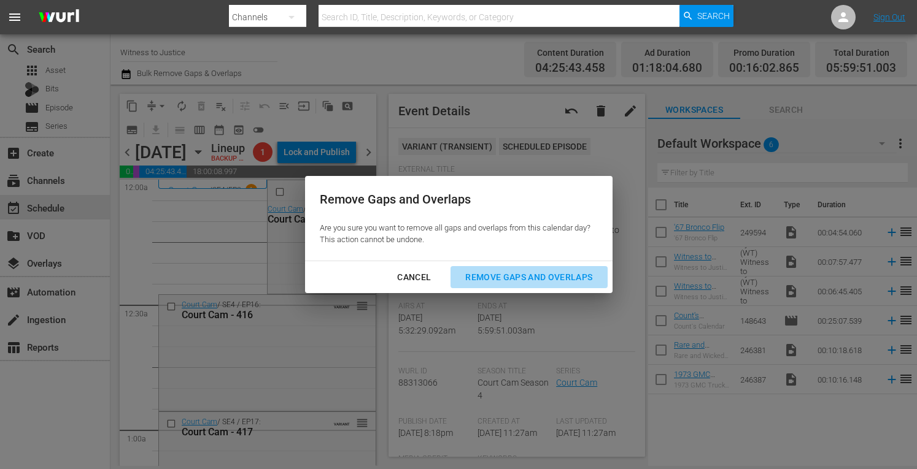
click at [493, 276] on div "Remove Gaps and Overlaps" at bounding box center [528, 277] width 147 height 15
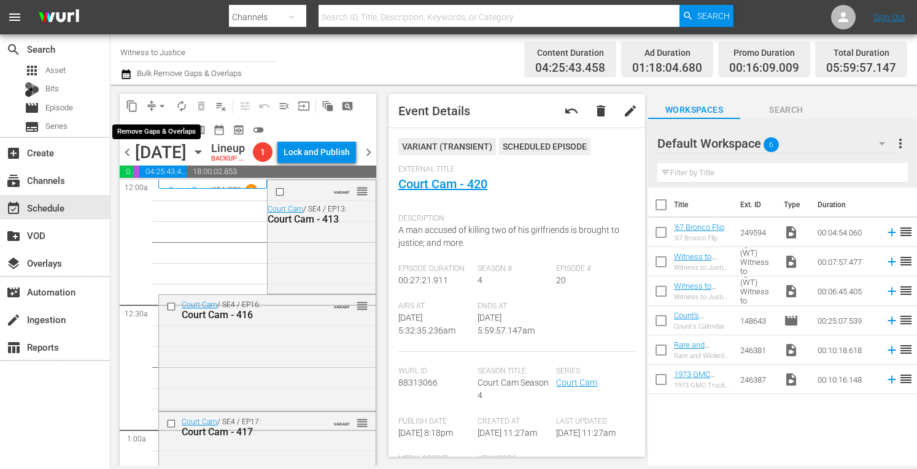
click at [164, 101] on span "arrow_drop_down" at bounding box center [162, 106] width 12 height 12
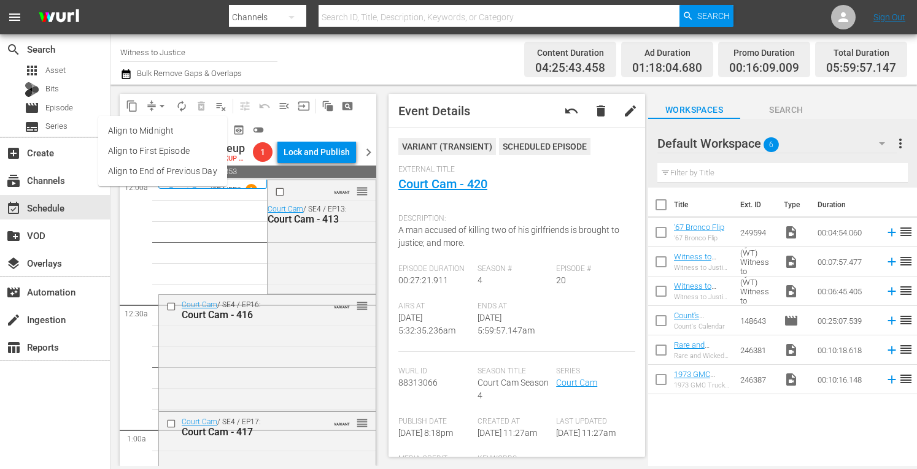
click at [151, 139] on li "Align to Midnight" at bounding box center [162, 131] width 129 height 20
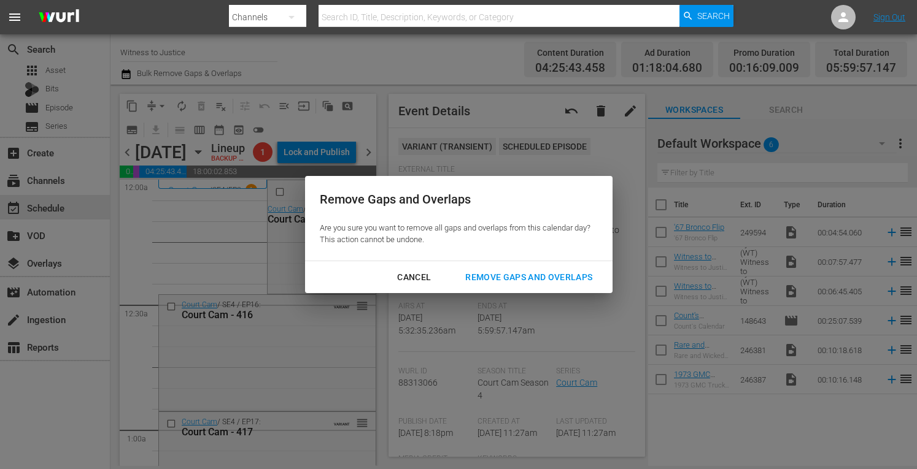
click at [547, 272] on div "Remove Gaps and Overlaps" at bounding box center [528, 277] width 147 height 15
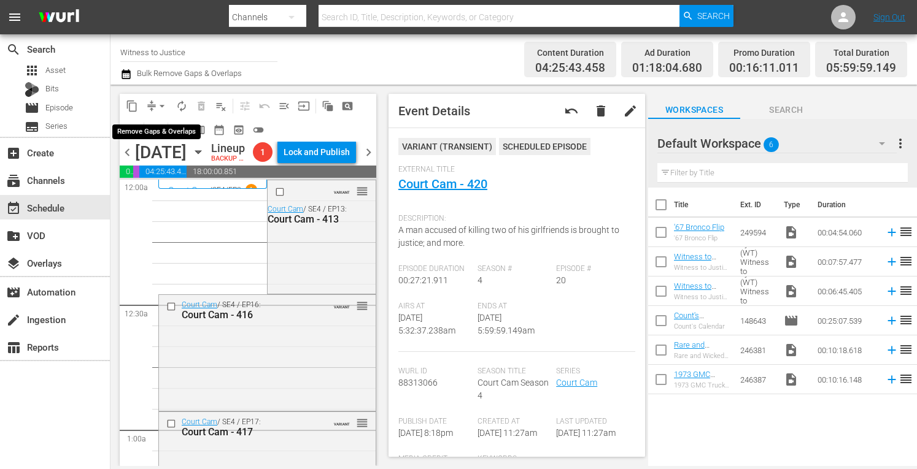
click at [163, 104] on span "arrow_drop_down" at bounding box center [162, 106] width 12 height 12
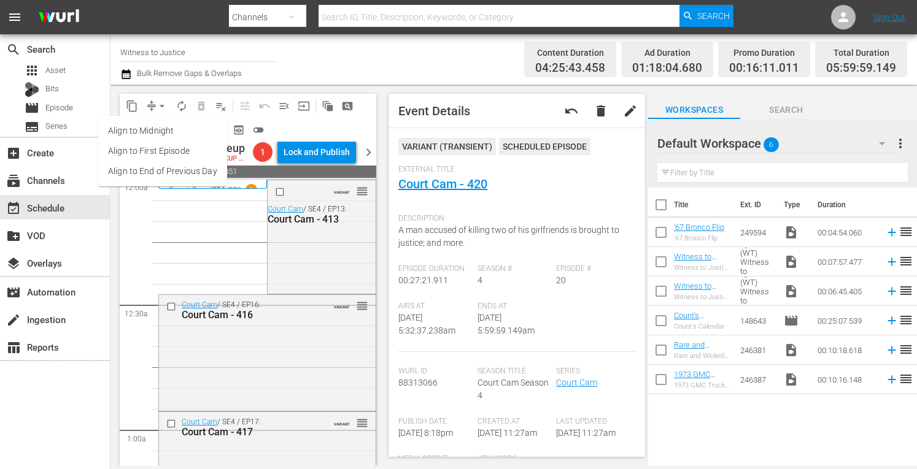
click at [157, 133] on li "Align to Midnight" at bounding box center [162, 131] width 129 height 20
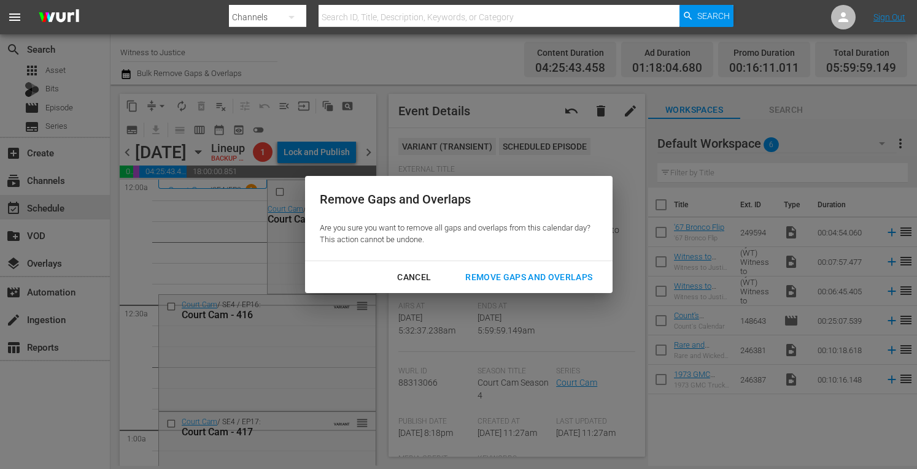
click at [500, 274] on div "Remove Gaps and Overlaps" at bounding box center [528, 277] width 147 height 15
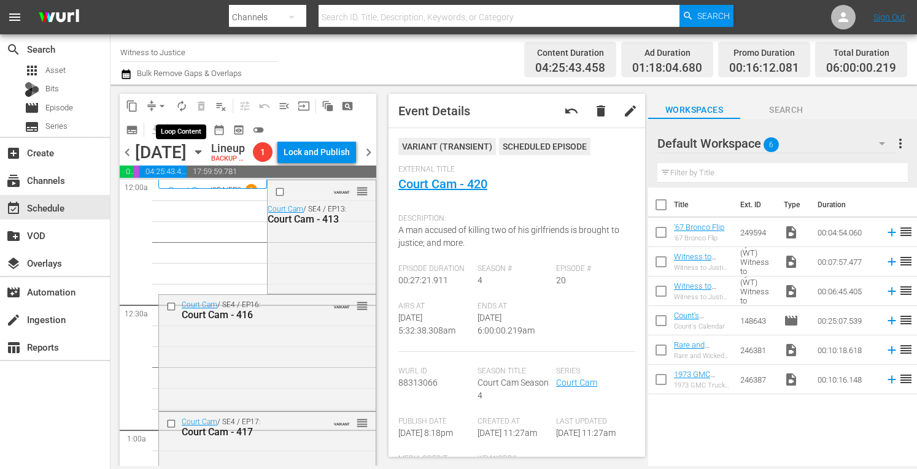
click at [184, 104] on span "autorenew_outlined" at bounding box center [182, 106] width 12 height 12
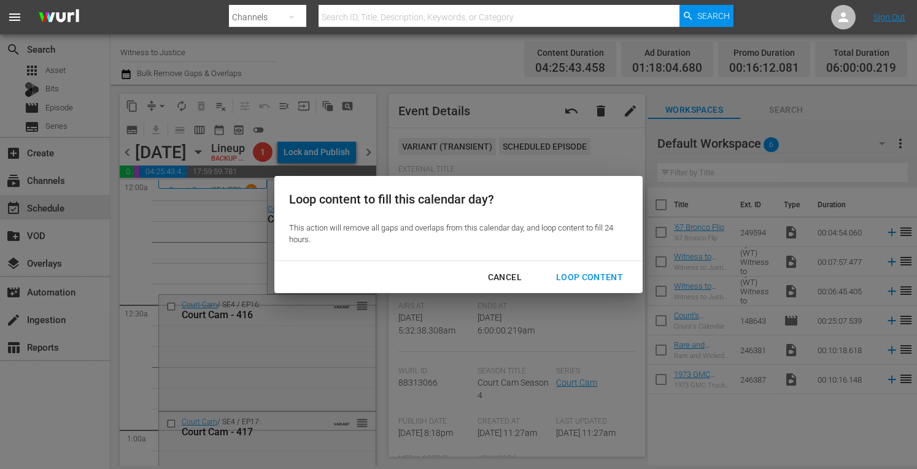
click at [609, 279] on div "Loop Content" at bounding box center [589, 277] width 87 height 15
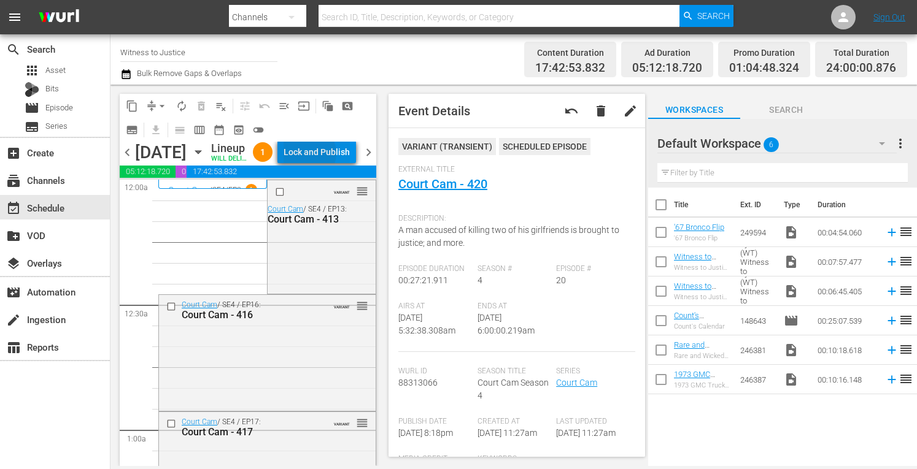
click at [336, 163] on div "Lock and Publish" at bounding box center [317, 152] width 66 height 22
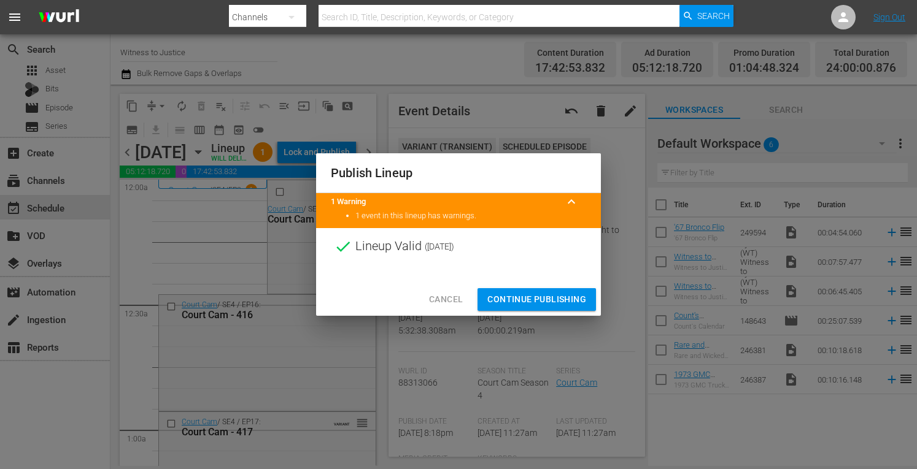
click at [544, 299] on span "Continue Publishing" at bounding box center [536, 299] width 99 height 15
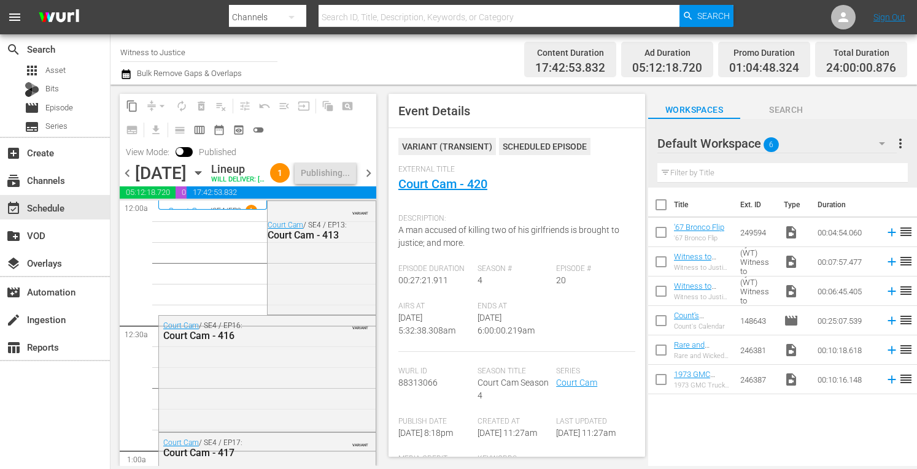
click at [366, 181] on span "chevron_right" at bounding box center [368, 173] width 15 height 15
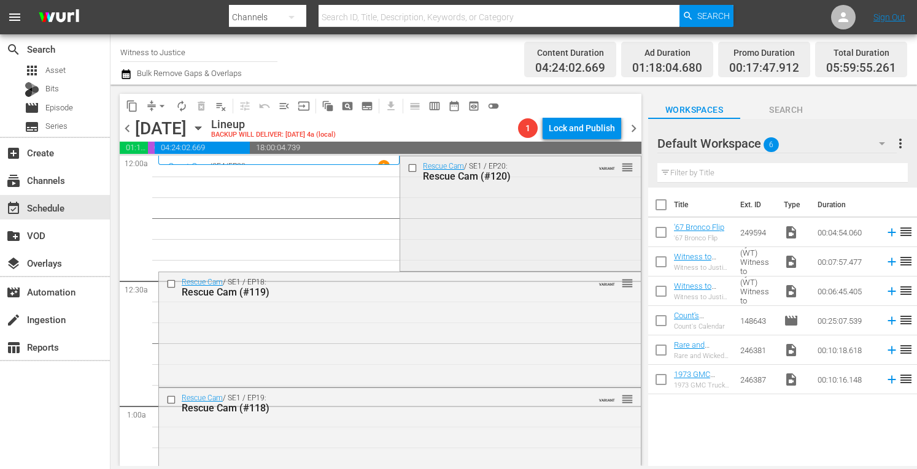
click at [483, 204] on div "Rescue Cam / SE1 / EP20: Rescue Cam (#120) VARIANT reorder" at bounding box center [520, 212] width 240 height 112
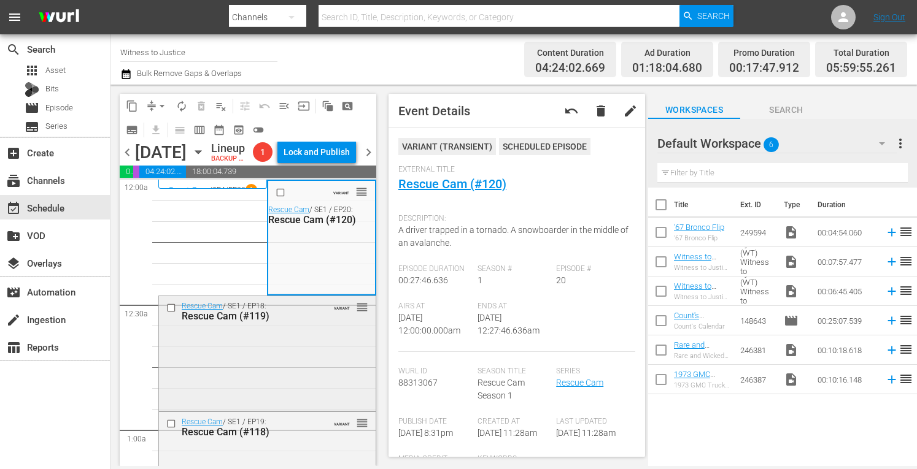
click at [293, 379] on div "Rescue Cam / SE1 / EP18: Rescue Cam (#119) VARIANT reorder" at bounding box center [267, 352] width 217 height 112
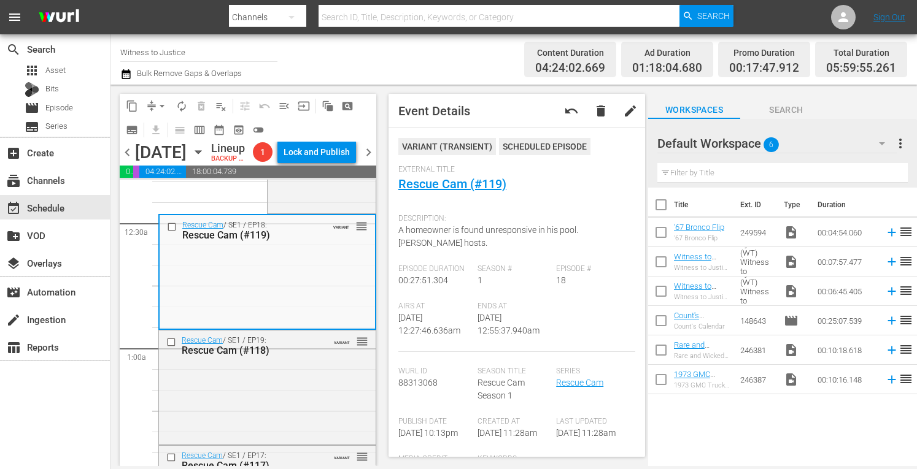
scroll to position [188, 0]
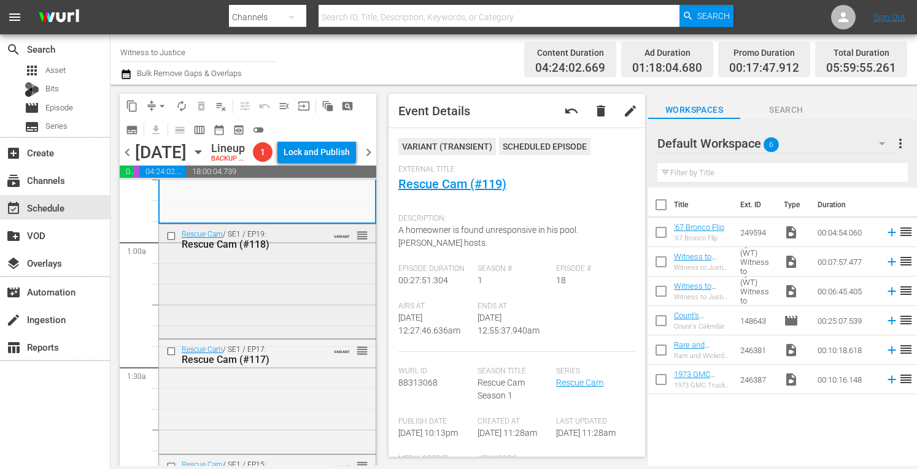
click at [298, 327] on div "Rescue Cam / SE1 / EP19: Rescue Cam (#118) VARIANT reorder" at bounding box center [267, 281] width 217 height 112
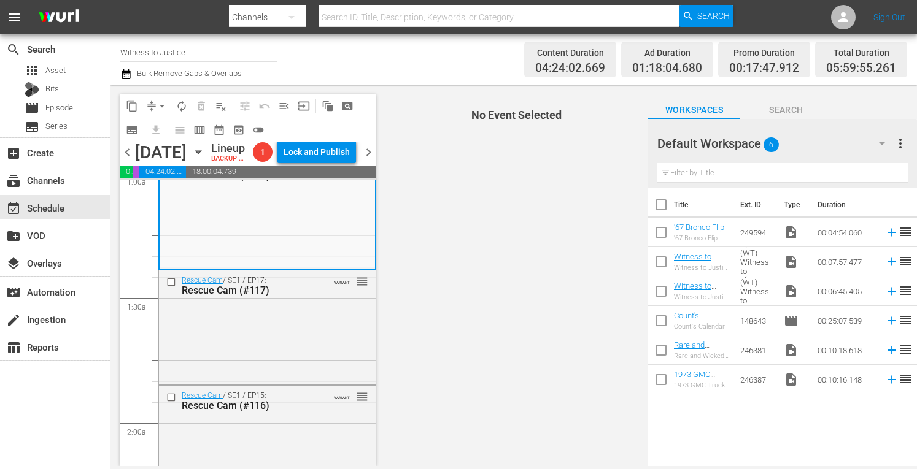
scroll to position [261, 0]
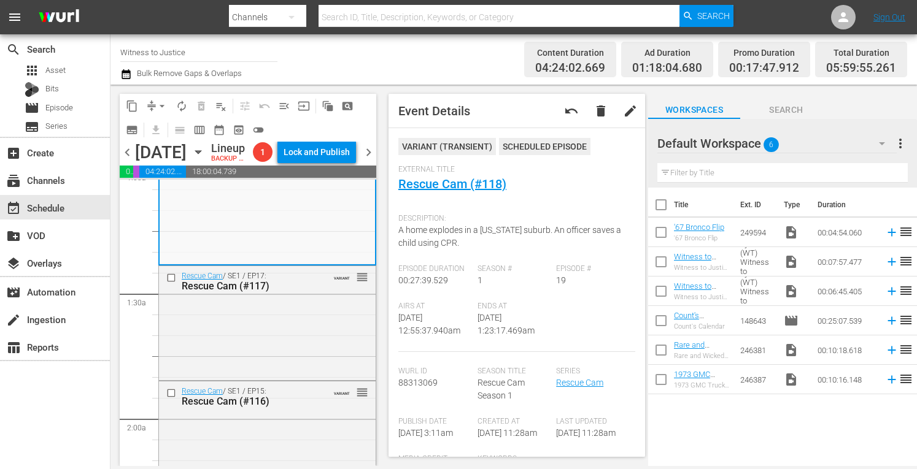
click at [293, 292] on div "Rescue Cam (#117)" at bounding box center [250, 286] width 136 height 12
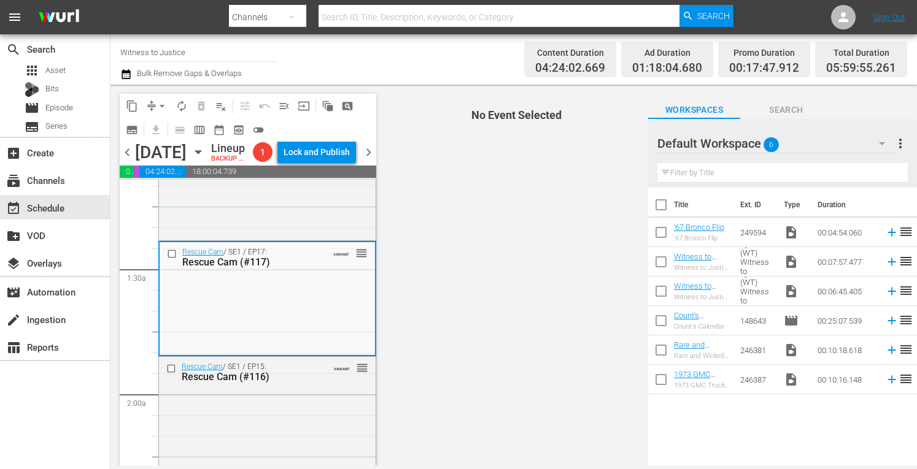
scroll to position [401, 0]
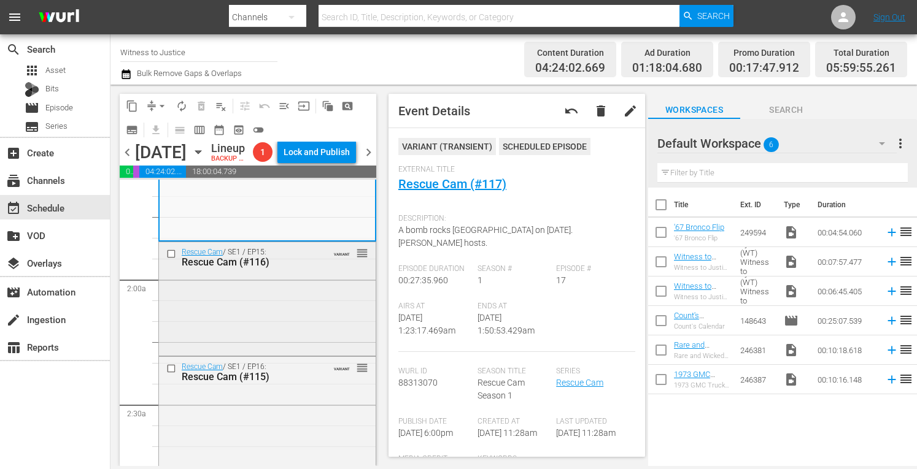
click at [226, 353] on div "Rescue Cam / SE1 / EP15: Rescue Cam (#116) VARIANT reorder" at bounding box center [267, 297] width 217 height 111
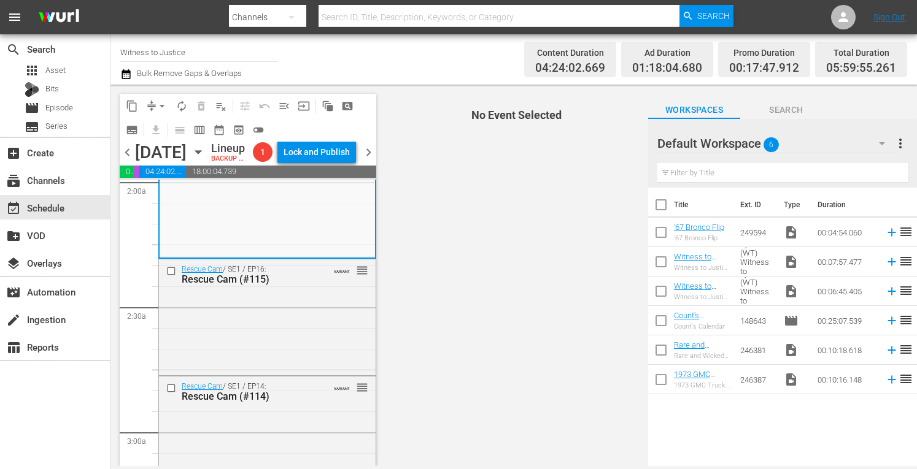
scroll to position [499, 0]
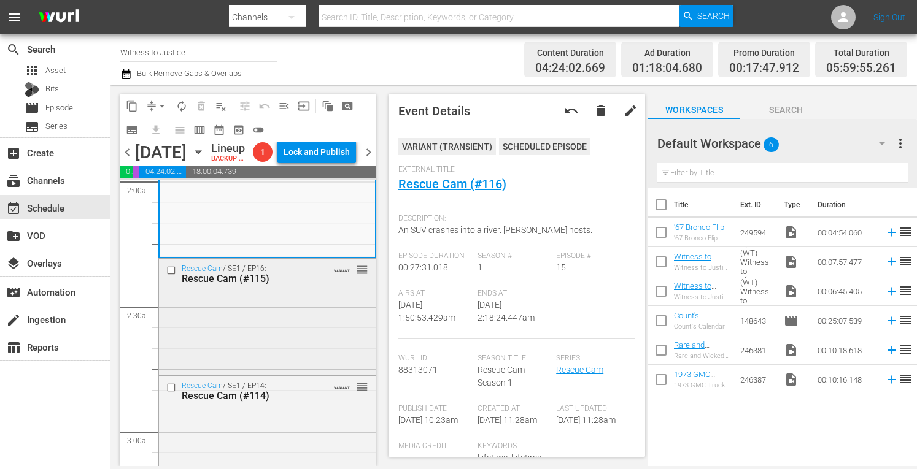
click at [263, 372] on div "Rescue Cam / SE1 / EP16: Rescue Cam (#115) VARIANT reorder" at bounding box center [267, 315] width 217 height 113
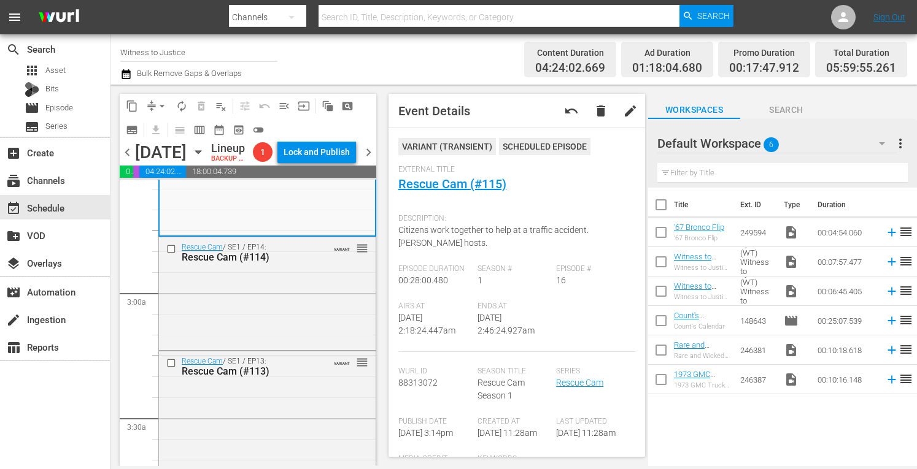
scroll to position [712, 0]
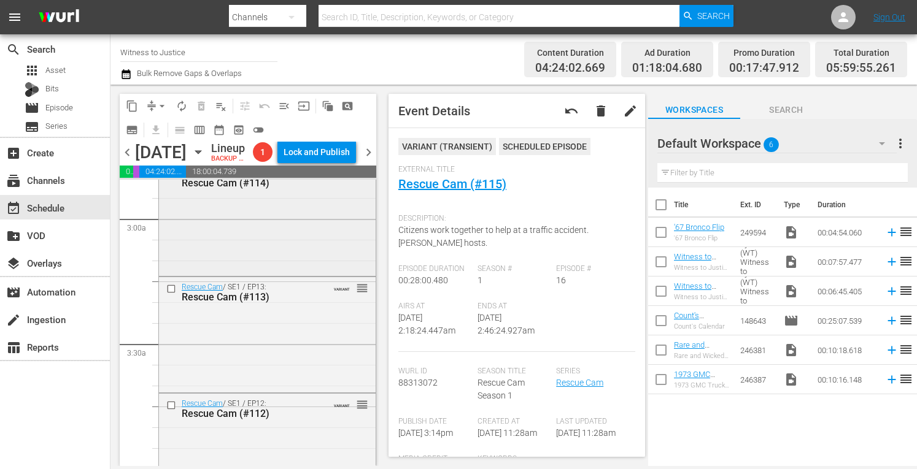
click at [315, 274] on div "Rescue Cam / SE1 / EP14: Rescue Cam (#114) VARIANT reorder" at bounding box center [267, 218] width 217 height 111
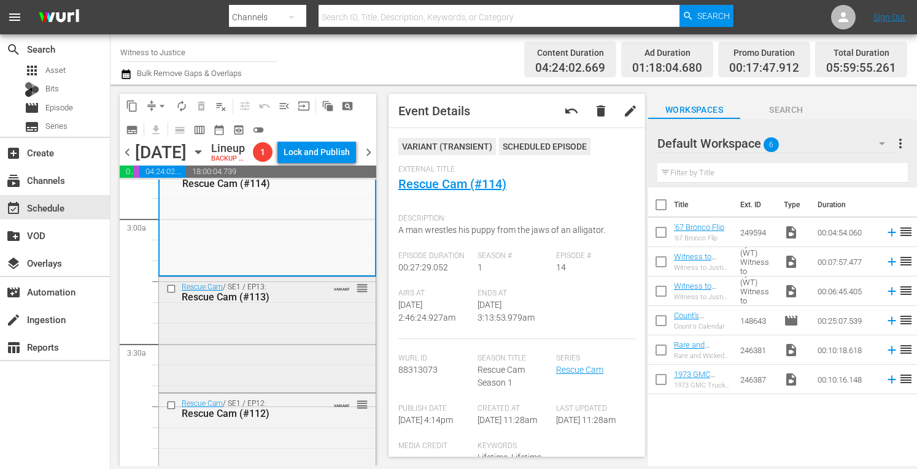
click at [301, 358] on div "Rescue Cam / SE1 / EP13: Rescue Cam (#113) VARIANT reorder" at bounding box center [267, 333] width 217 height 112
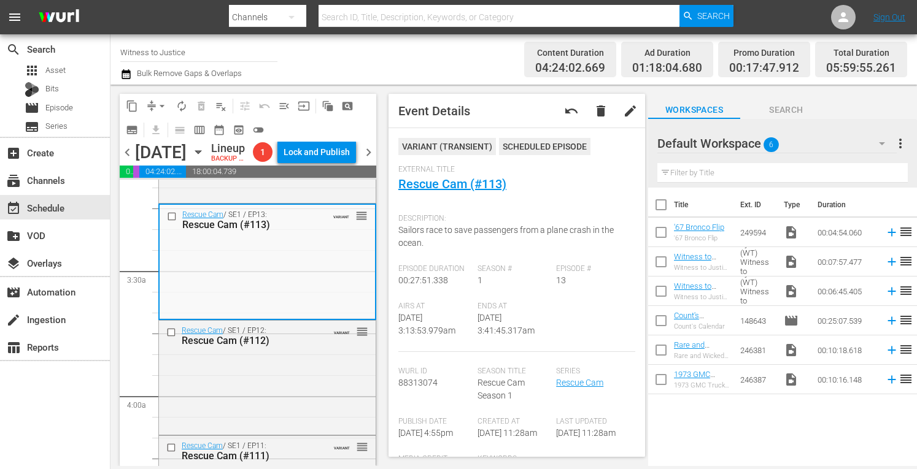
scroll to position [883, 0]
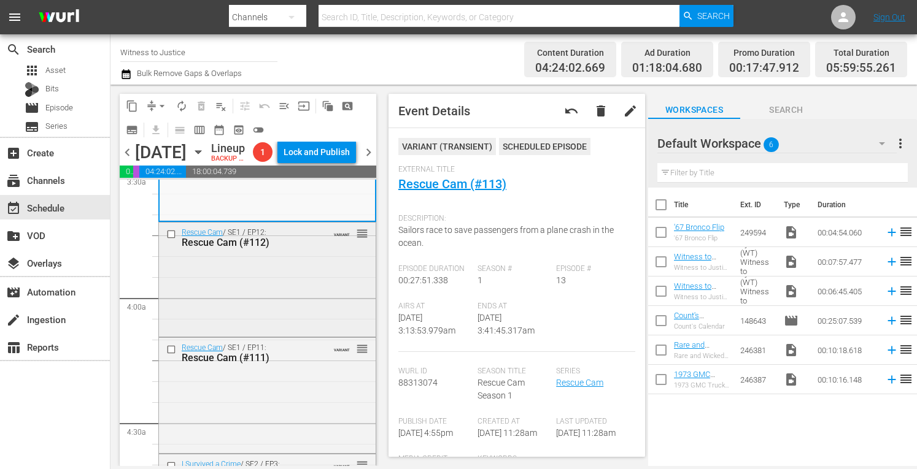
click at [291, 315] on div "Rescue Cam / SE1 / EP12: Rescue Cam (#112) VARIANT reorder" at bounding box center [267, 279] width 217 height 112
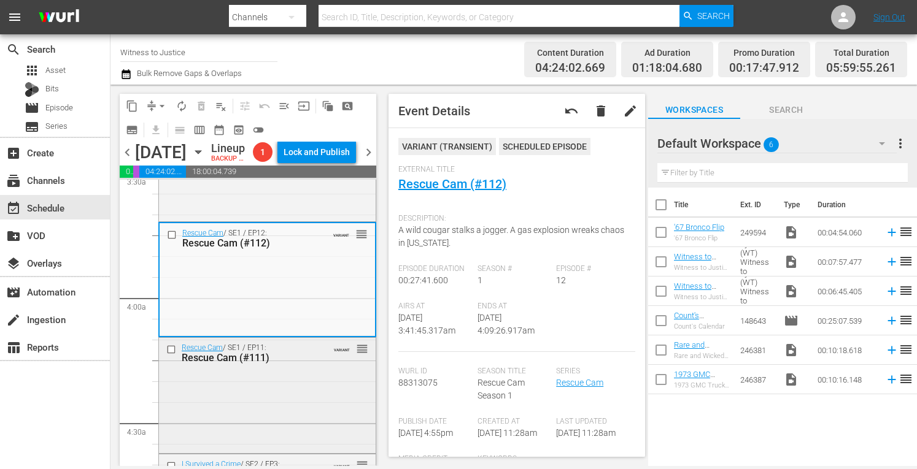
click at [239, 441] on div "Rescue Cam / SE1 / EP11: Rescue Cam (#111) VARIANT reorder" at bounding box center [267, 394] width 217 height 112
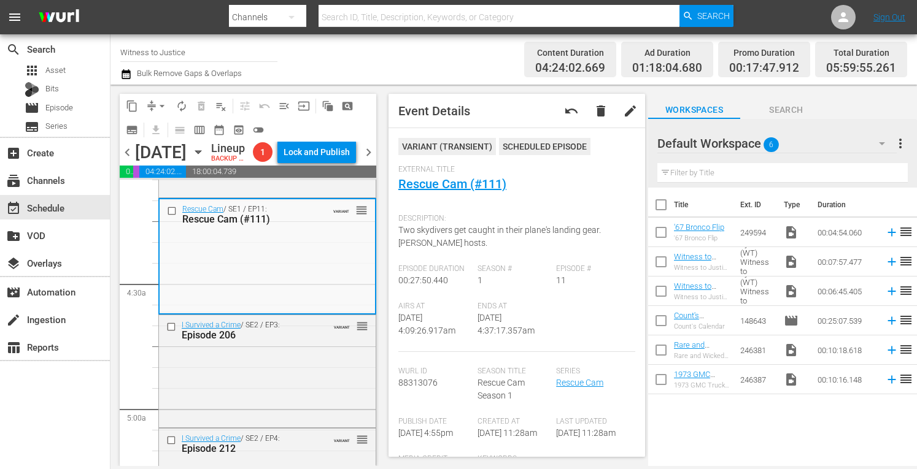
scroll to position [1055, 0]
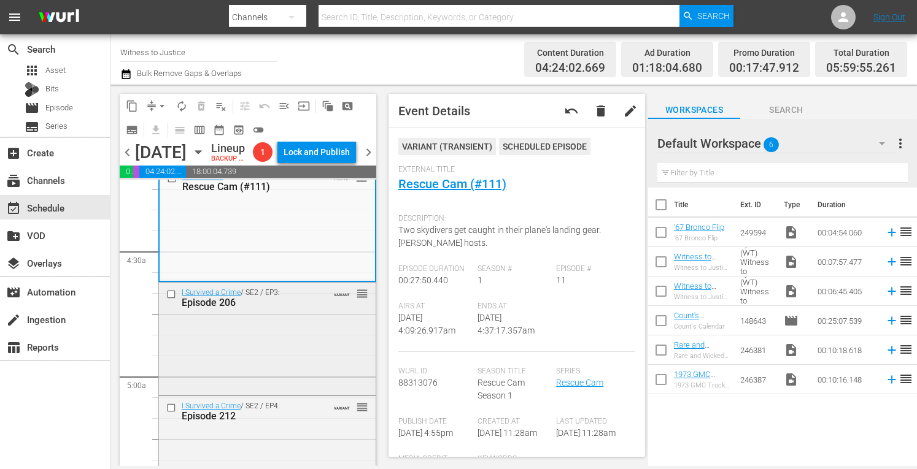
click at [269, 390] on div "I Survived a Crime / SE2 / EP3: Episode 206 VARIANT reorder" at bounding box center [267, 338] width 217 height 110
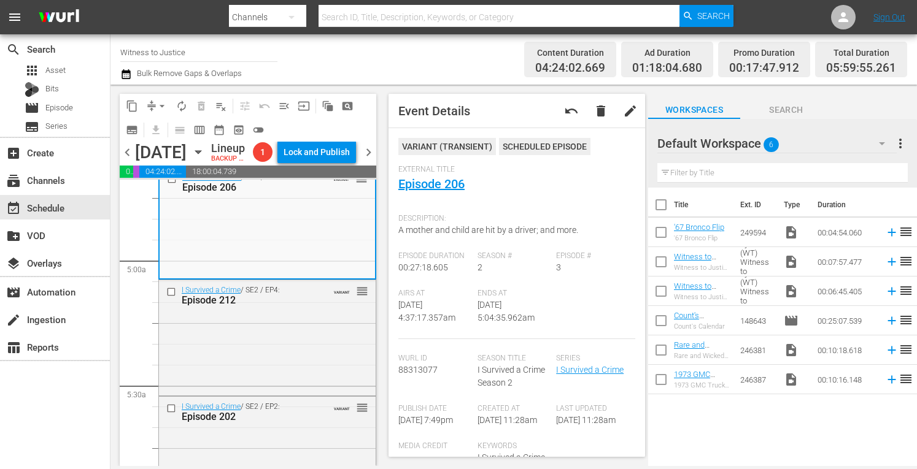
scroll to position [1178, 0]
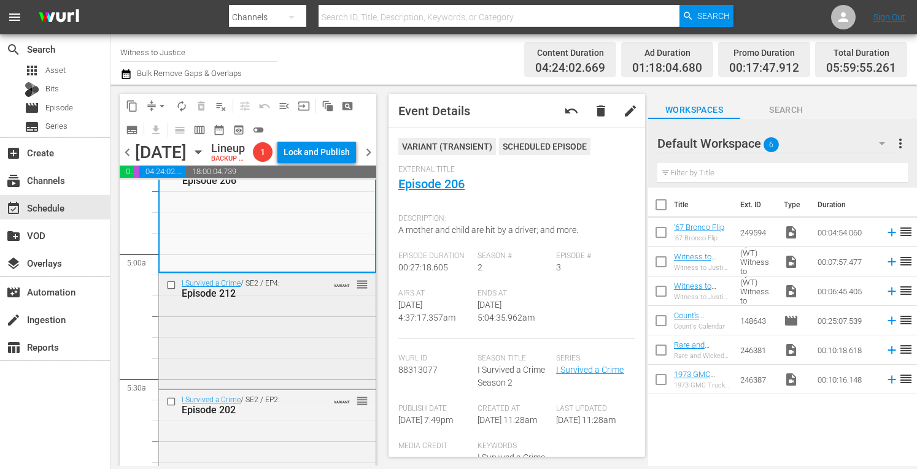
click at [266, 367] on div "I Survived a Crime / SE2 / EP4: Episode 212 VARIANT reorder" at bounding box center [267, 330] width 217 height 113
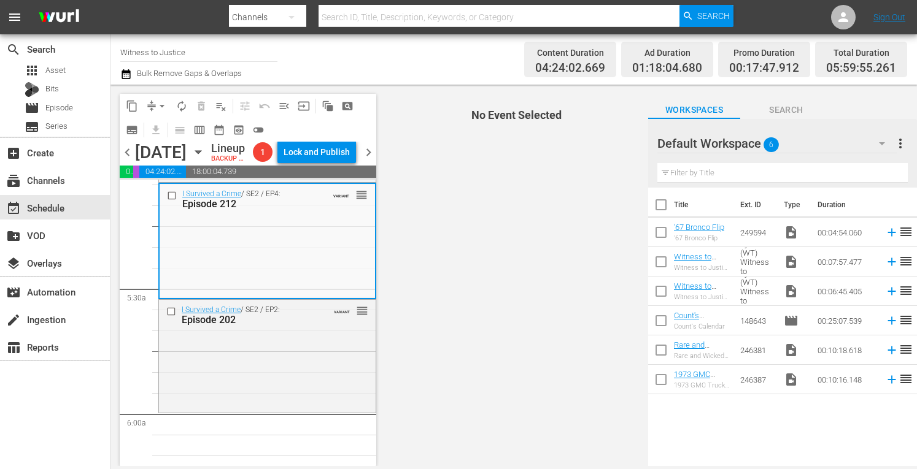
scroll to position [1276, 0]
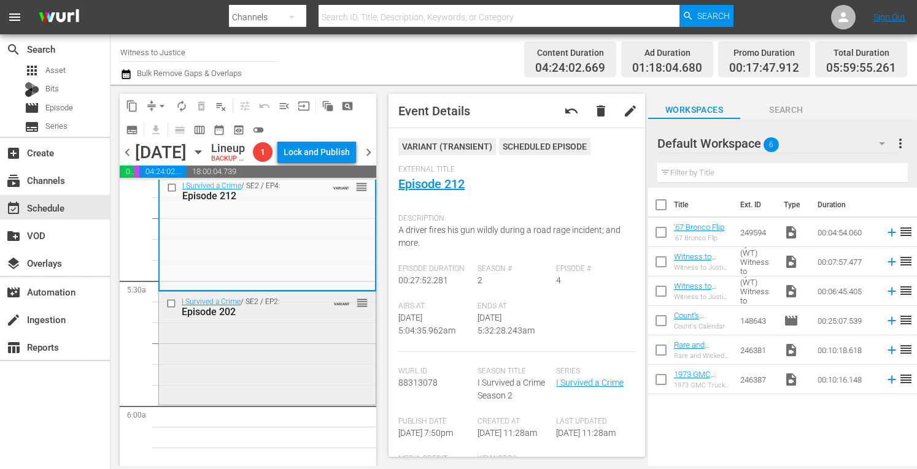
click at [298, 370] on div "I Survived a Crime / SE2 / EP2: Episode 202 VARIANT reorder" at bounding box center [267, 347] width 217 height 111
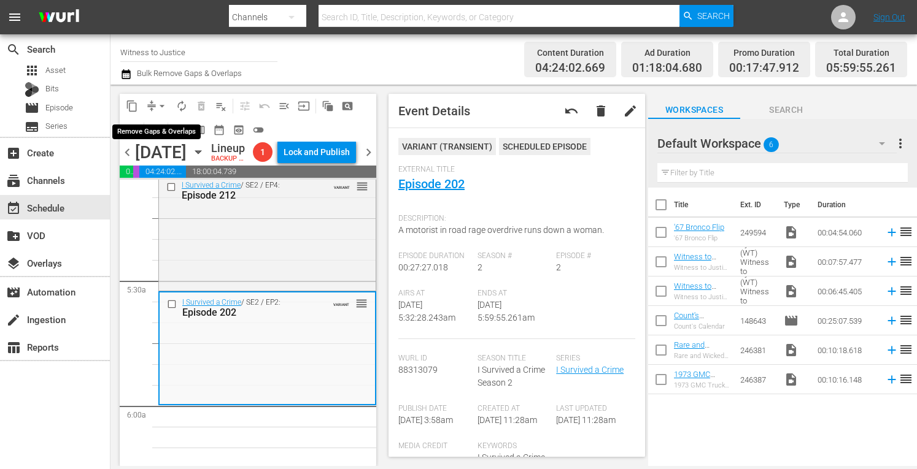
click at [160, 102] on span "arrow_drop_down" at bounding box center [162, 106] width 12 height 12
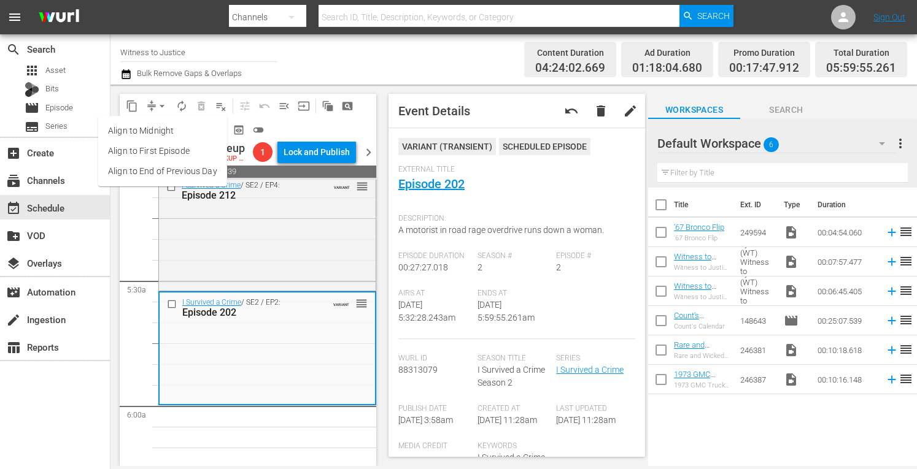
click at [158, 127] on li "Align to Midnight" at bounding box center [162, 131] width 129 height 20
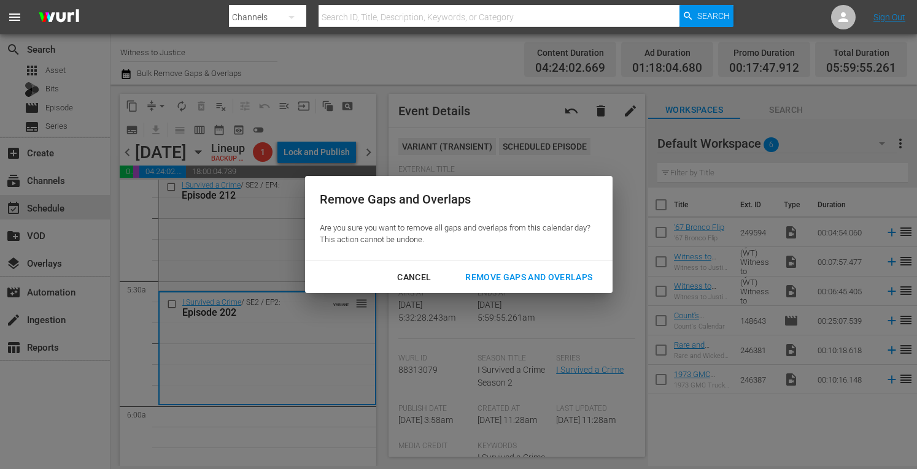
click at [497, 277] on div "Remove Gaps and Overlaps" at bounding box center [528, 277] width 147 height 15
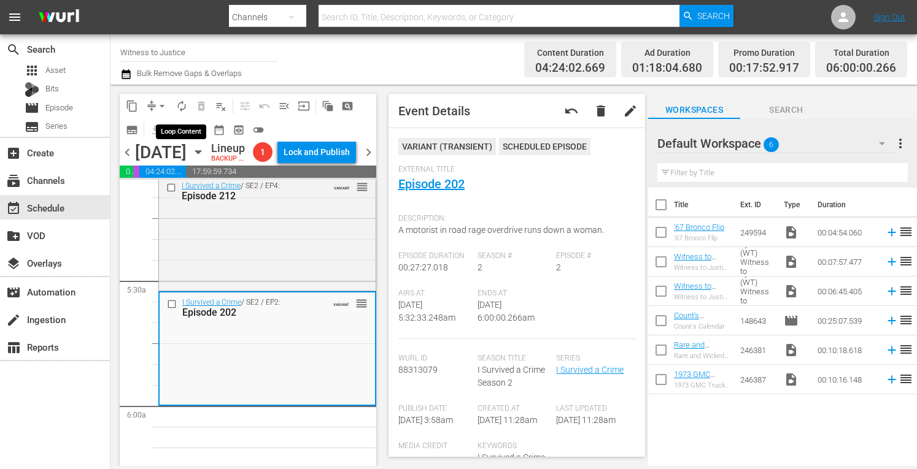
click at [181, 103] on span "autorenew_outlined" at bounding box center [182, 106] width 12 height 12
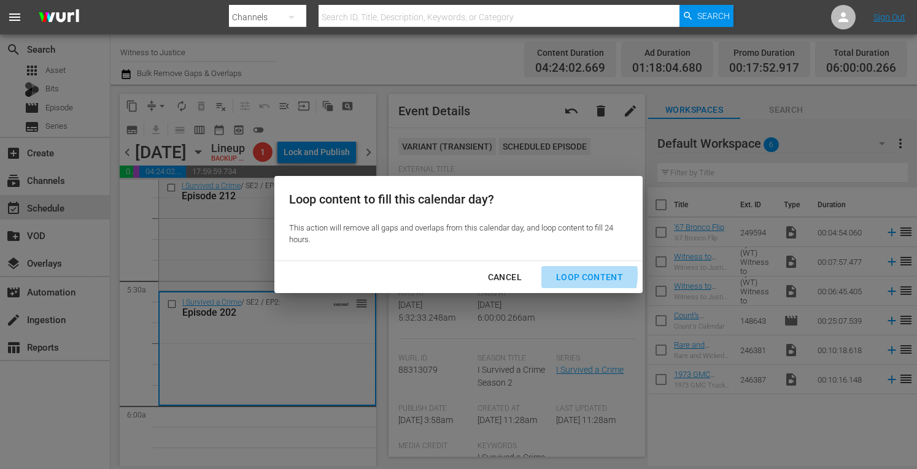
click at [568, 275] on div "Loop Content" at bounding box center [589, 277] width 87 height 15
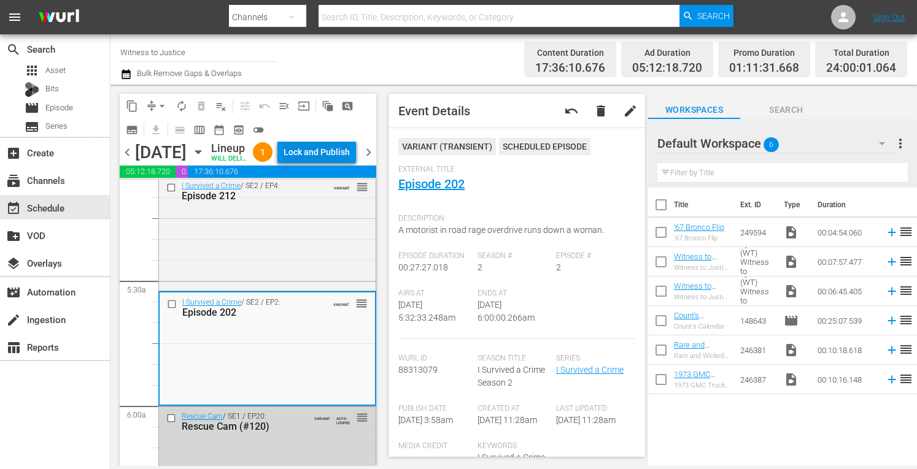
click at [335, 163] on div "Lock and Publish" at bounding box center [317, 152] width 66 height 22
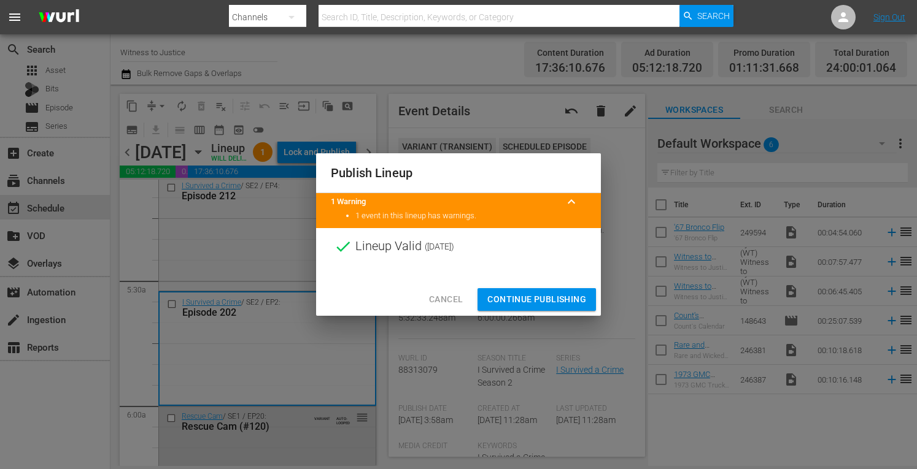
click at [335, 163] on h2 "Publish Lineup" at bounding box center [458, 173] width 255 height 20
click at [534, 305] on span "Continue Publishing" at bounding box center [536, 299] width 99 height 15
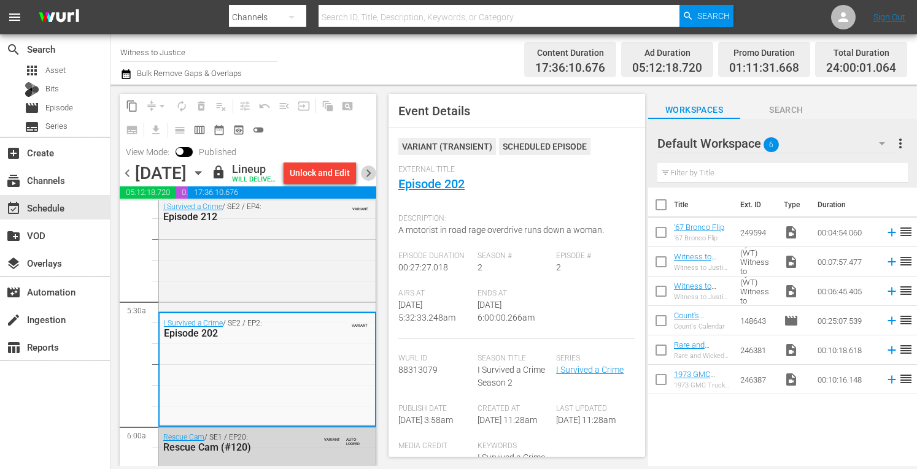
click at [371, 181] on span "chevron_right" at bounding box center [368, 173] width 15 height 15
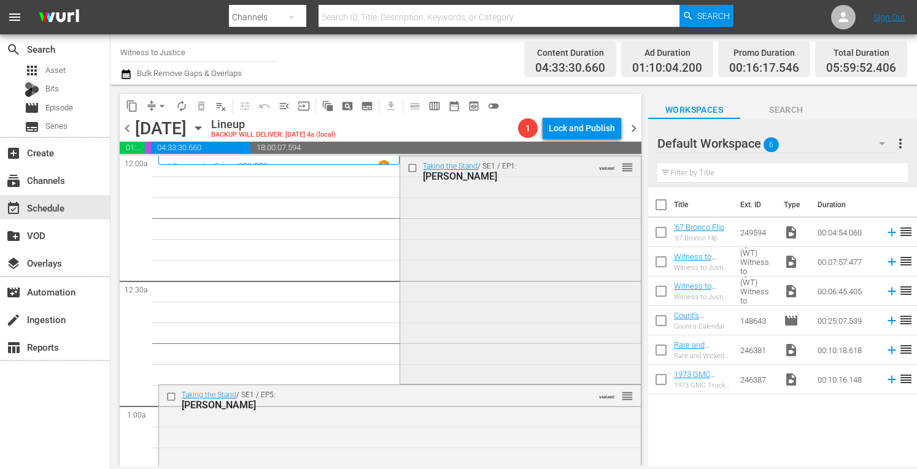
click at [562, 292] on div "Taking the Stand / SE1 / EP1: Jodi Arias VARIANT reorder" at bounding box center [520, 268] width 240 height 225
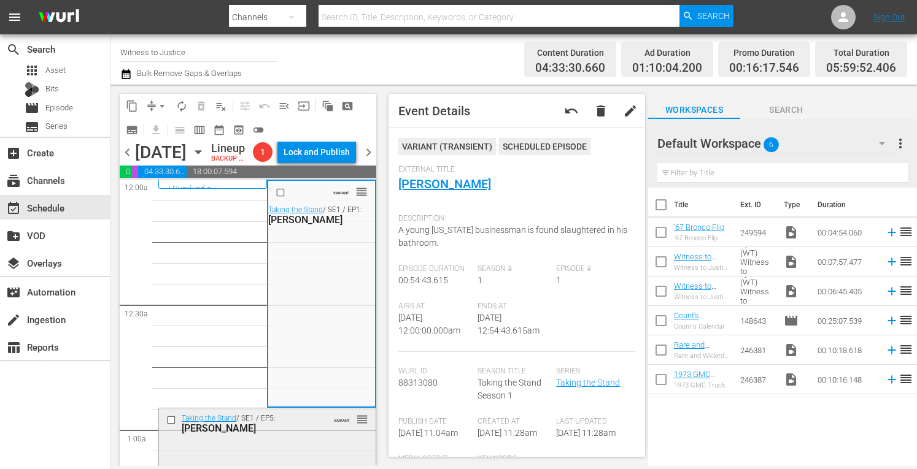
click at [288, 435] on div "Taking the Stand / SE1 / EP5: Eric Campbell" at bounding box center [250, 424] width 136 height 20
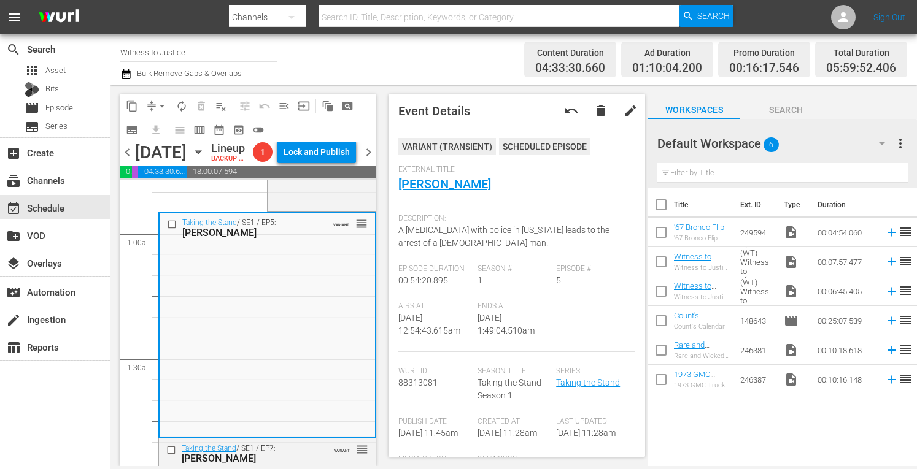
scroll to position [311, 0]
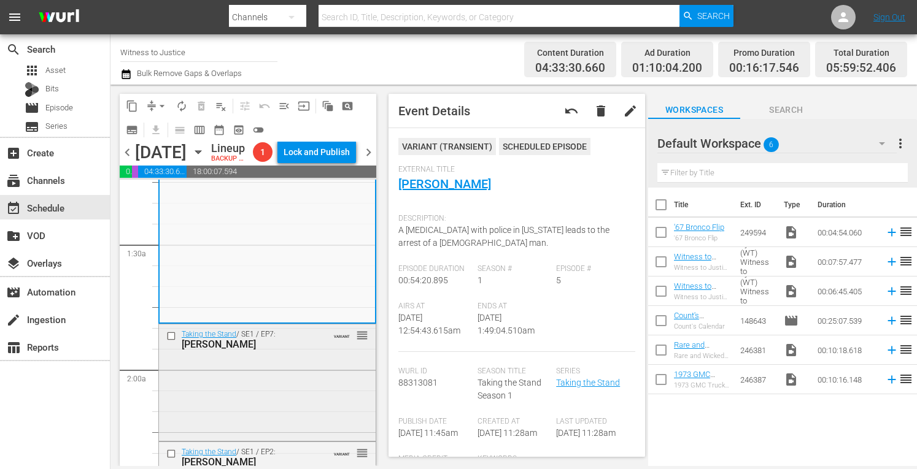
click at [282, 405] on div "Taking the Stand / SE1 / EP7: SEAN FOLEY VARIANT reorder" at bounding box center [267, 382] width 217 height 114
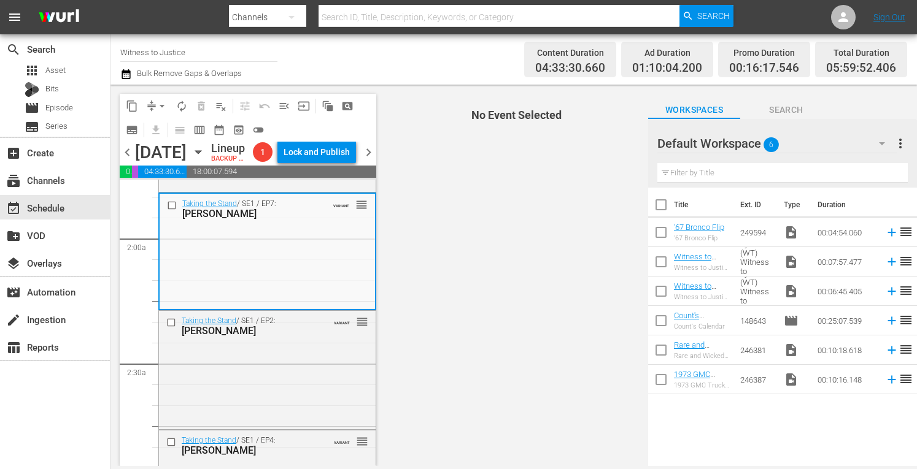
scroll to position [531, 0]
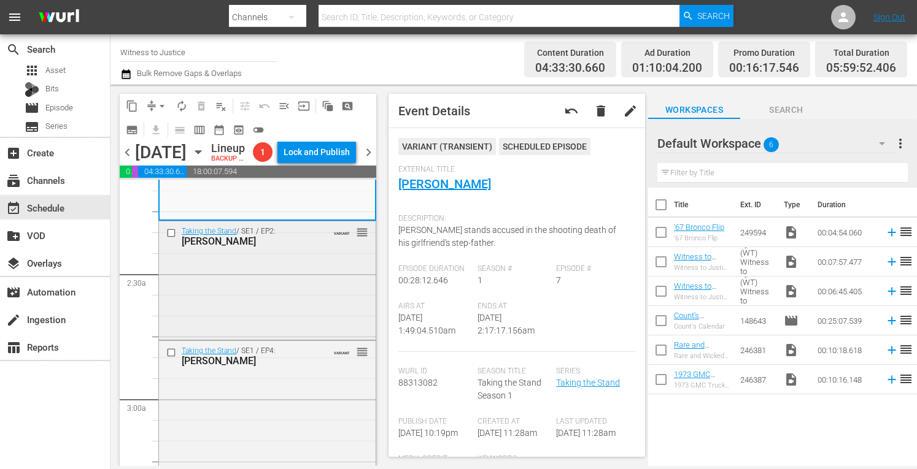
click at [294, 325] on div "Taking the Stand / SE1 / EP2: Amber Guyger VARIANT reorder" at bounding box center [267, 279] width 217 height 115
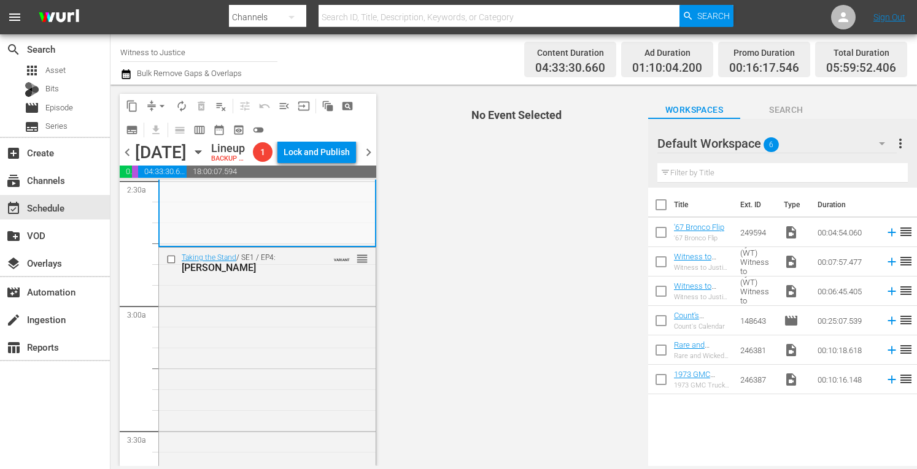
scroll to position [630, 0]
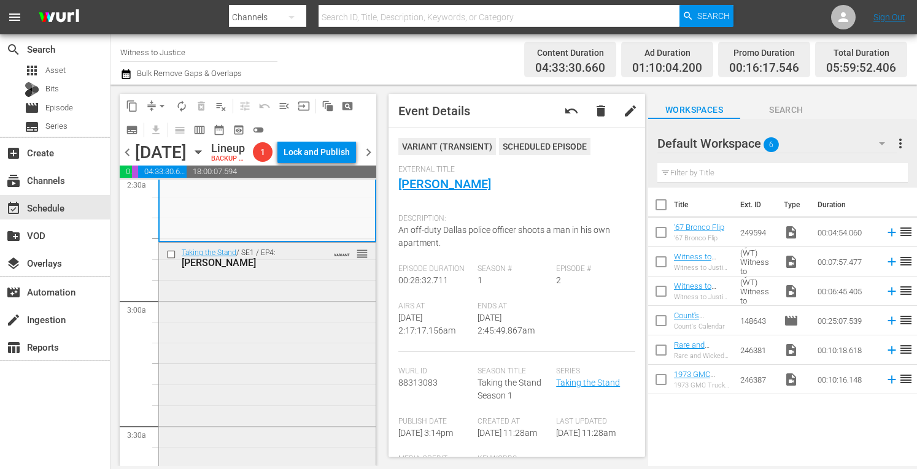
click at [271, 391] on div "Taking the Stand / SE1 / EP4: Shayna Hubers VARIANT reorder" at bounding box center [267, 356] width 217 height 226
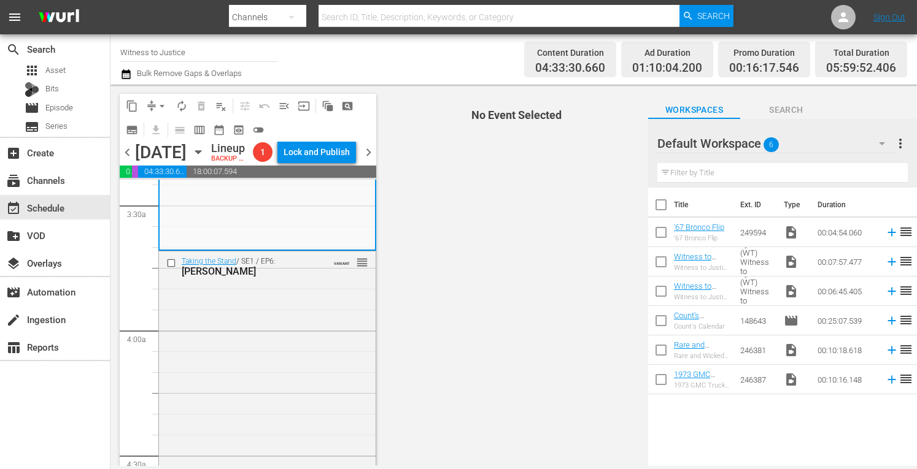
scroll to position [875, 0]
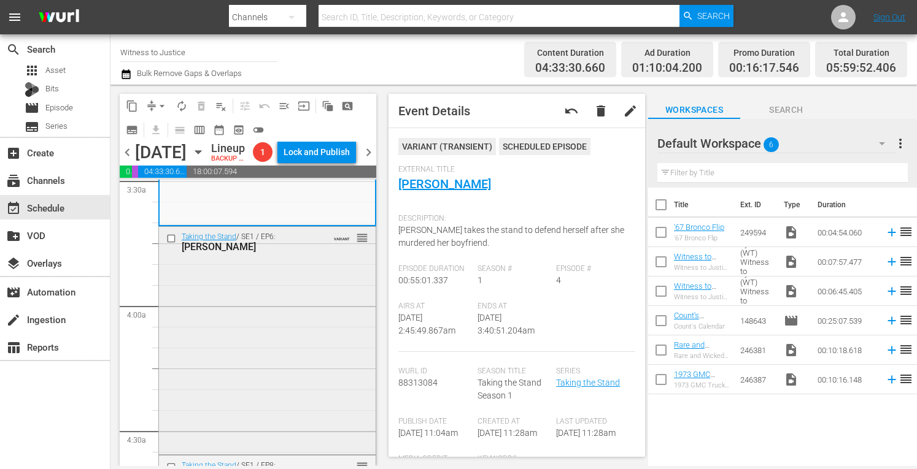
click at [261, 374] on div "Taking the Stand / SE1 / EP6: Leon Jacob VARIANT reorder" at bounding box center [267, 340] width 217 height 226
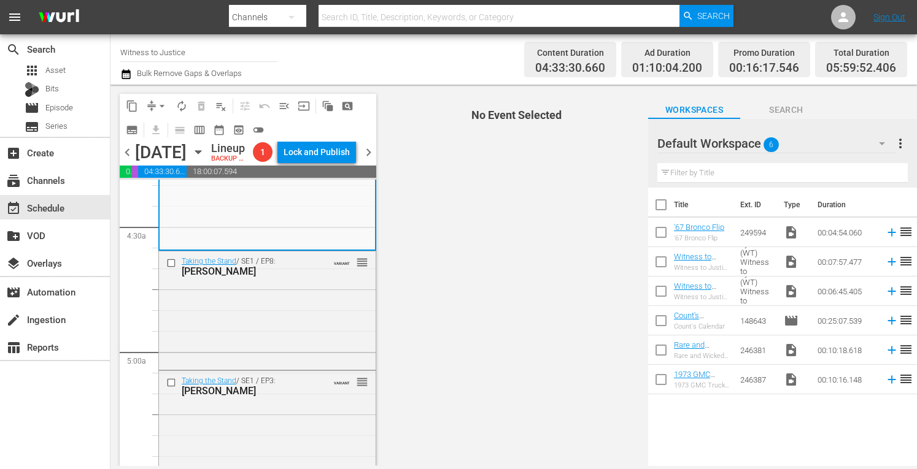
scroll to position [1112, 0]
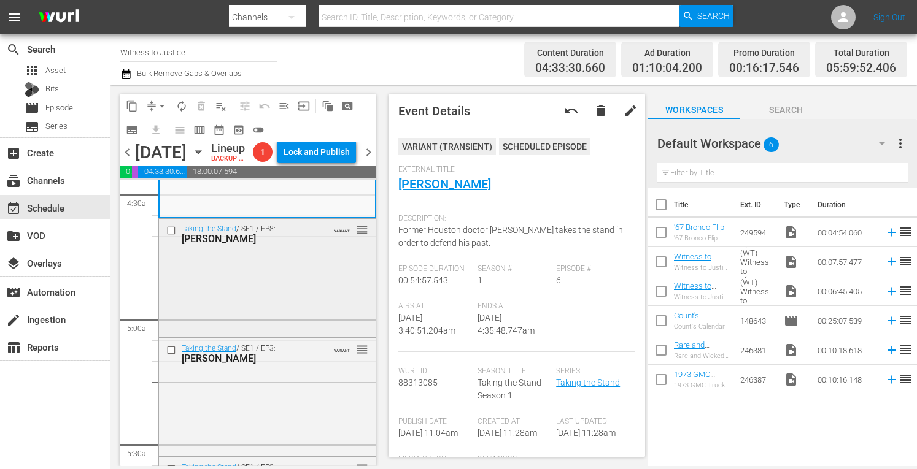
click at [299, 301] on div "Taking the Stand / SE1 / EP8: LIMON VARIANT reorder" at bounding box center [267, 277] width 217 height 116
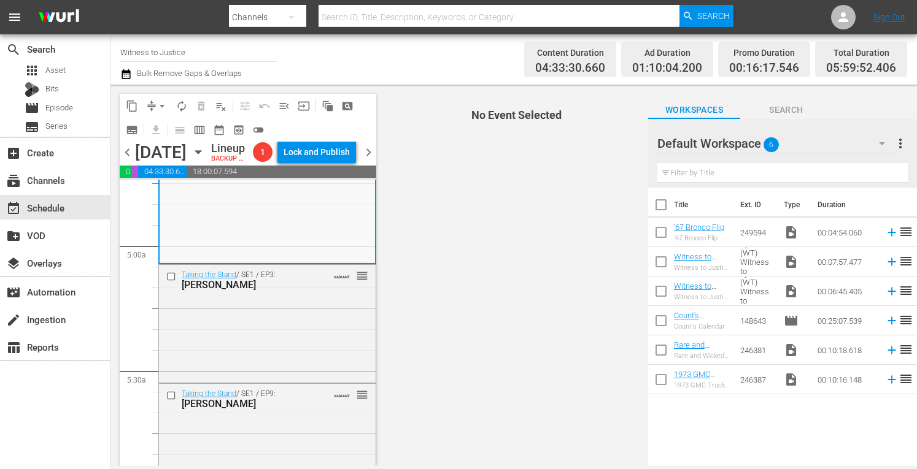
scroll to position [1210, 0]
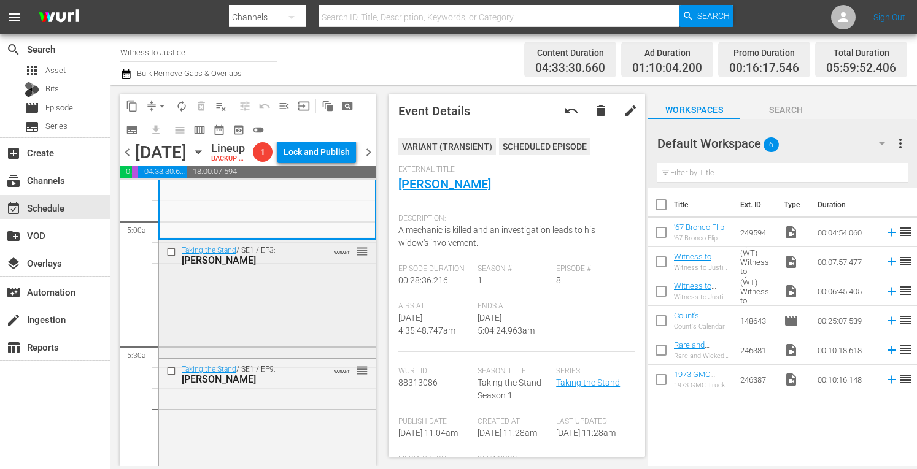
click at [323, 330] on div "Taking the Stand / SE1 / EP3: Scott Nelson VARIANT reorder" at bounding box center [267, 298] width 217 height 115
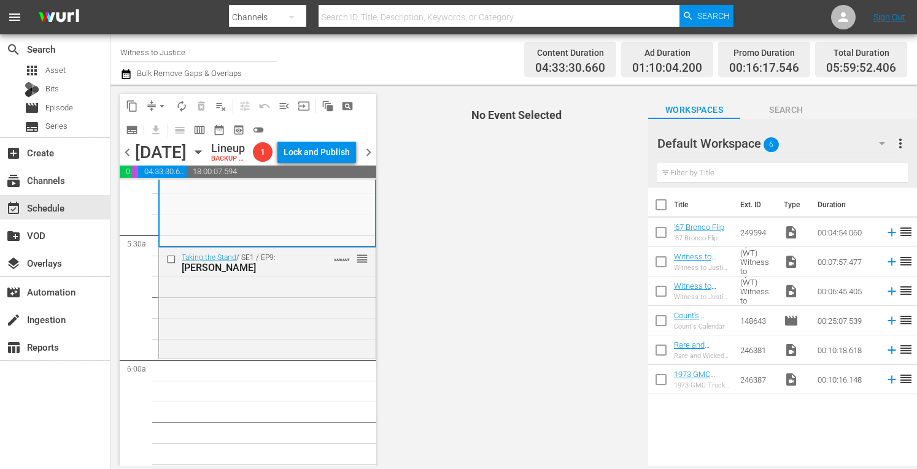
scroll to position [1333, 0]
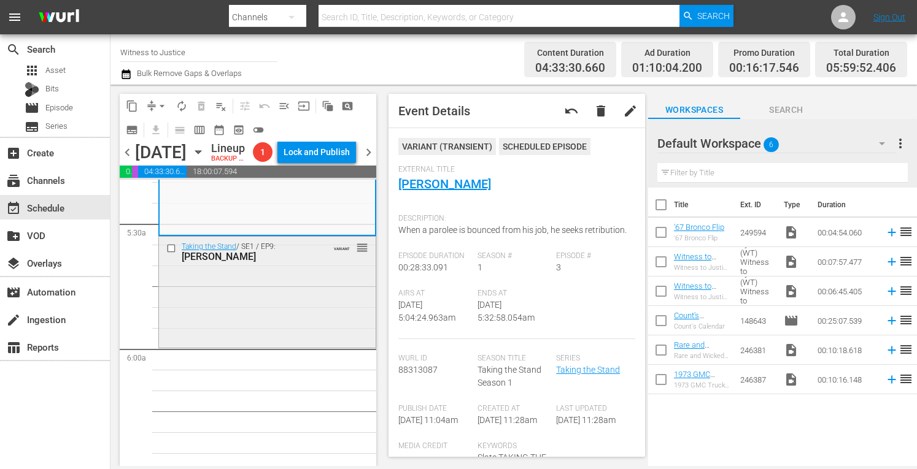
click at [271, 334] on div "Taking the Stand / SE1 / EP9: LUKE VANHEMERT VARIANT reorder" at bounding box center [267, 291] width 217 height 109
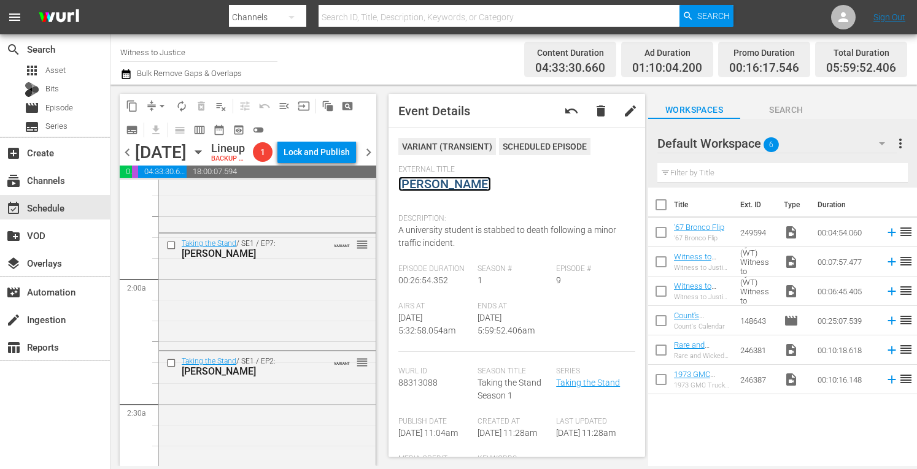
scroll to position [0, 0]
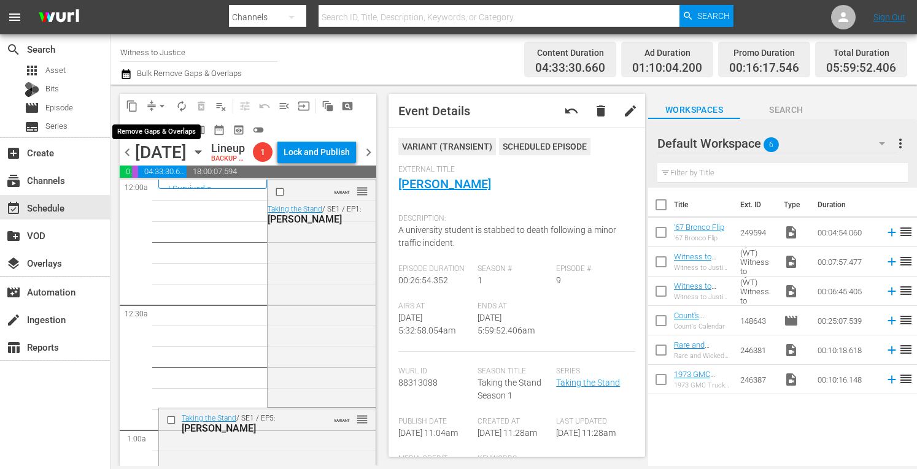
click at [163, 102] on span "arrow_drop_down" at bounding box center [162, 106] width 12 height 12
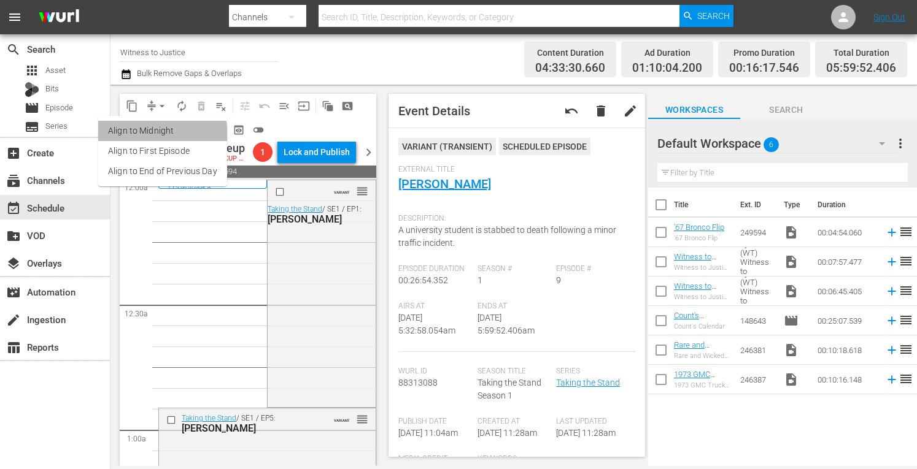
click at [155, 136] on li "Align to Midnight" at bounding box center [162, 131] width 129 height 20
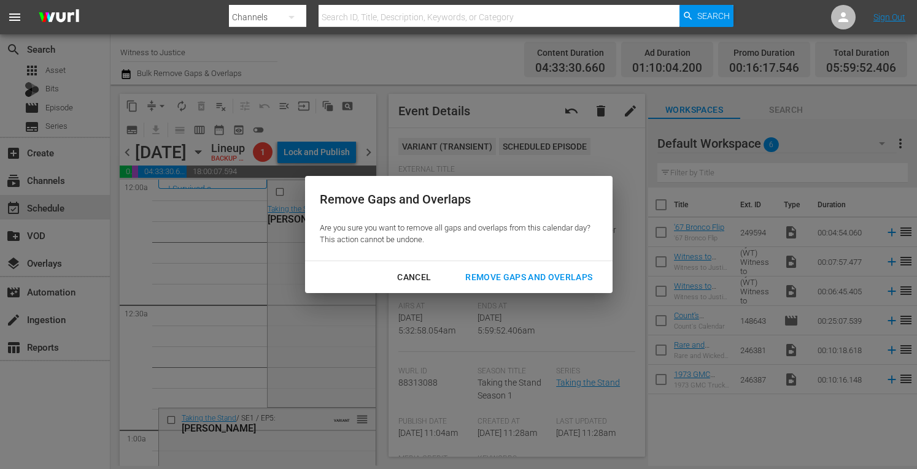
click at [501, 278] on div "Remove Gaps and Overlaps" at bounding box center [528, 277] width 147 height 15
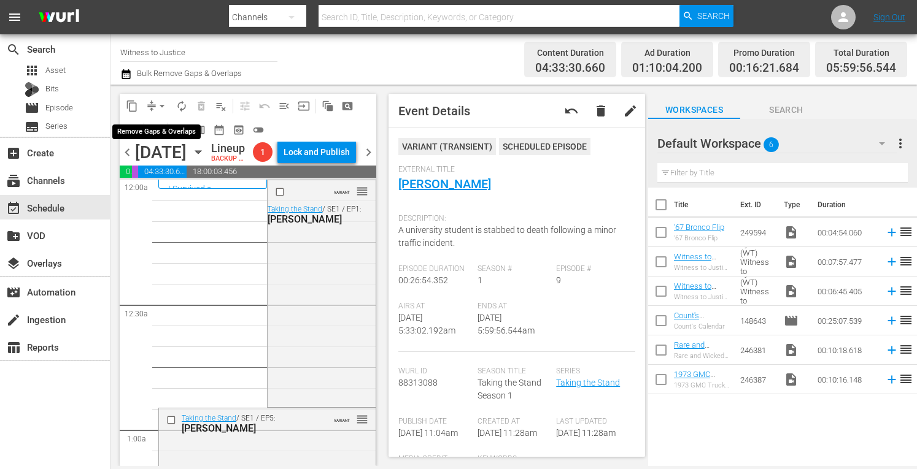
click at [160, 105] on span "arrow_drop_down" at bounding box center [162, 106] width 12 height 12
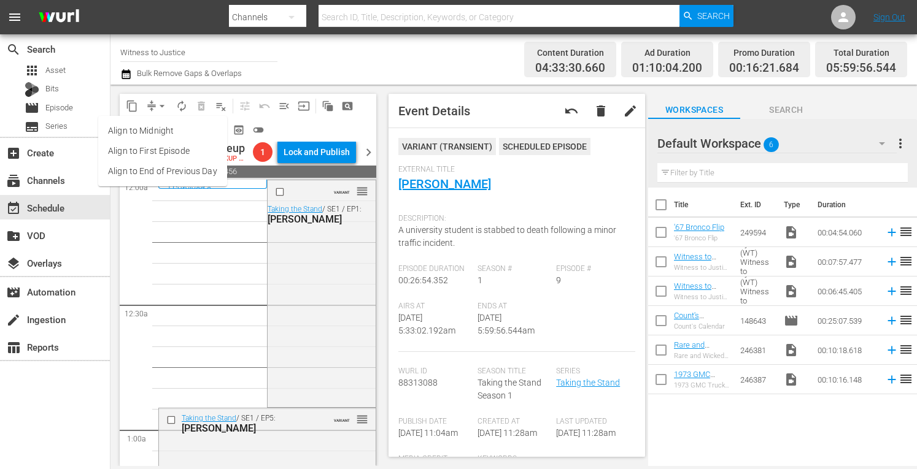
click at [158, 128] on li "Align to Midnight" at bounding box center [162, 131] width 129 height 20
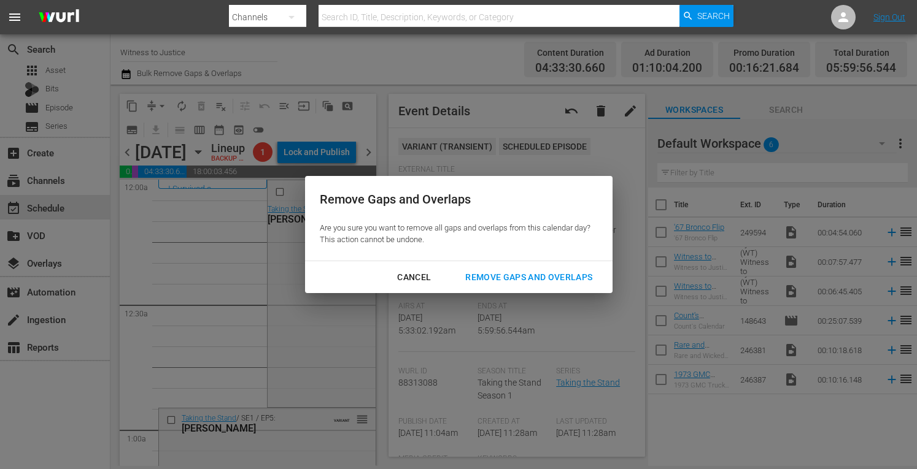
click at [490, 277] on div "Remove Gaps and Overlaps" at bounding box center [528, 277] width 147 height 15
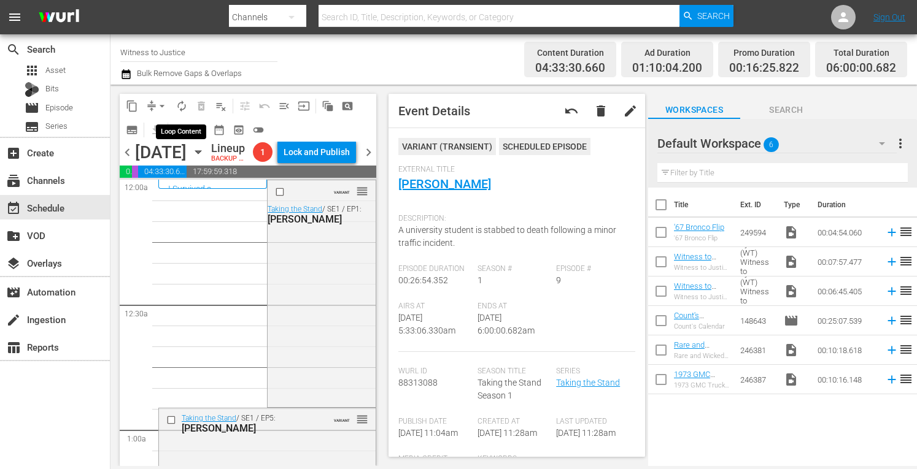
click at [184, 106] on span "autorenew_outlined" at bounding box center [182, 106] width 12 height 12
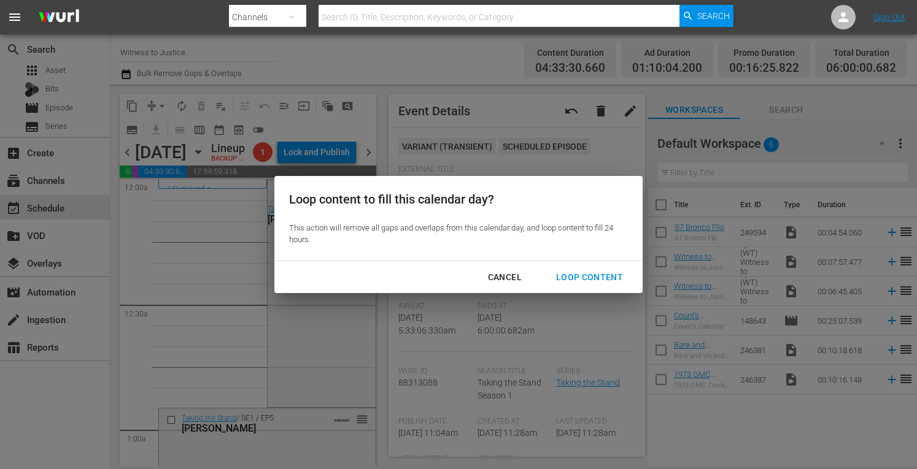
click at [574, 279] on div "Loop Content" at bounding box center [589, 277] width 87 height 15
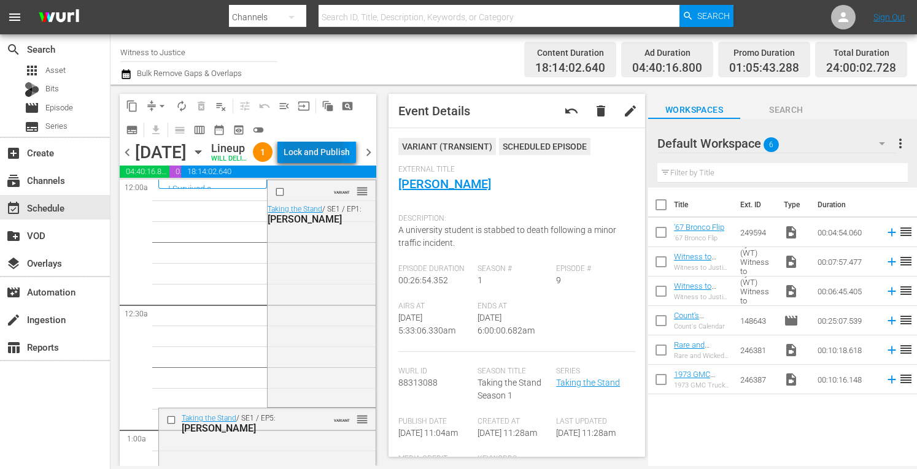
click at [340, 163] on div "Lock and Publish" at bounding box center [317, 152] width 66 height 22
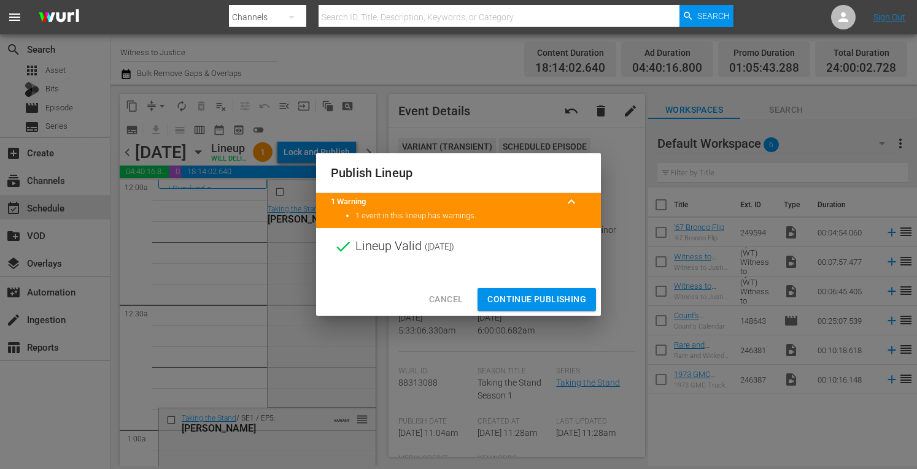
click at [512, 301] on span "Continue Publishing" at bounding box center [536, 299] width 99 height 15
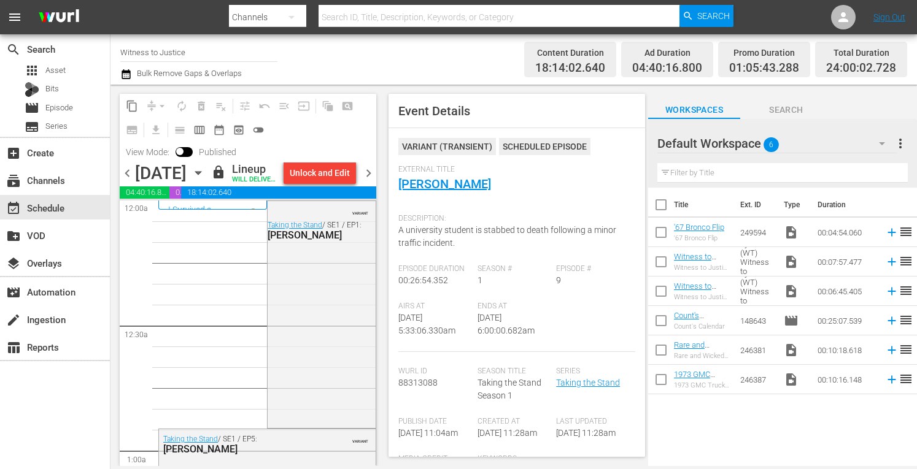
click at [369, 181] on span "chevron_right" at bounding box center [368, 173] width 15 height 15
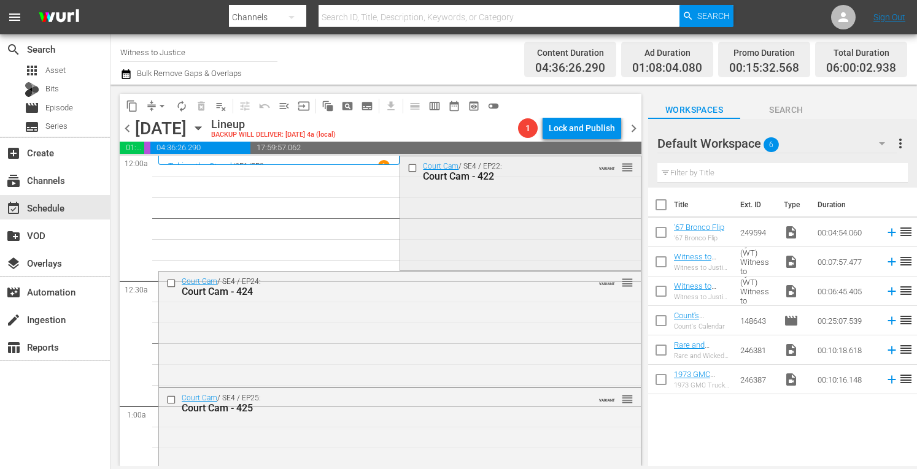
click at [541, 199] on div "Court Cam / SE4 / EP22: Court Cam - 422 VARIANT reorder" at bounding box center [520, 212] width 240 height 112
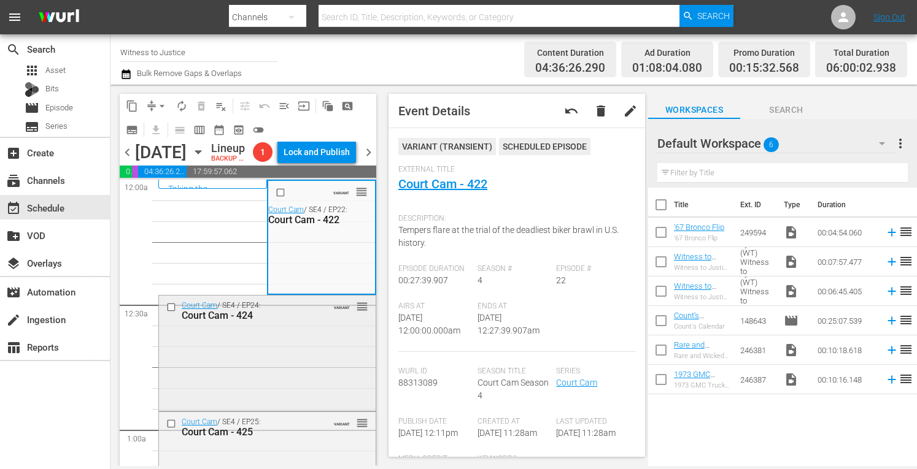
click at [295, 384] on div "Court Cam / SE4 / EP24: Court Cam - 424 VARIANT reorder" at bounding box center [267, 352] width 217 height 113
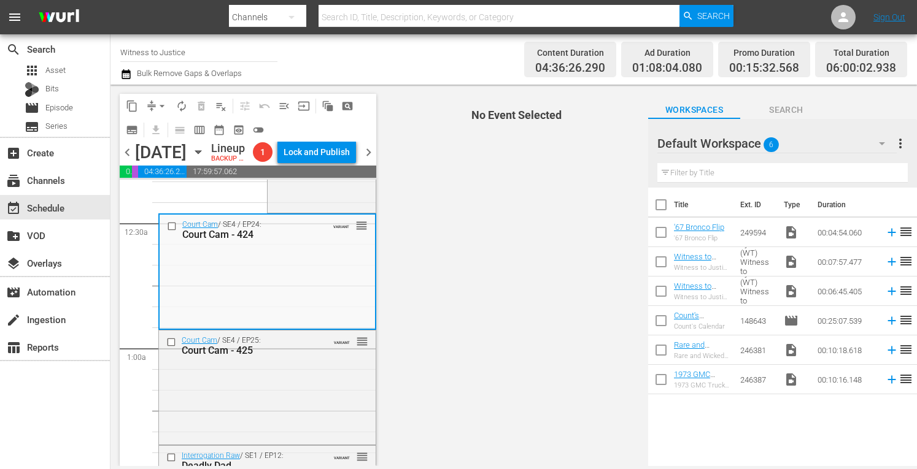
scroll to position [180, 0]
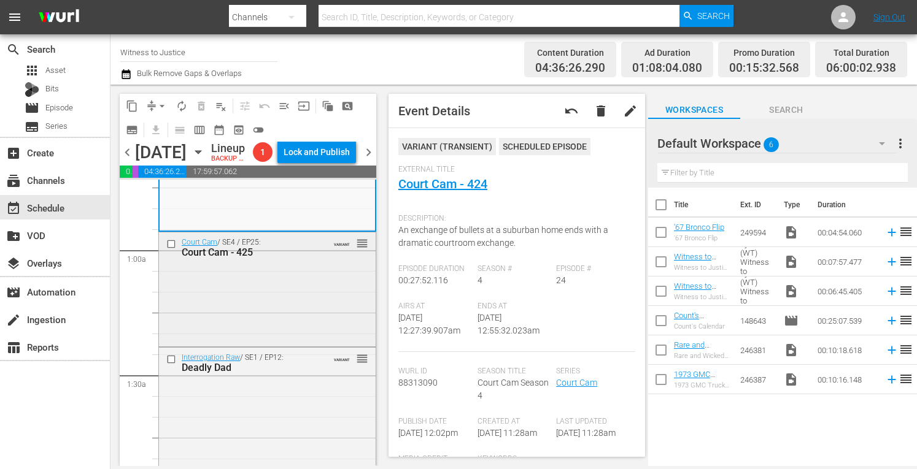
click at [270, 342] on div "Court Cam / SE4 / EP25: Court Cam - 425 VARIANT reorder" at bounding box center [267, 289] width 217 height 112
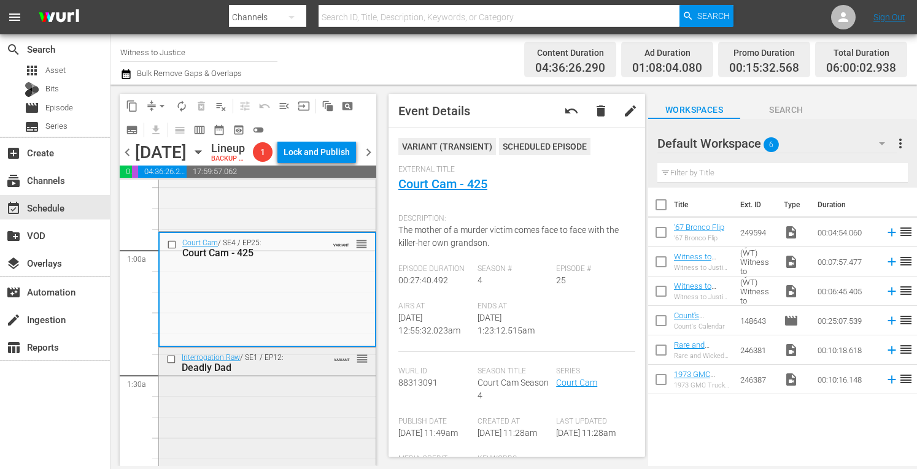
click at [307, 374] on div "Deadly Dad" at bounding box center [250, 368] width 136 height 12
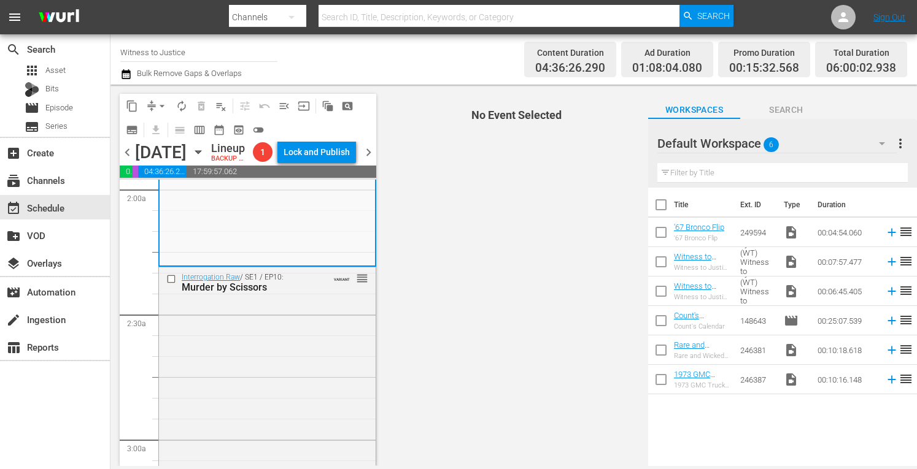
scroll to position [516, 0]
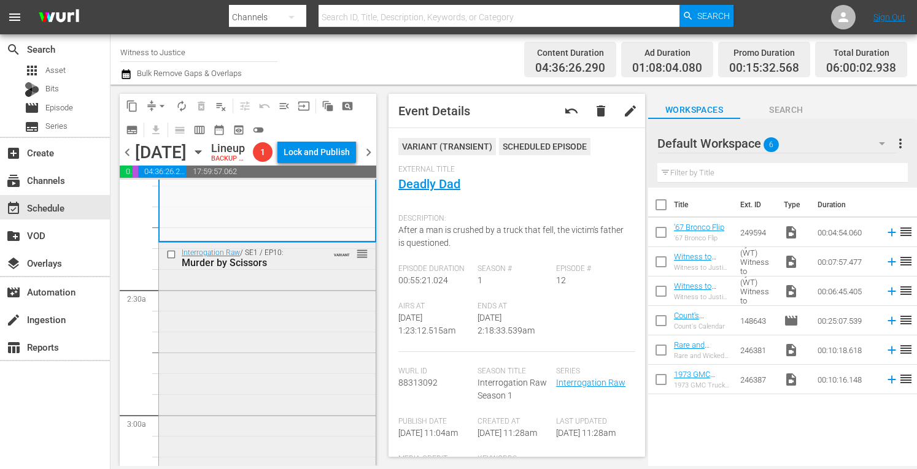
click at [295, 385] on div "Interrogation Raw / SE1 / EP10: Murder by Scissors VARIANT reorder" at bounding box center [267, 356] width 217 height 227
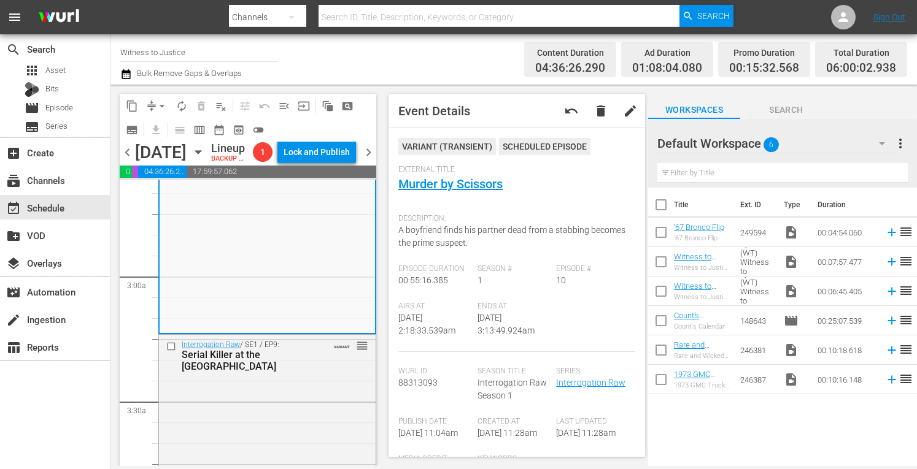
scroll to position [736, 0]
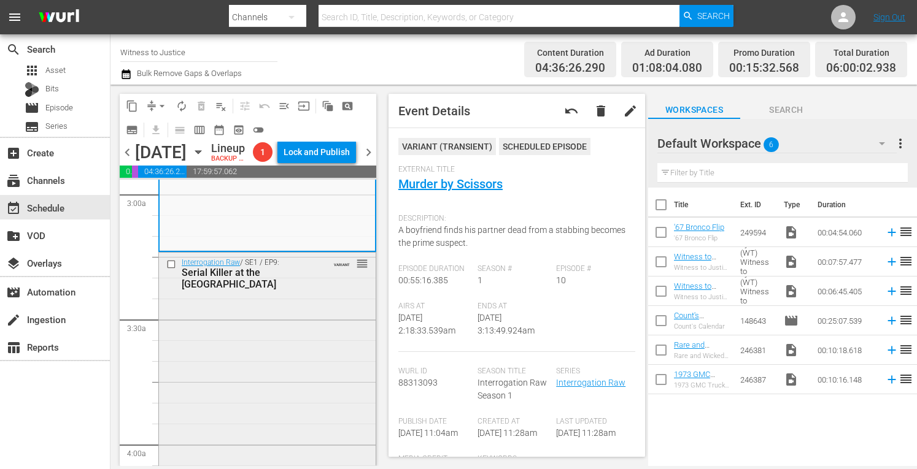
click at [298, 373] on div "Interrogation Raw / SE1 / EP9: Serial Killer at the VA Hospital VARIANT reorder" at bounding box center [267, 367] width 217 height 228
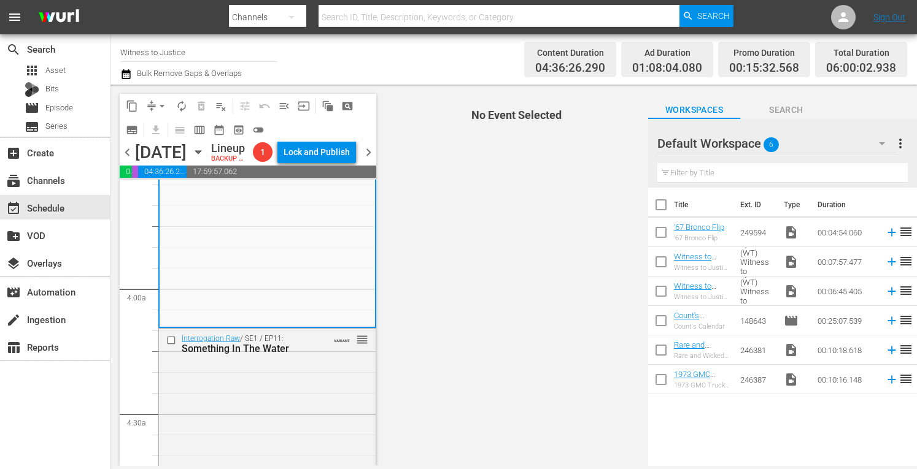
scroll to position [1006, 0]
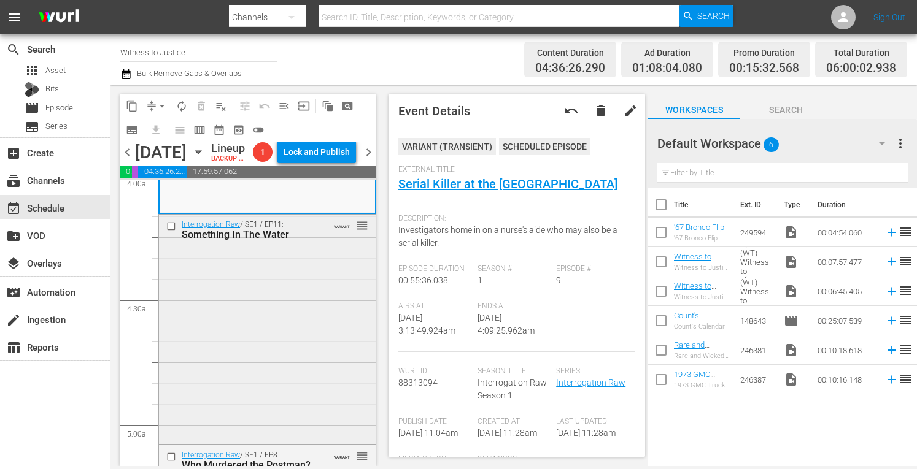
click at [341, 334] on div "Interrogation Raw / SE1 / EP11: Something In The Water VARIANT reorder" at bounding box center [267, 328] width 217 height 227
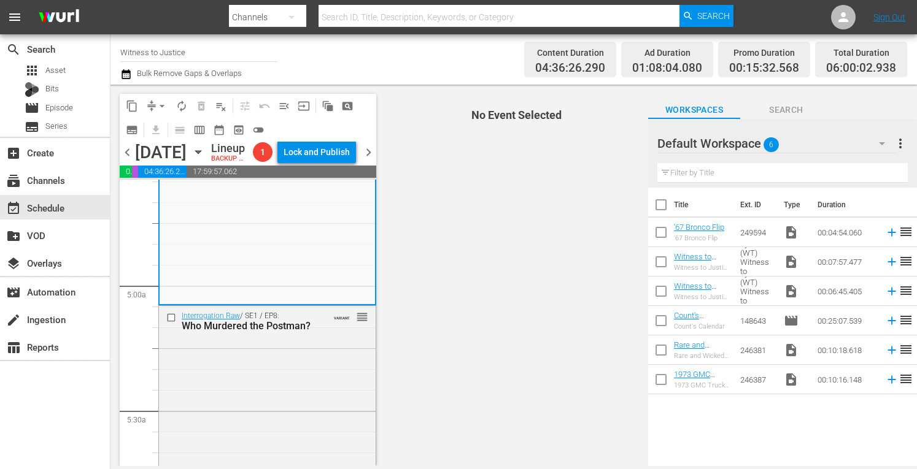
scroll to position [1236, 0]
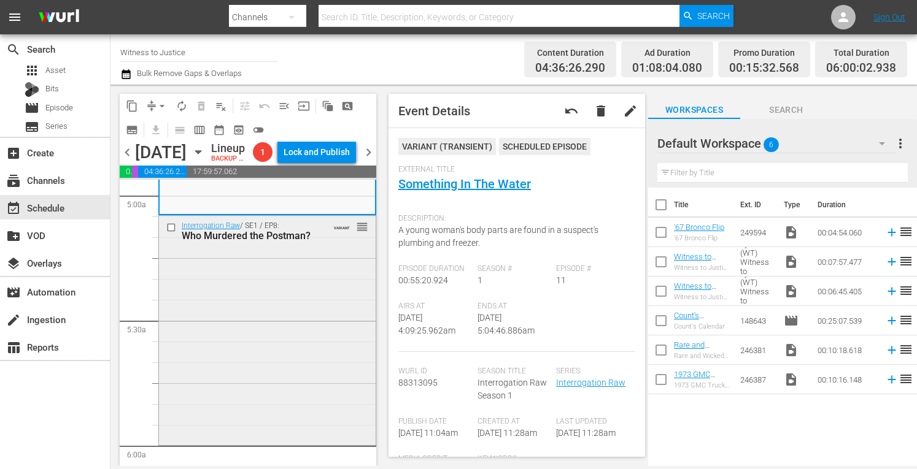
click at [268, 378] on div "Interrogation Raw / SE1 / EP8: Who Murdered the Postman? VARIANT reorder" at bounding box center [267, 329] width 217 height 227
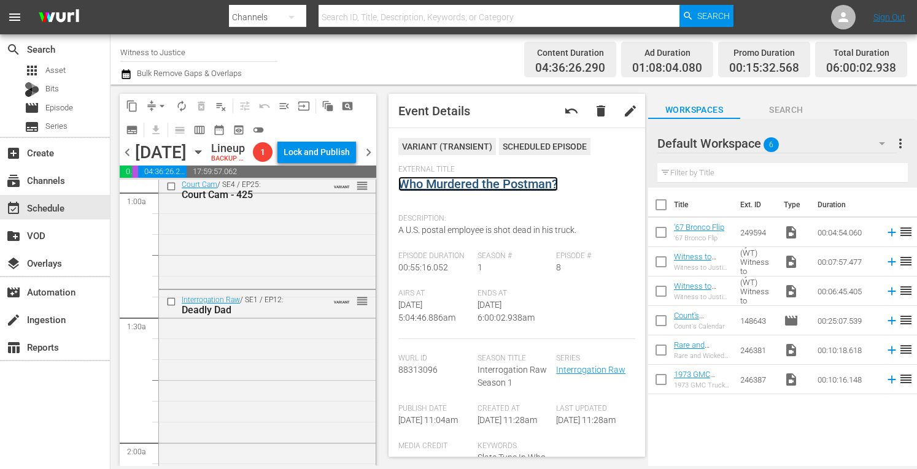
scroll to position [0, 0]
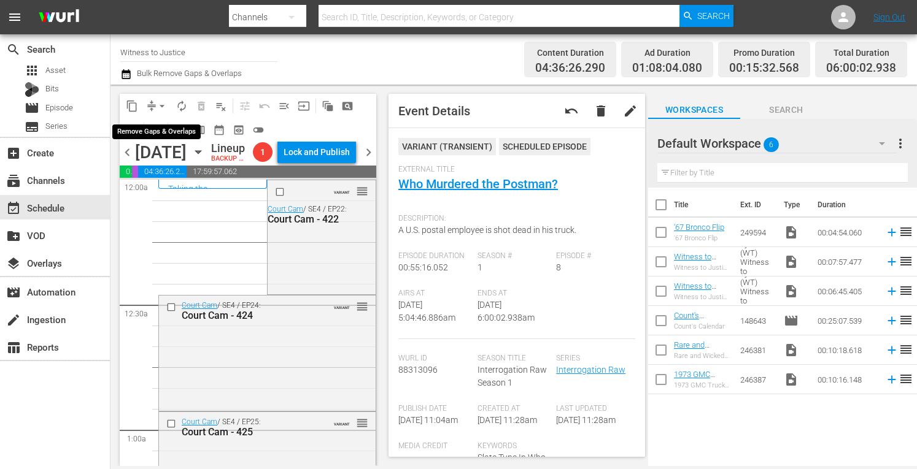
click at [162, 105] on span "arrow_drop_down" at bounding box center [162, 106] width 12 height 12
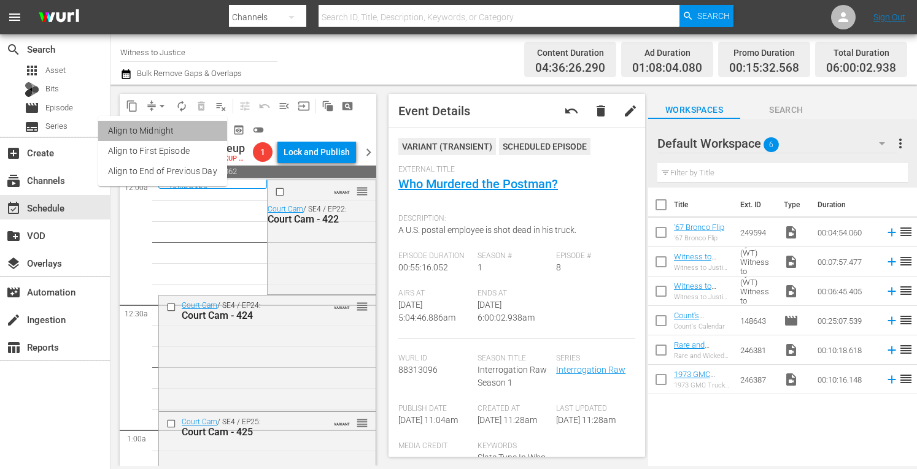
click at [163, 131] on li "Align to Midnight" at bounding box center [162, 131] width 129 height 20
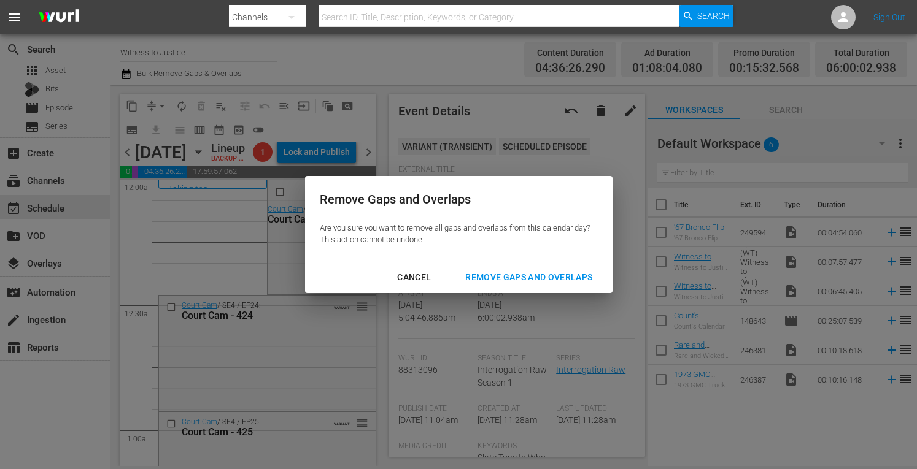
click at [495, 273] on div "Remove Gaps and Overlaps" at bounding box center [528, 277] width 147 height 15
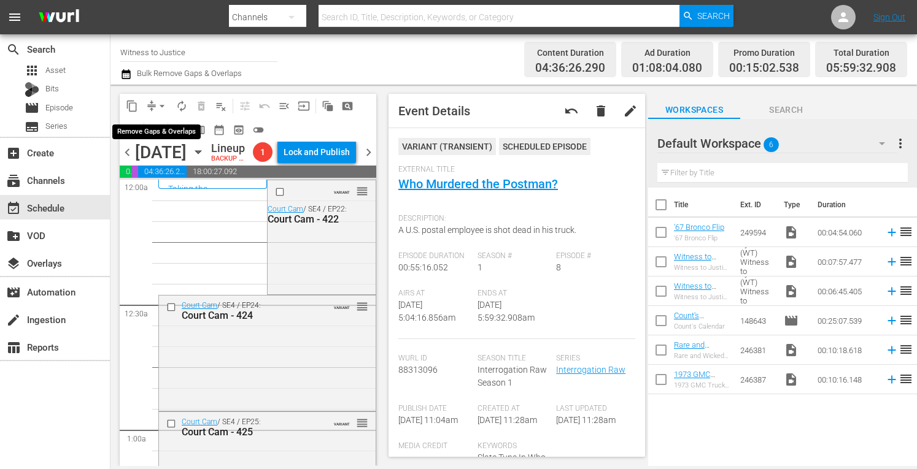
click at [161, 101] on span "arrow_drop_down" at bounding box center [162, 106] width 12 height 12
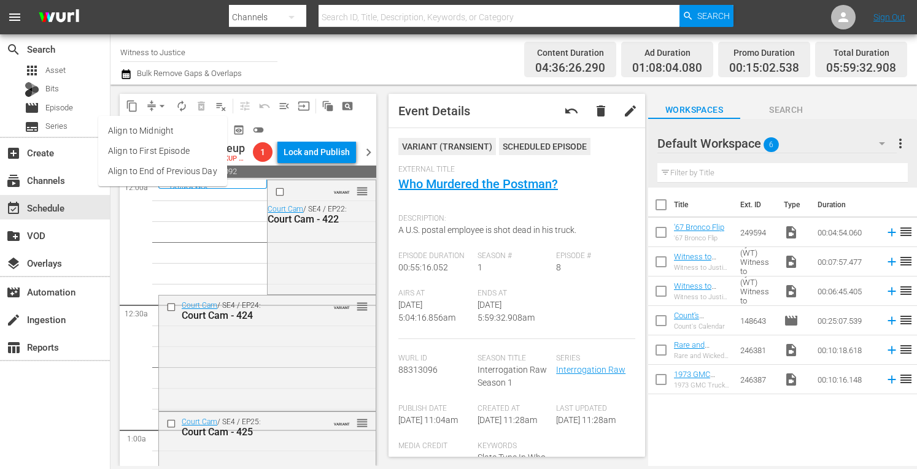
click at [163, 131] on li "Align to Midnight" at bounding box center [162, 131] width 129 height 20
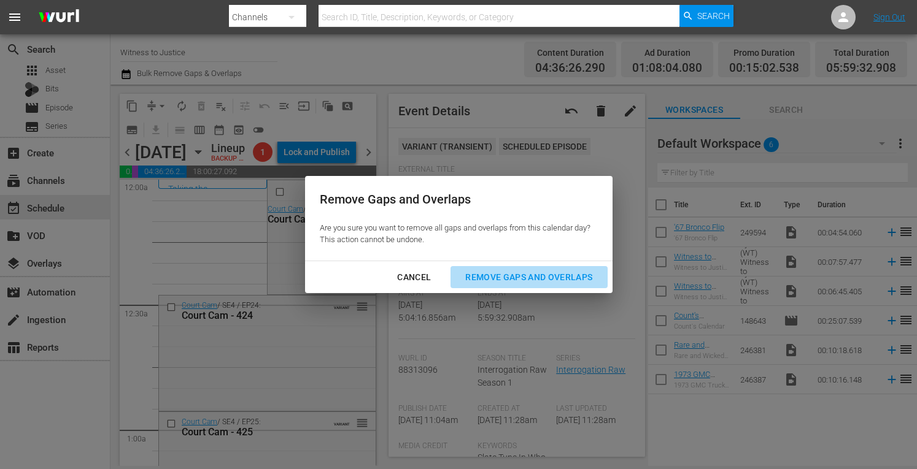
click at [502, 274] on div "Remove Gaps and Overlaps" at bounding box center [528, 277] width 147 height 15
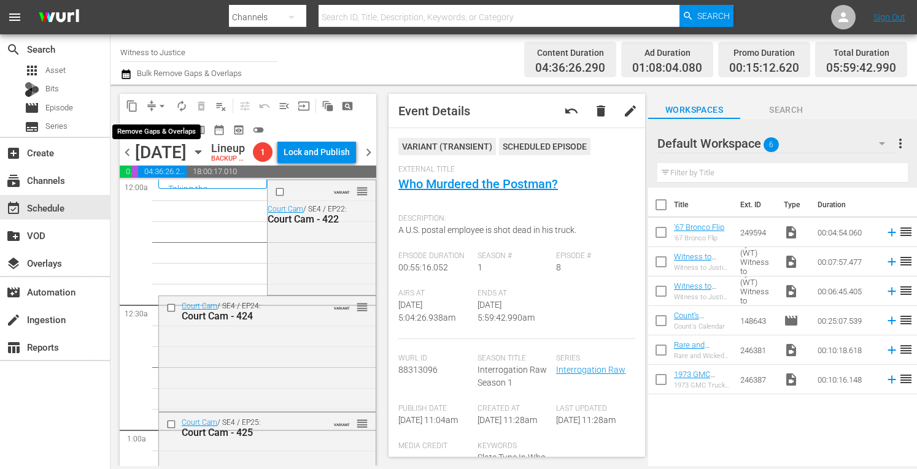
click at [162, 101] on span "arrow_drop_down" at bounding box center [162, 106] width 12 height 12
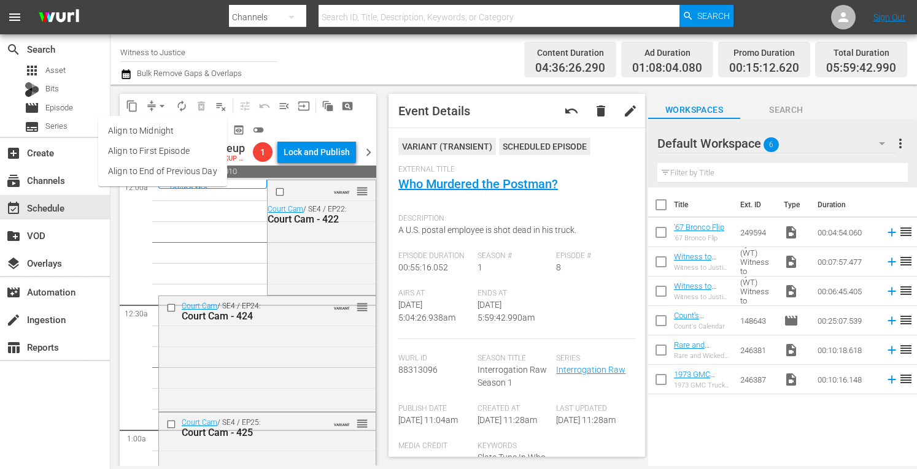
click at [161, 126] on li "Align to Midnight" at bounding box center [162, 131] width 129 height 20
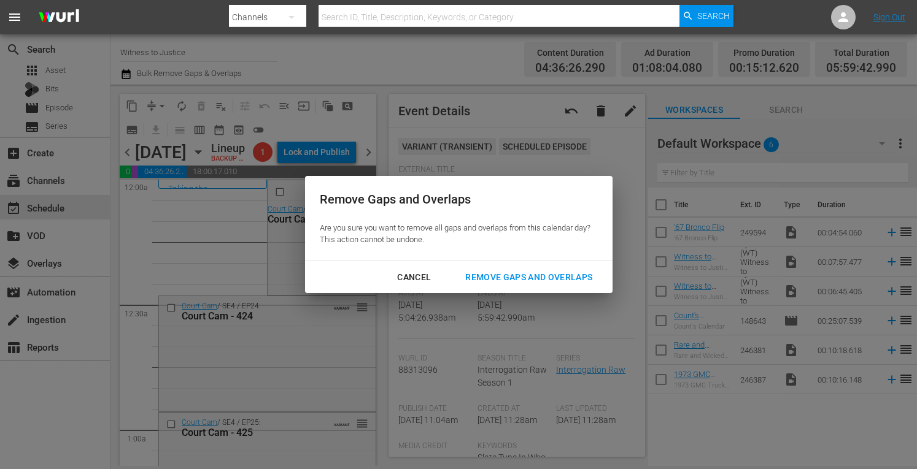
click at [485, 272] on div "Remove Gaps and Overlaps" at bounding box center [528, 277] width 147 height 15
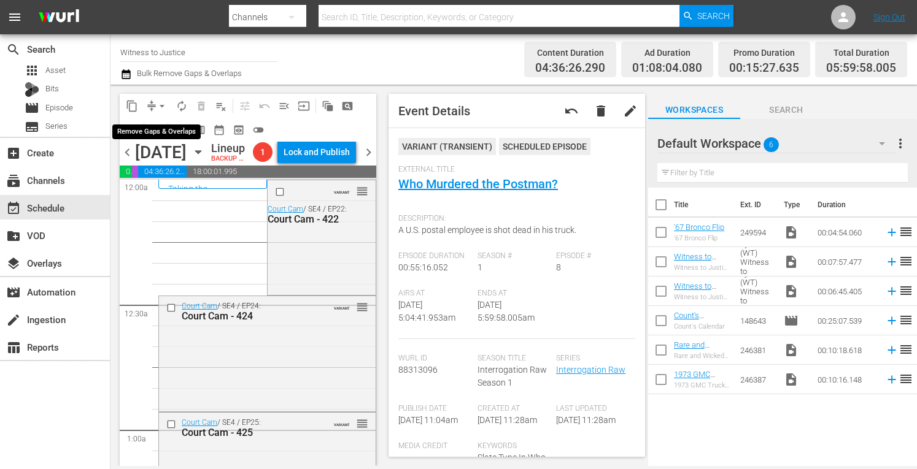
click at [161, 106] on span "arrow_drop_down" at bounding box center [162, 106] width 12 height 12
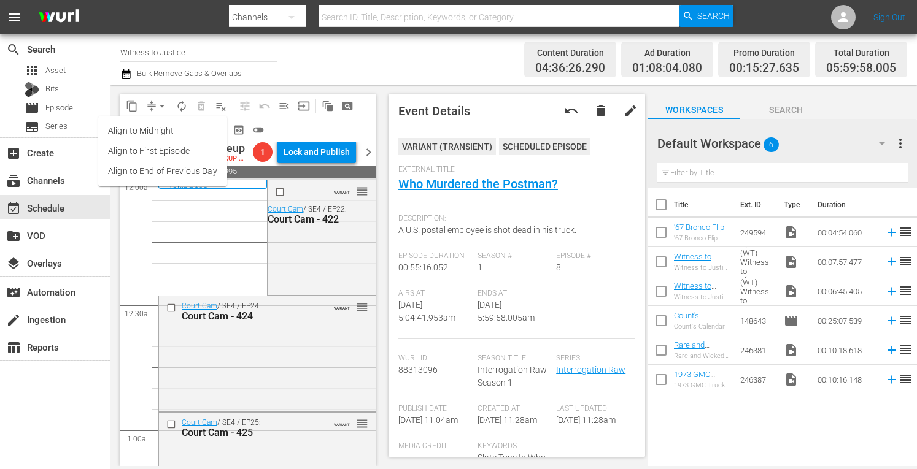
click at [161, 129] on li "Align to Midnight" at bounding box center [162, 131] width 129 height 20
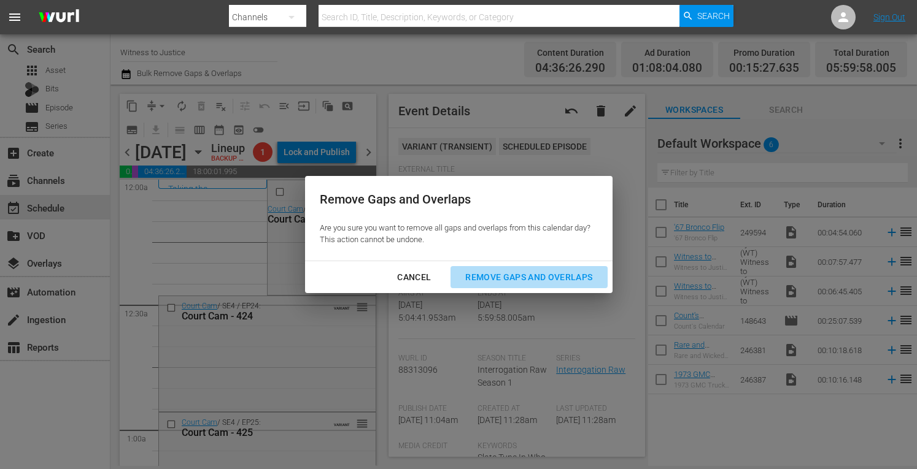
click at [502, 275] on div "Remove Gaps and Overlaps" at bounding box center [528, 277] width 147 height 15
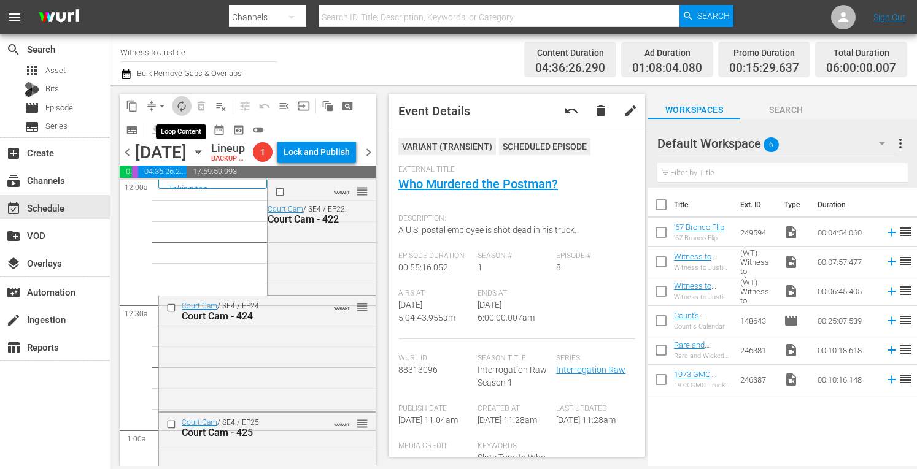
click at [182, 106] on span "autorenew_outlined" at bounding box center [182, 106] width 12 height 12
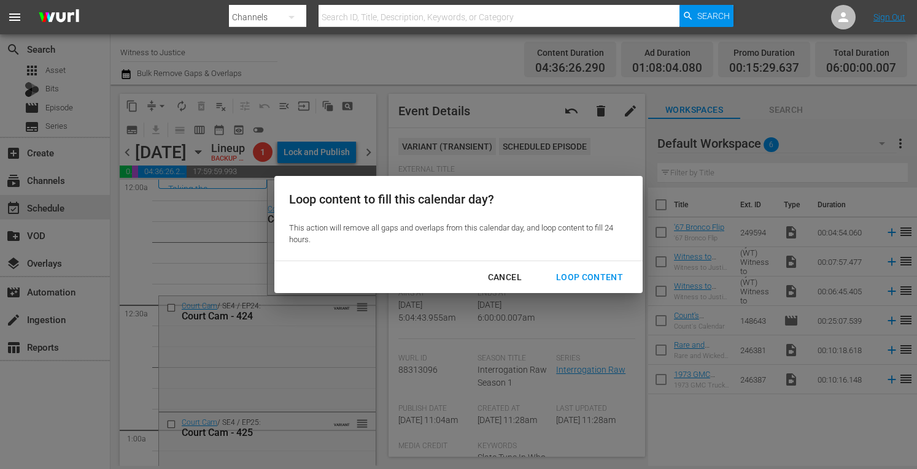
click at [583, 276] on div "Loop Content" at bounding box center [589, 277] width 87 height 15
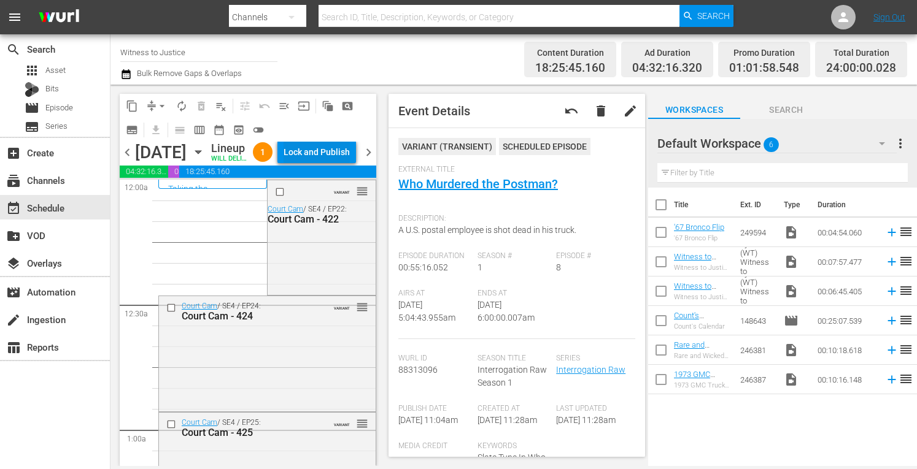
click at [335, 161] on div "Lock and Publish" at bounding box center [317, 152] width 66 height 22
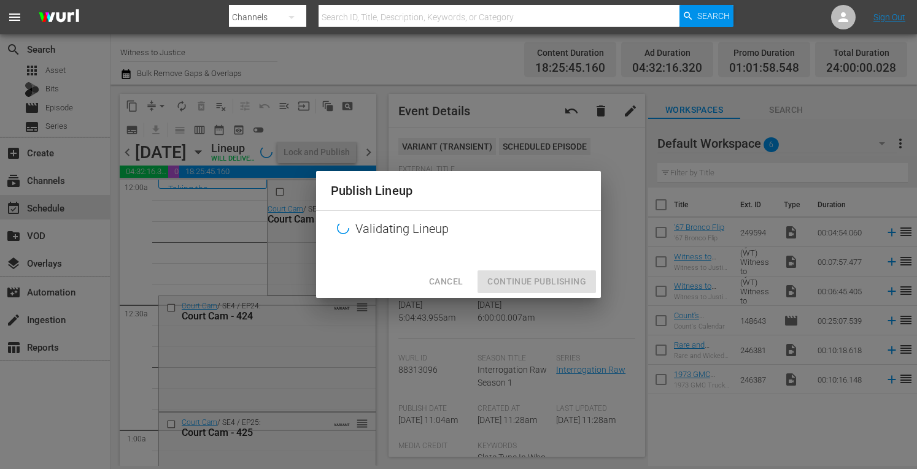
click at [335, 161] on div "Publish Lineup Validating Lineup Cancel Continue Publishing" at bounding box center [458, 234] width 917 height 469
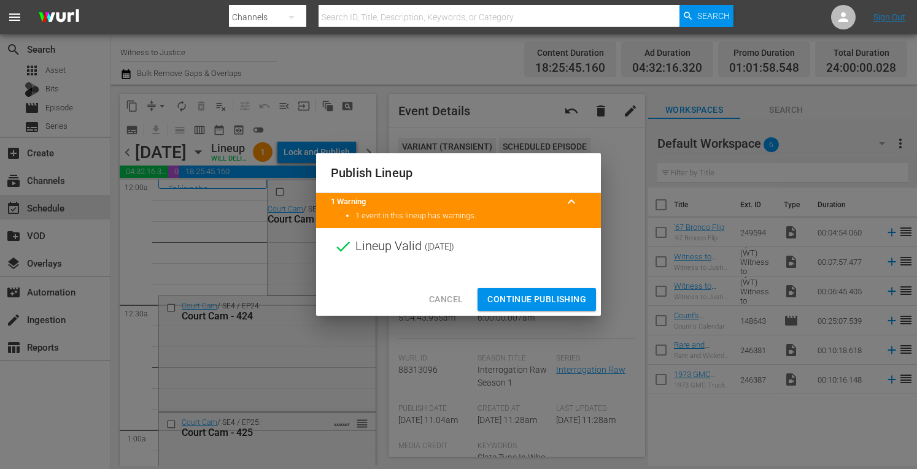
click at [508, 293] on span "Continue Publishing" at bounding box center [536, 299] width 99 height 15
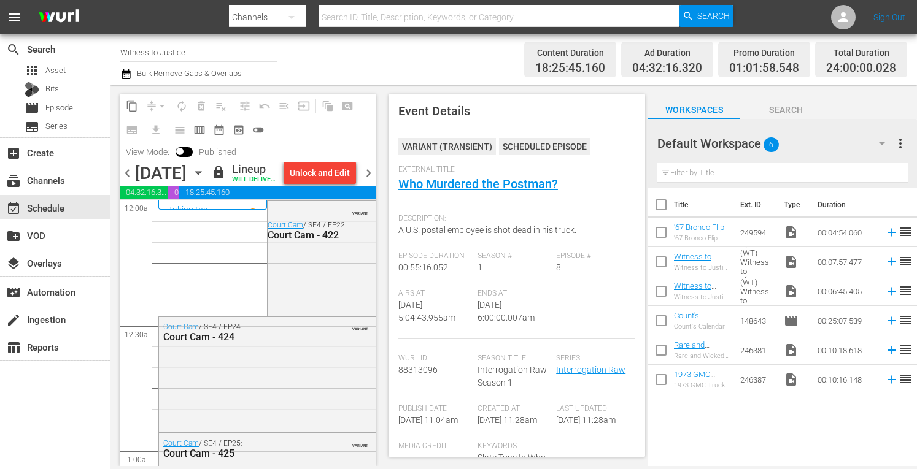
click at [365, 180] on span "chevron_right" at bounding box center [368, 173] width 15 height 15
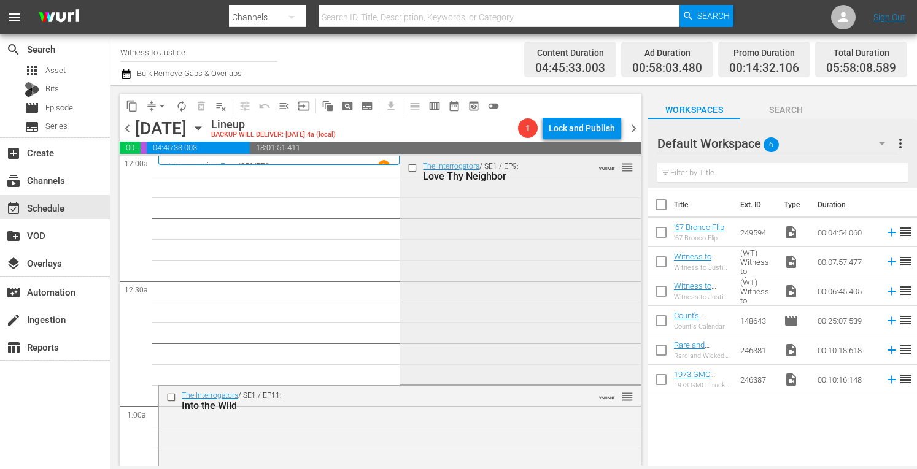
click at [486, 246] on div "The Interrogators / SE1 / EP9: Love Thy Neighbor VARIANT reorder" at bounding box center [520, 268] width 240 height 225
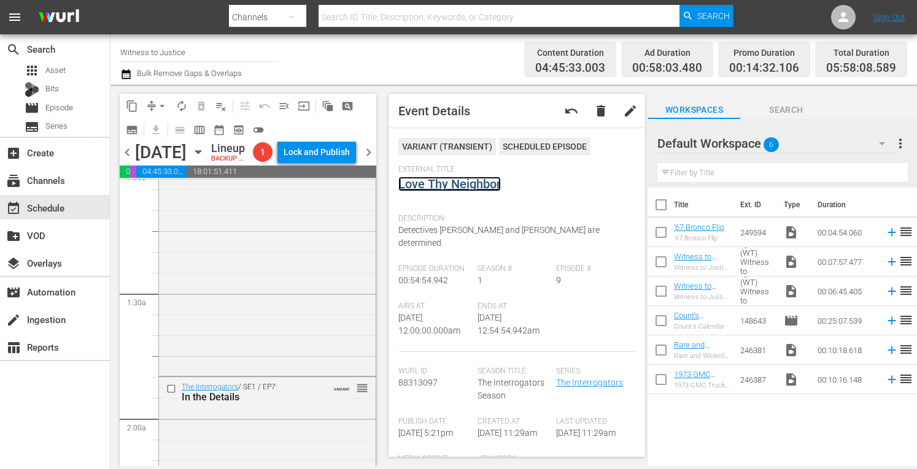
scroll to position [270, 0]
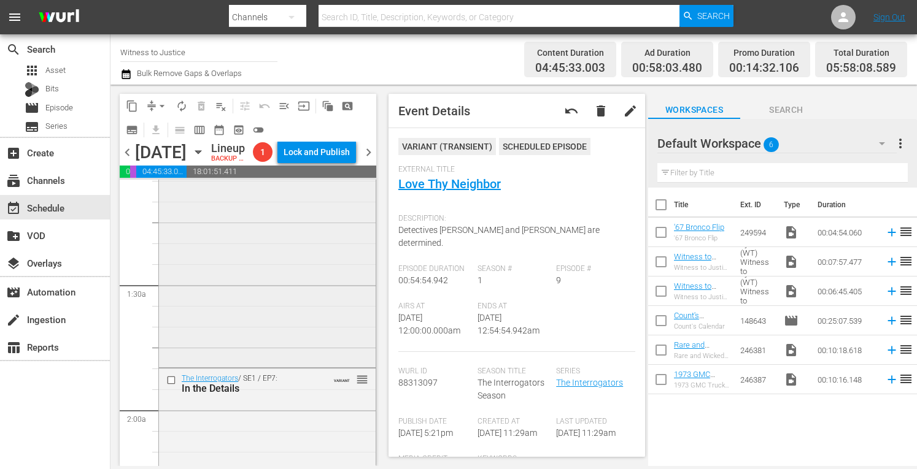
click at [278, 335] on div "The Interrogators / SE1 / EP11: Into the Wild VARIANT reorder" at bounding box center [267, 251] width 217 height 225
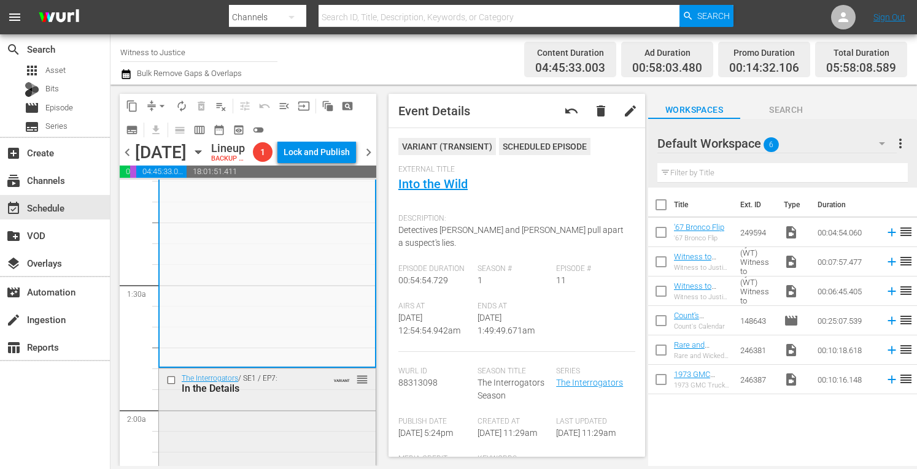
click at [299, 395] on div "In the Details" at bounding box center [250, 389] width 136 height 12
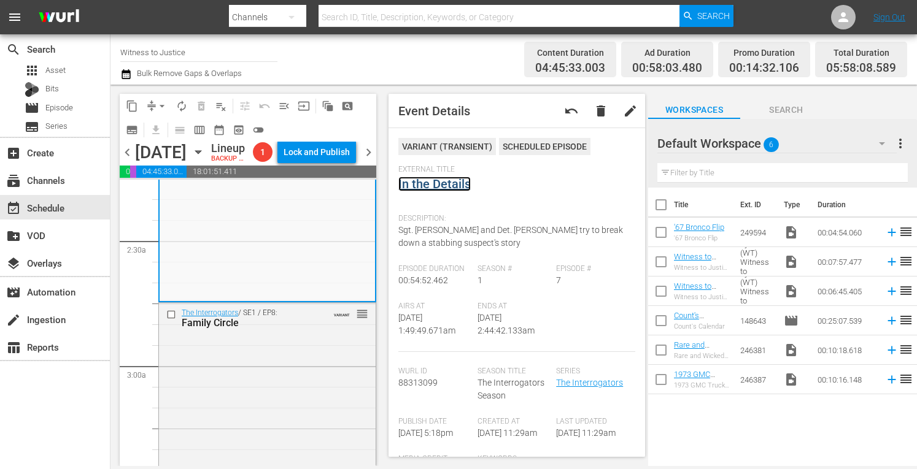
scroll to position [614, 0]
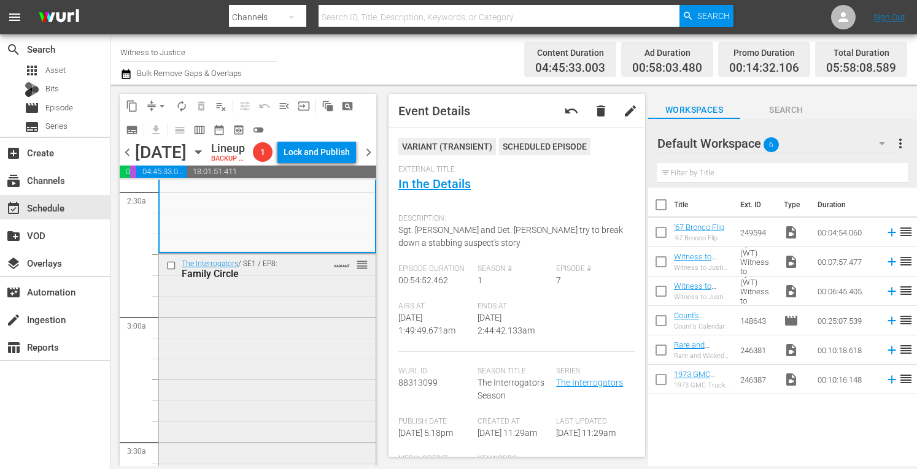
click at [262, 384] on div "The Interrogators / SE1 / EP8: Family Circle VARIANT reorder" at bounding box center [267, 366] width 217 height 225
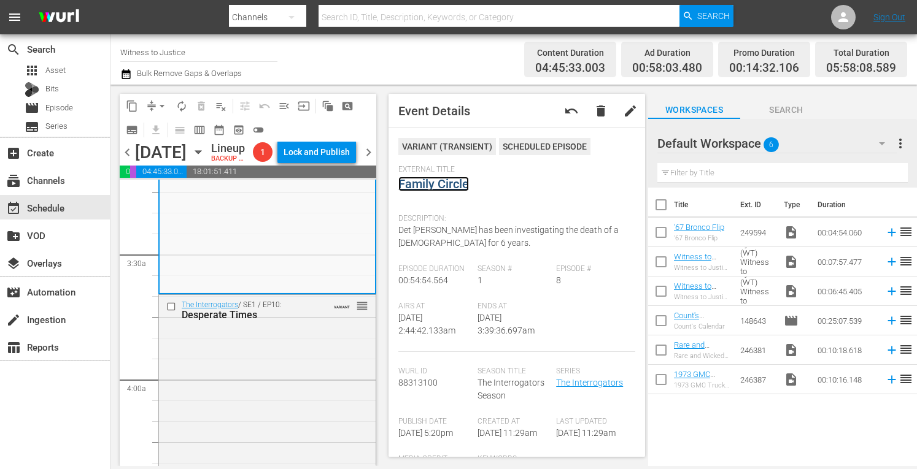
scroll to position [908, 0]
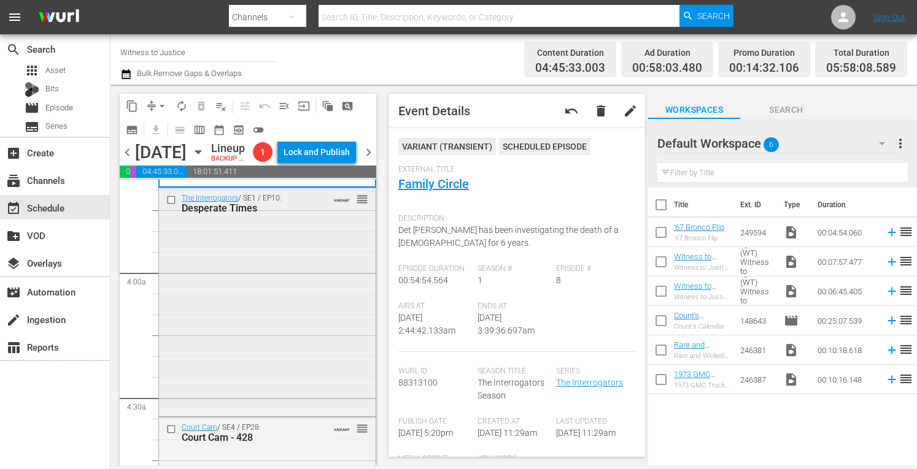
click at [300, 376] on div "The Interrogators / SE1 / EP10: Desperate Times VARIANT reorder" at bounding box center [267, 300] width 217 height 225
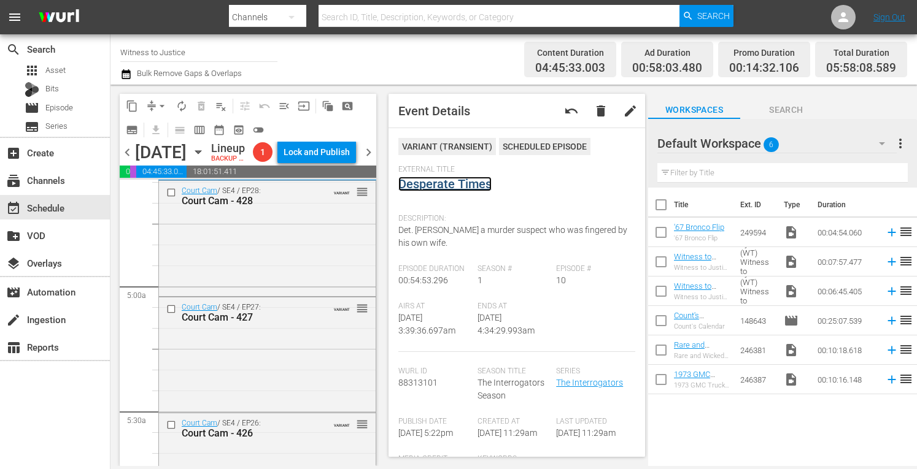
scroll to position [1186, 0]
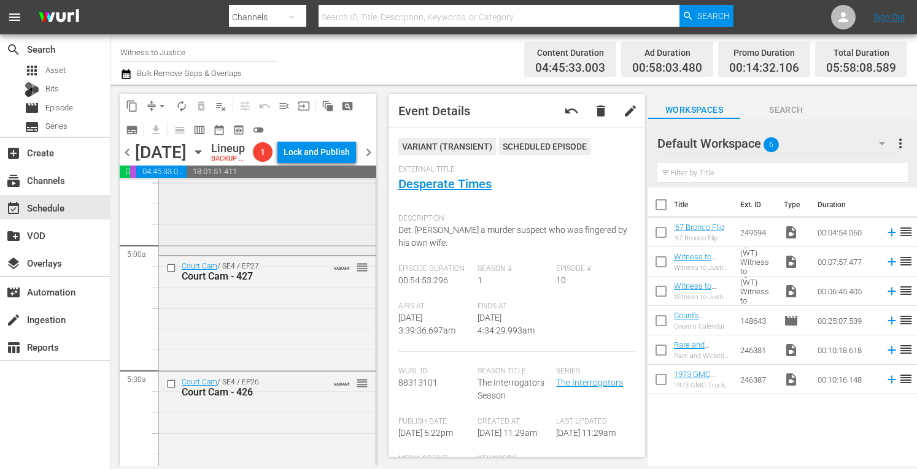
click at [301, 252] on div "Court Cam / SE4 / EP28: Court Cam - 428 VARIANT reorder" at bounding box center [267, 196] width 217 height 112
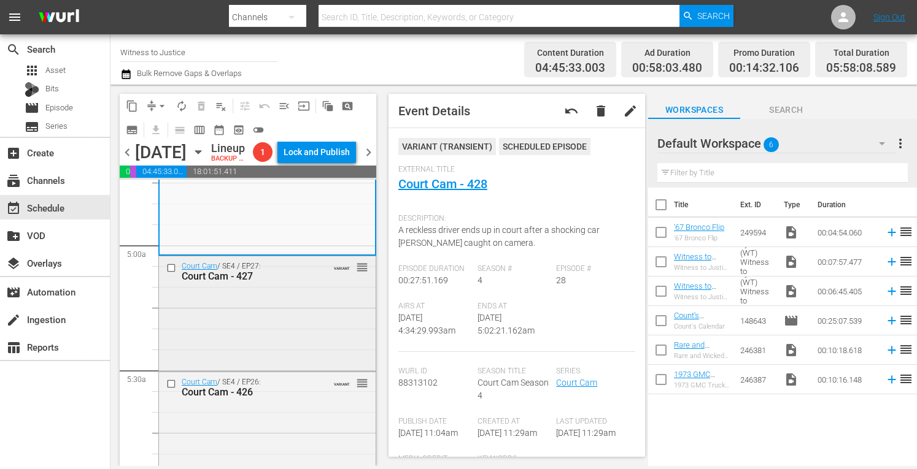
click at [241, 342] on div "Court Cam / SE4 / EP27: Court Cam - 427 VARIANT reorder" at bounding box center [267, 313] width 217 height 113
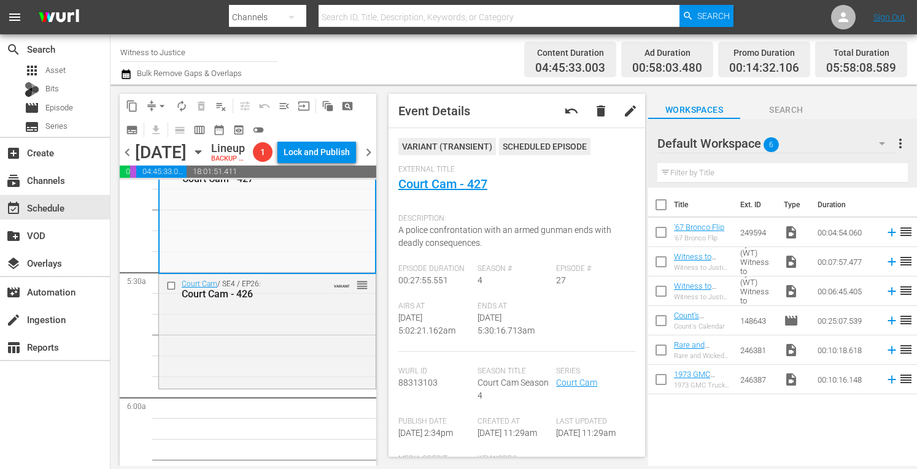
scroll to position [1309, 0]
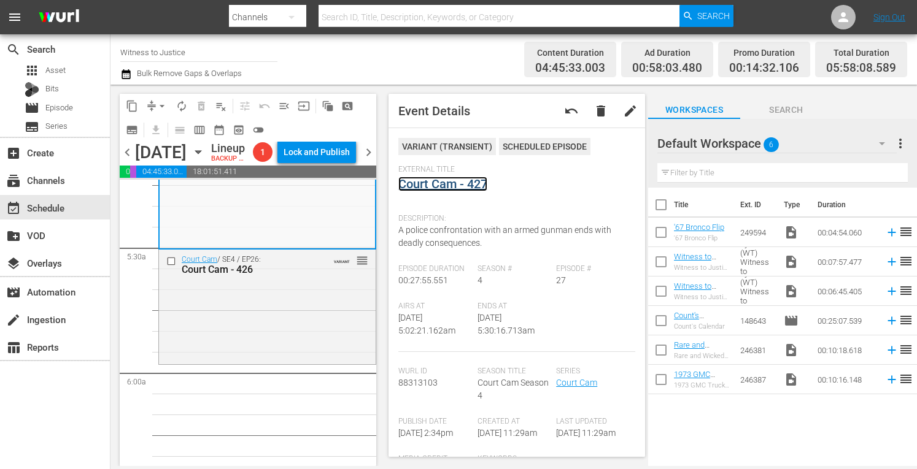
click at [444, 185] on link "Court Cam - 427" at bounding box center [442, 184] width 89 height 15
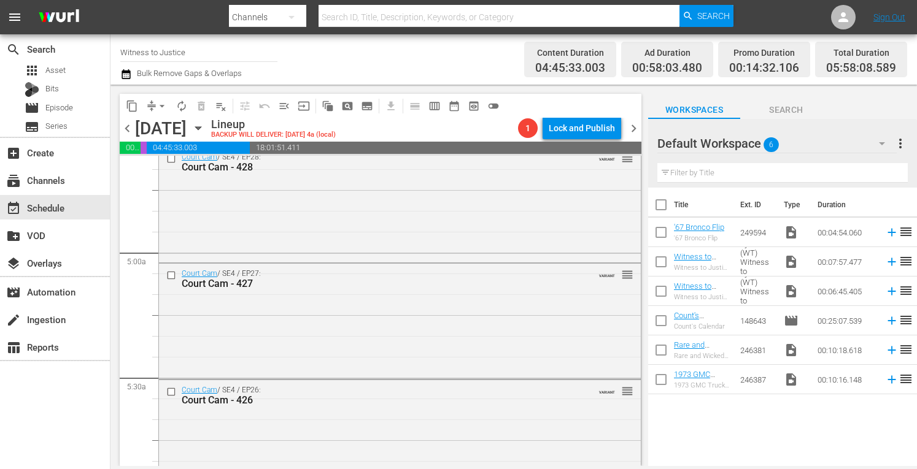
scroll to position [1130, 0]
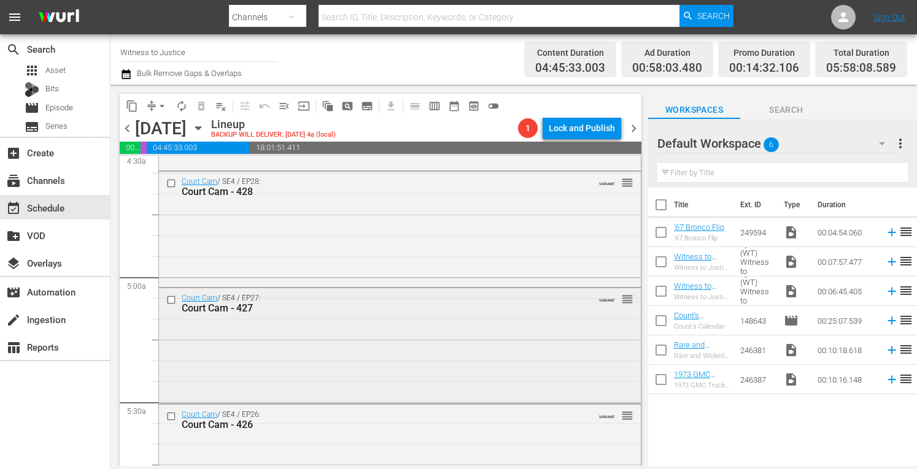
click at [462, 359] on div "Court Cam / SE4 / EP27: Court Cam - 427 VARIANT reorder" at bounding box center [400, 344] width 482 height 113
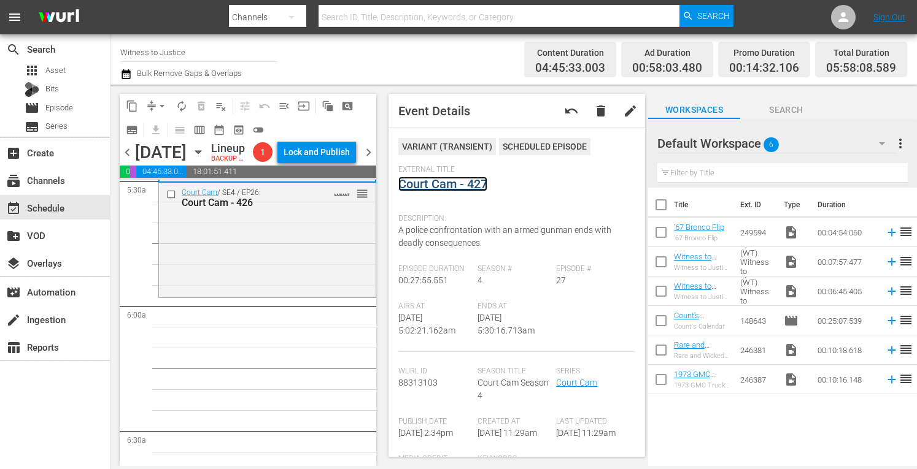
scroll to position [1385, 0]
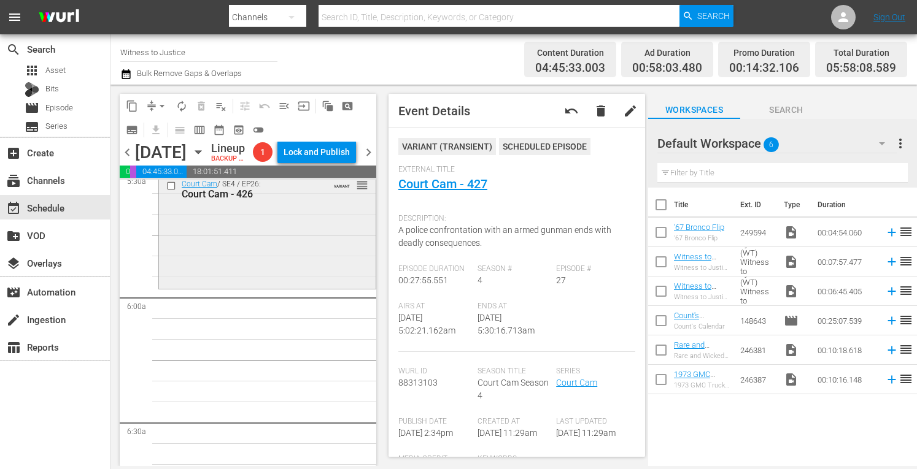
click at [277, 200] on div "Court Cam - 426" at bounding box center [250, 194] width 136 height 12
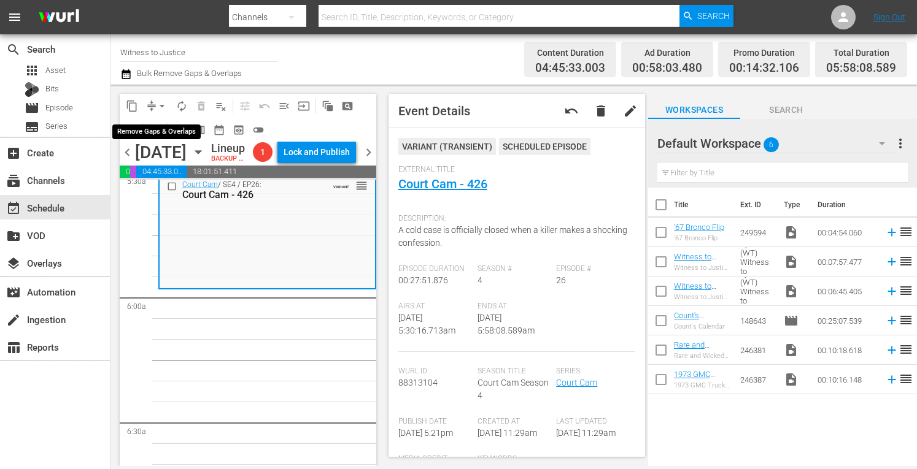
click at [161, 104] on span "arrow_drop_down" at bounding box center [162, 106] width 12 height 12
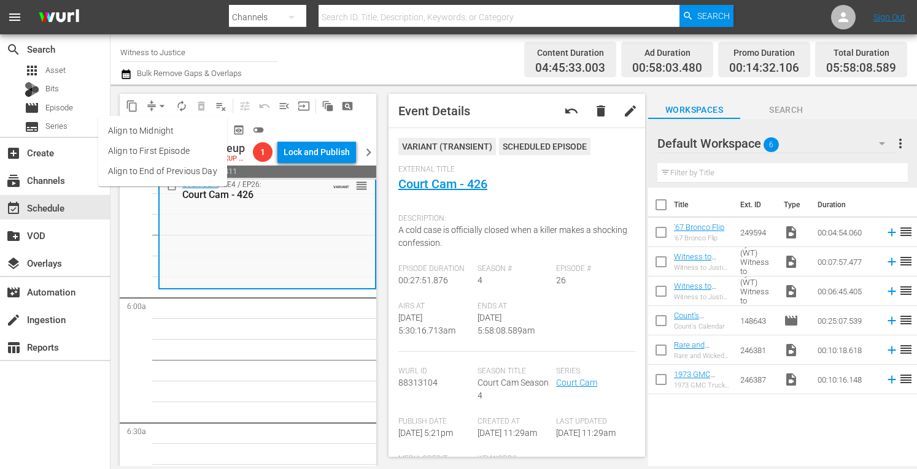
click at [152, 133] on li "Align to Midnight" at bounding box center [162, 131] width 129 height 20
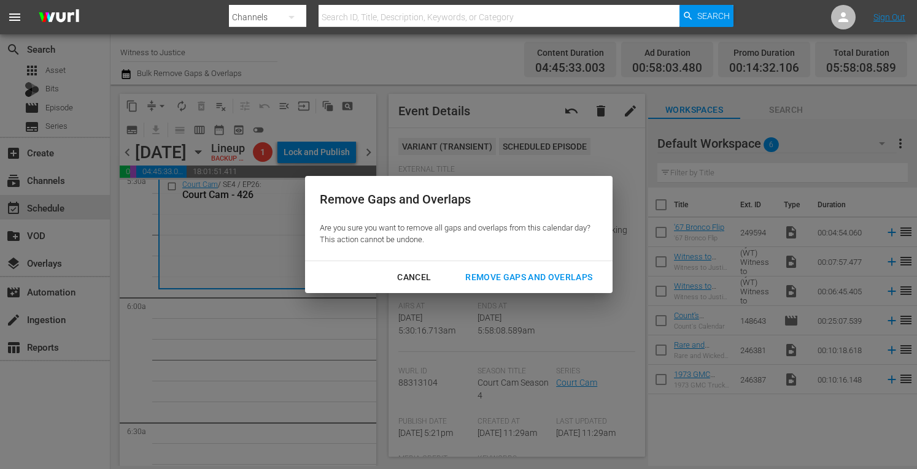
click at [488, 269] on button "Remove Gaps and Overlaps" at bounding box center [528, 277] width 156 height 23
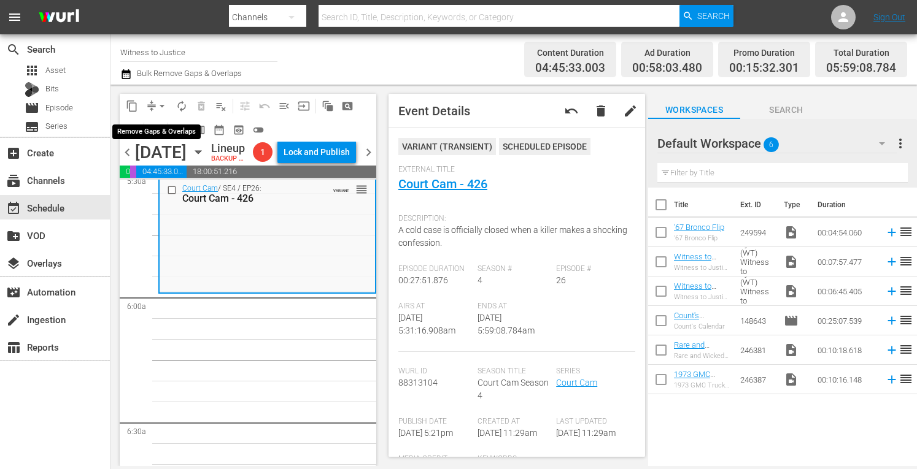
click at [161, 102] on span "arrow_drop_down" at bounding box center [162, 106] width 12 height 12
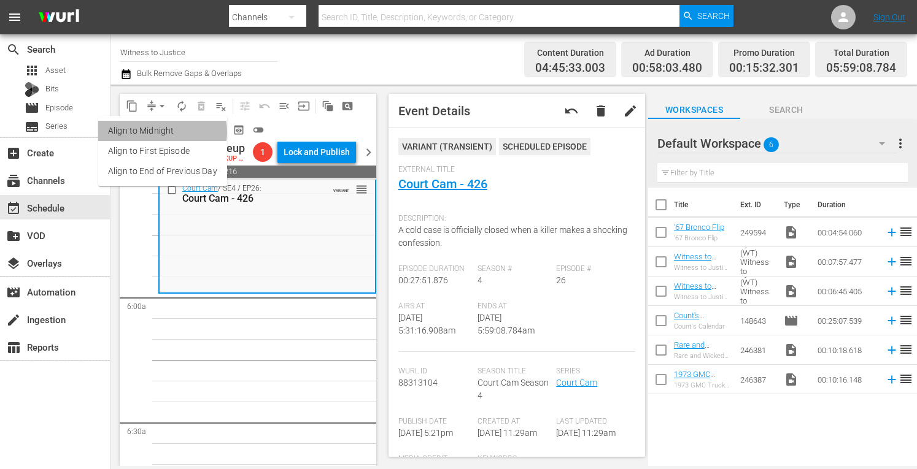
click at [159, 132] on li "Align to Midnight" at bounding box center [162, 131] width 129 height 20
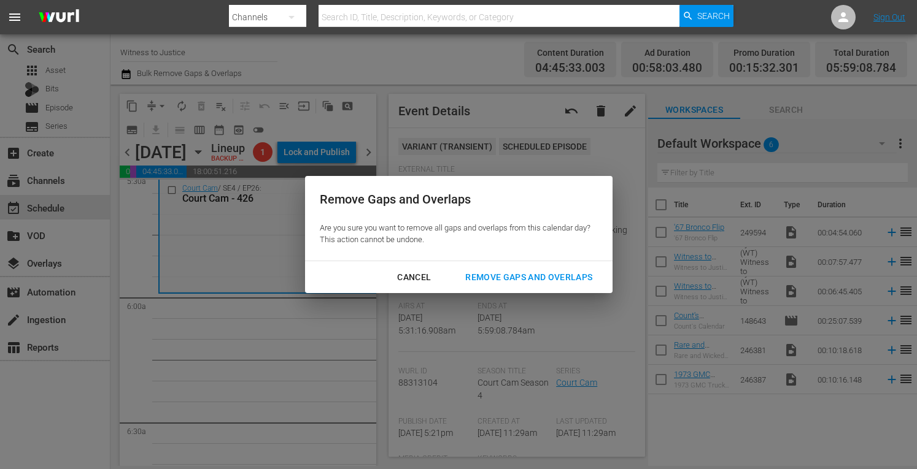
click at [506, 280] on div "Remove Gaps and Overlaps" at bounding box center [528, 277] width 147 height 15
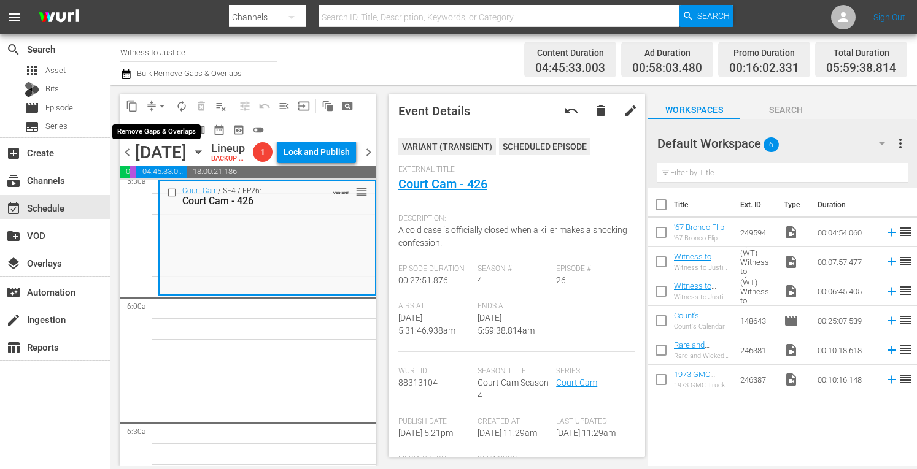
click at [165, 102] on span "arrow_drop_down" at bounding box center [162, 106] width 12 height 12
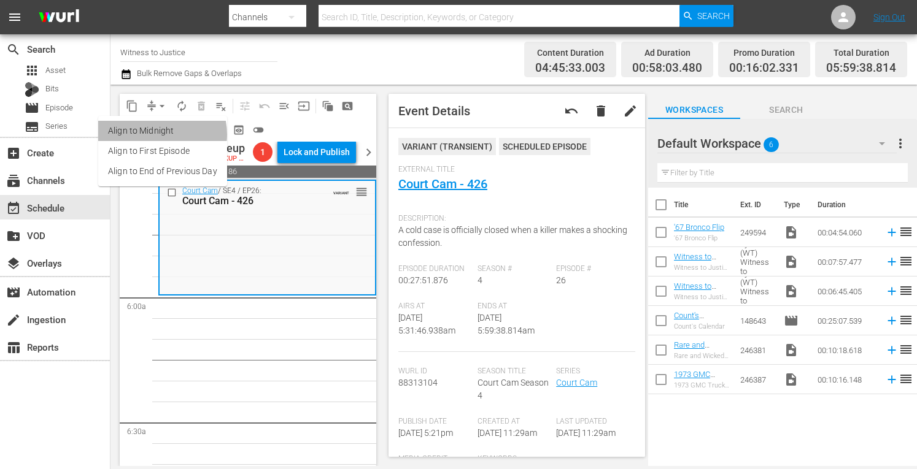
click at [157, 134] on li "Align to Midnight" at bounding box center [162, 131] width 129 height 20
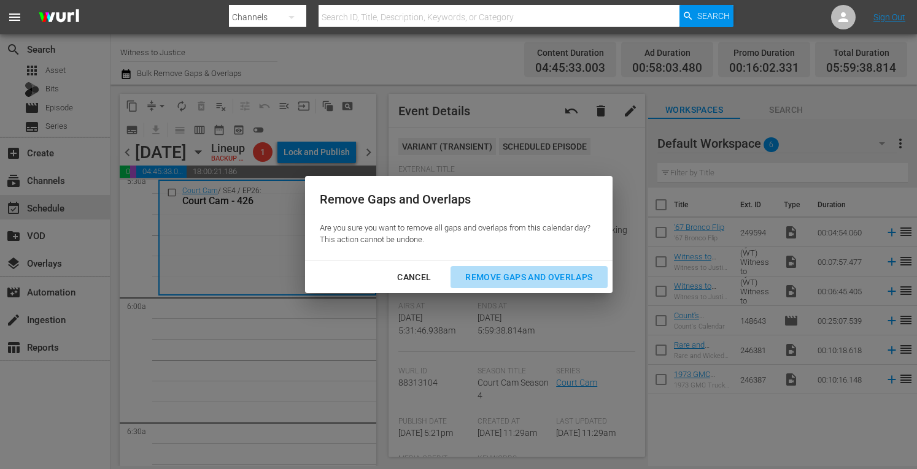
click at [502, 280] on div "Remove Gaps and Overlaps" at bounding box center [528, 277] width 147 height 15
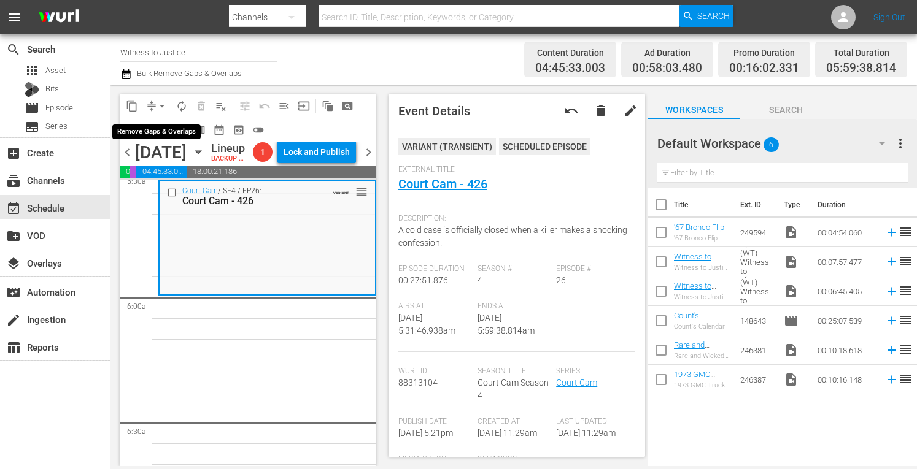
click at [164, 104] on span "arrow_drop_down" at bounding box center [162, 106] width 12 height 12
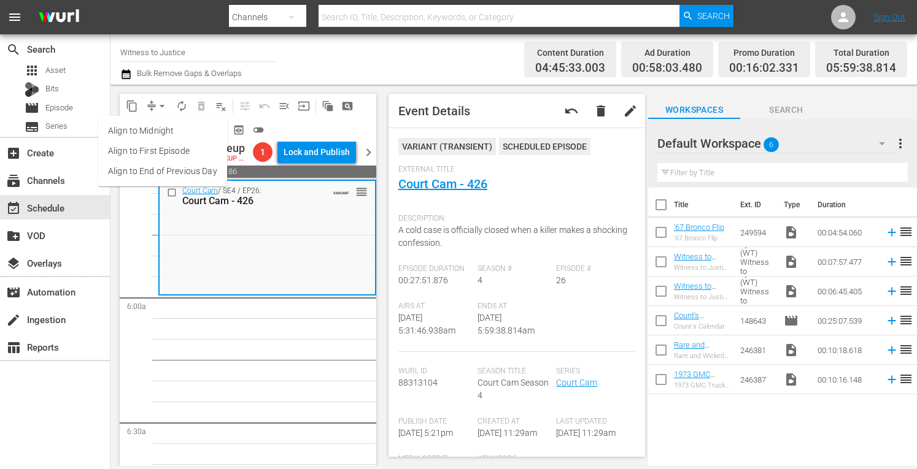
click at [158, 127] on li "Align to Midnight" at bounding box center [162, 131] width 129 height 20
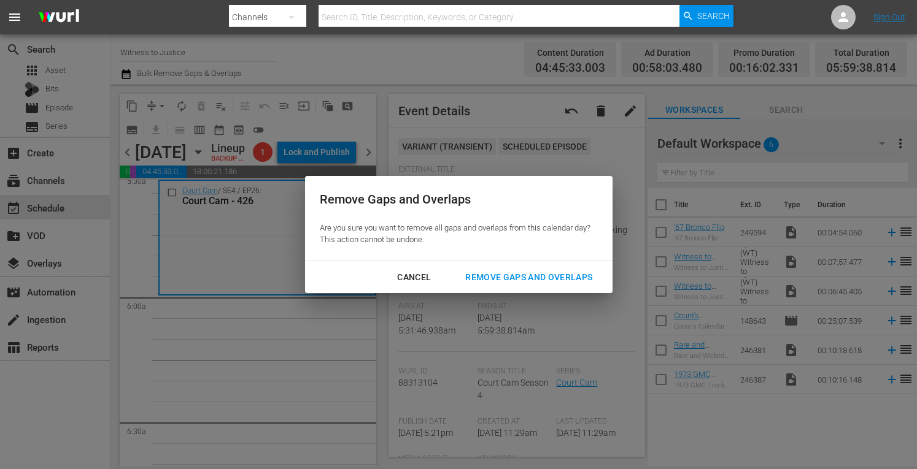
click at [500, 277] on div "Remove Gaps and Overlaps" at bounding box center [528, 277] width 147 height 15
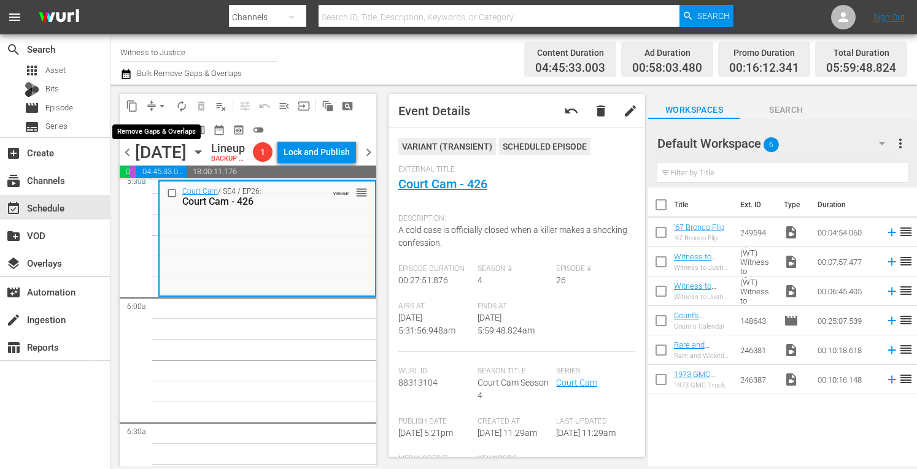
click at [162, 107] on span "arrow_drop_down" at bounding box center [162, 106] width 12 height 12
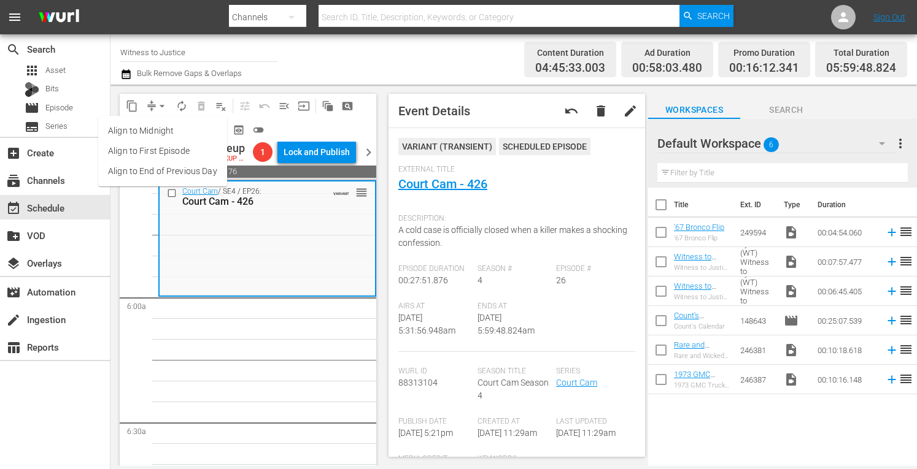
click at [156, 127] on li "Align to Midnight" at bounding box center [162, 131] width 129 height 20
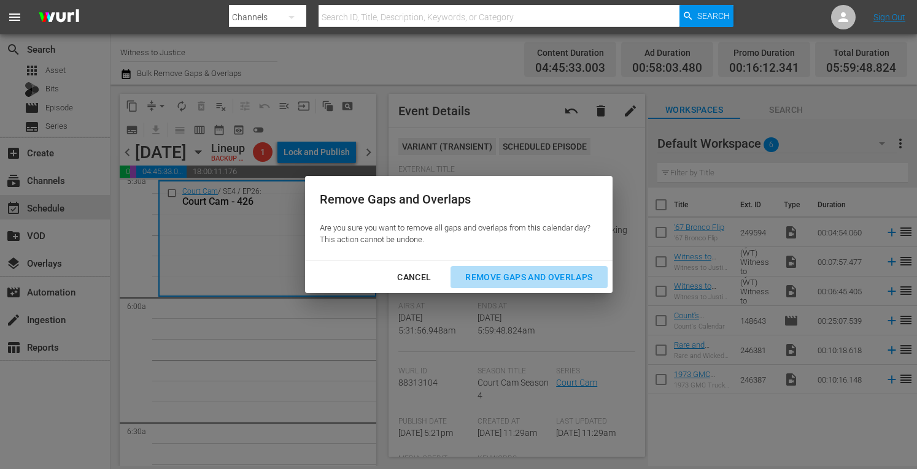
click at [486, 273] on div "Remove Gaps and Overlaps" at bounding box center [528, 277] width 147 height 15
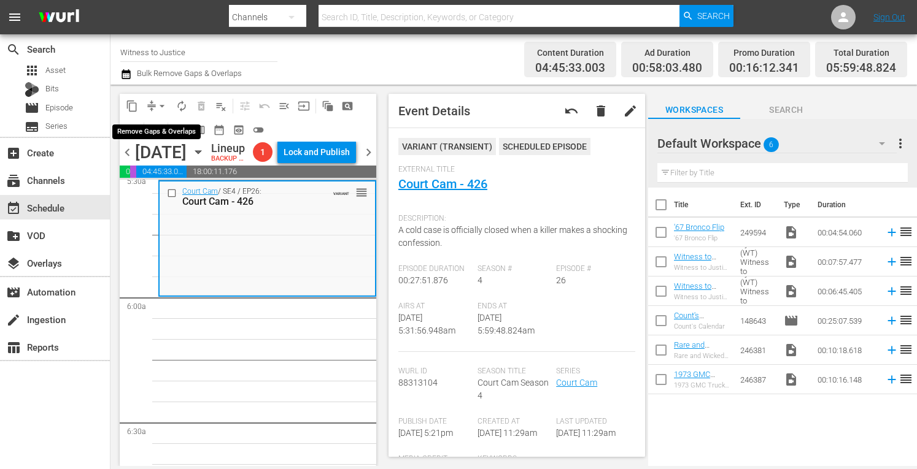
click at [163, 104] on span "arrow_drop_down" at bounding box center [162, 106] width 12 height 12
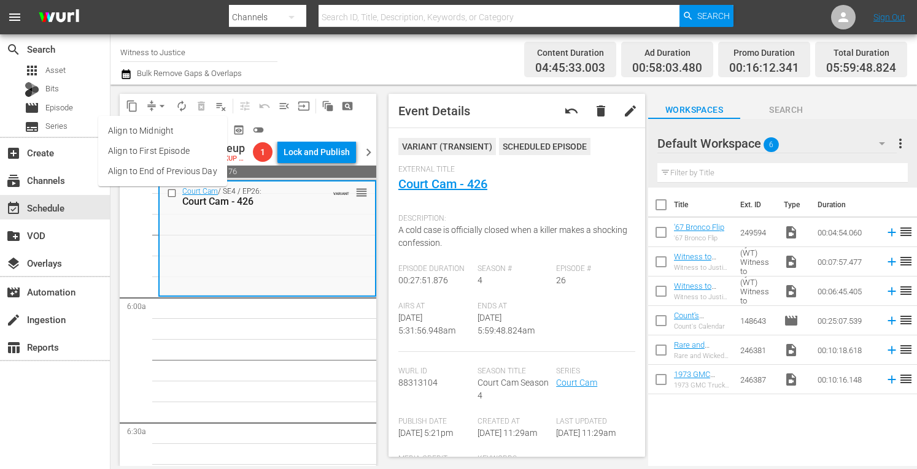
click at [159, 129] on li "Align to Midnight" at bounding box center [162, 131] width 129 height 20
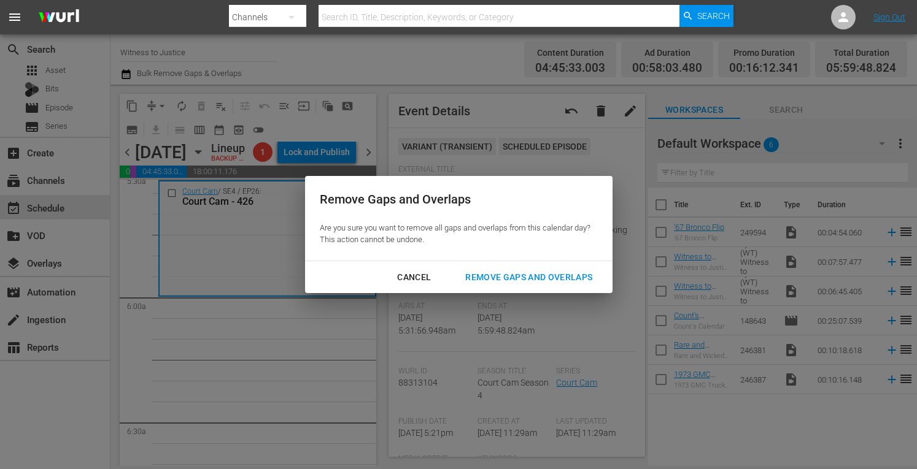
click at [501, 284] on div "Remove Gaps and Overlaps" at bounding box center [528, 277] width 147 height 15
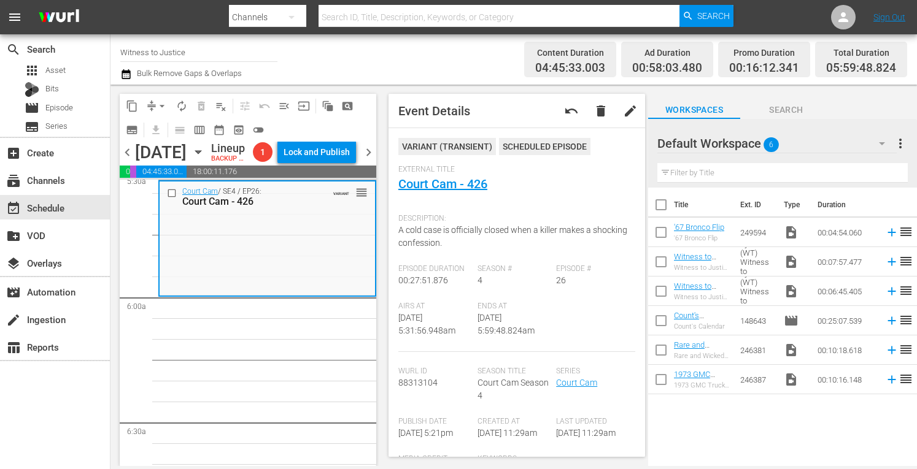
click at [719, 436] on div "Title Ext. ID Type Duration '67 Bronco Flip '67 Bronco Flip 249594 video_file 0…" at bounding box center [782, 328] width 269 height 280
click at [164, 100] on span "arrow_drop_down" at bounding box center [162, 106] width 12 height 12
click at [160, 131] on li "Align to Midnight" at bounding box center [162, 131] width 129 height 20
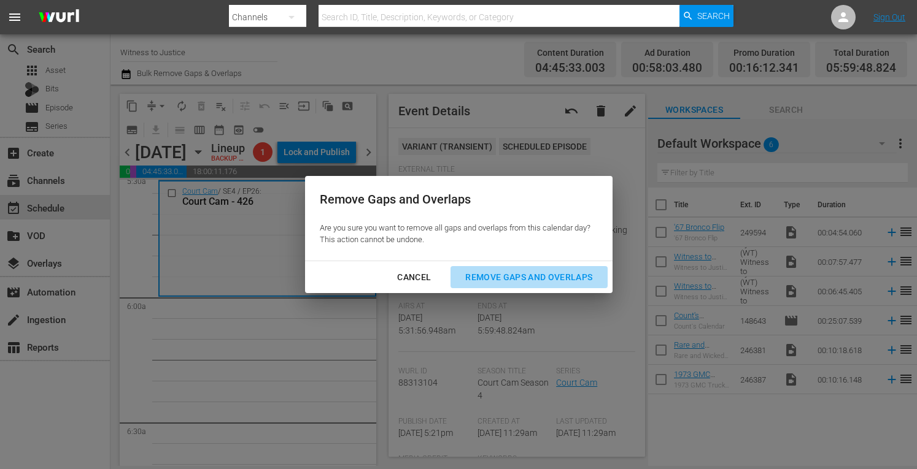
click at [513, 276] on div "Remove Gaps and Overlaps" at bounding box center [528, 277] width 147 height 15
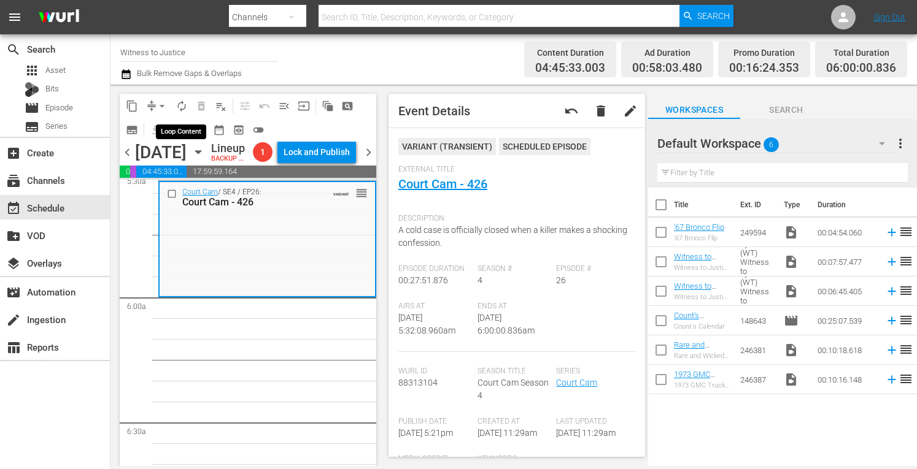
click at [183, 104] on span "autorenew_outlined" at bounding box center [182, 106] width 12 height 12
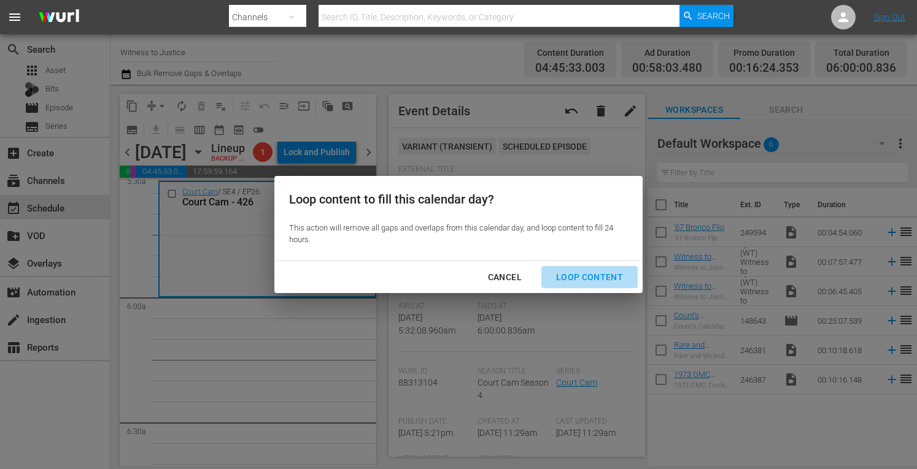
click at [600, 277] on div "Loop Content" at bounding box center [589, 277] width 87 height 15
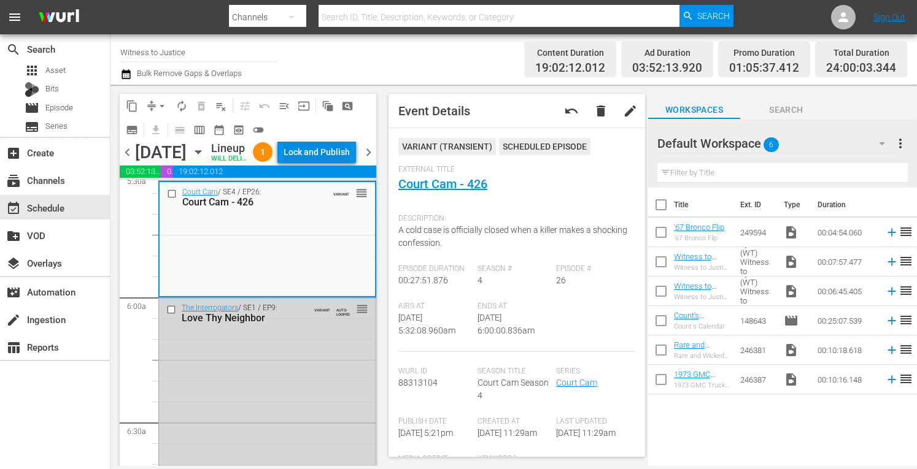
click at [331, 163] on div "Lock and Publish" at bounding box center [317, 152] width 66 height 22
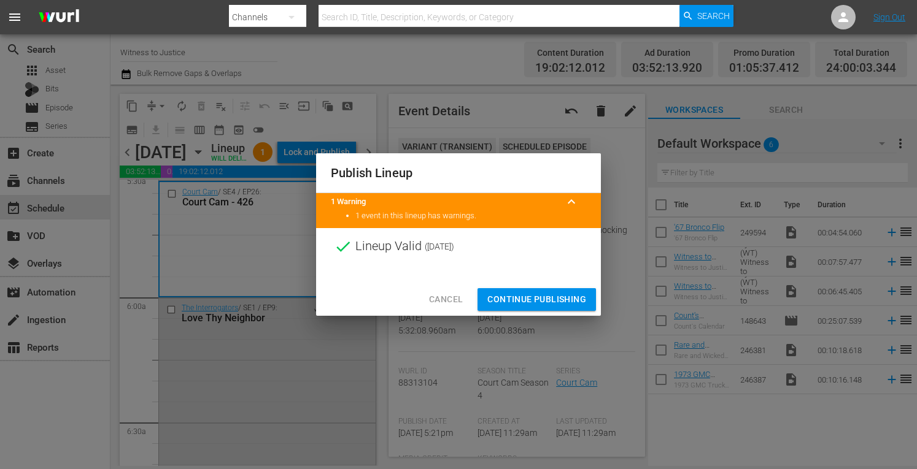
click at [537, 299] on span "Continue Publishing" at bounding box center [536, 299] width 99 height 15
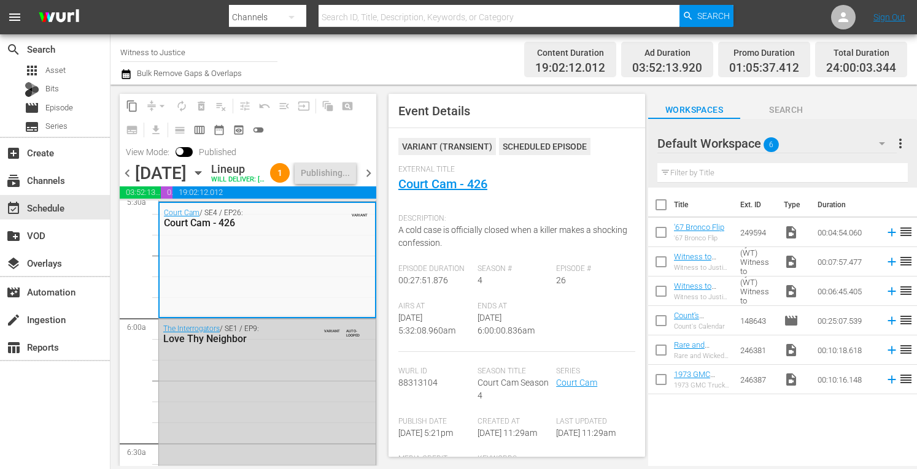
click at [369, 181] on span "chevron_right" at bounding box center [368, 173] width 15 height 15
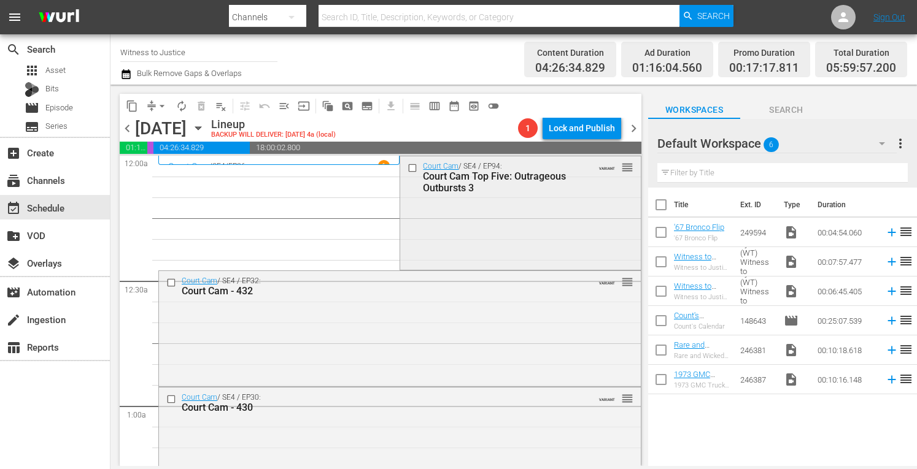
click at [553, 224] on div "Court Cam / SE4 / EP94: Court Cam Top Five: Outrageous Outbursts 3 VARIANT reor…" at bounding box center [520, 211] width 240 height 110
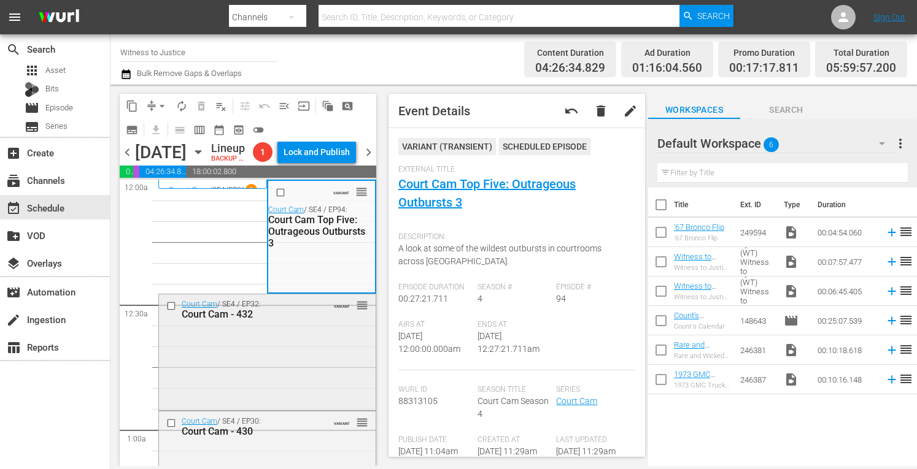
click at [302, 401] on div "Court Cam / SE4 / EP32: Court Cam - 432 VARIANT reorder" at bounding box center [267, 352] width 217 height 114
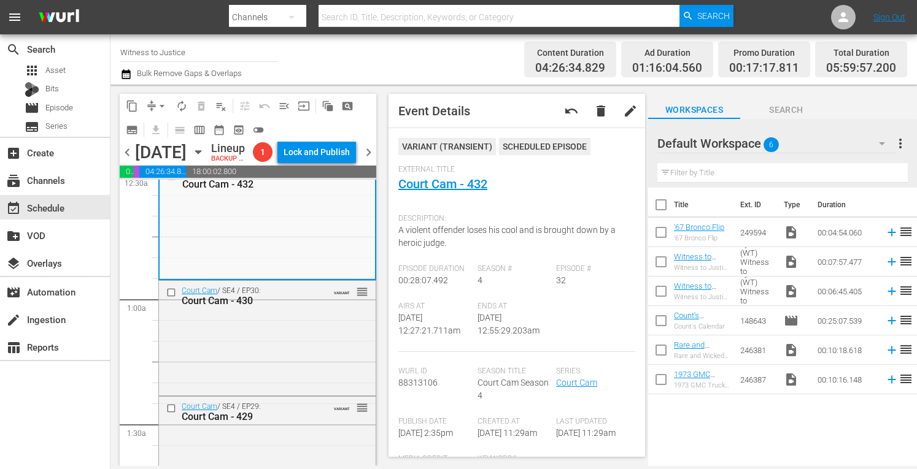
scroll to position [163, 0]
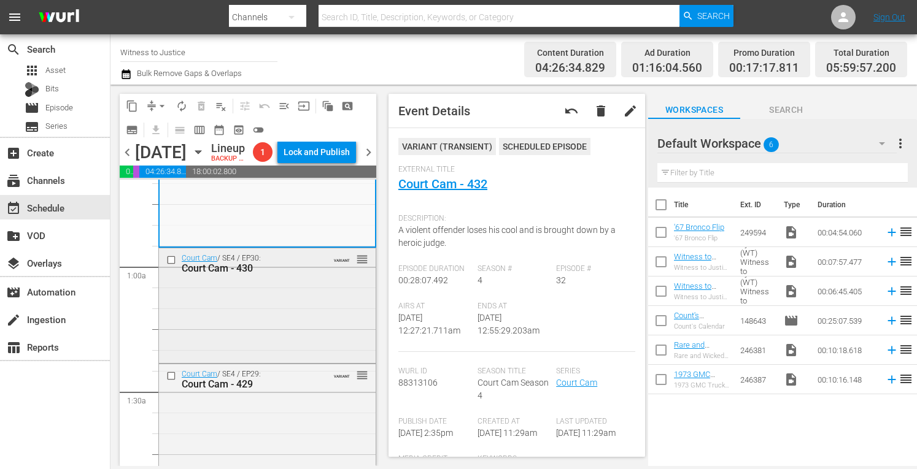
click at [299, 345] on div "Court Cam / SE4 / EP30: Court Cam - 430 VARIANT reorder" at bounding box center [267, 305] width 217 height 112
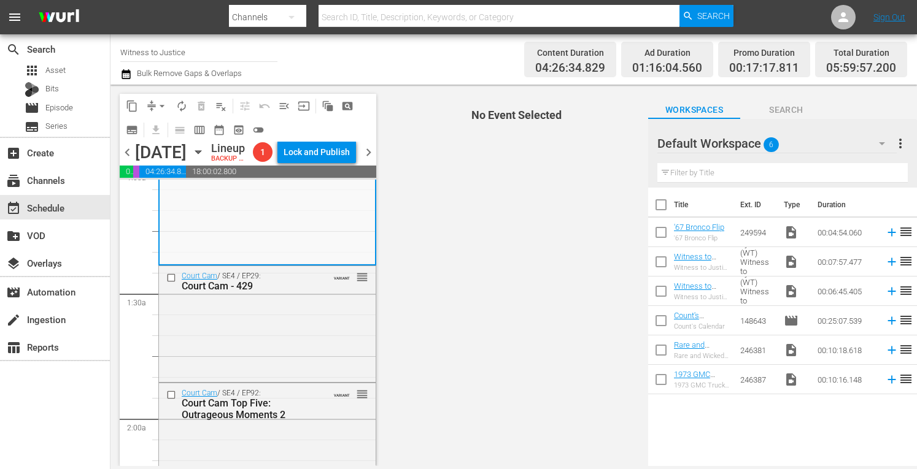
scroll to position [286, 0]
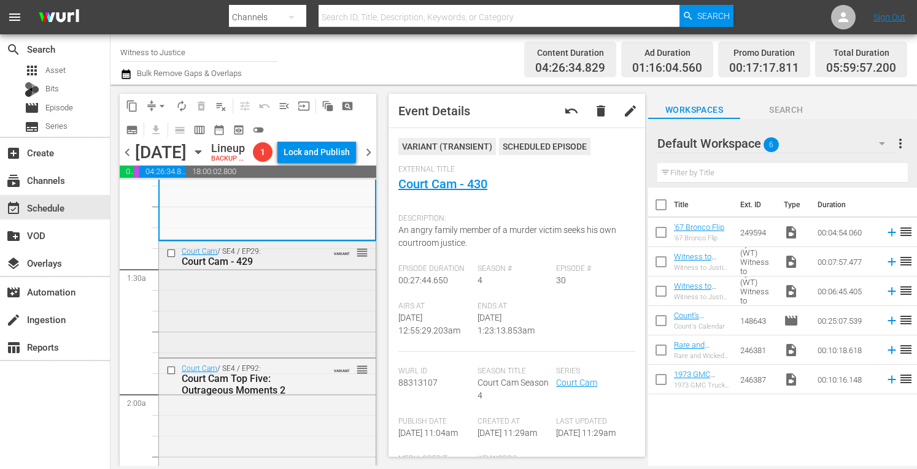
click at [270, 327] on div "Court Cam / SE4 / EP29: Court Cam - 429 VARIANT reorder" at bounding box center [267, 299] width 217 height 114
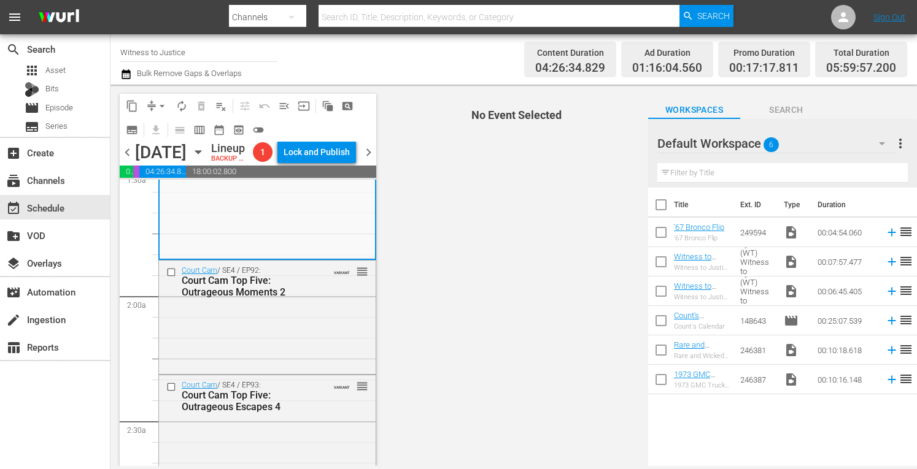
scroll to position [409, 0]
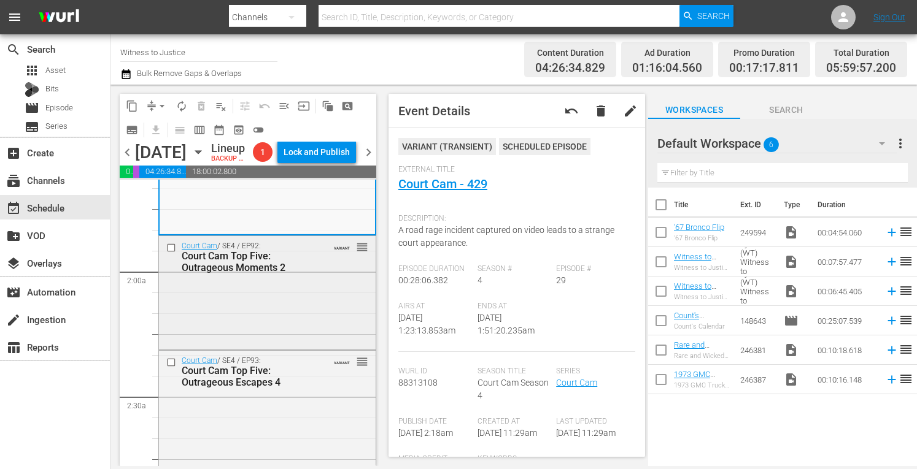
click at [331, 278] on div "Court Cam / SE4 / EP92: Court Cam Top Five: Outrageous Moments 2 VARIANT reorder" at bounding box center [267, 257] width 217 height 42
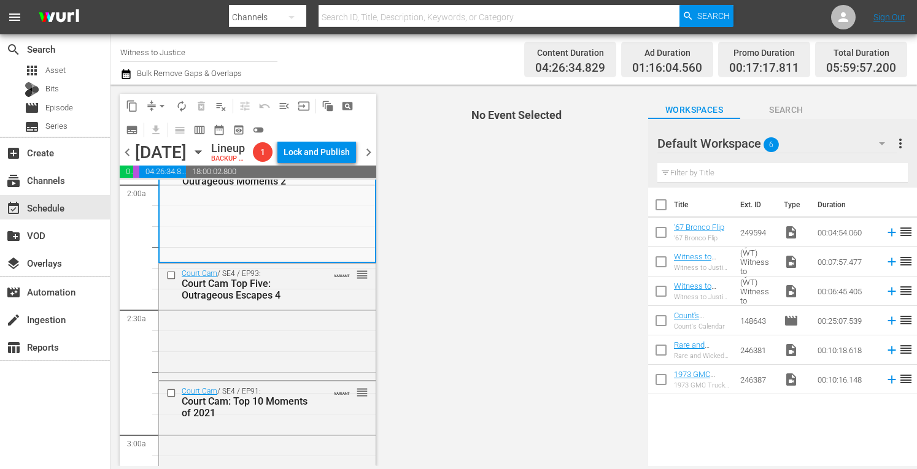
scroll to position [507, 0]
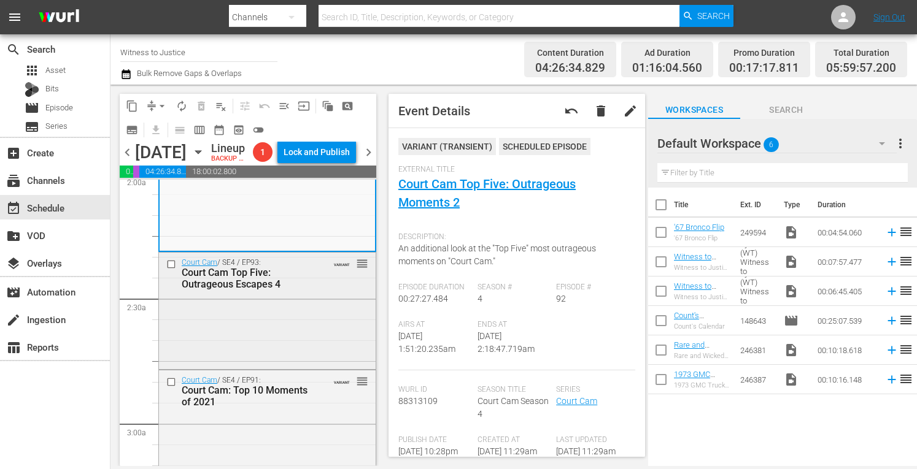
click at [322, 295] on div "Court Cam / SE4 / EP93: Court Cam Top Five: Outrageous Escapes 4 VARIANT reorder" at bounding box center [267, 274] width 217 height 42
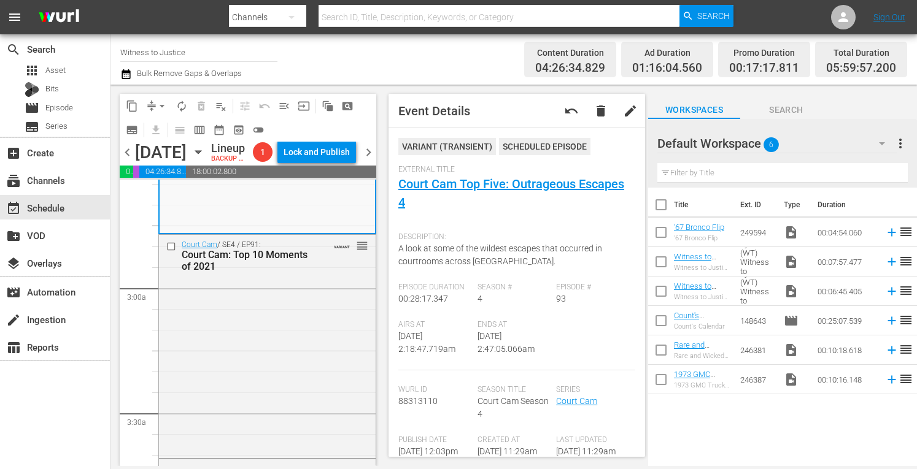
scroll to position [654, 0]
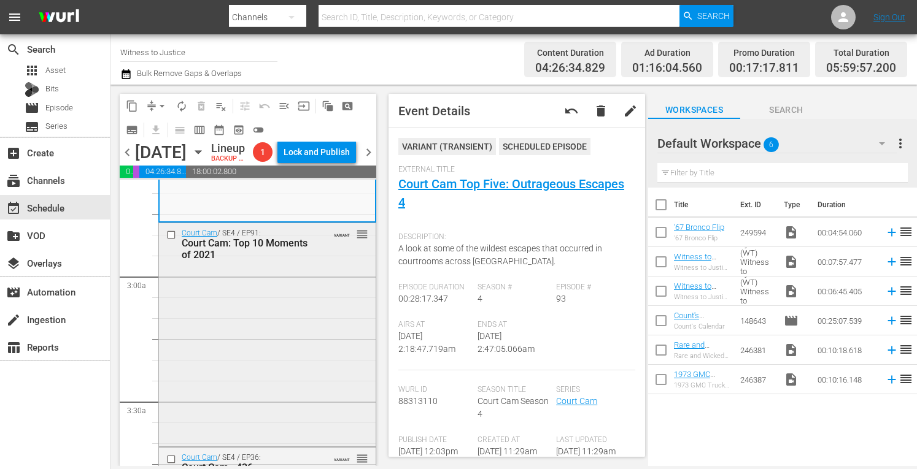
click at [312, 334] on div "Court Cam / SE4 / EP91: Court Cam: Top 10 Moments of 2021 VARIANT reorder" at bounding box center [267, 333] width 217 height 221
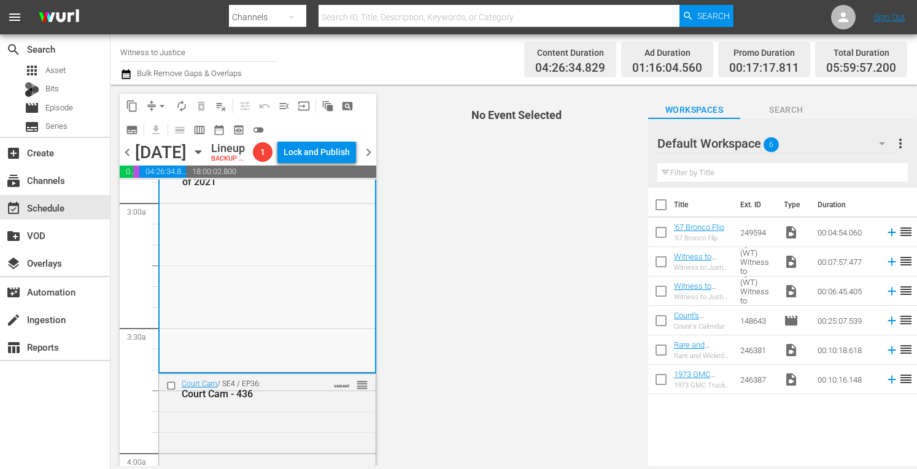
scroll to position [752, 0]
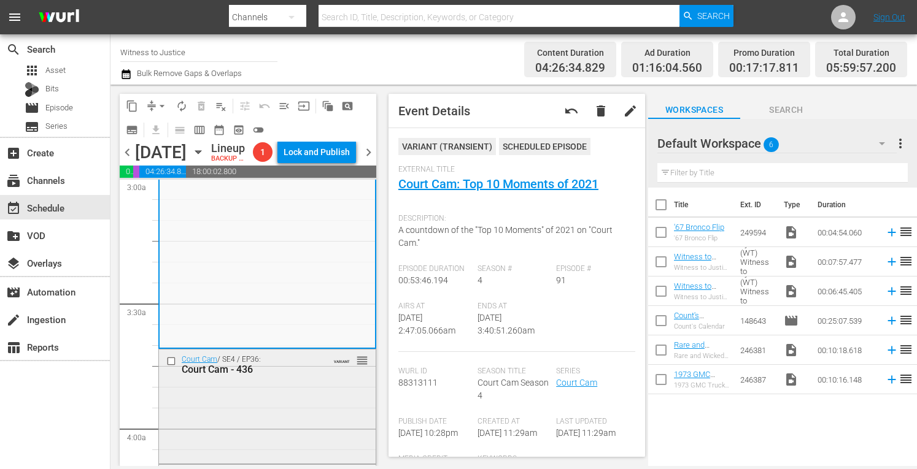
click at [309, 429] on div "Court Cam / SE4 / EP36: Court Cam - 436 VARIANT reorder" at bounding box center [267, 406] width 217 height 112
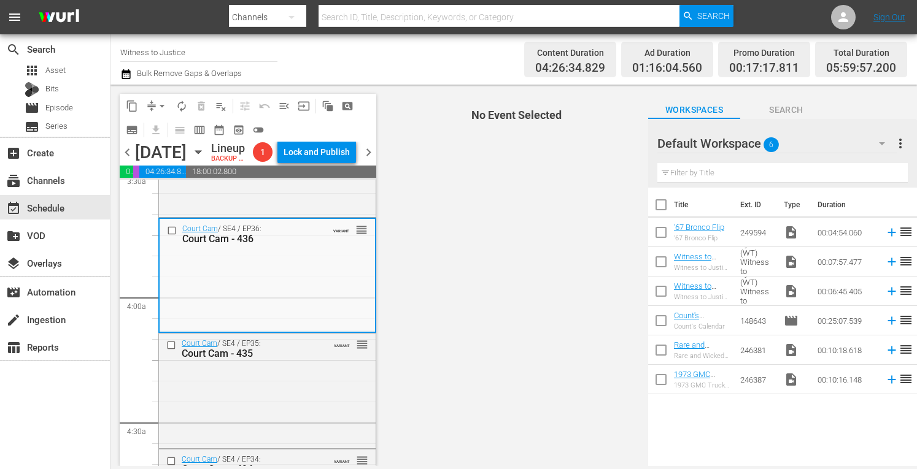
scroll to position [998, 0]
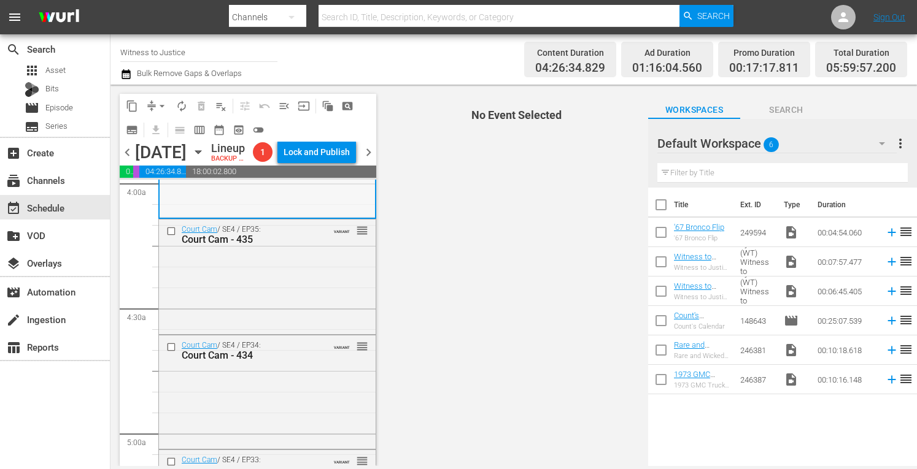
click at [338, 217] on div "Court Cam / SE4 / EP36: Court Cam - 436 VARIANT reorder" at bounding box center [267, 161] width 215 height 112
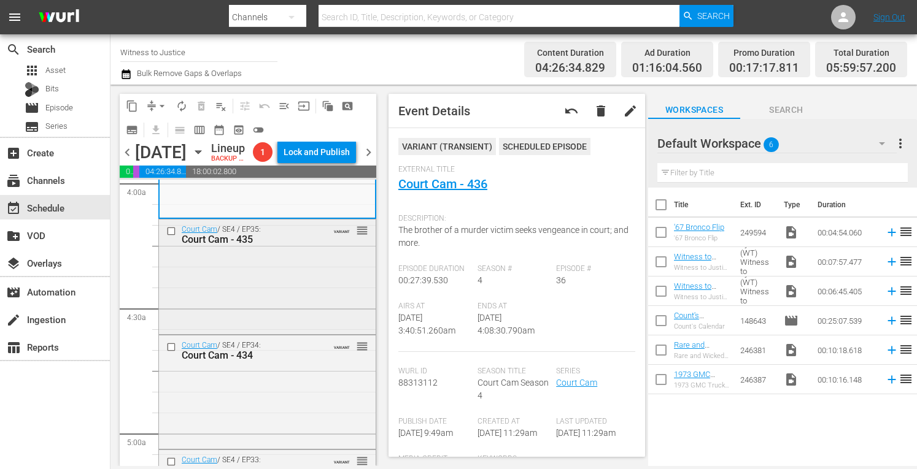
click at [281, 326] on div "Court Cam / SE4 / EP35: Court Cam - 435 VARIANT reorder" at bounding box center [267, 276] width 217 height 112
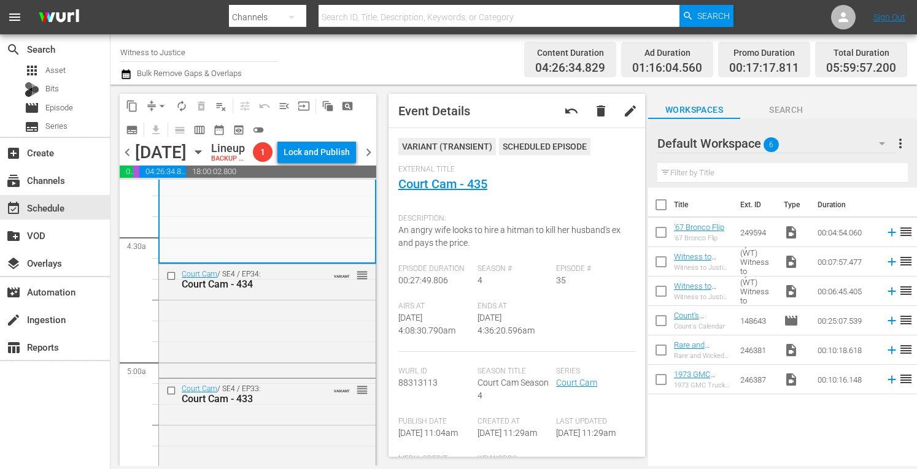
scroll to position [1072, 0]
click at [297, 342] on div "Court Cam / SE4 / EP34: Court Cam - 434 VARIANT reorder" at bounding box center [267, 317] width 217 height 111
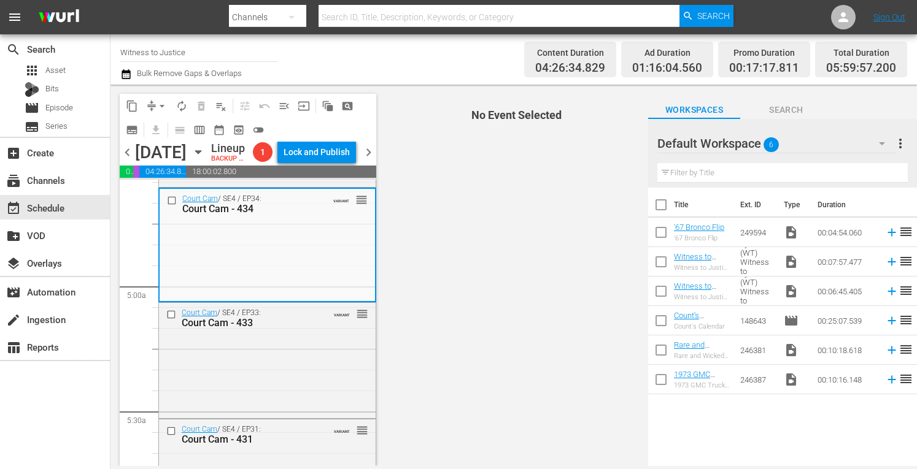
scroll to position [1170, 0]
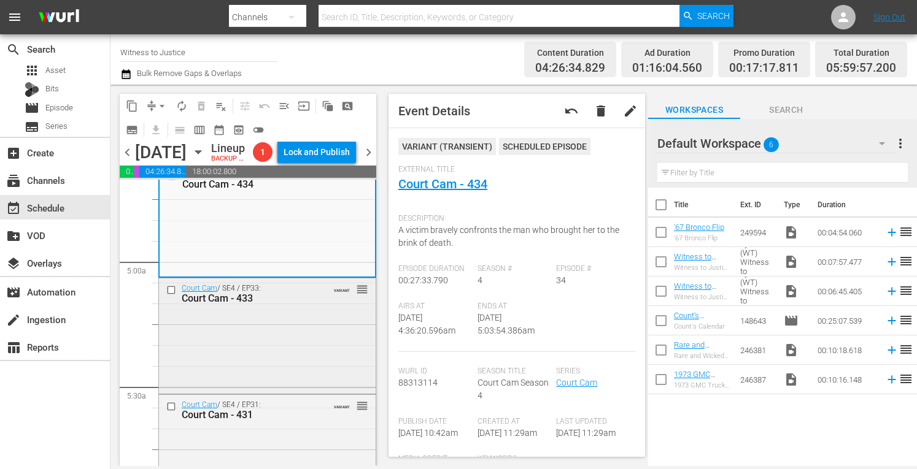
click at [302, 357] on div "Court Cam / SE4 / EP33: Court Cam - 433 VARIANT reorder" at bounding box center [267, 335] width 217 height 113
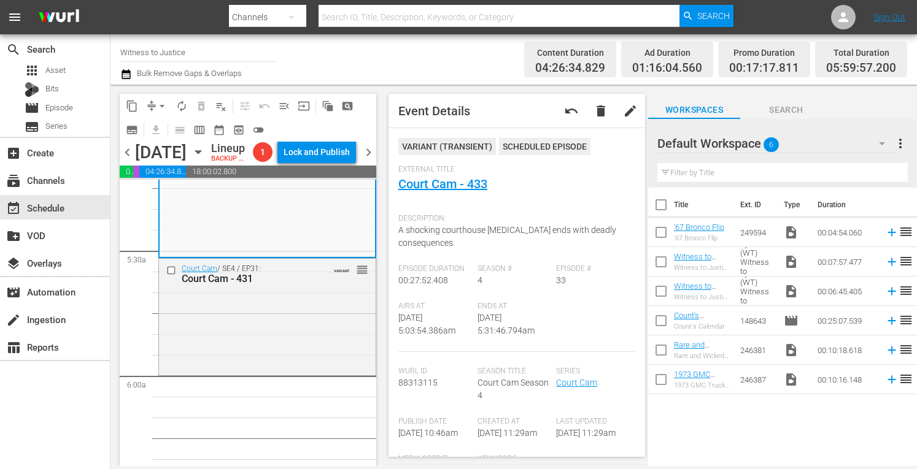
scroll to position [1317, 0]
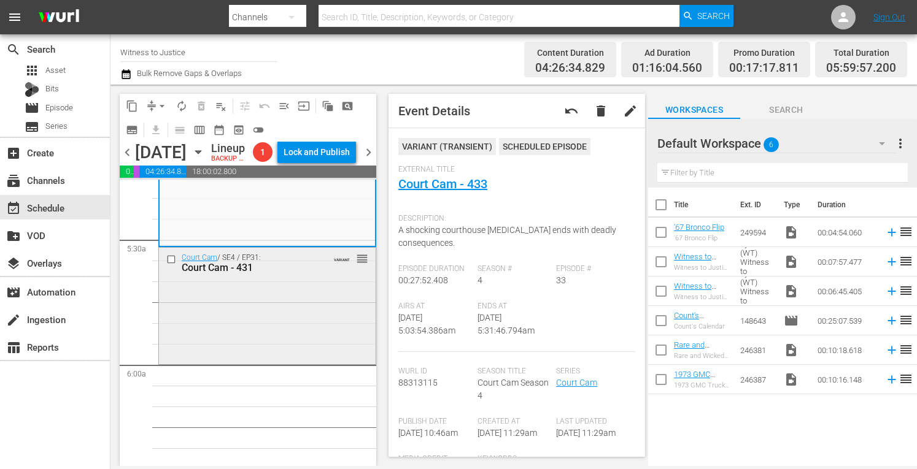
click at [233, 362] on div "Court Cam / SE4 / EP31: Court Cam - 431 VARIANT reorder" at bounding box center [267, 305] width 217 height 114
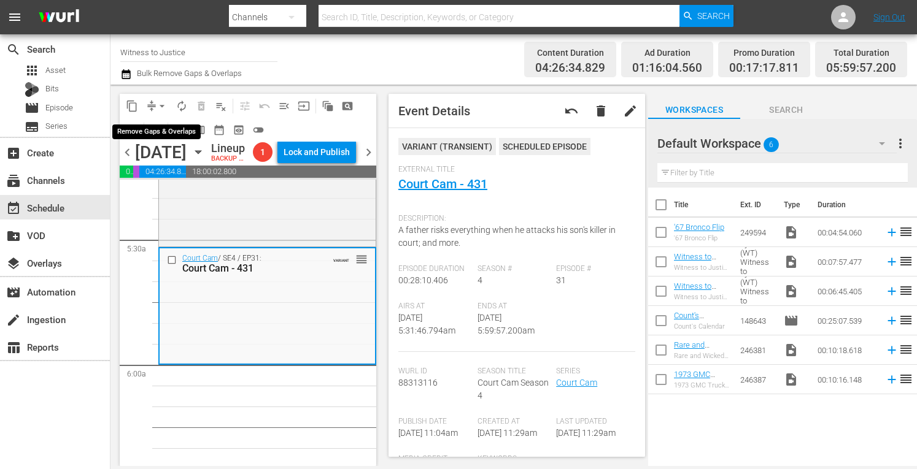
click at [161, 102] on span "arrow_drop_down" at bounding box center [162, 106] width 12 height 12
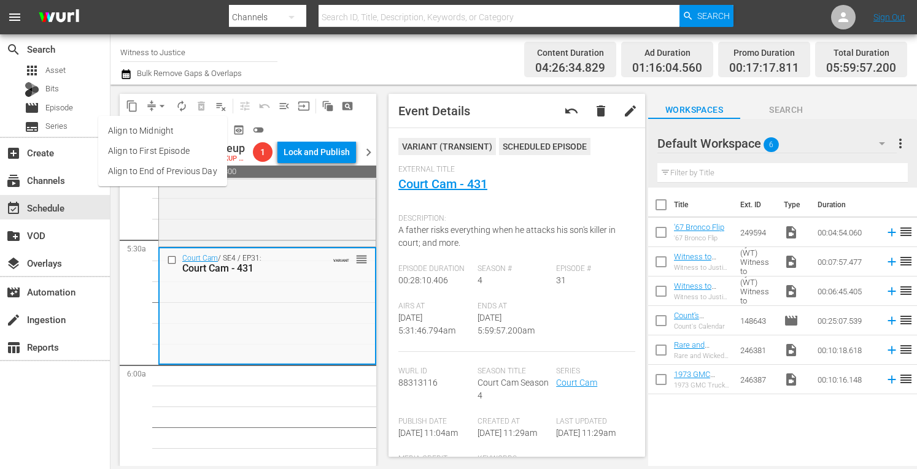
click at [161, 126] on li "Align to Midnight" at bounding box center [162, 131] width 129 height 20
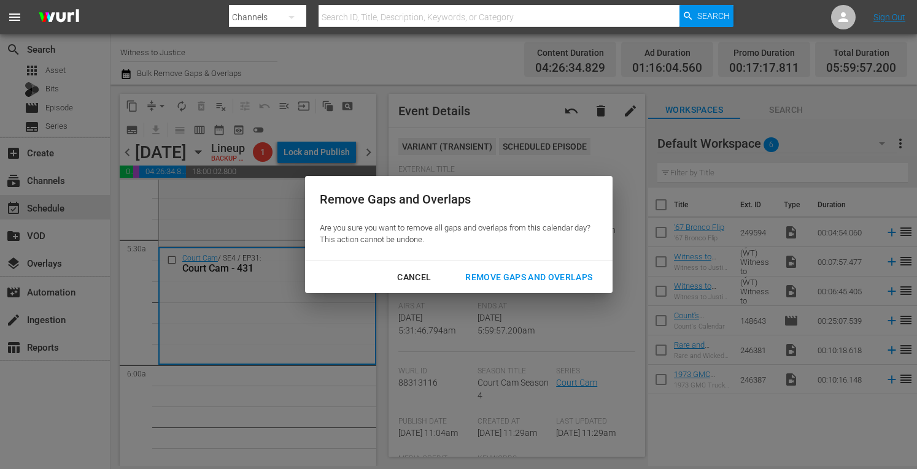
click at [531, 275] on div "Remove Gaps and Overlaps" at bounding box center [528, 277] width 147 height 15
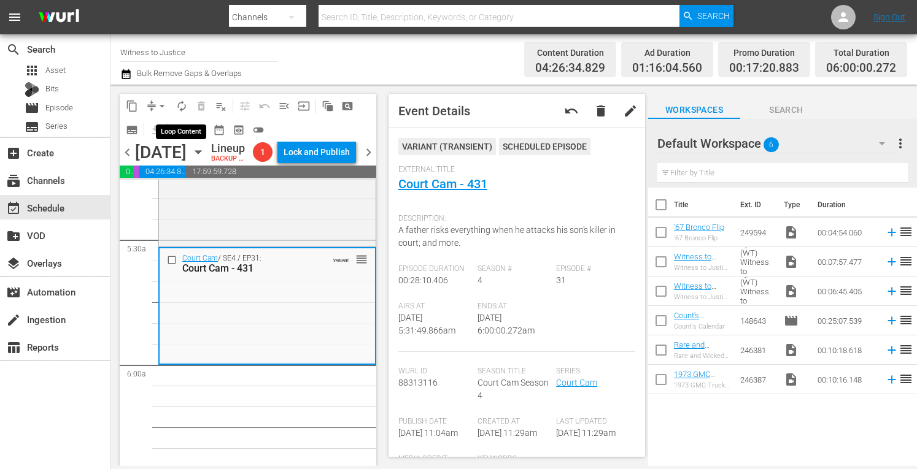
click at [180, 109] on span "autorenew_outlined" at bounding box center [182, 106] width 12 height 12
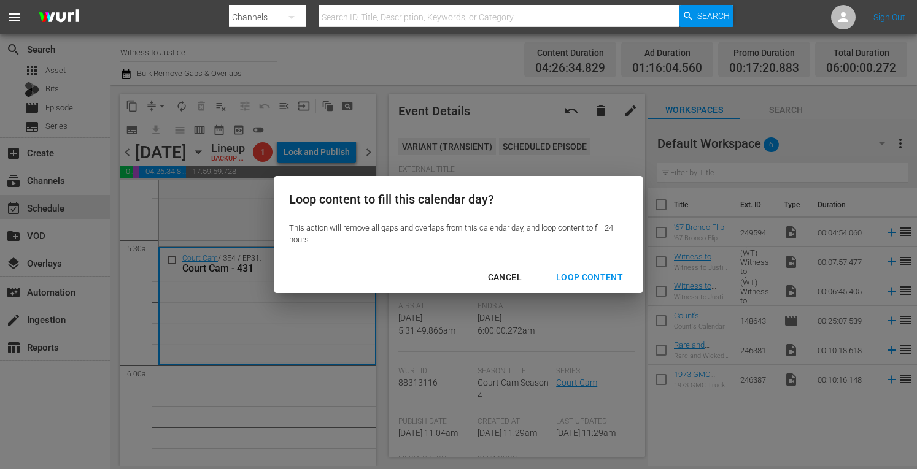
click at [576, 279] on div "Loop Content" at bounding box center [589, 277] width 87 height 15
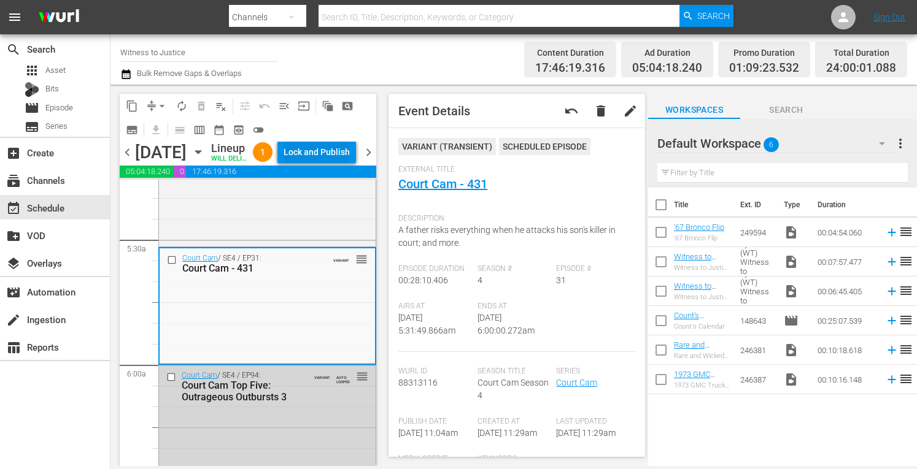
click at [333, 161] on div "Lock and Publish" at bounding box center [317, 152] width 66 height 22
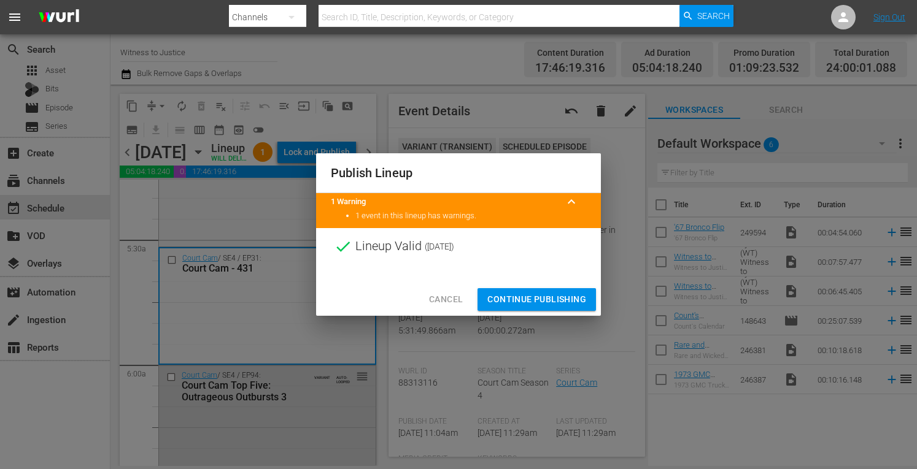
click at [536, 298] on span "Continue Publishing" at bounding box center [536, 299] width 99 height 15
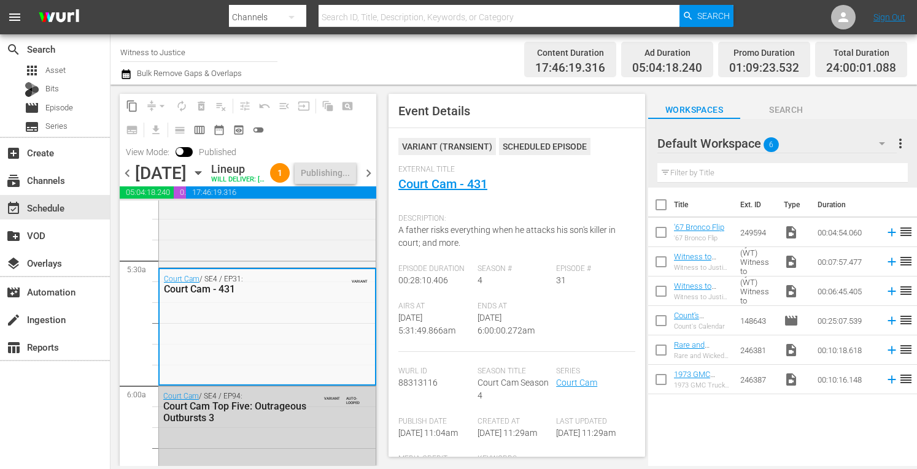
click at [371, 181] on span "chevron_right" at bounding box center [368, 173] width 15 height 15
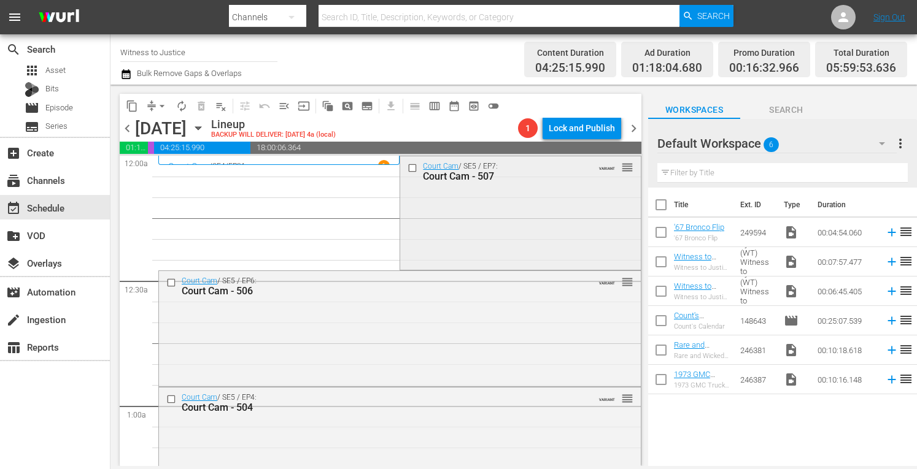
click at [543, 210] on div "Court Cam / SE5 / EP7: Court Cam - 507 VARIANT reorder" at bounding box center [520, 211] width 240 height 111
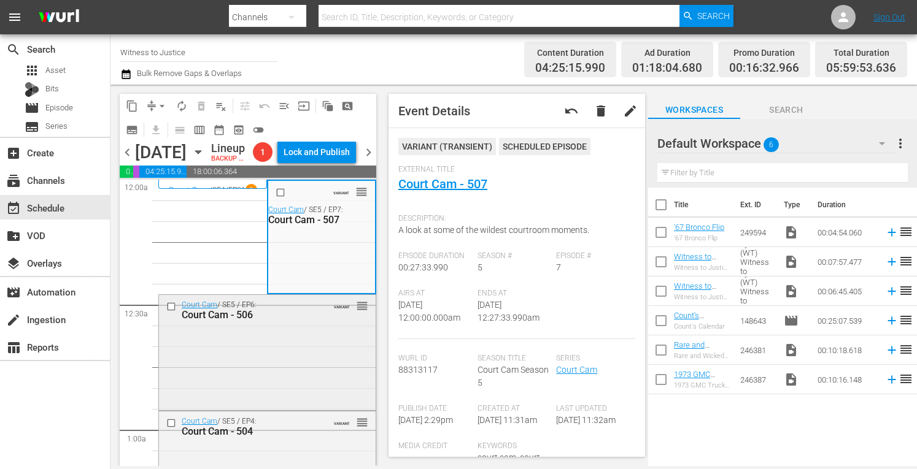
click at [308, 390] on div "Court Cam / SE5 / EP6: Court Cam - 506 VARIANT reorder" at bounding box center [267, 351] width 217 height 112
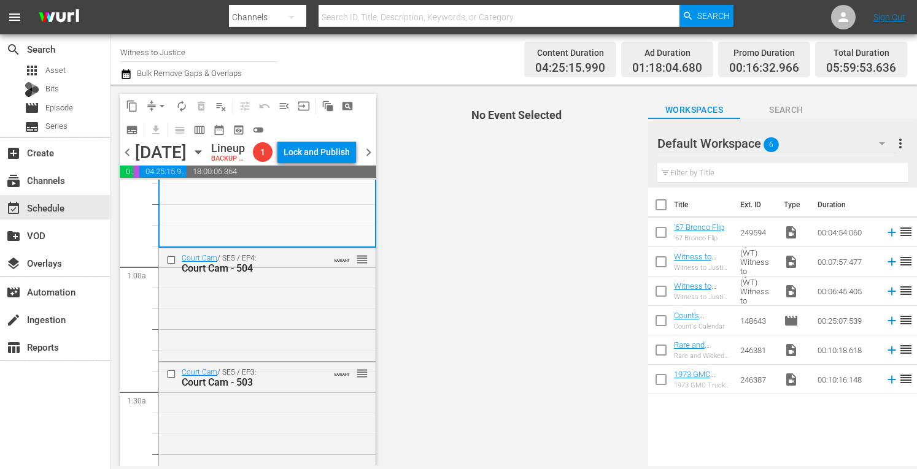
scroll to position [188, 0]
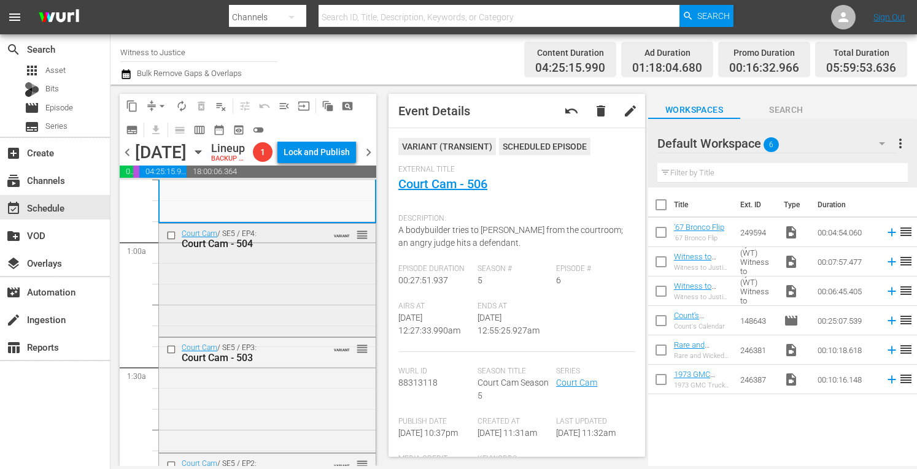
click at [280, 323] on div "Court Cam / SE5 / EP4: Court Cam - 504 VARIANT reorder" at bounding box center [267, 279] width 217 height 110
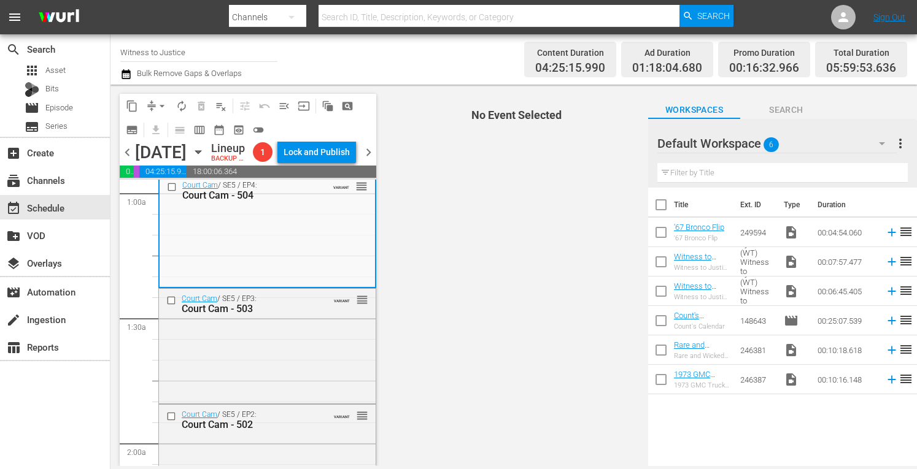
scroll to position [261, 0]
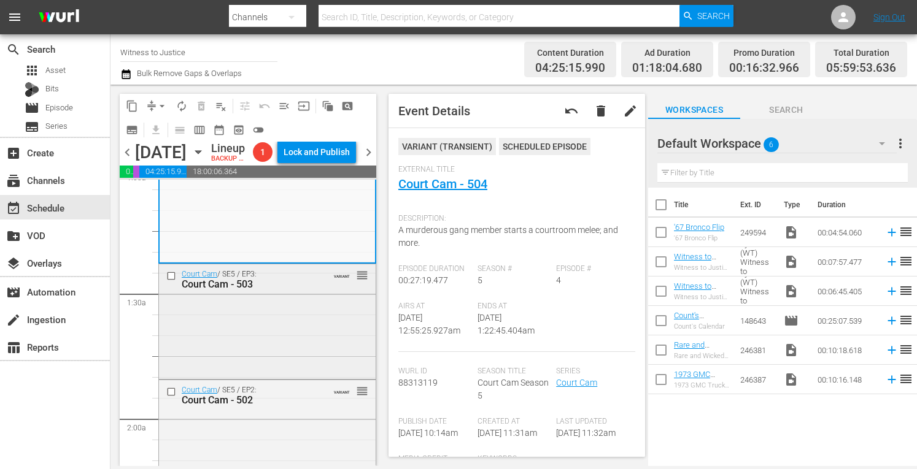
click at [330, 352] on div "Court Cam / SE5 / EP3: Court Cam - 503 VARIANT reorder" at bounding box center [267, 321] width 217 height 112
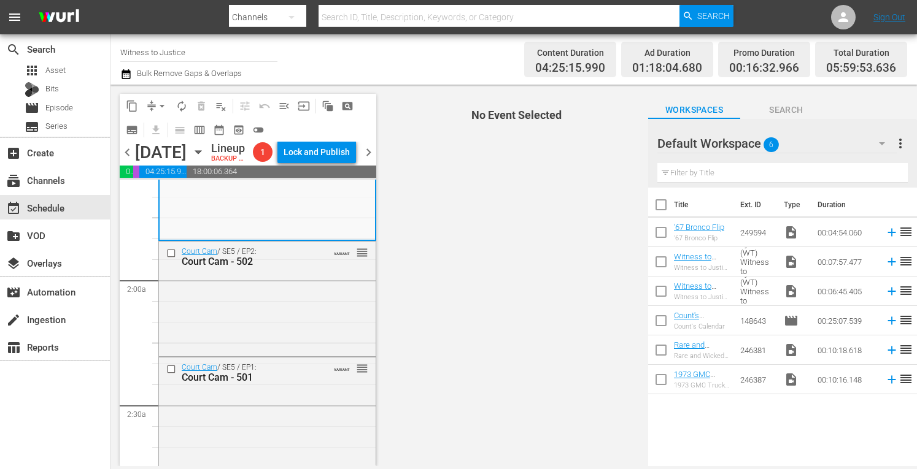
scroll to position [417, 0]
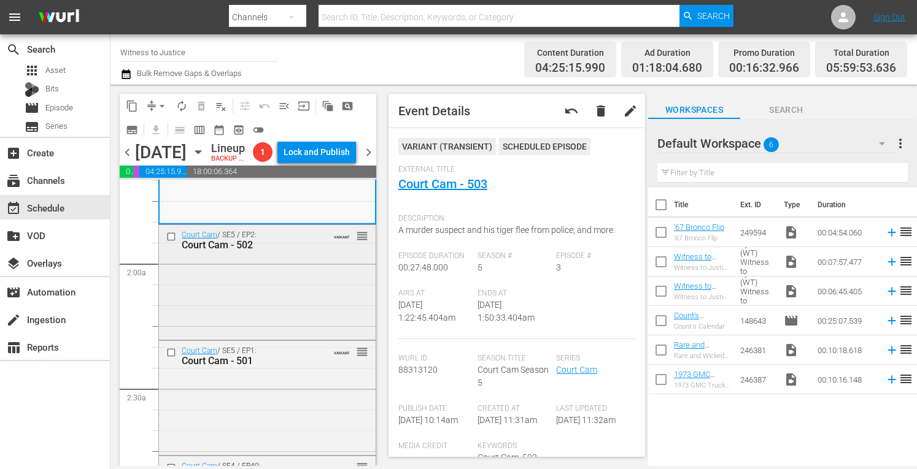
click at [314, 321] on div "Court Cam / SE5 / EP2: Court Cam - 502 VARIANT reorder" at bounding box center [267, 281] width 217 height 113
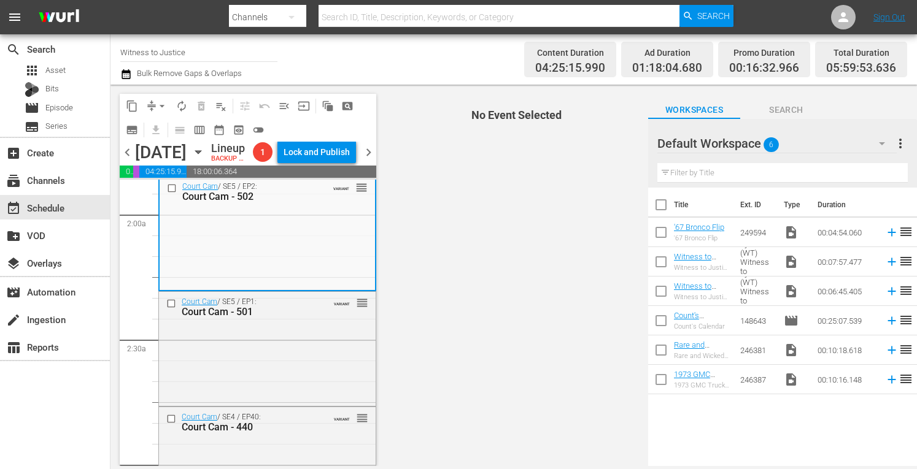
scroll to position [490, 0]
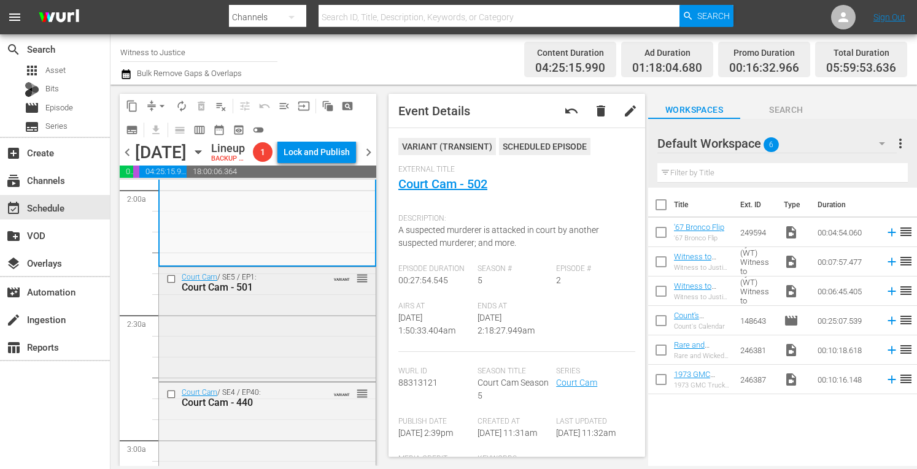
click at [321, 298] on div "Court Cam / SE5 / EP1: Court Cam - 501 VARIANT reorder" at bounding box center [267, 283] width 217 height 30
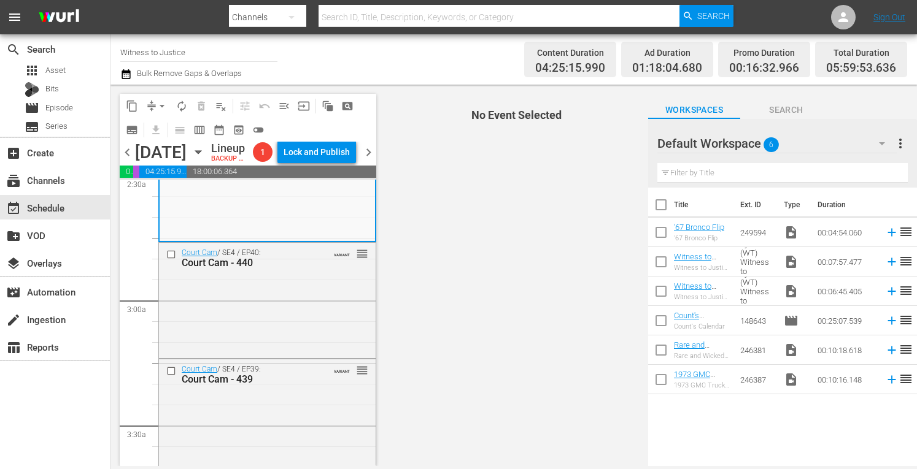
scroll to position [638, 0]
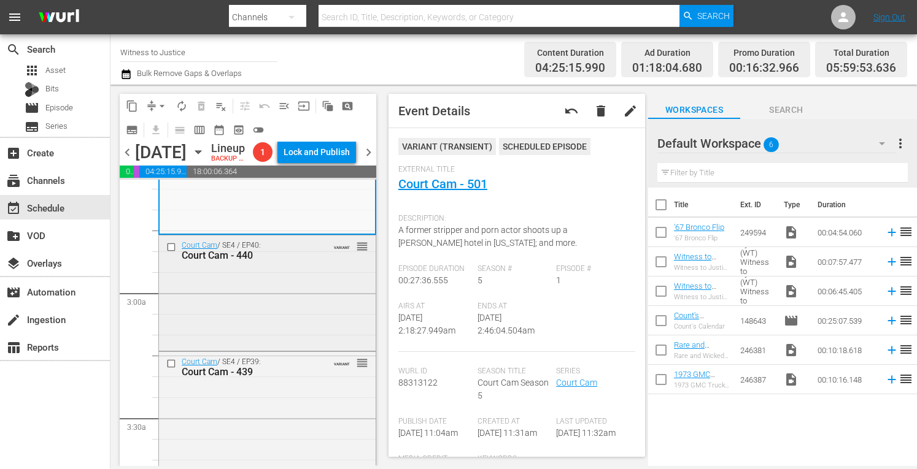
click at [312, 266] on div "Court Cam / SE4 / EP40: Court Cam - 440 VARIANT reorder" at bounding box center [267, 251] width 217 height 30
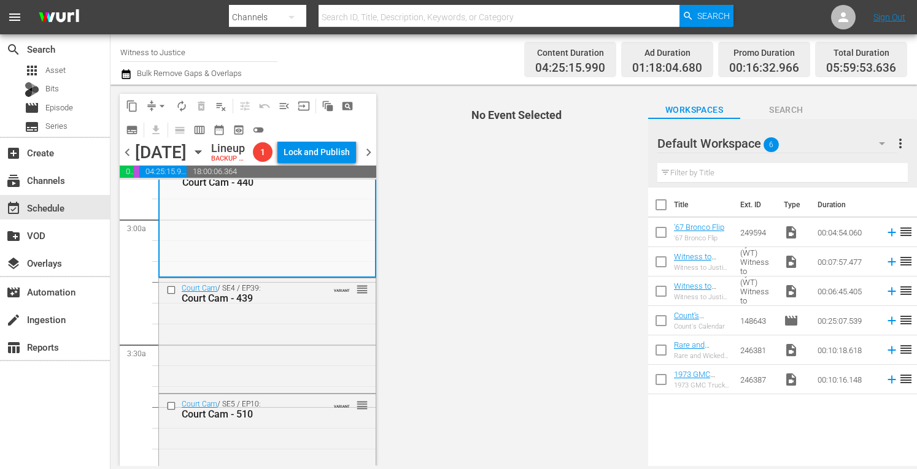
scroll to position [736, 0]
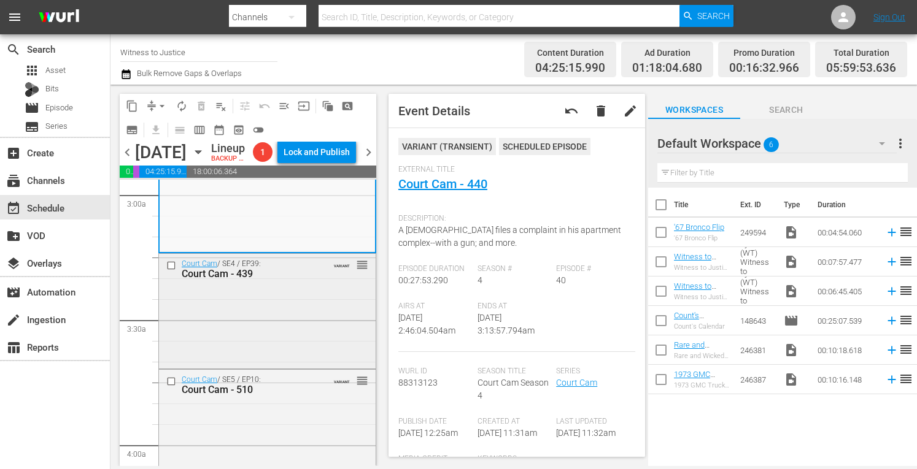
click at [346, 346] on div "Court Cam / SE4 / EP39: Court Cam - 439 VARIANT reorder" at bounding box center [267, 310] width 217 height 112
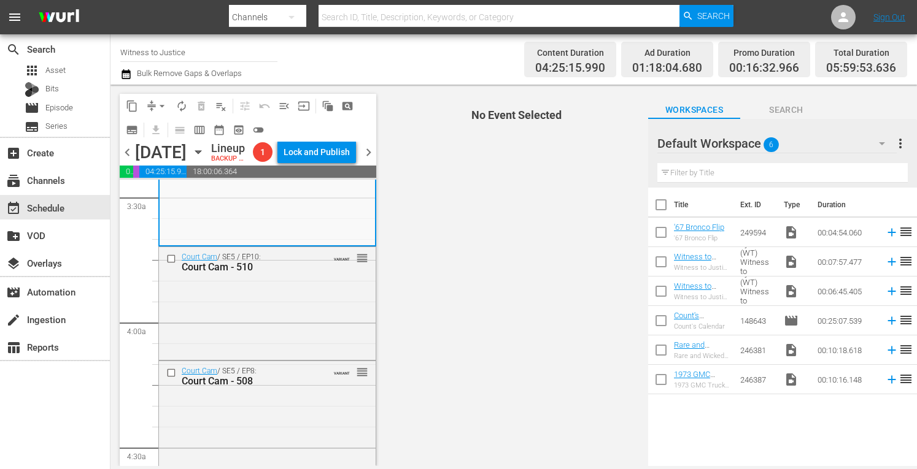
scroll to position [884, 0]
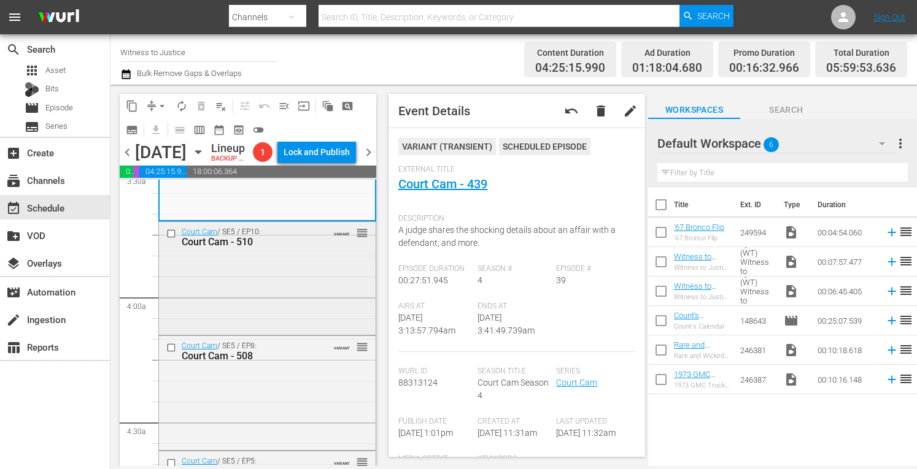
click at [309, 302] on div "Court Cam / SE5 / EP10: Court Cam - 510 VARIANT reorder" at bounding box center [267, 277] width 217 height 110
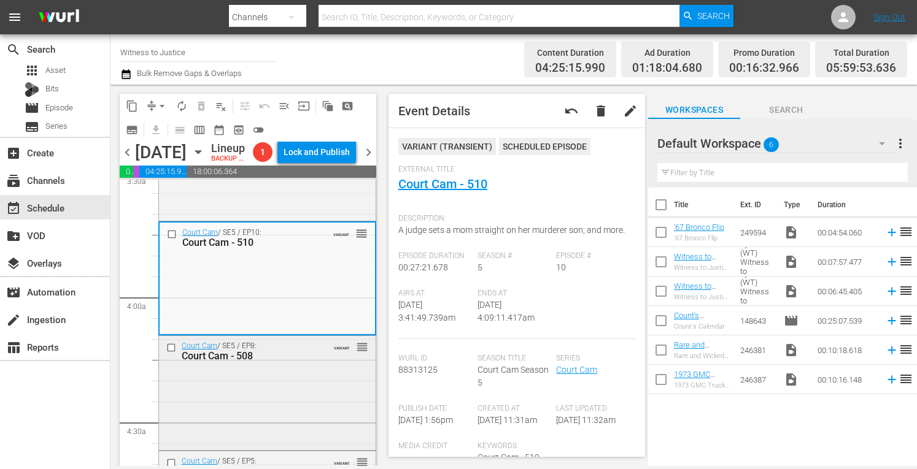
click at [325, 408] on div "Court Cam / SE5 / EP8: Court Cam - 508 VARIANT reorder" at bounding box center [267, 392] width 217 height 112
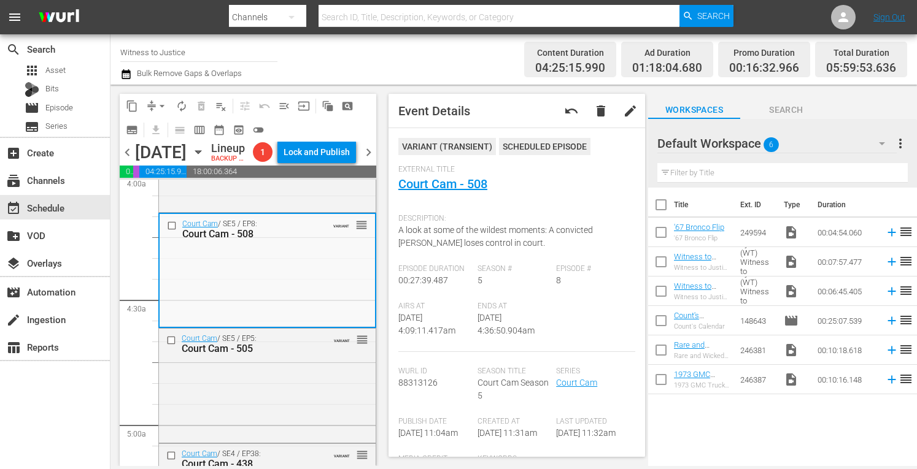
scroll to position [1031, 0]
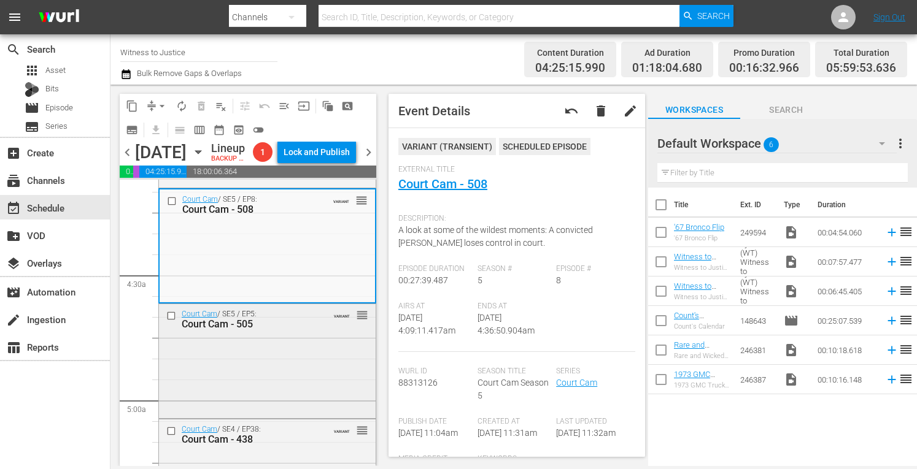
click at [316, 334] on div "Court Cam / SE5 / EP5: Court Cam - 505 VARIANT reorder" at bounding box center [267, 319] width 217 height 30
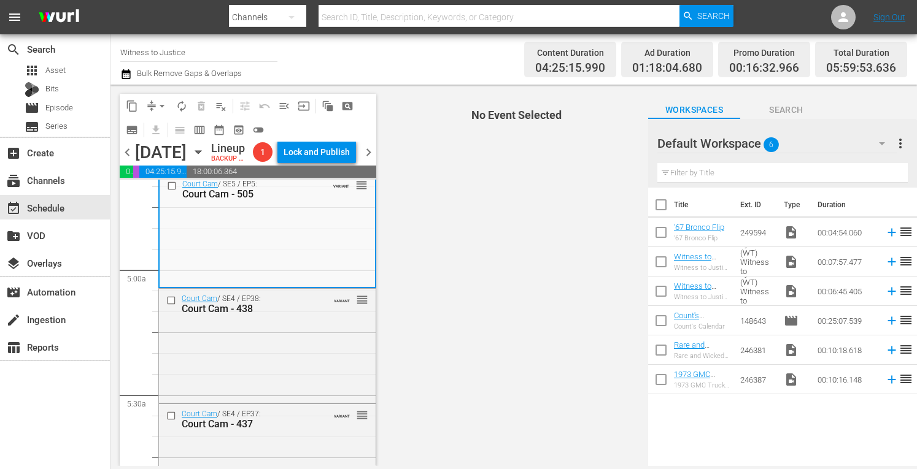
scroll to position [1186, 0]
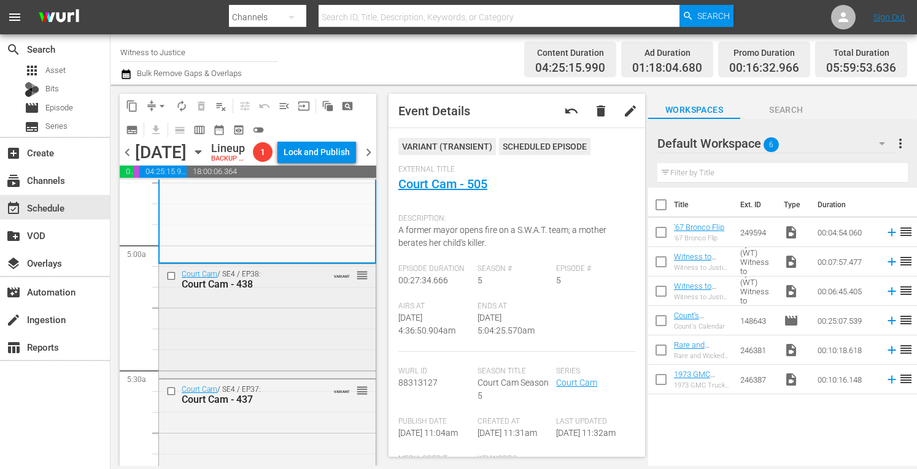
click at [286, 376] on div "Court Cam / SE4 / EP38: Court Cam - 438 VARIANT reorder" at bounding box center [267, 321] width 217 height 112
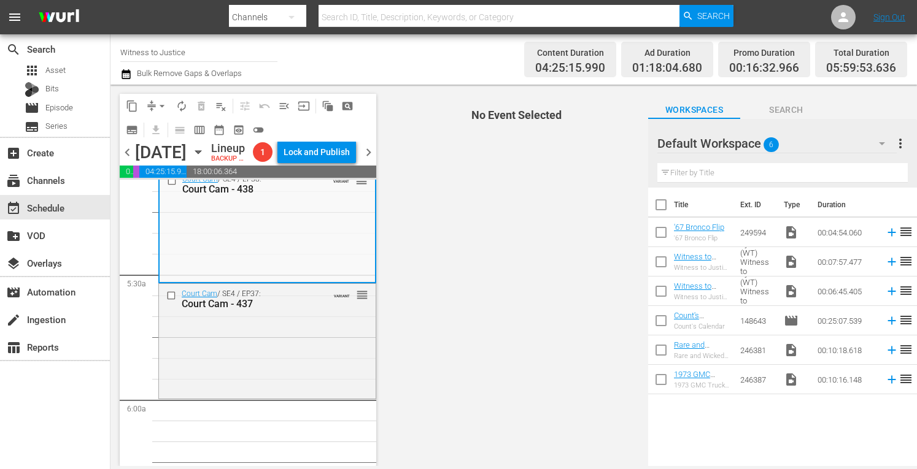
scroll to position [1284, 0]
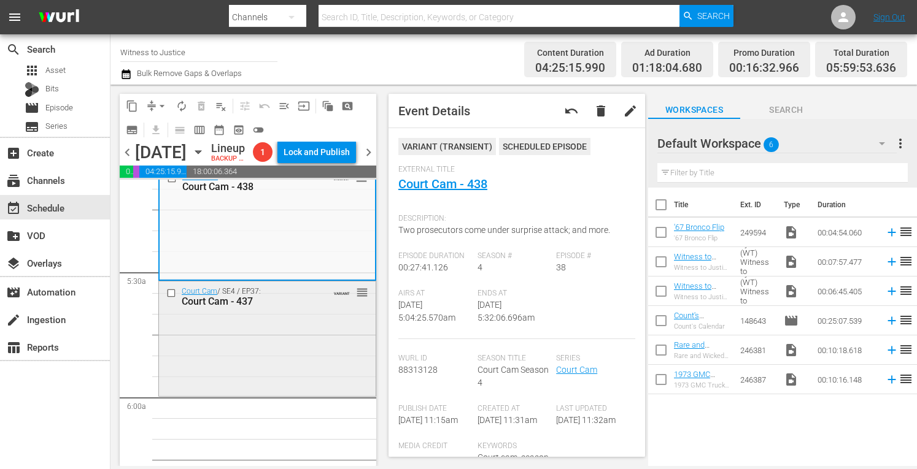
click at [304, 360] on div "Court Cam / SE4 / EP37: Court Cam - 437 VARIANT reorder" at bounding box center [267, 338] width 217 height 112
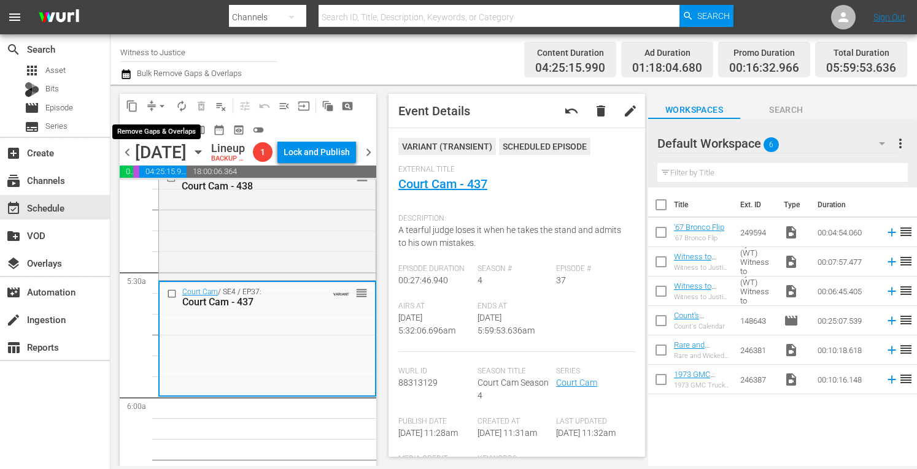
click at [166, 101] on span "arrow_drop_down" at bounding box center [162, 106] width 12 height 12
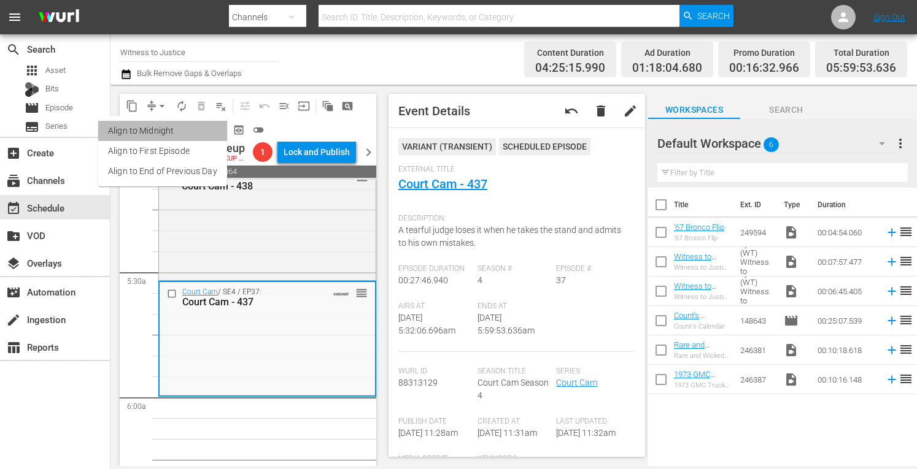
click at [164, 129] on li "Align to Midnight" at bounding box center [162, 131] width 129 height 20
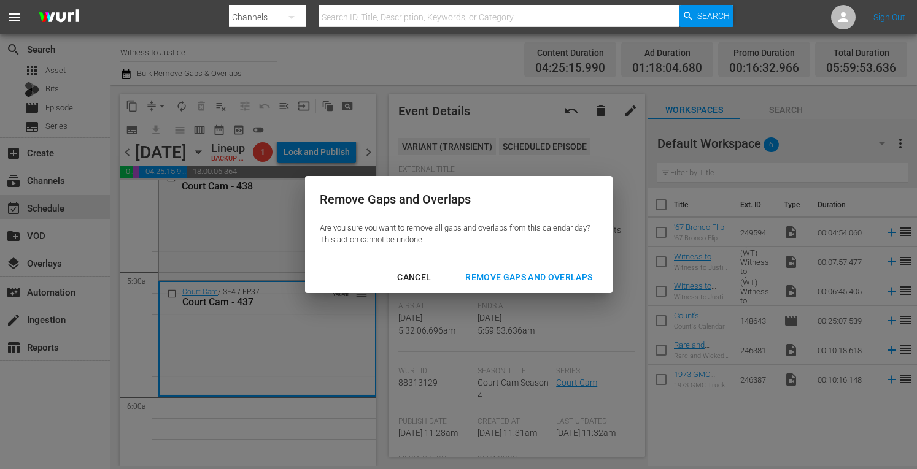
click at [492, 276] on div "Remove Gaps and Overlaps" at bounding box center [528, 277] width 147 height 15
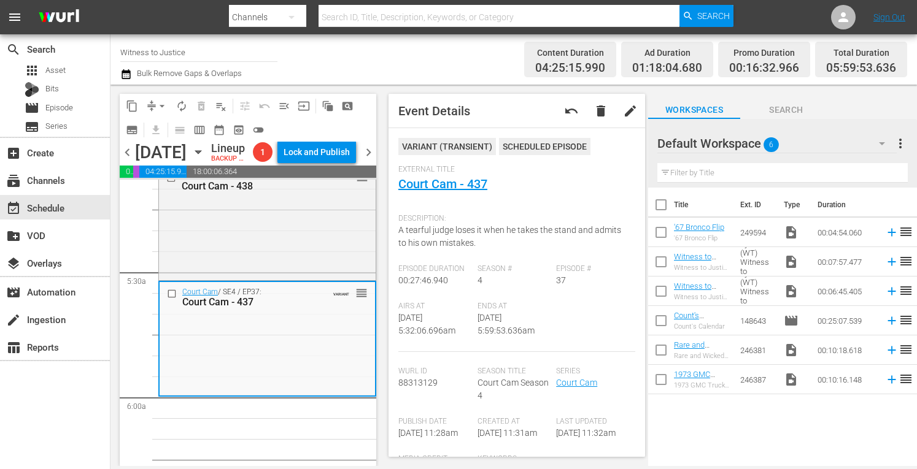
click at [162, 102] on span "arrow_drop_down" at bounding box center [162, 106] width 12 height 12
click at [159, 133] on li "Align to Midnight" at bounding box center [162, 131] width 129 height 20
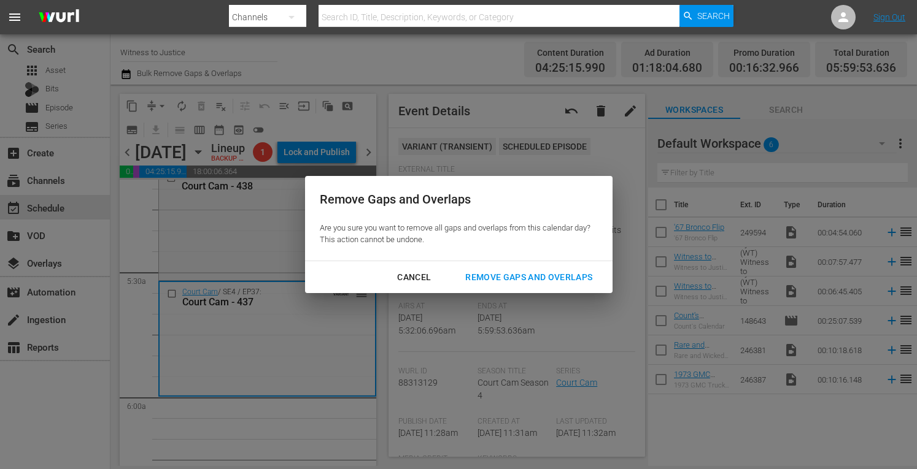
click at [504, 282] on div "Remove Gaps and Overlaps" at bounding box center [528, 277] width 147 height 15
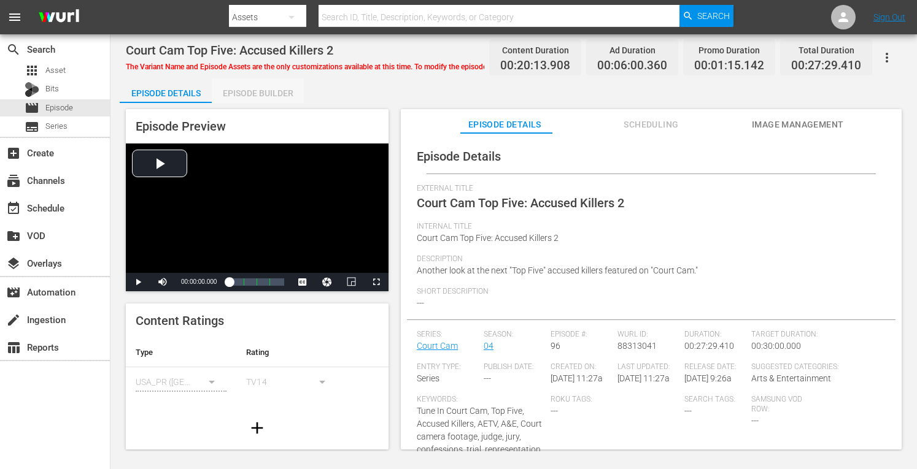
click at [264, 90] on div "Episode Builder" at bounding box center [258, 93] width 92 height 29
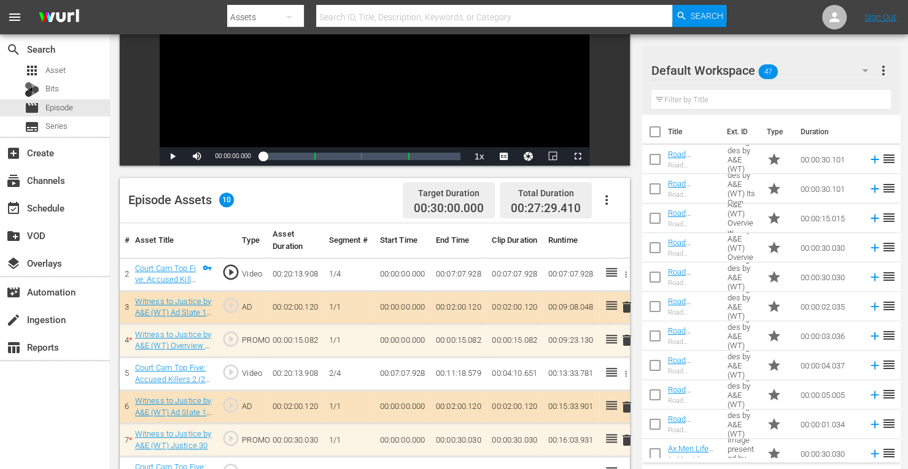
scroll to position [180, 0]
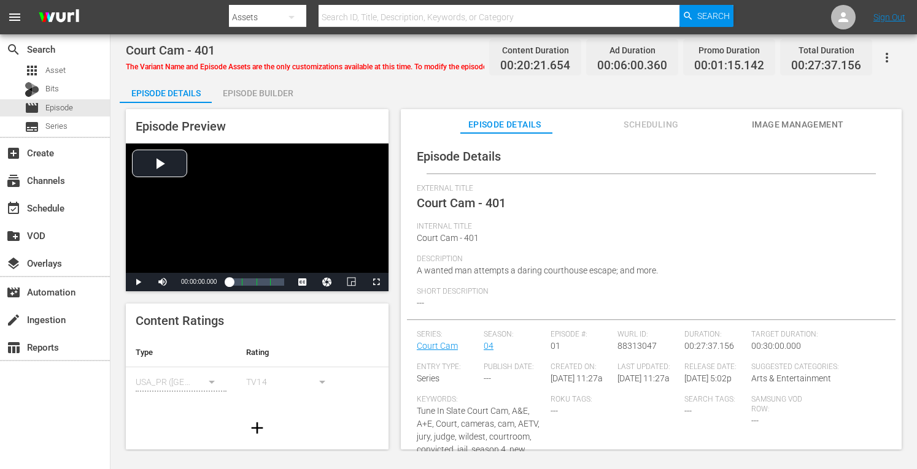
click at [271, 98] on div "Episode Builder" at bounding box center [258, 93] width 92 height 29
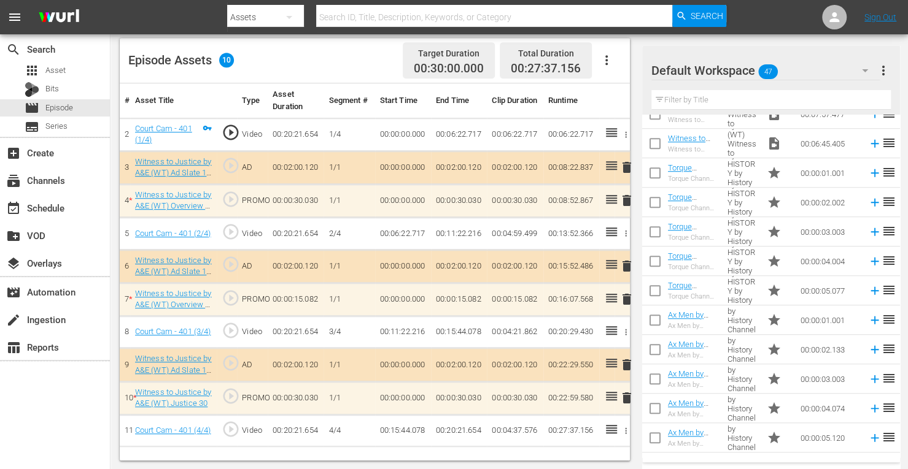
scroll to position [551, 0]
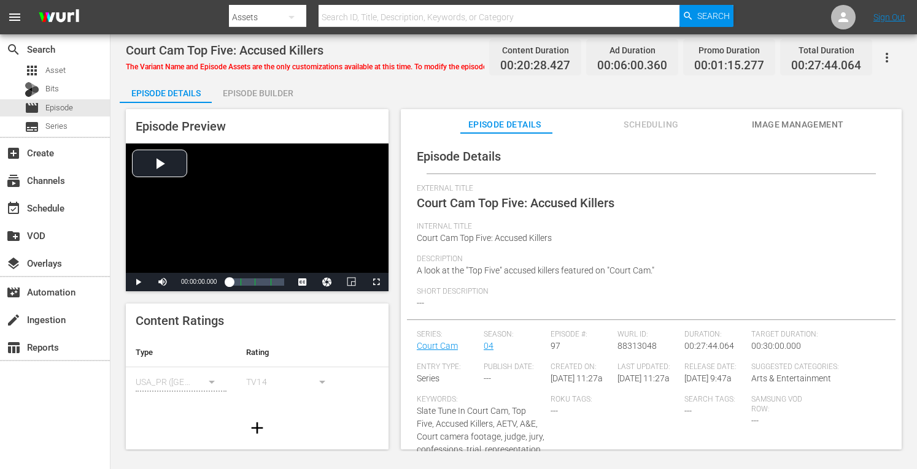
click at [265, 90] on div "Episode Builder" at bounding box center [258, 93] width 92 height 29
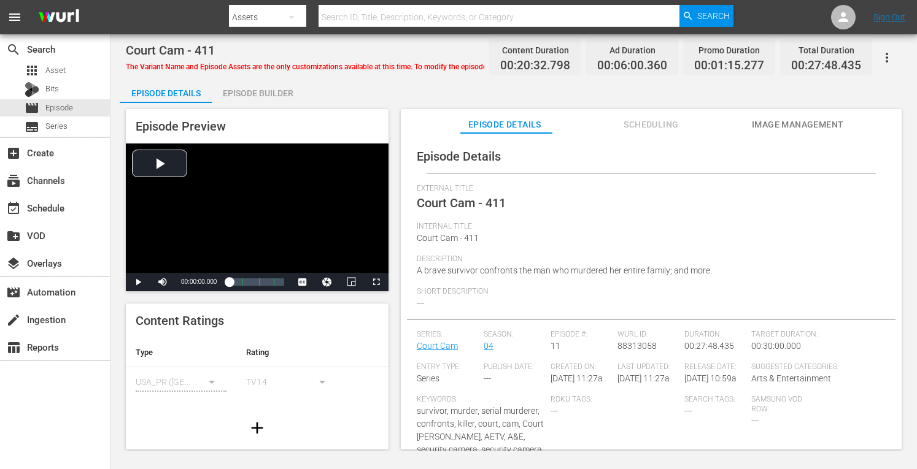
click at [266, 85] on div "Episode Builder" at bounding box center [258, 93] width 92 height 29
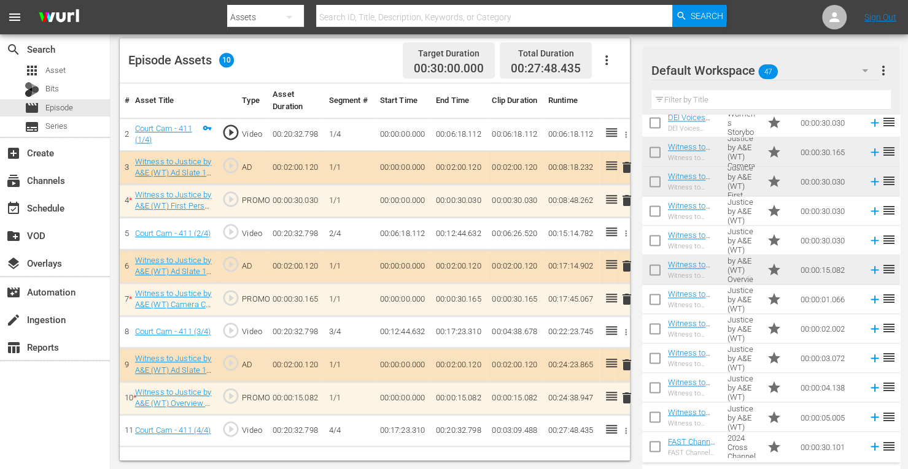
scroll to position [1070, 0]
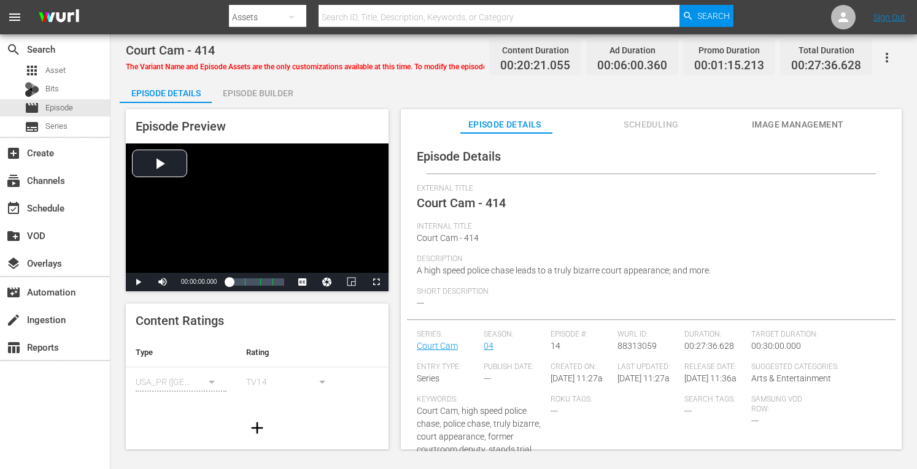
click at [263, 87] on div "Episode Builder" at bounding box center [258, 93] width 92 height 29
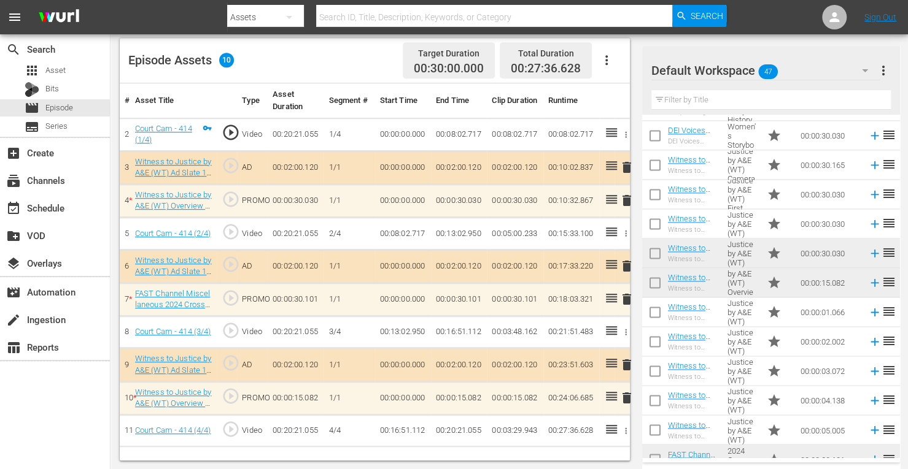
scroll to position [1057, 0]
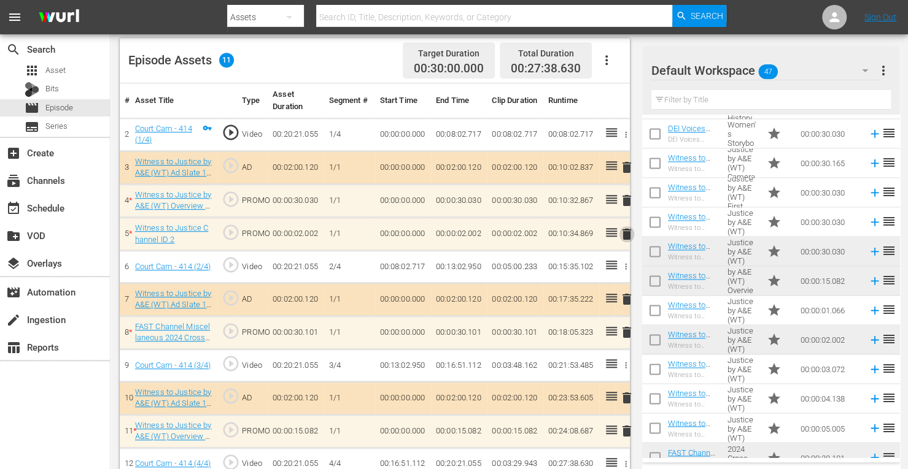
click at [625, 236] on span "delete" at bounding box center [626, 234] width 15 height 15
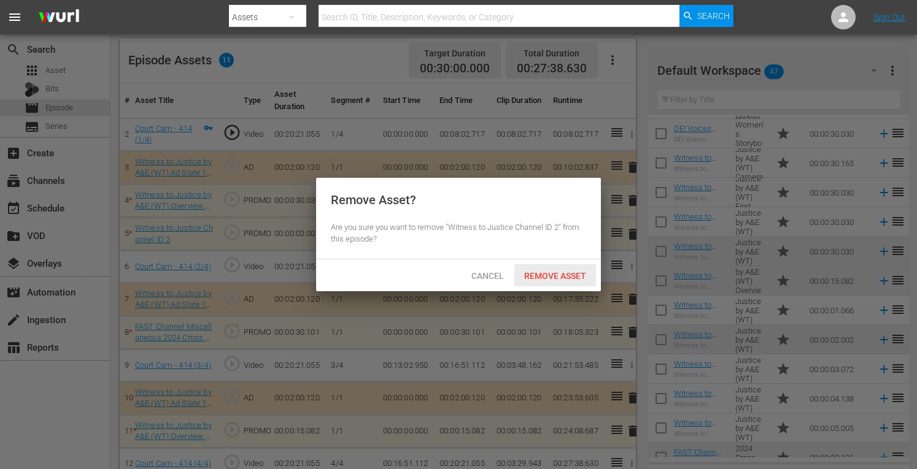
click at [568, 275] on span "Remove Asset" at bounding box center [555, 276] width 82 height 10
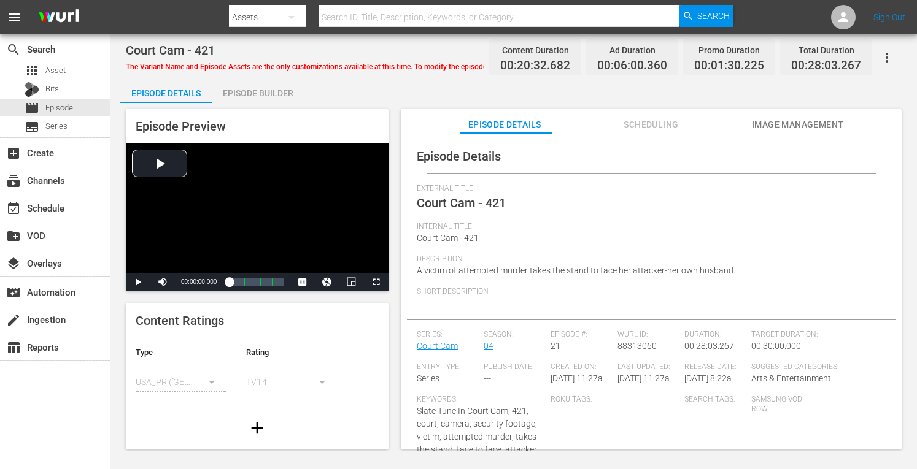
click at [272, 95] on div "Episode Builder" at bounding box center [258, 93] width 92 height 29
click at [271, 93] on div "Episode Builder" at bounding box center [258, 93] width 92 height 29
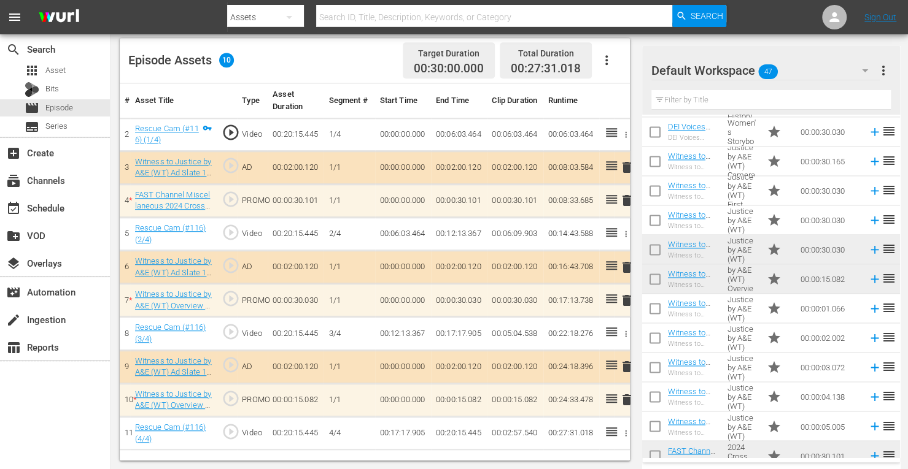
scroll to position [1060, 0]
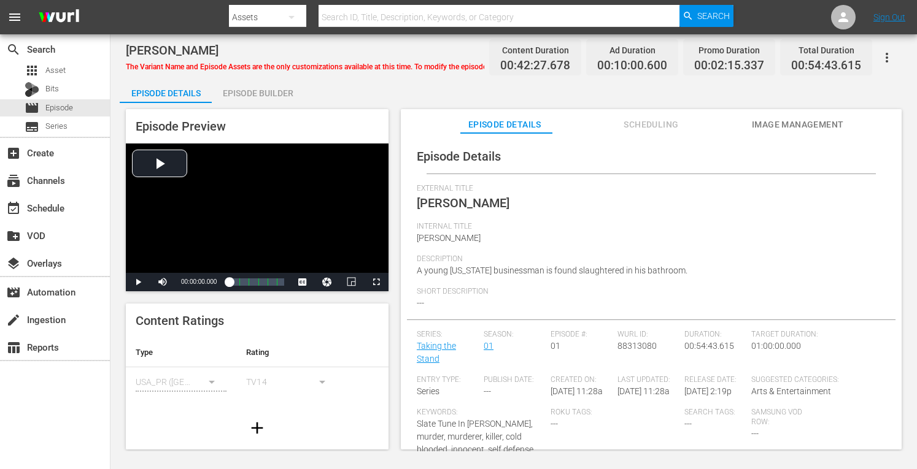
click at [274, 87] on div "Episode Builder" at bounding box center [258, 93] width 92 height 29
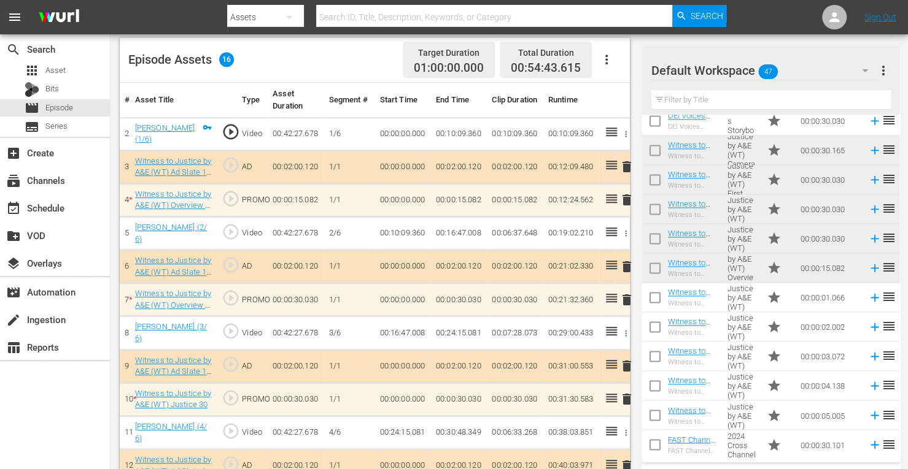
scroll to position [1071, 0]
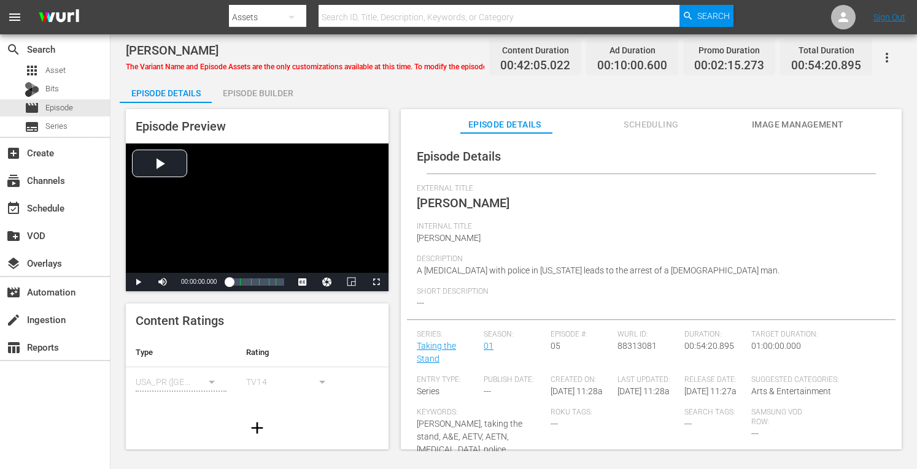
click at [282, 91] on div "Episode Builder" at bounding box center [258, 93] width 92 height 29
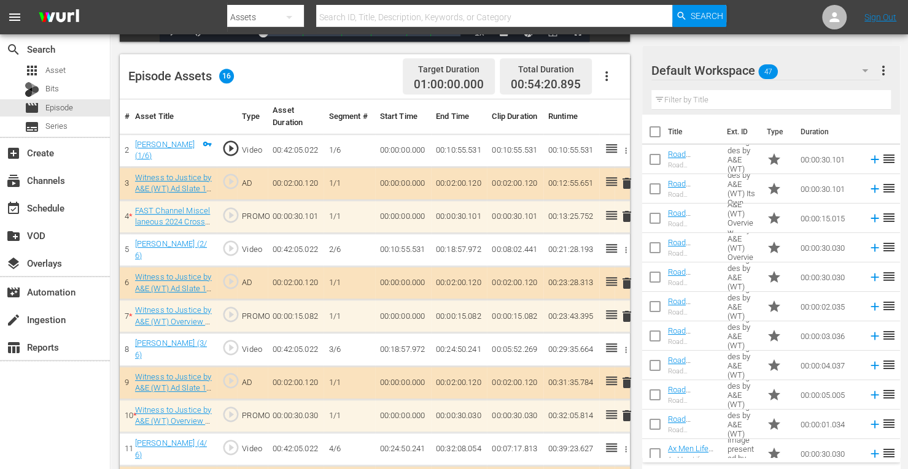
scroll to position [311, 0]
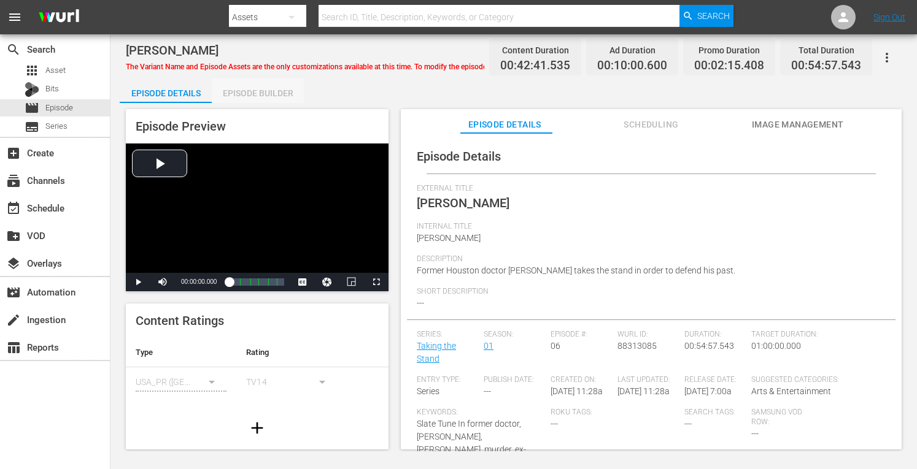
click at [290, 89] on div "Episode Builder" at bounding box center [258, 93] width 92 height 29
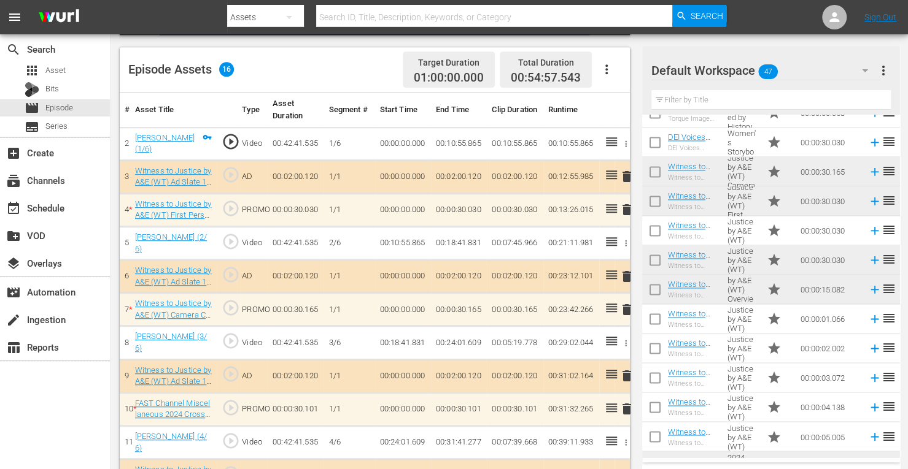
scroll to position [1071, 0]
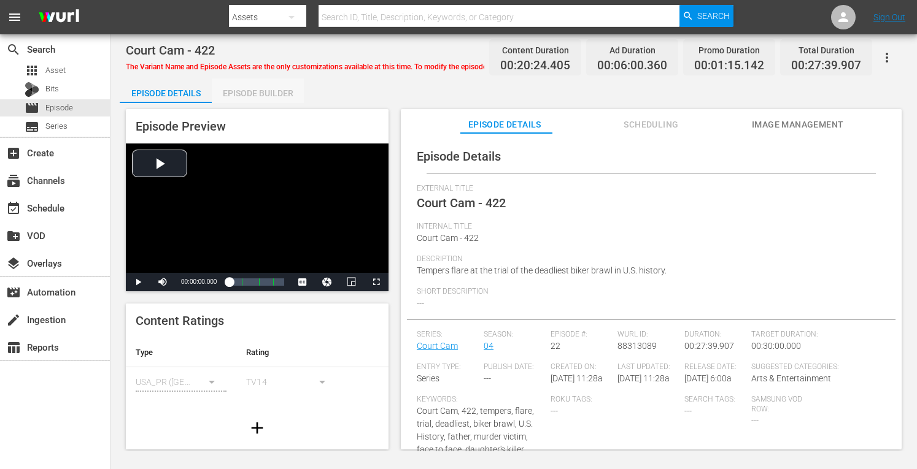
click at [280, 93] on div "Episode Builder" at bounding box center [258, 93] width 92 height 29
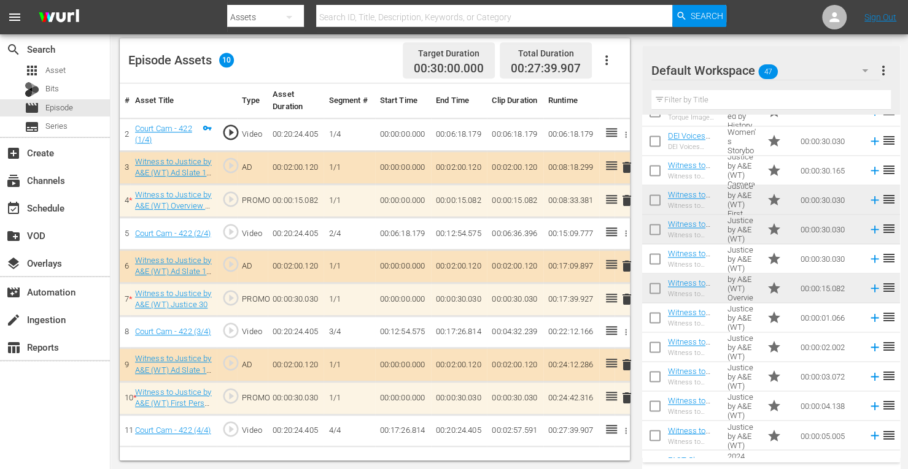
scroll to position [1071, 0]
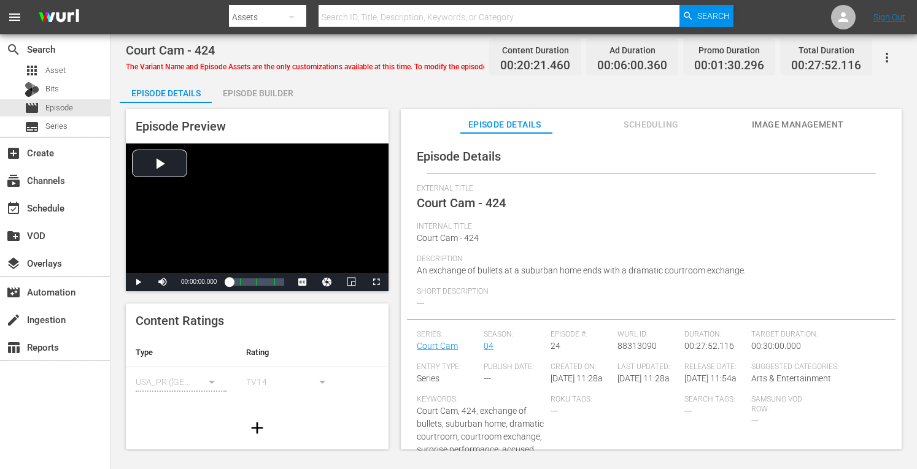
click at [274, 83] on div "Episode Builder" at bounding box center [258, 93] width 92 height 29
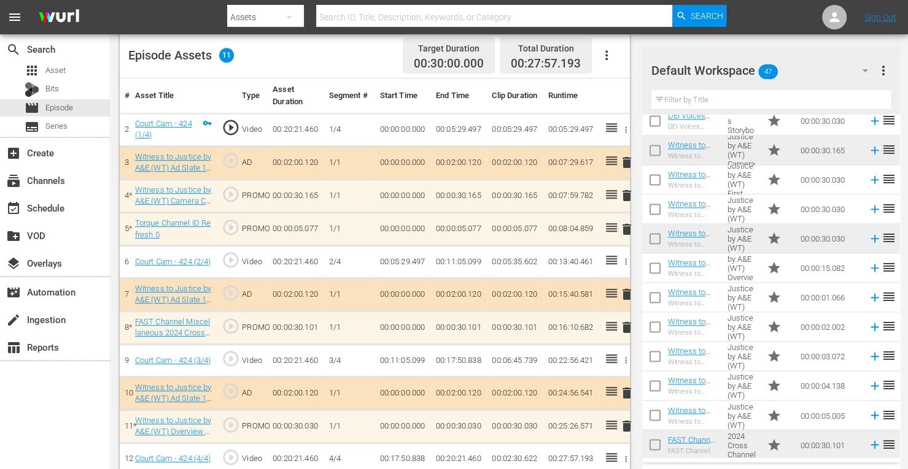
scroll to position [1071, 0]
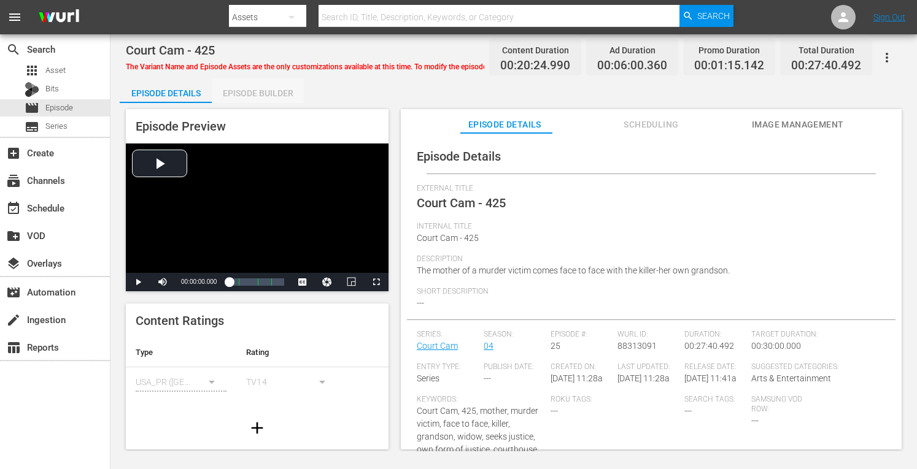
click at [268, 88] on div "Episode Builder" at bounding box center [258, 93] width 92 height 29
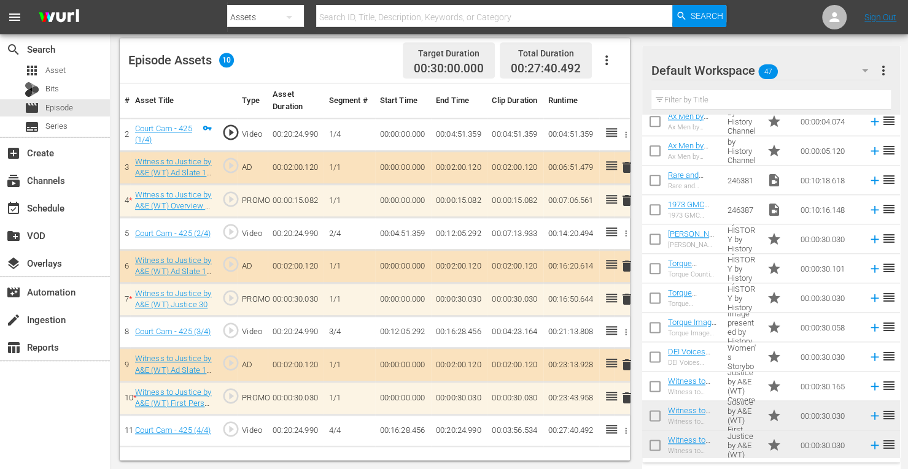
scroll to position [1071, 0]
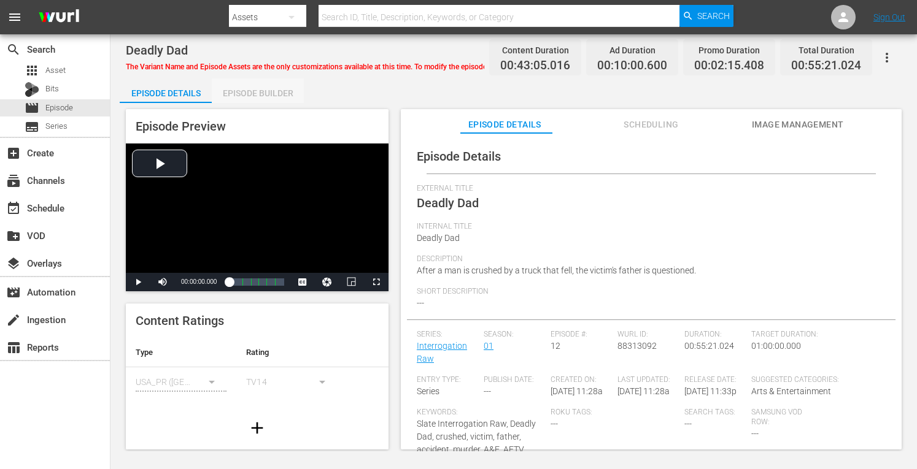
click at [268, 95] on div "Episode Builder" at bounding box center [258, 93] width 92 height 29
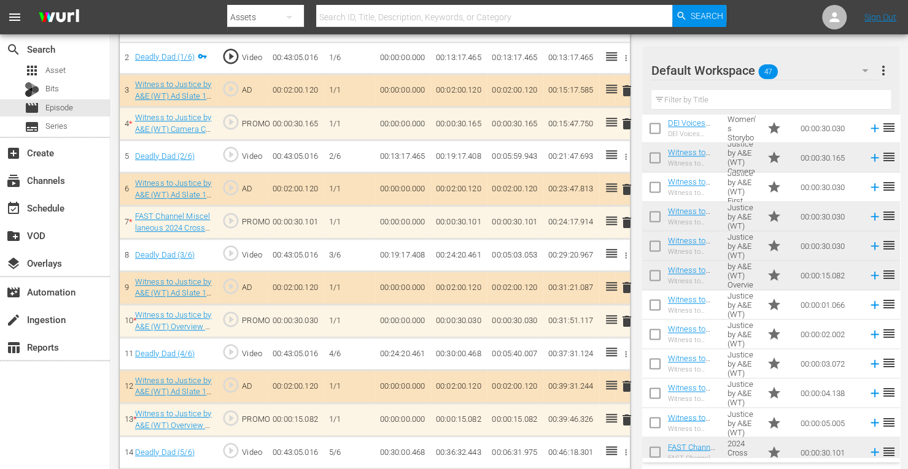
scroll to position [1071, 0]
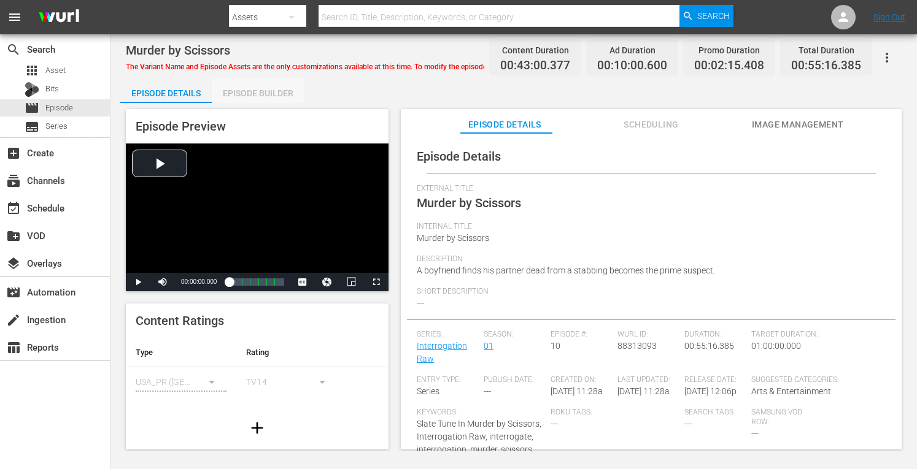
click at [274, 88] on div "Episode Builder" at bounding box center [258, 93] width 92 height 29
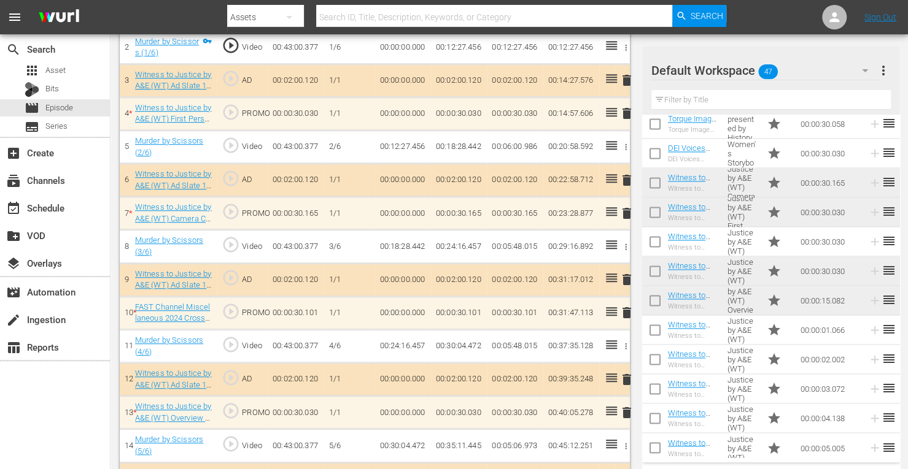
scroll to position [411, 0]
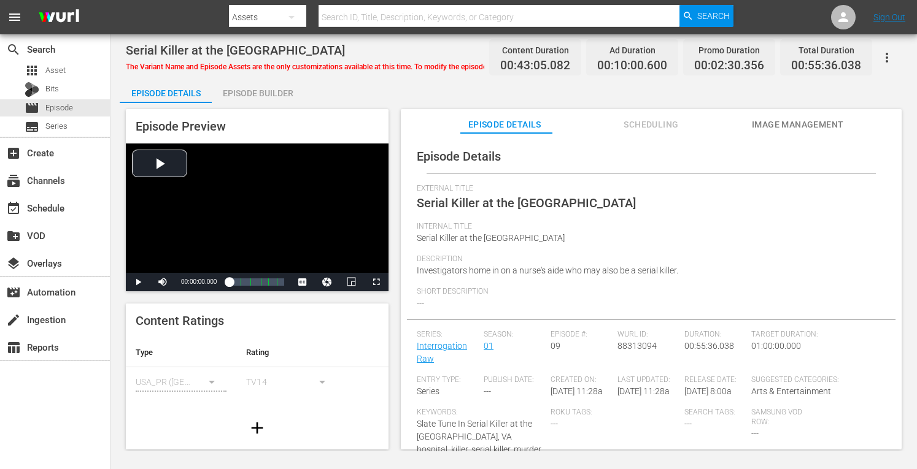
click at [268, 93] on div "Episode Builder" at bounding box center [258, 93] width 92 height 29
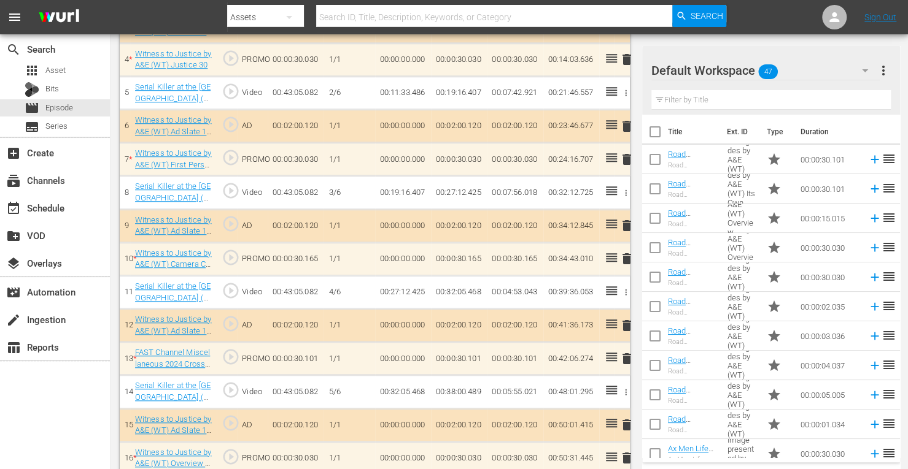
scroll to position [504, 0]
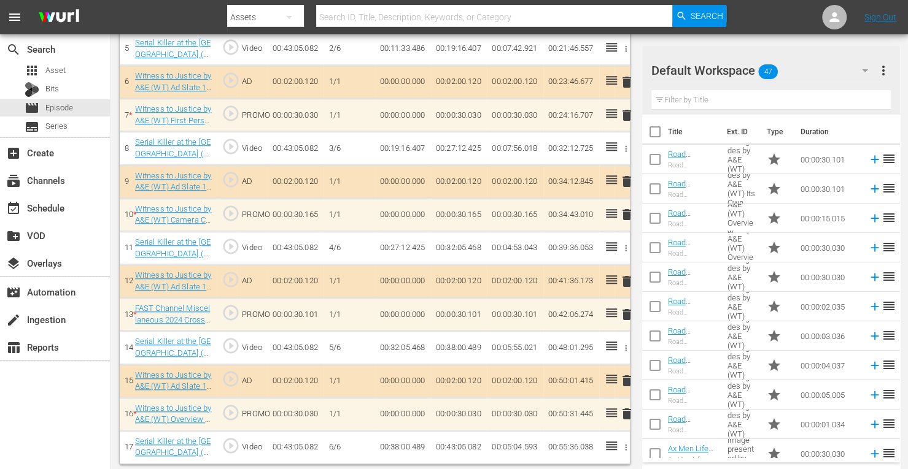
click at [626, 407] on span "delete" at bounding box center [626, 414] width 15 height 15
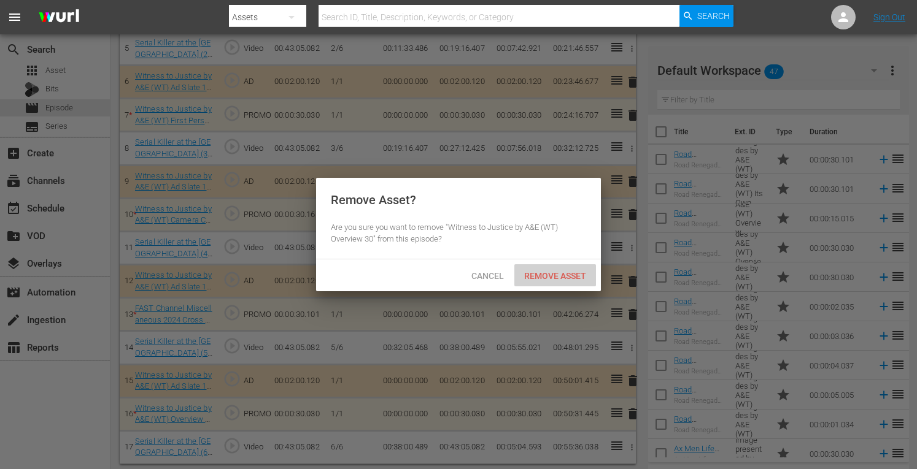
click at [553, 275] on span "Remove Asset" at bounding box center [555, 276] width 82 height 10
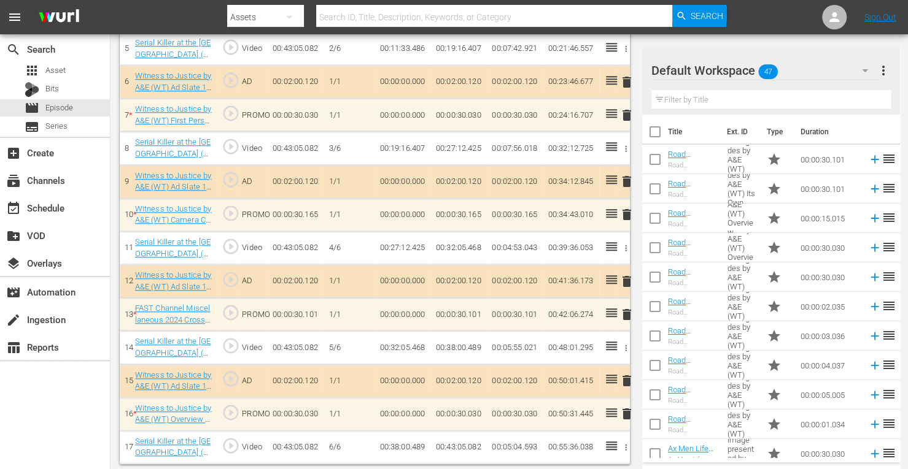
scroll to position [472, 0]
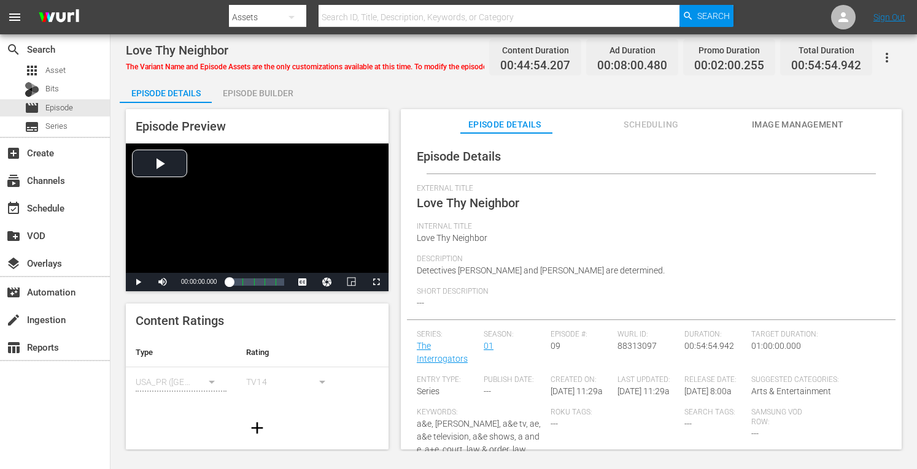
click at [250, 91] on div "Episode Builder" at bounding box center [258, 93] width 92 height 29
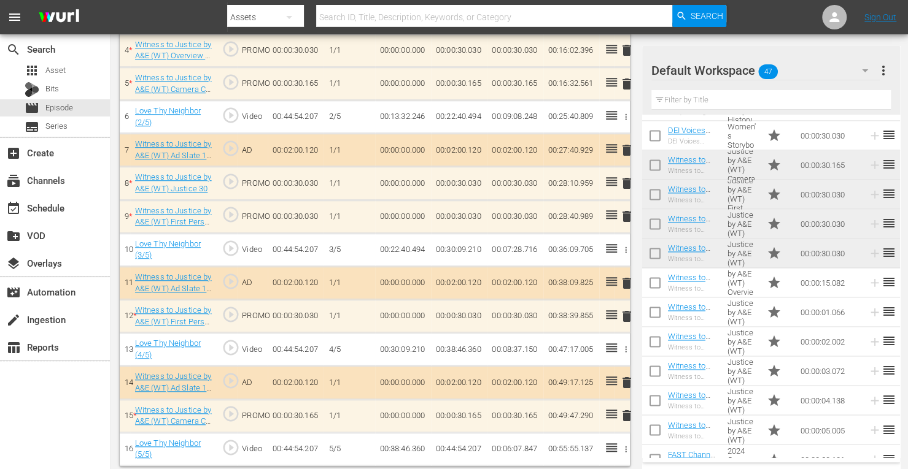
scroll to position [474, 0]
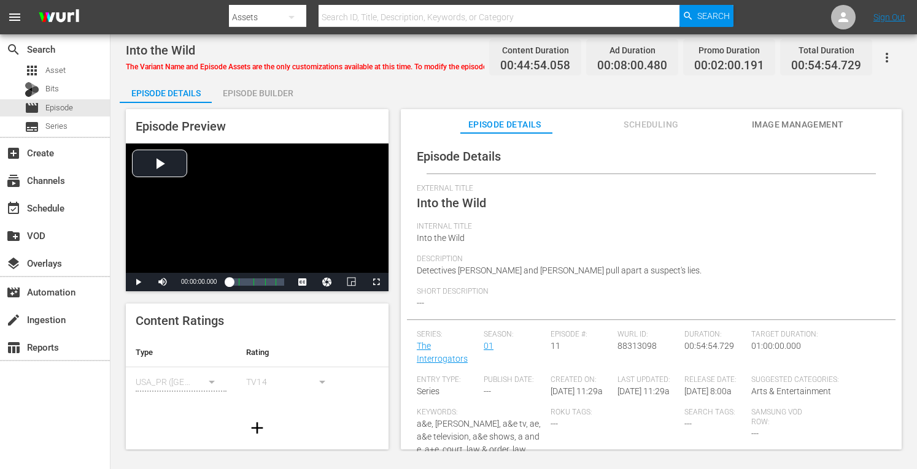
click at [265, 87] on div "Episode Builder" at bounding box center [258, 93] width 92 height 29
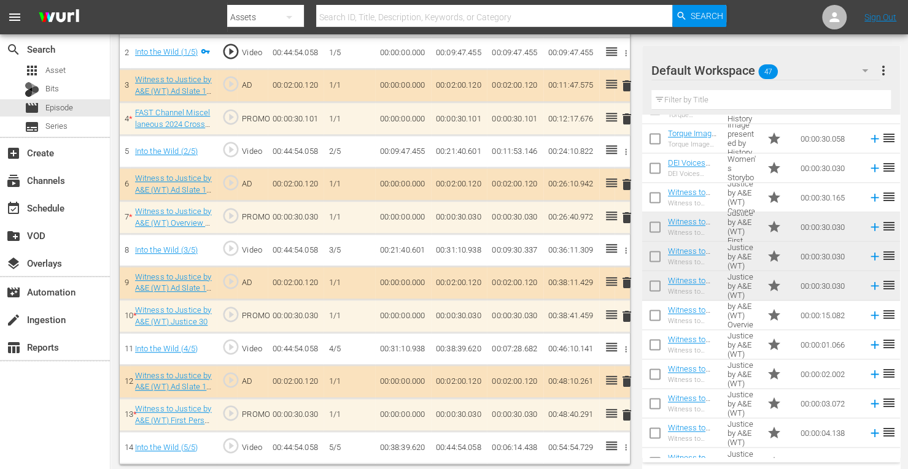
scroll to position [1071, 0]
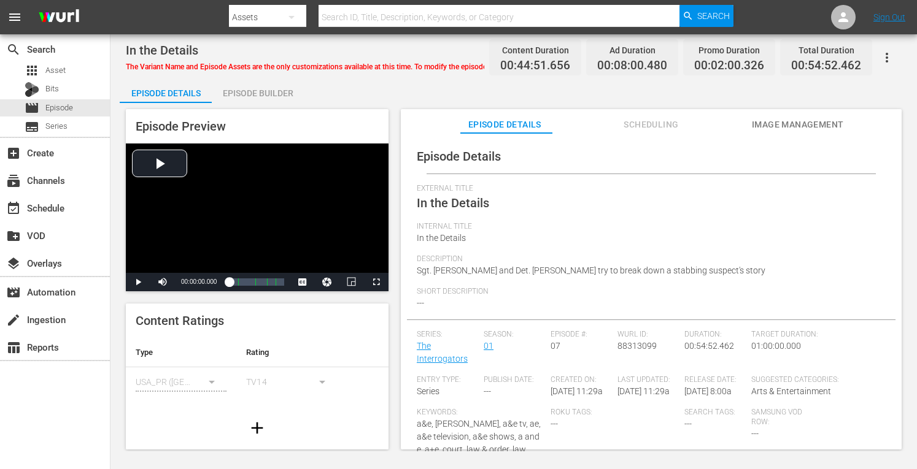
click at [279, 91] on div "Episode Builder" at bounding box center [258, 93] width 92 height 29
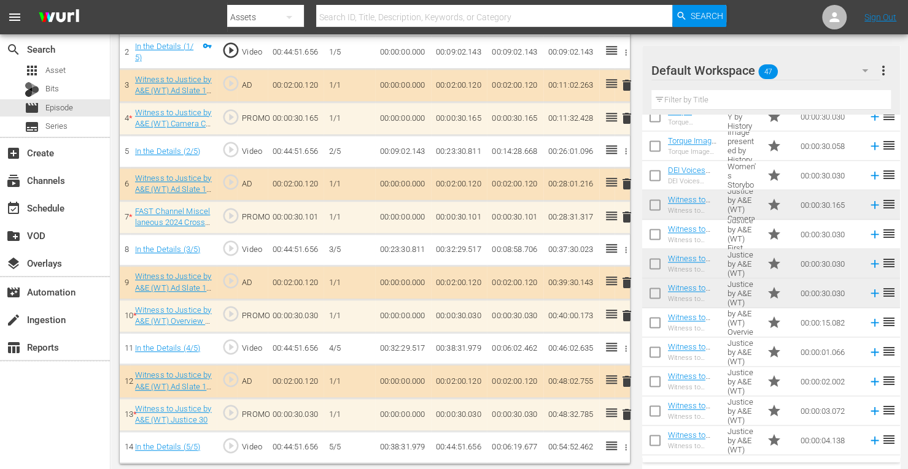
scroll to position [1071, 0]
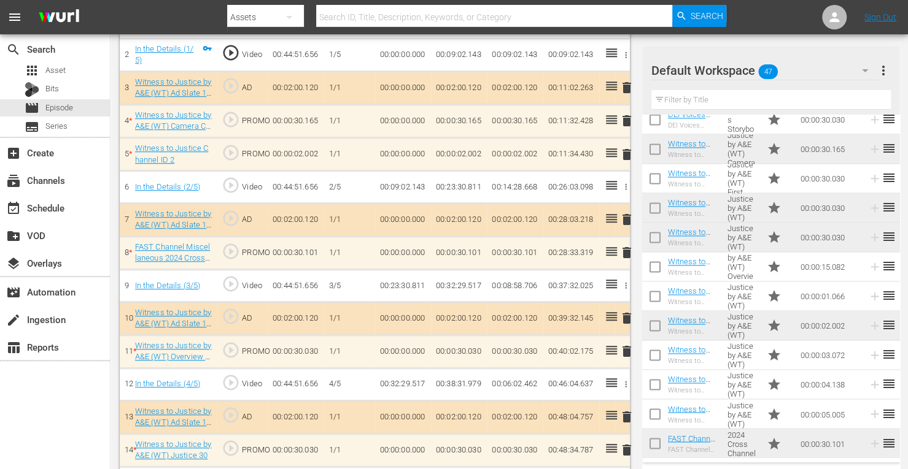
click at [799, 409] on td "00:00:05.005" at bounding box center [829, 414] width 68 height 29
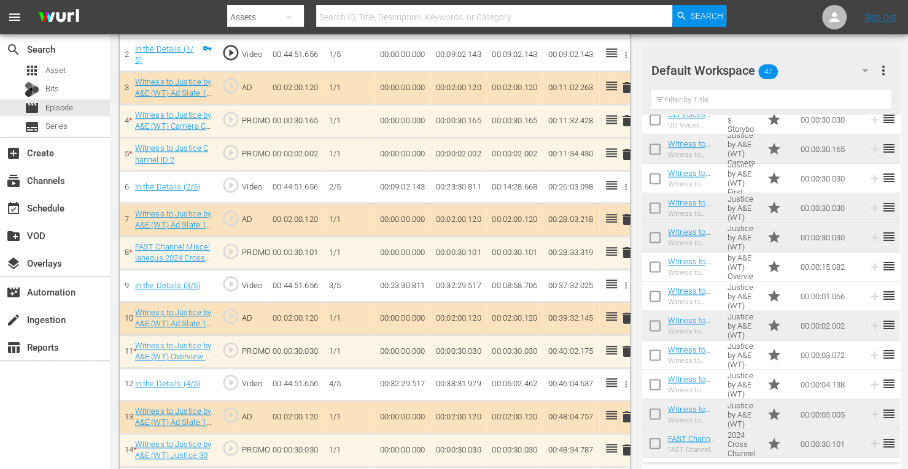
click at [64, 421] on div "search Search apps Asset Bits movie Episode subtitles Series add_box Create sub…" at bounding box center [55, 268] width 110 height 469
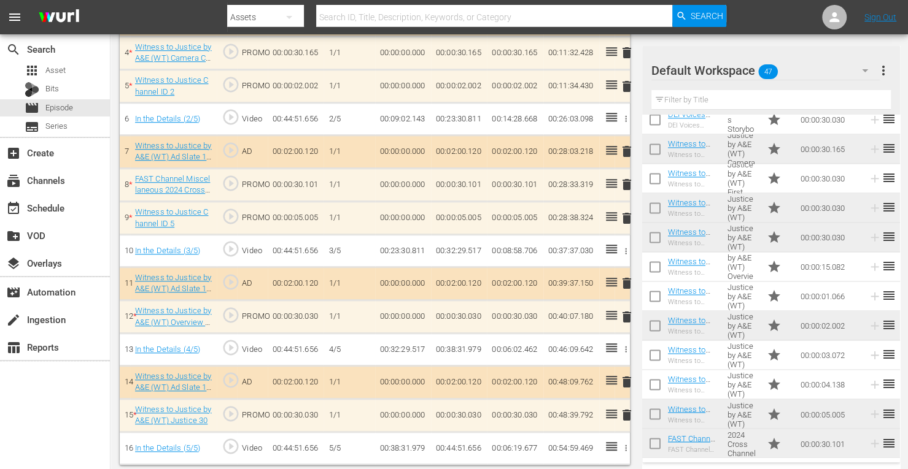
scroll to position [467, 0]
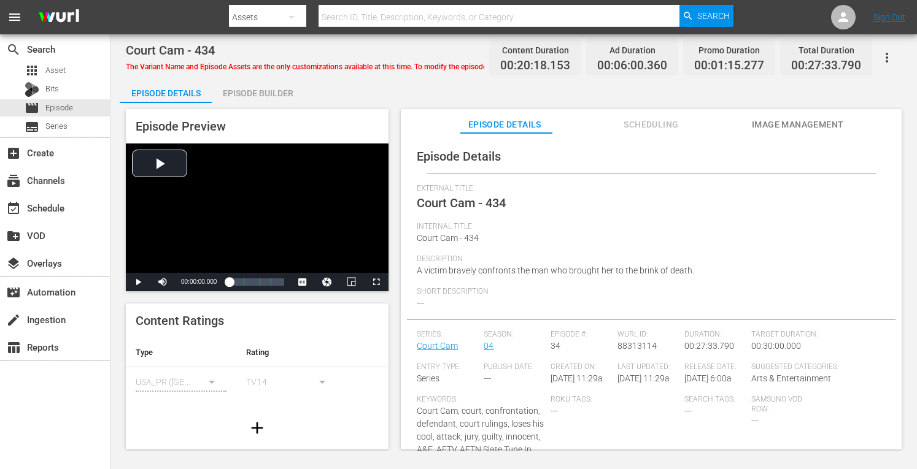
click at [276, 89] on div "Episode Builder" at bounding box center [258, 93] width 92 height 29
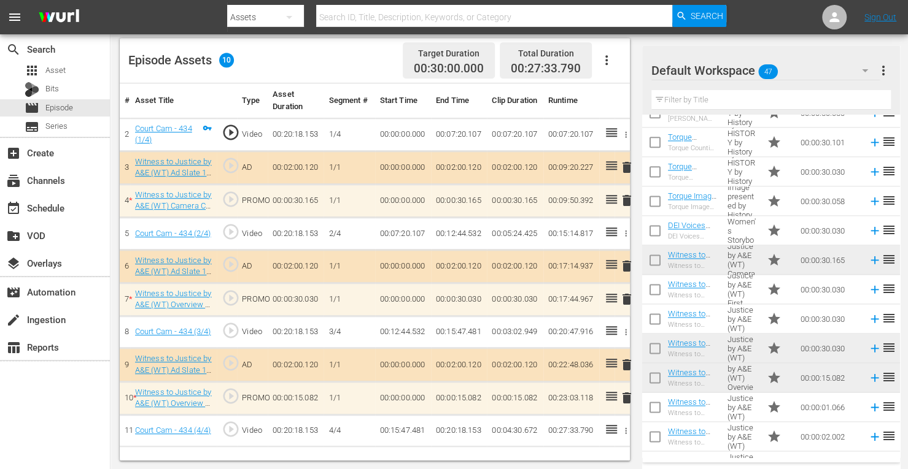
scroll to position [1071, 0]
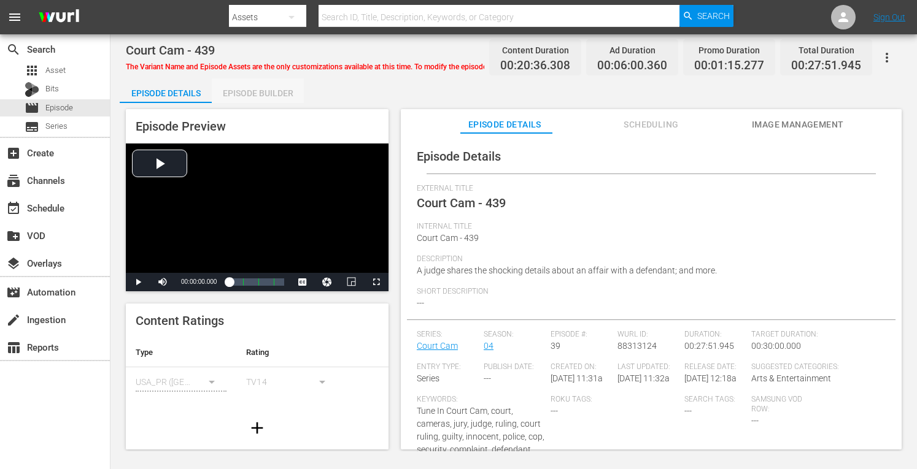
click at [271, 90] on div "Episode Builder" at bounding box center [258, 93] width 92 height 29
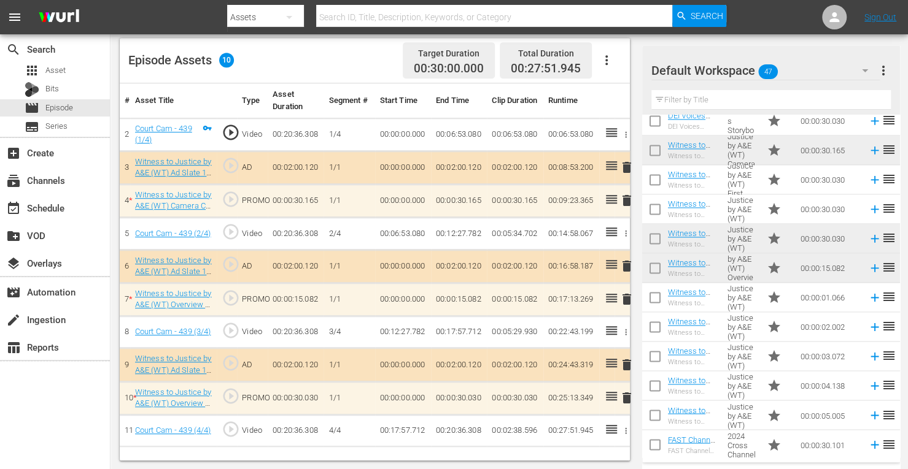
scroll to position [1071, 0]
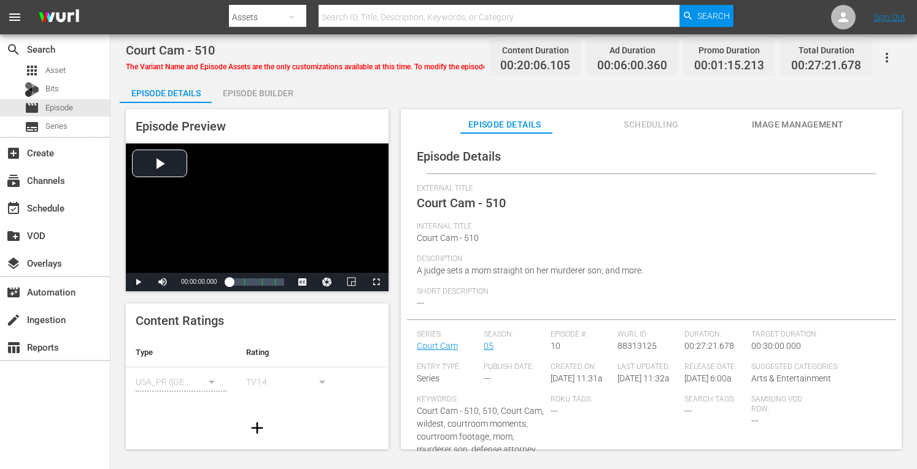
click at [285, 88] on div "Episode Builder" at bounding box center [258, 93] width 92 height 29
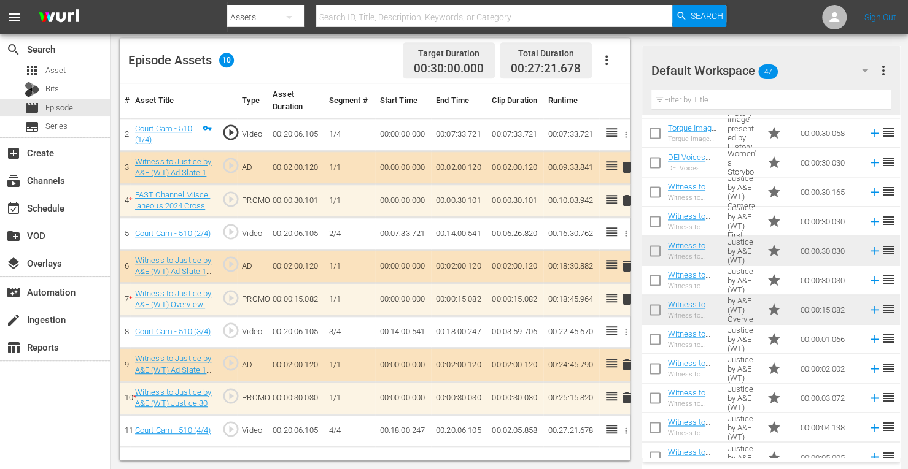
scroll to position [1071, 0]
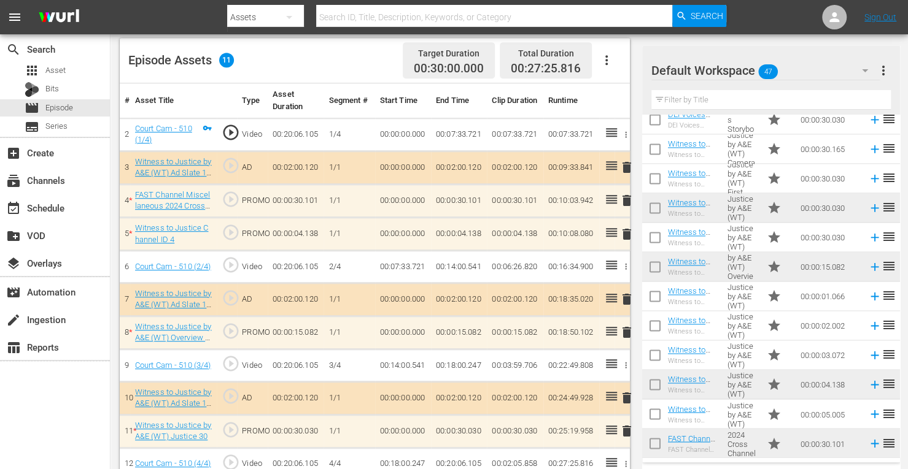
click at [625, 235] on span "delete" at bounding box center [626, 234] width 15 height 15
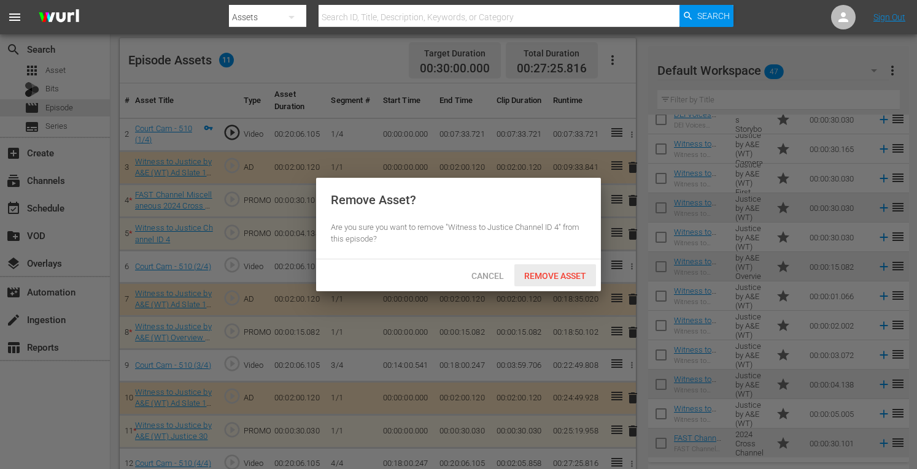
click at [573, 278] on span "Remove Asset" at bounding box center [555, 276] width 82 height 10
